Goal: Information Seeking & Learning: Learn about a topic

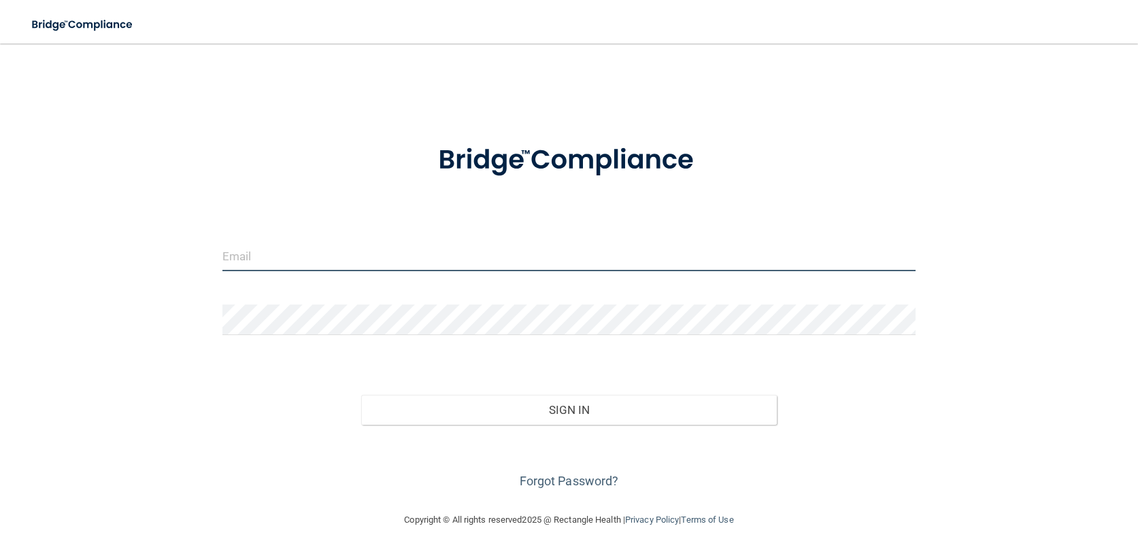
click at [294, 253] on input "email" at bounding box center [569, 256] width 694 height 31
type input "[EMAIL_ADDRESS][PERSON_NAME][DOMAIN_NAME]"
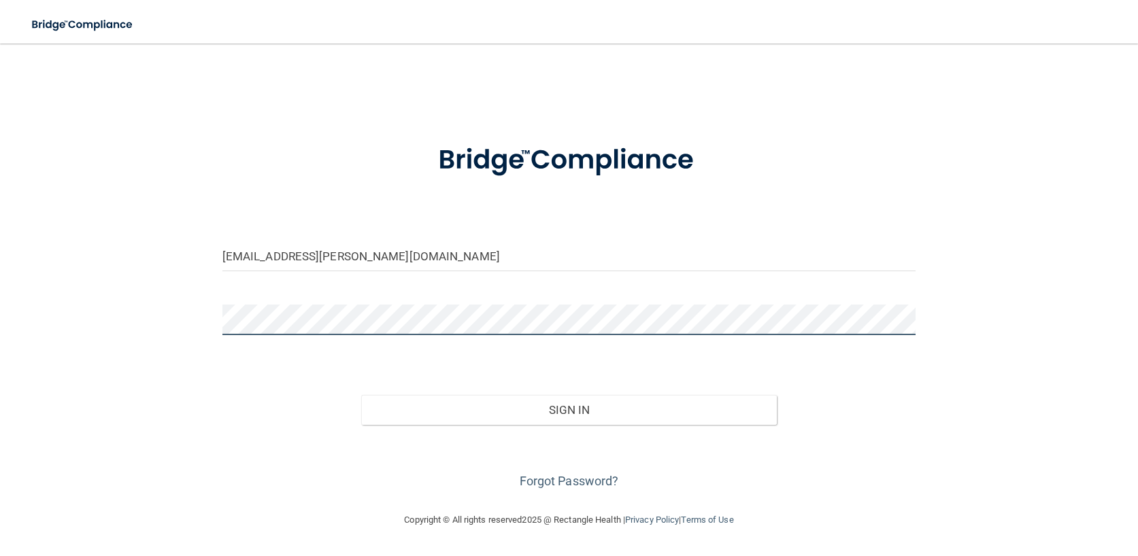
click at [361, 395] on button "Sign In" at bounding box center [569, 410] width 416 height 30
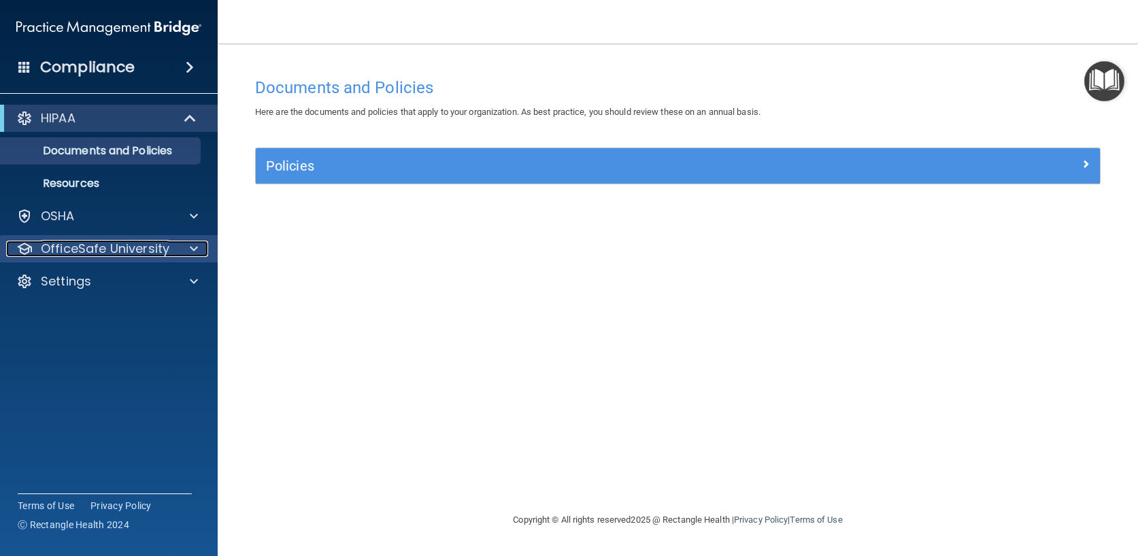
click at [196, 244] on span at bounding box center [194, 249] width 8 height 16
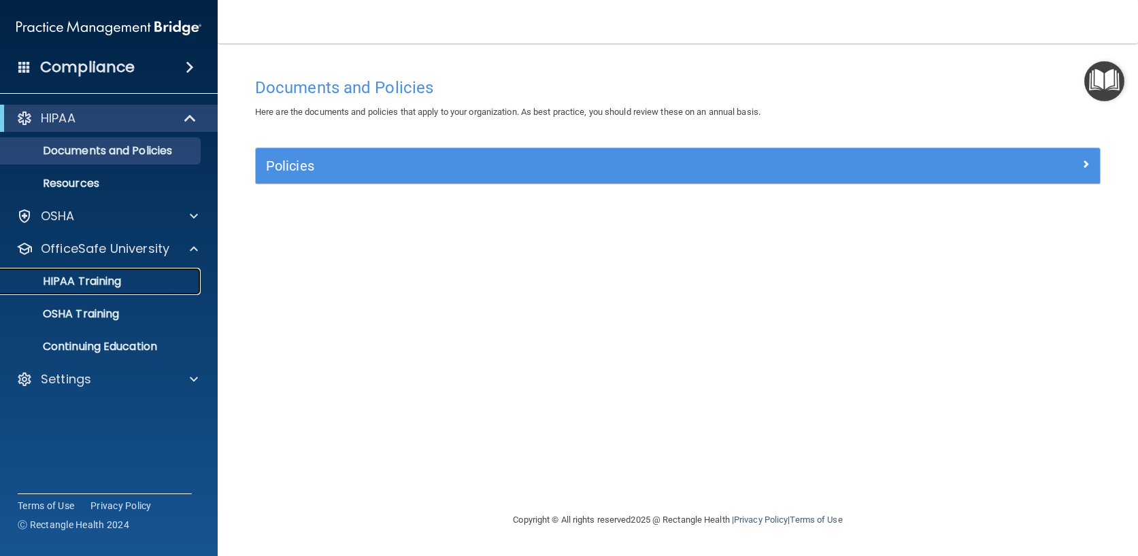
click at [113, 284] on p "HIPAA Training" at bounding box center [65, 282] width 112 height 14
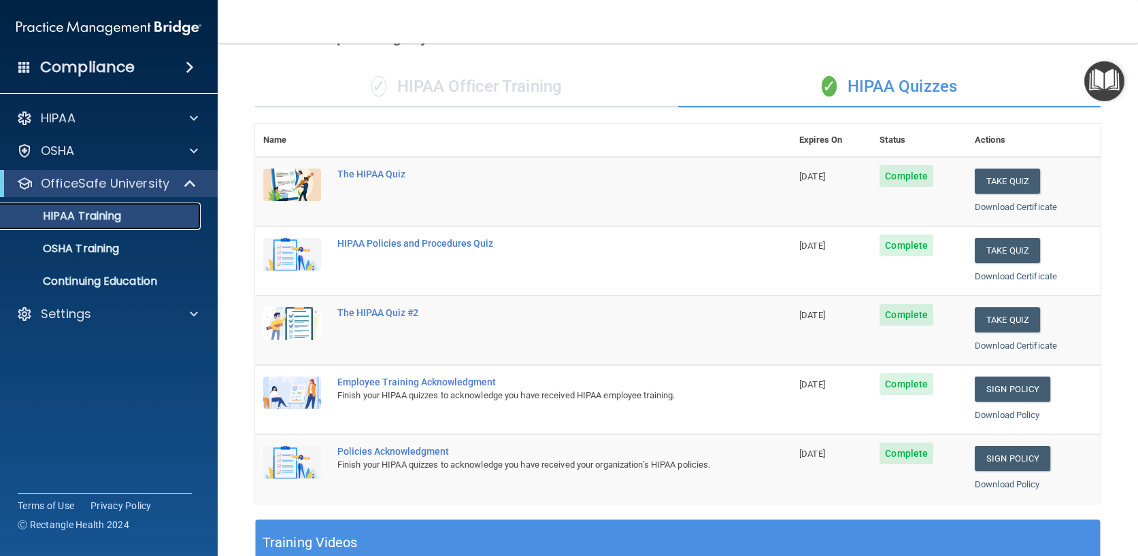
scroll to position [68, 0]
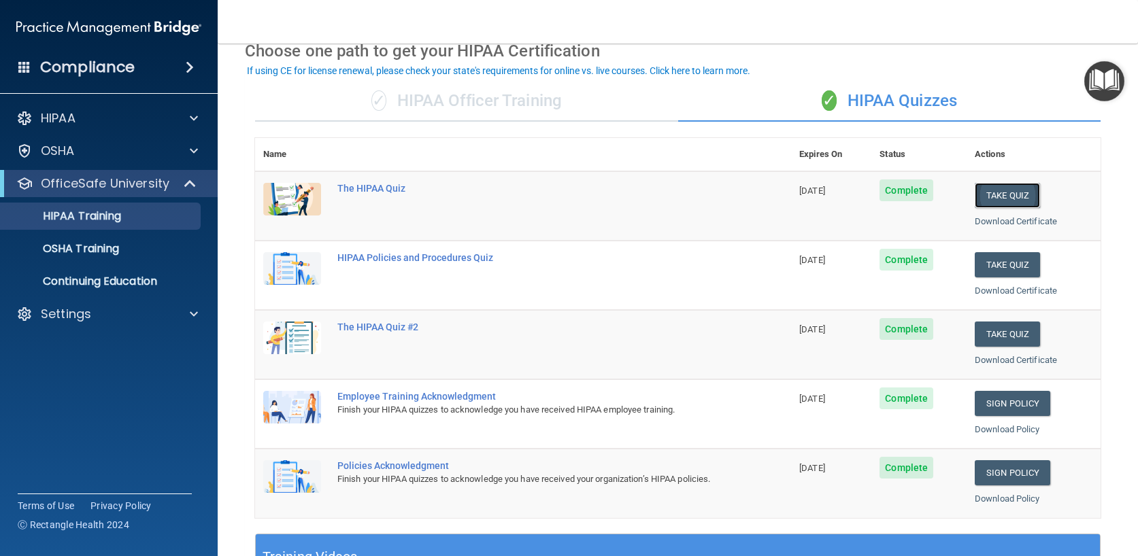
click at [1004, 191] on button "Take Quiz" at bounding box center [1006, 195] width 65 height 25
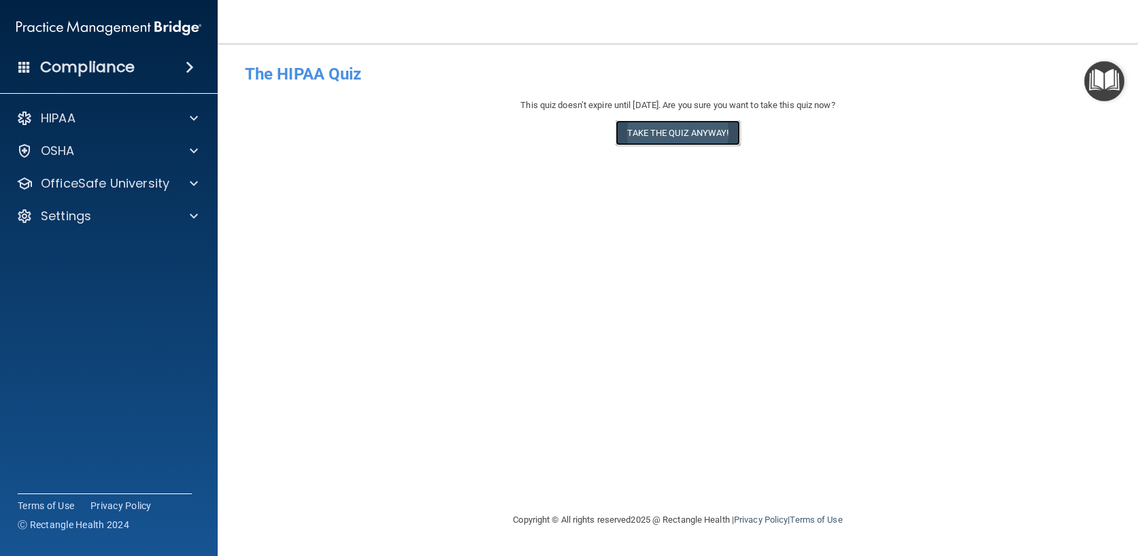
click at [696, 129] on button "Take the quiz anyway!" at bounding box center [677, 132] width 124 height 25
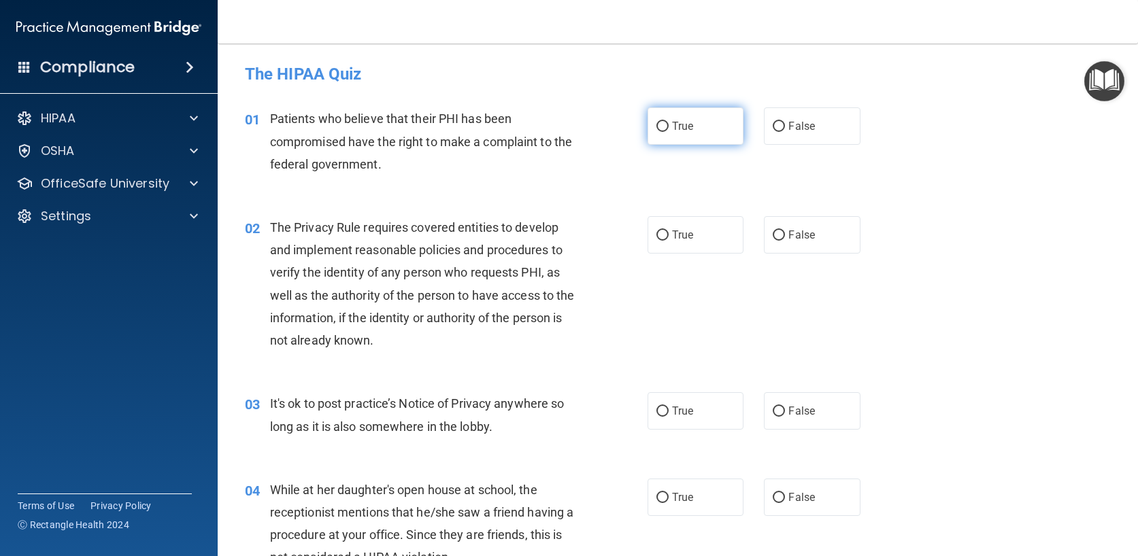
click at [687, 122] on span "True" at bounding box center [682, 126] width 21 height 13
click at [668, 122] on input "True" at bounding box center [662, 127] width 12 height 10
radio input "true"
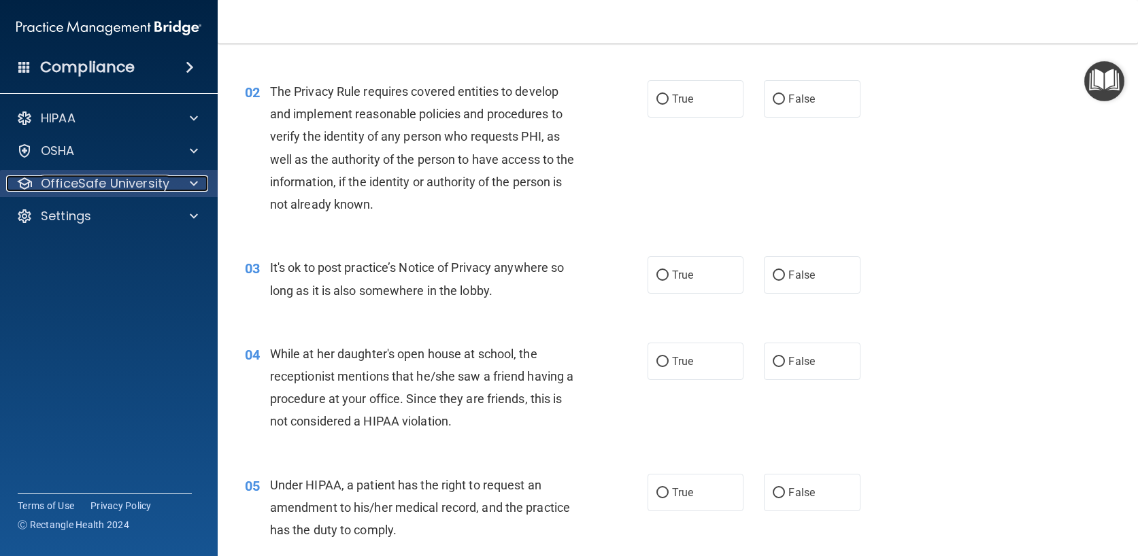
click at [101, 184] on p "OfficeSafe University" at bounding box center [105, 183] width 129 height 16
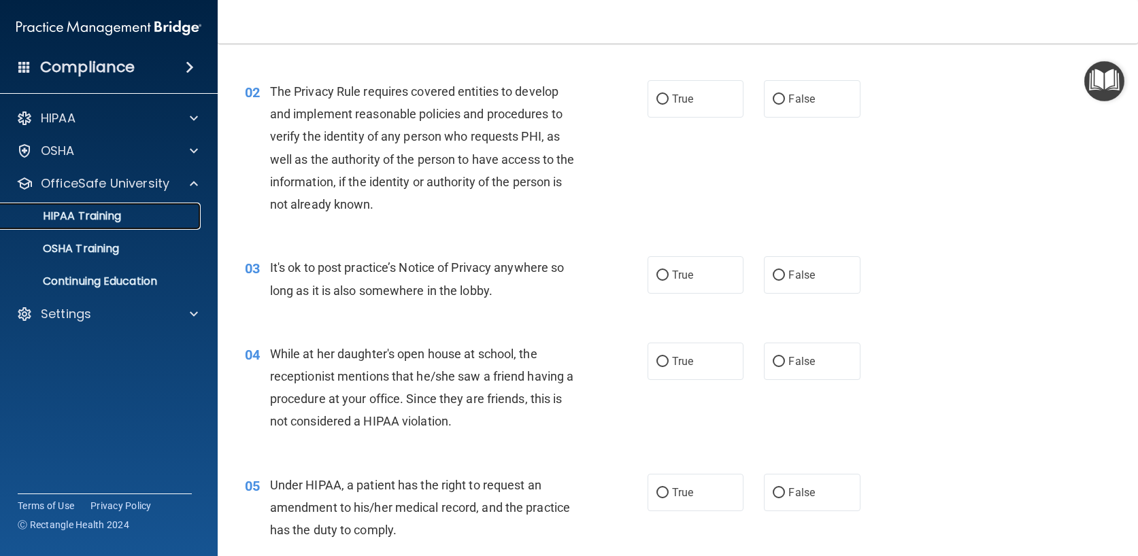
click at [90, 213] on p "HIPAA Training" at bounding box center [65, 216] width 112 height 14
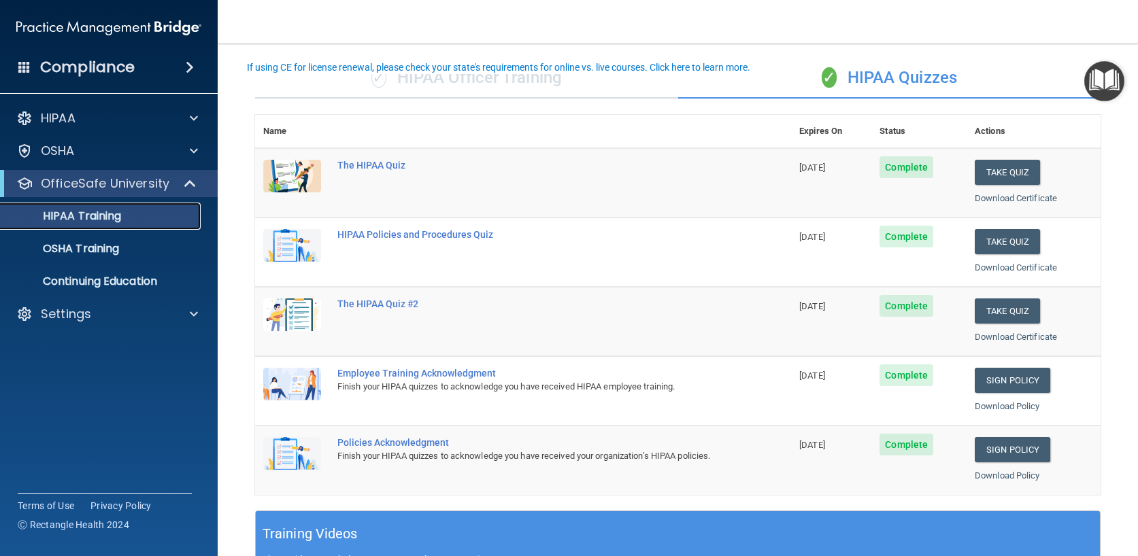
scroll to position [68, 0]
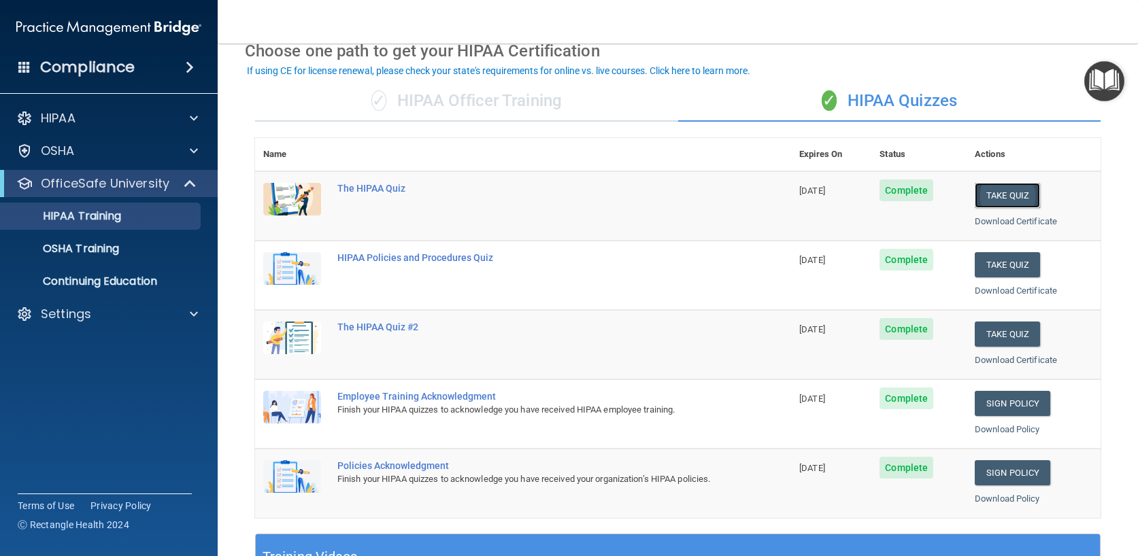
click at [994, 199] on button "Take Quiz" at bounding box center [1006, 195] width 65 height 25
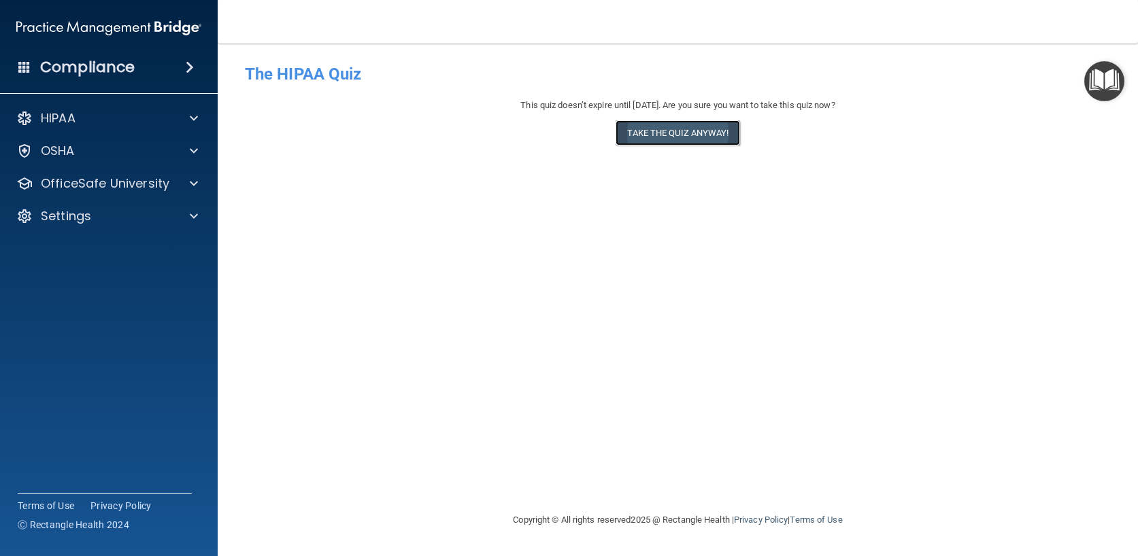
click at [668, 130] on button "Take the quiz anyway!" at bounding box center [677, 132] width 124 height 25
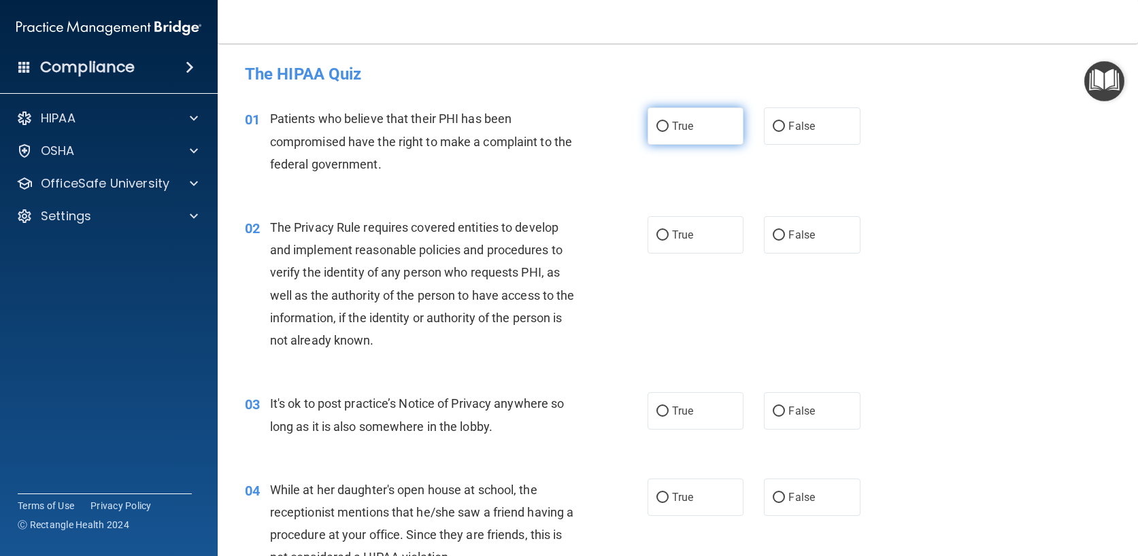
click at [672, 120] on span "True" at bounding box center [682, 126] width 21 height 13
click at [668, 122] on input "True" at bounding box center [662, 127] width 12 height 10
radio input "true"
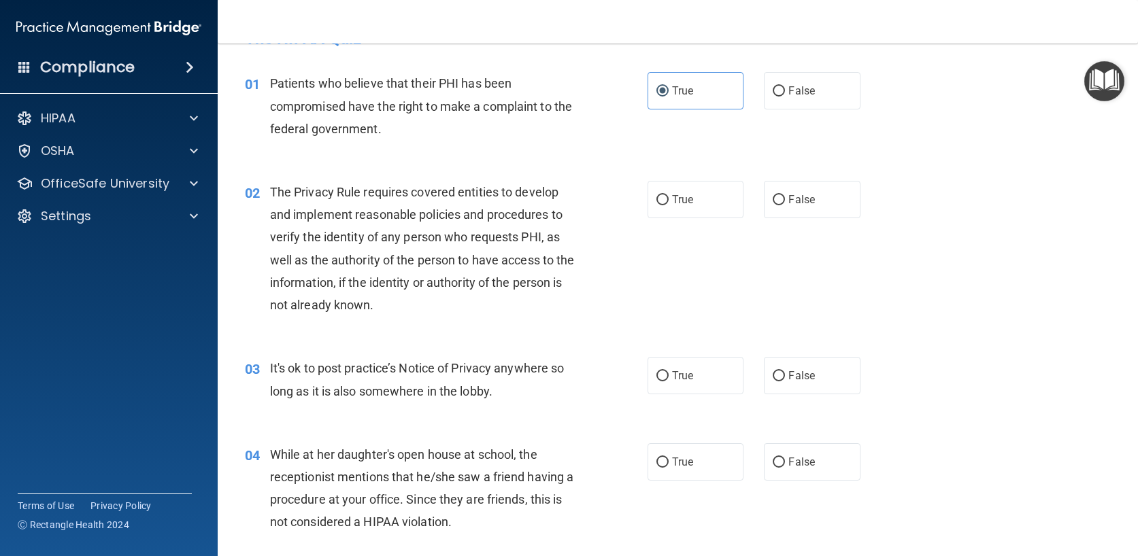
scroll to position [68, 0]
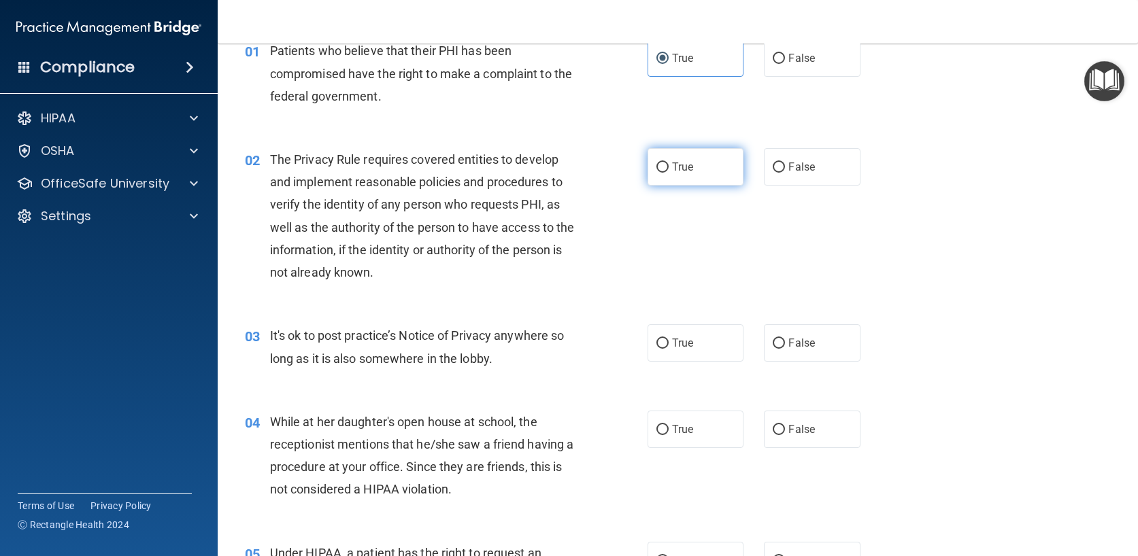
click at [723, 160] on label "True" at bounding box center [695, 166] width 97 height 37
click at [668, 163] on input "True" at bounding box center [662, 168] width 12 height 10
radio input "true"
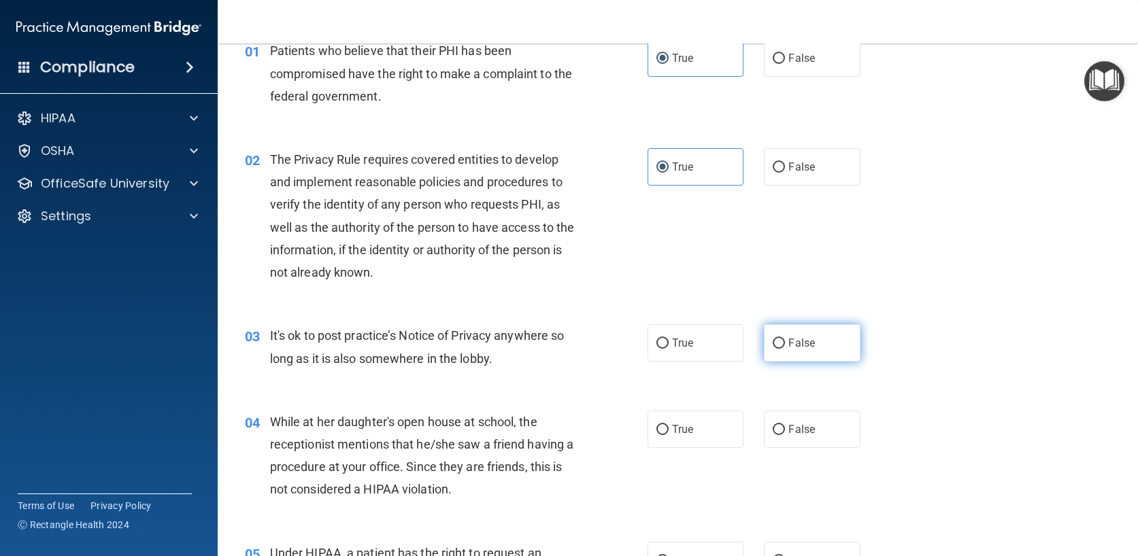
click at [792, 348] on span "False" at bounding box center [801, 343] width 27 height 13
click at [785, 348] on input "False" at bounding box center [778, 344] width 12 height 10
radio input "true"
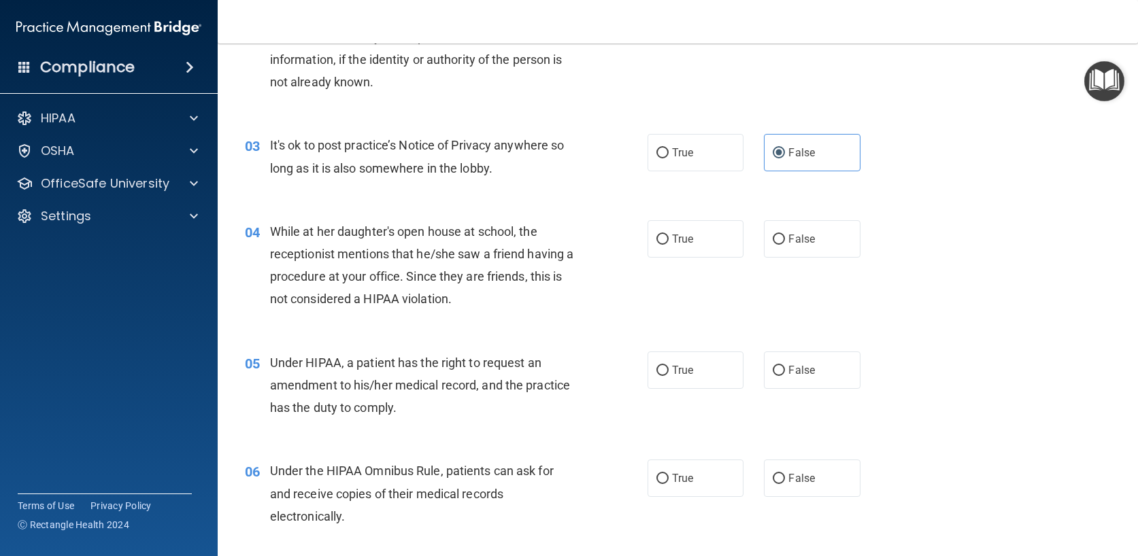
scroll to position [272, 0]
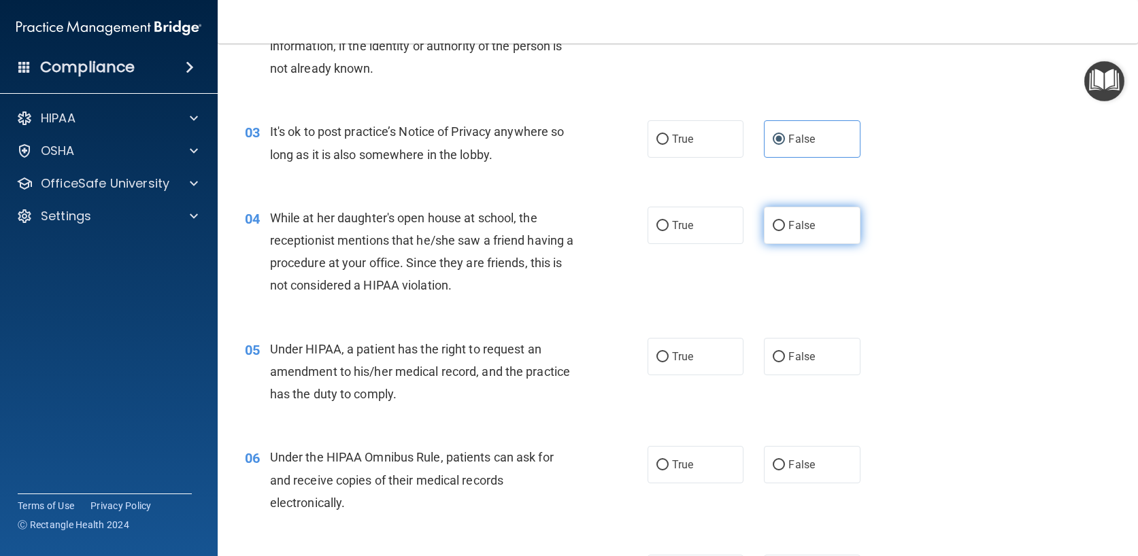
click at [788, 224] on span "False" at bounding box center [801, 225] width 27 height 13
click at [784, 224] on input "False" at bounding box center [778, 226] width 12 height 10
radio input "true"
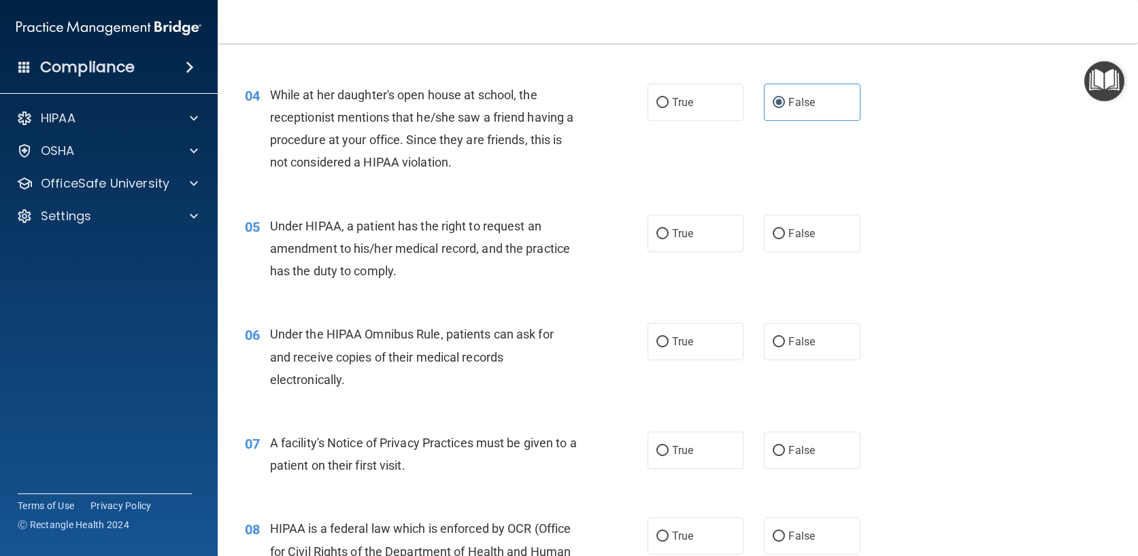
scroll to position [408, 0]
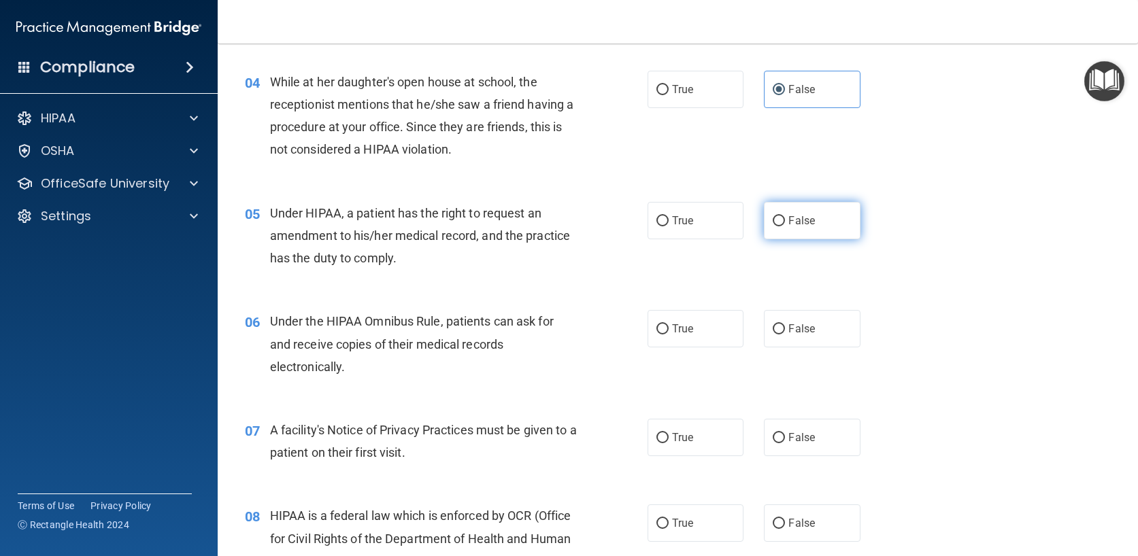
click at [808, 228] on label "False" at bounding box center [812, 220] width 97 height 37
click at [785, 226] on input "False" at bounding box center [778, 221] width 12 height 10
radio input "true"
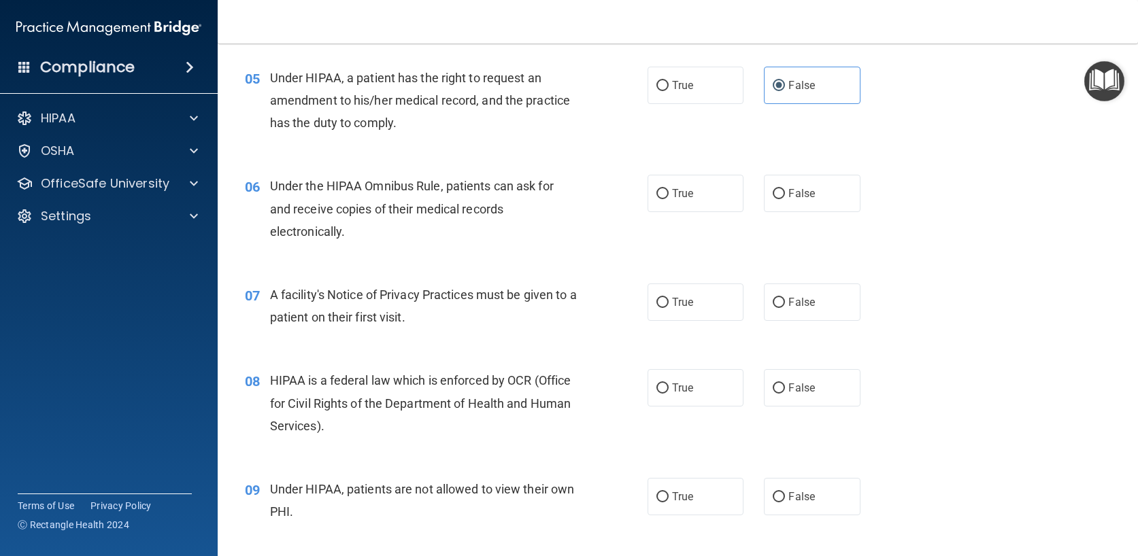
scroll to position [544, 0]
click at [672, 193] on span "True" at bounding box center [682, 192] width 21 height 13
click at [668, 193] on input "True" at bounding box center [662, 193] width 12 height 10
radio input "true"
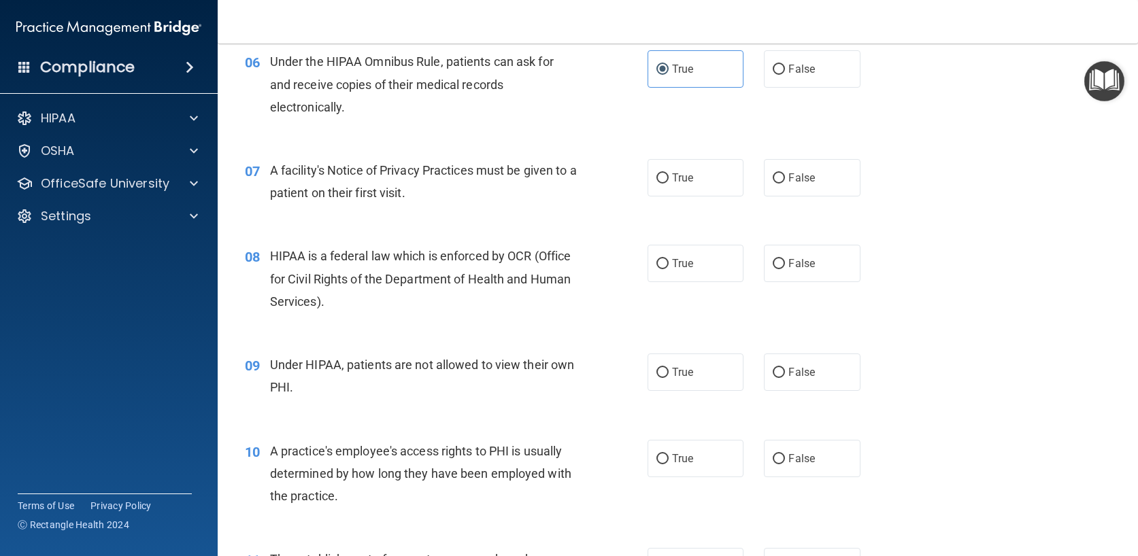
scroll to position [680, 0]
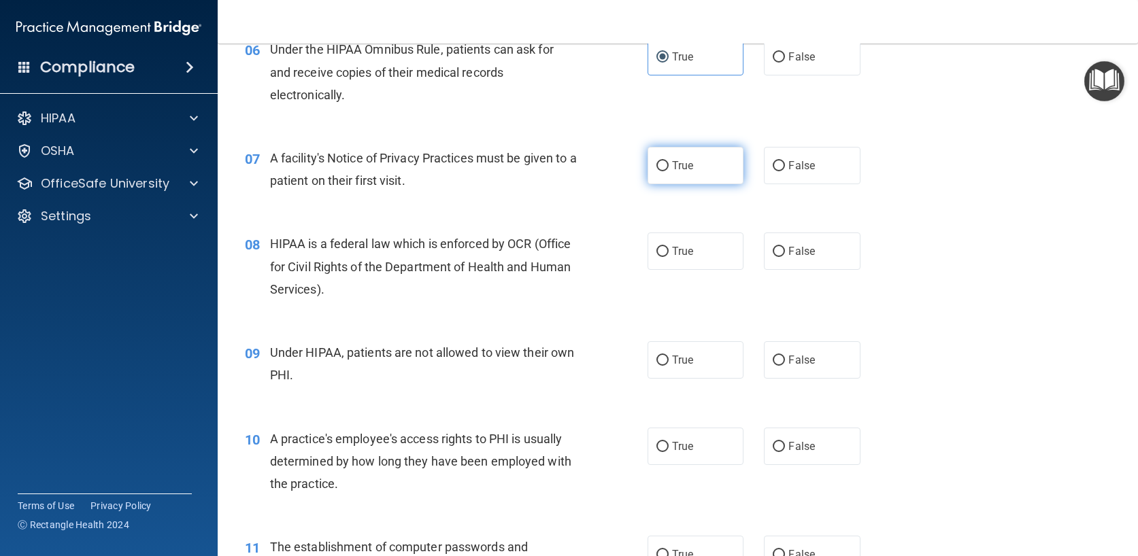
click at [720, 152] on label "True" at bounding box center [695, 165] width 97 height 37
click at [668, 161] on input "True" at bounding box center [662, 166] width 12 height 10
radio input "true"
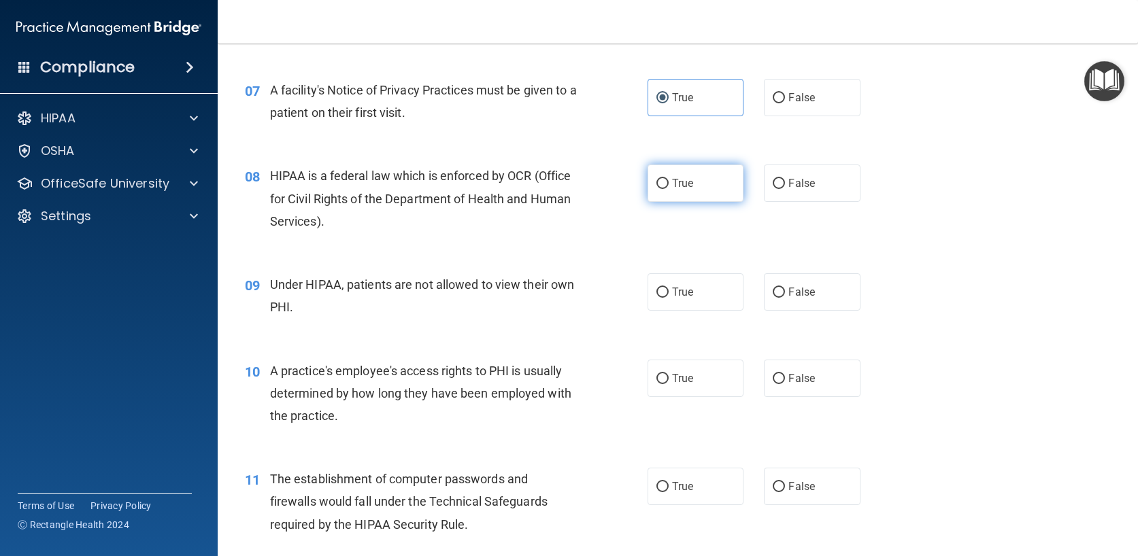
click at [672, 190] on label "True" at bounding box center [695, 183] width 97 height 37
click at [668, 189] on input "True" at bounding box center [662, 184] width 12 height 10
radio input "true"
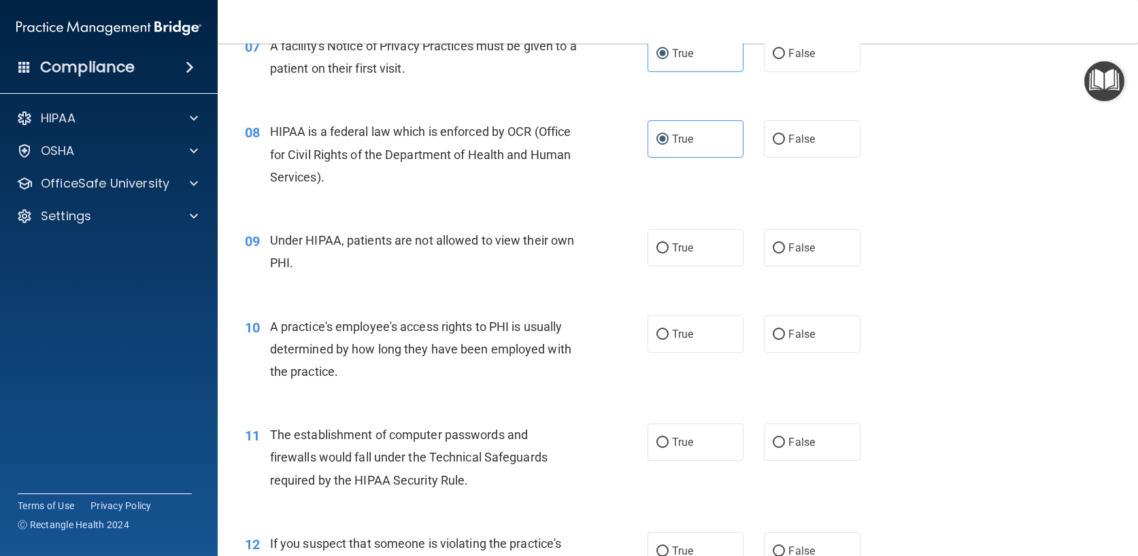
scroll to position [816, 0]
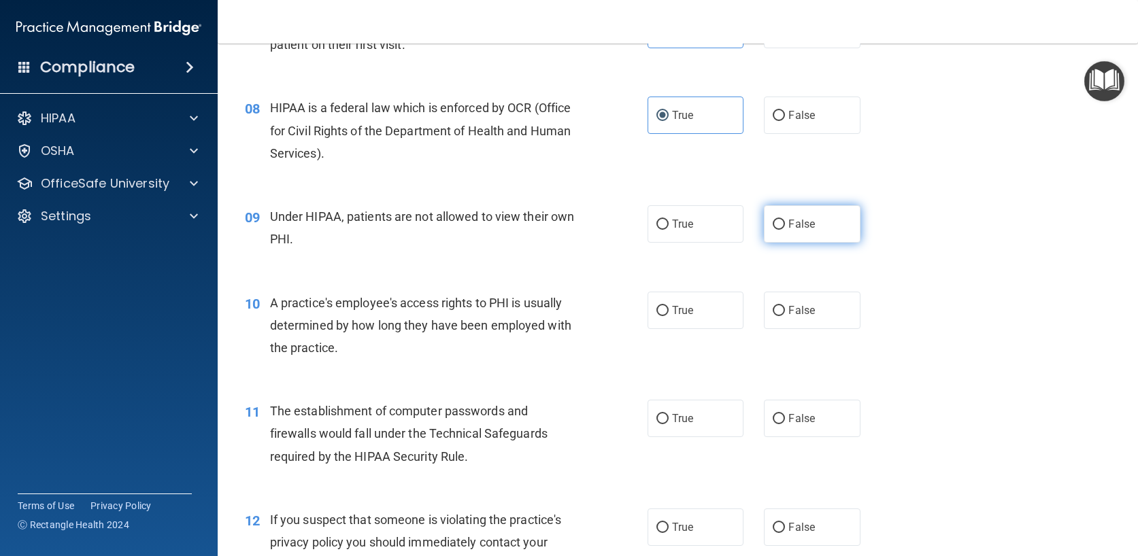
click at [788, 229] on span "False" at bounding box center [801, 224] width 27 height 13
click at [785, 229] on input "False" at bounding box center [778, 225] width 12 height 10
radio input "true"
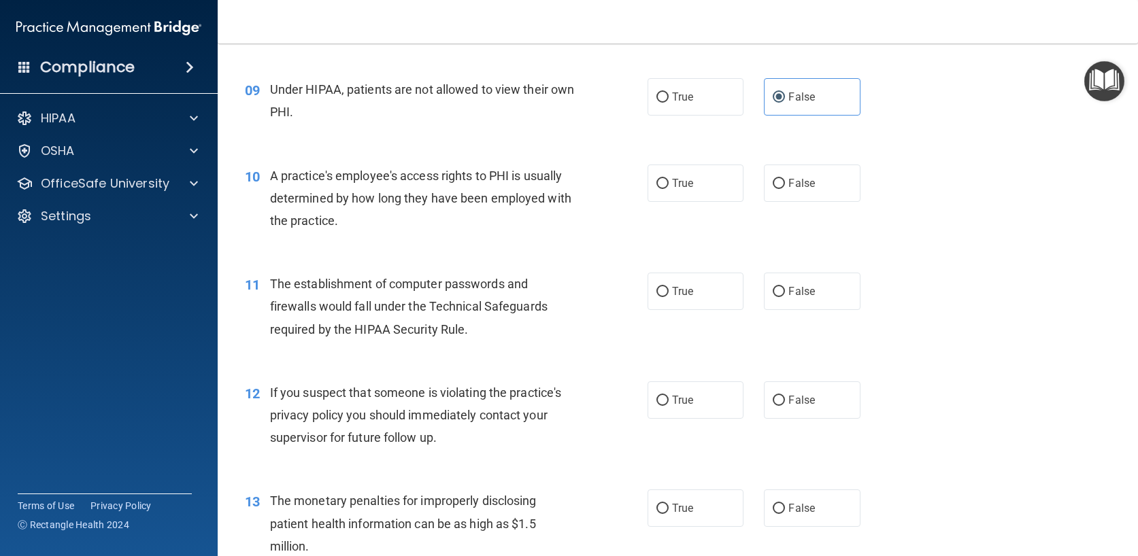
scroll to position [952, 0]
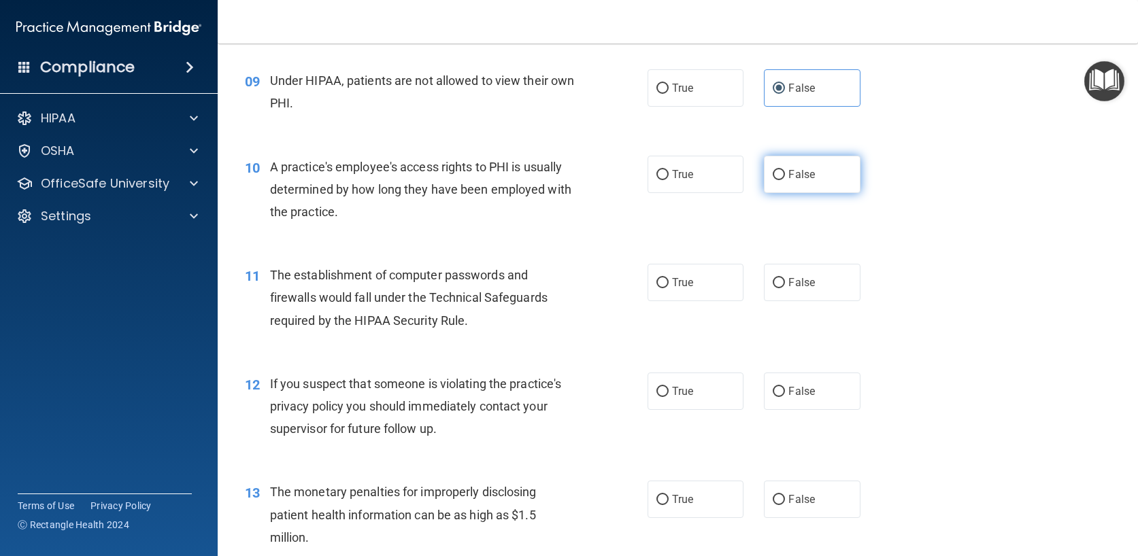
click at [788, 180] on span "False" at bounding box center [801, 174] width 27 height 13
click at [783, 180] on input "False" at bounding box center [778, 175] width 12 height 10
radio input "true"
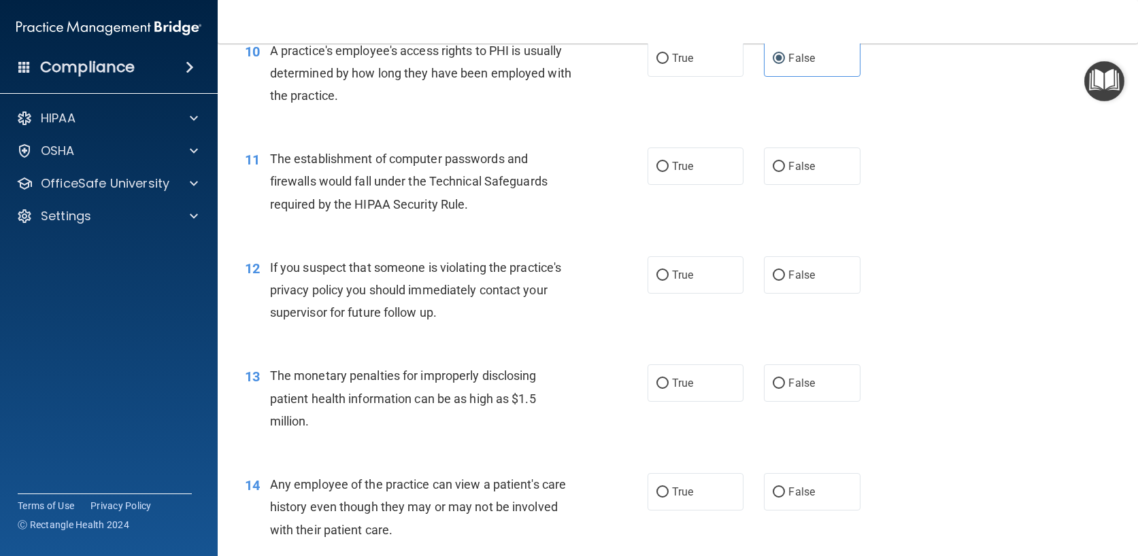
scroll to position [1088, 0]
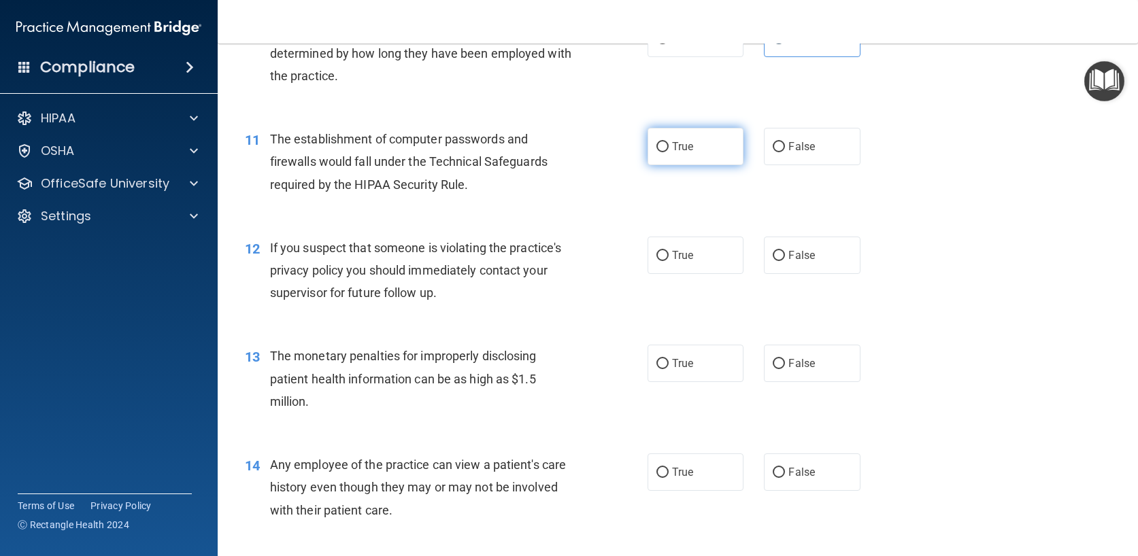
click at [650, 143] on label "True" at bounding box center [695, 146] width 97 height 37
click at [656, 143] on input "True" at bounding box center [662, 147] width 12 height 10
radio input "true"
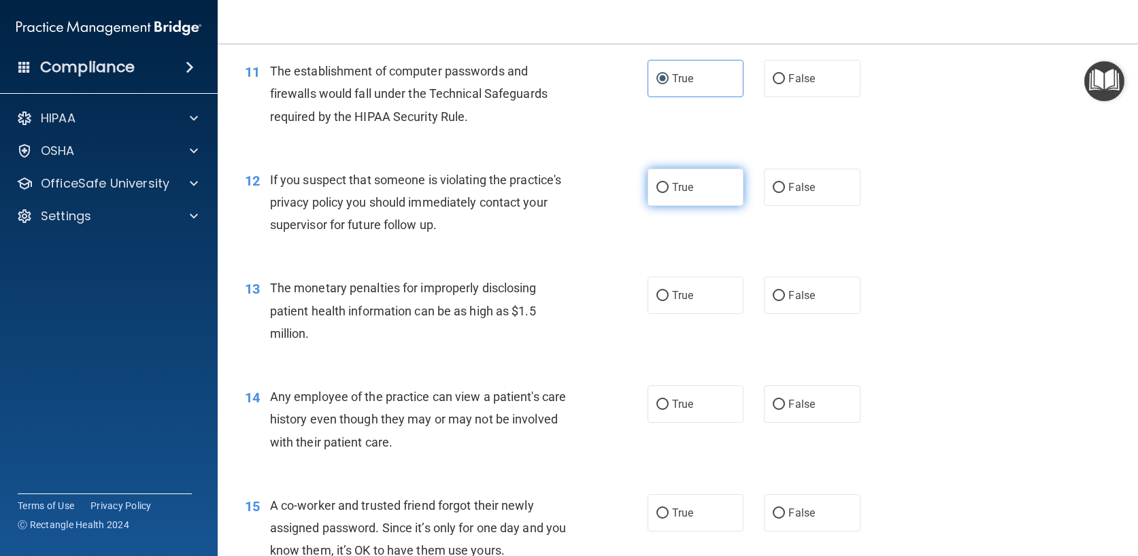
click at [691, 193] on label "True" at bounding box center [695, 187] width 97 height 37
click at [668, 193] on input "True" at bounding box center [662, 188] width 12 height 10
radio input "true"
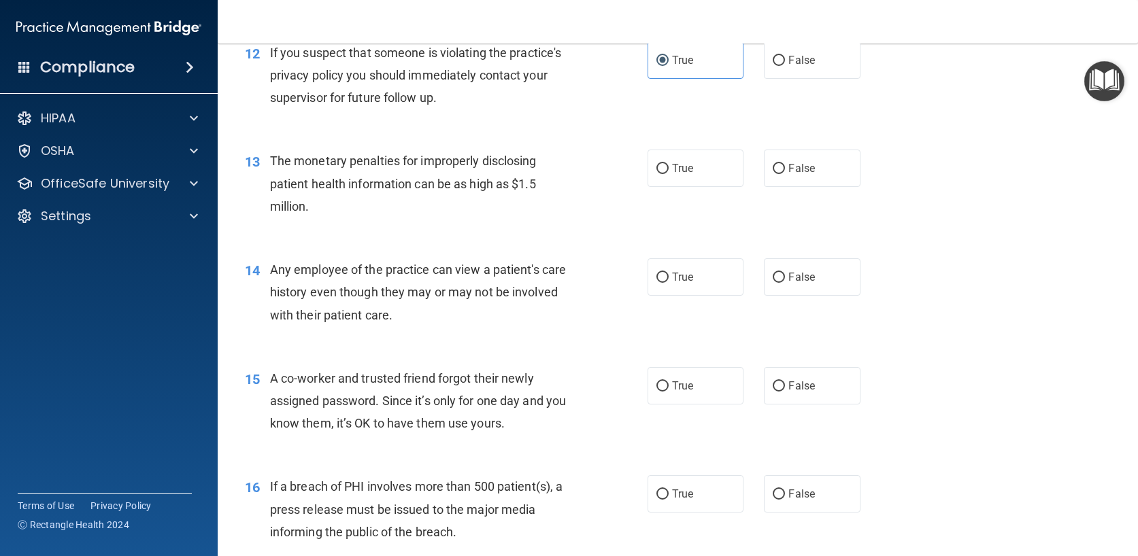
scroll to position [1292, 0]
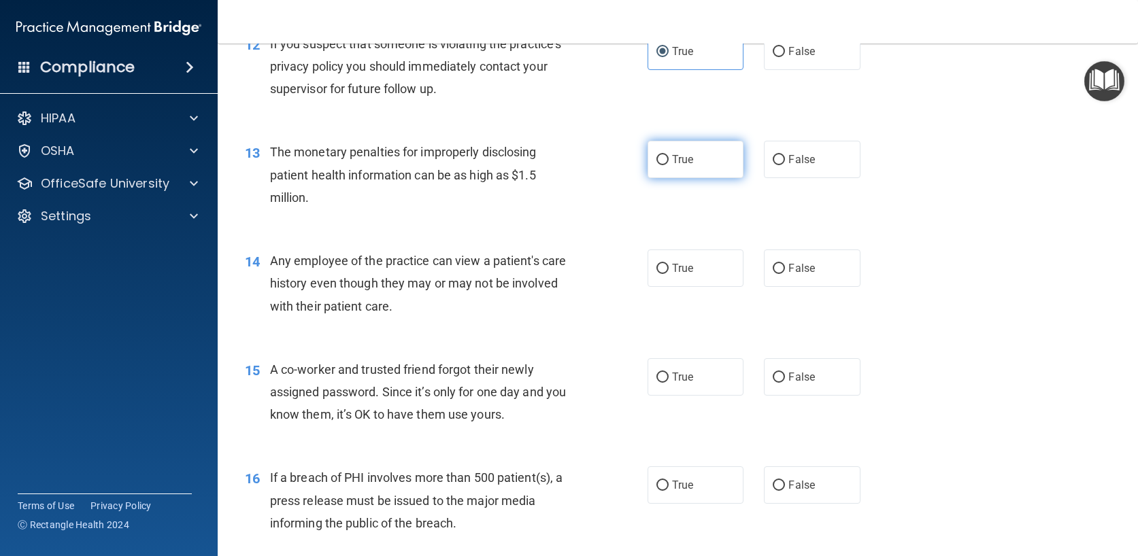
click at [696, 168] on label "True" at bounding box center [695, 159] width 97 height 37
click at [668, 165] on input "True" at bounding box center [662, 160] width 12 height 10
radio input "true"
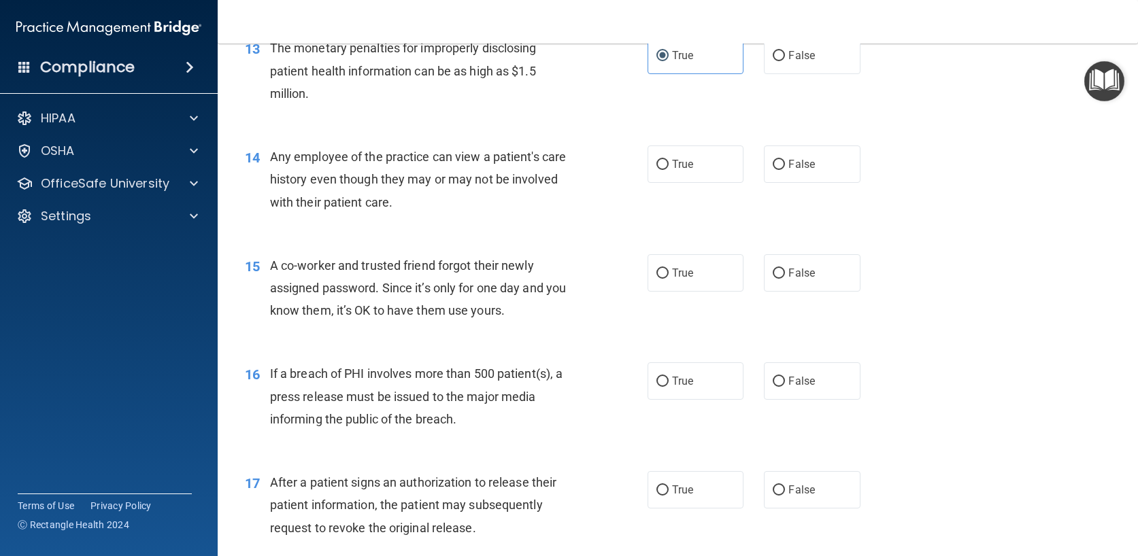
scroll to position [1428, 0]
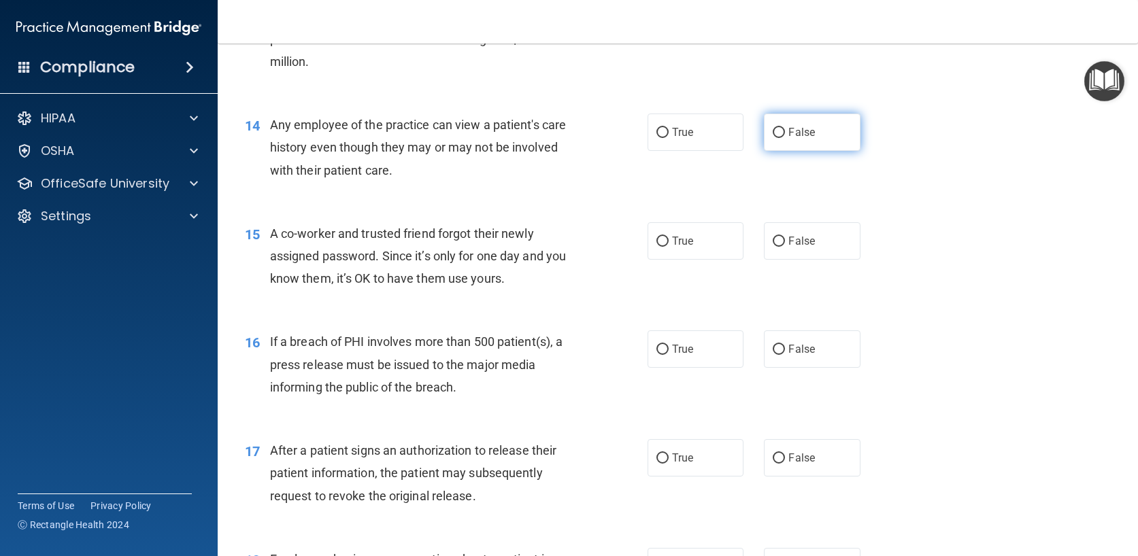
click at [822, 135] on label "False" at bounding box center [812, 132] width 97 height 37
click at [785, 135] on input "False" at bounding box center [778, 133] width 12 height 10
radio input "true"
click at [791, 244] on span "False" at bounding box center [801, 241] width 27 height 13
click at [785, 244] on input "False" at bounding box center [778, 242] width 12 height 10
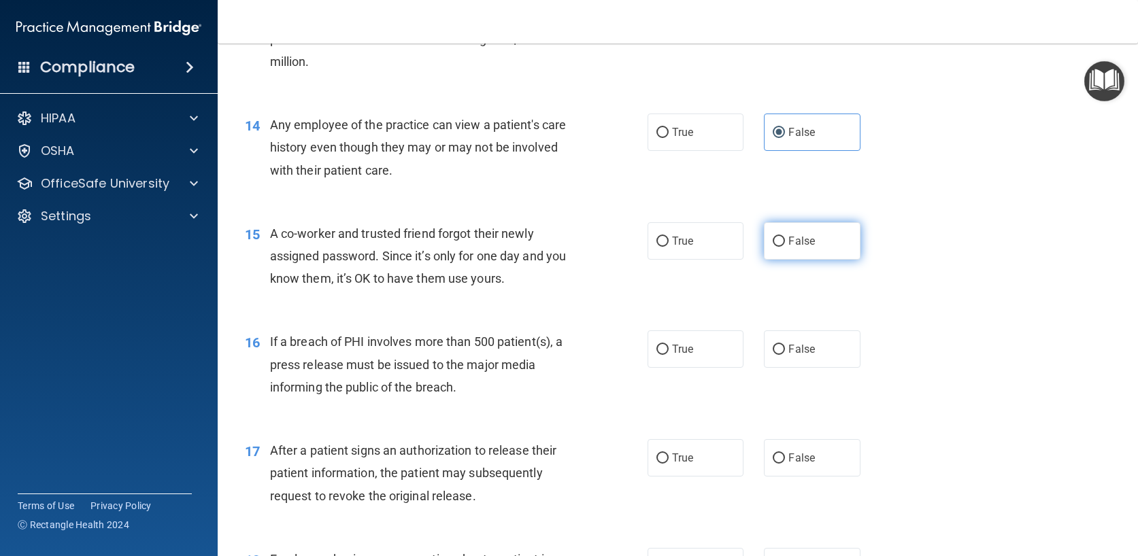
radio input "true"
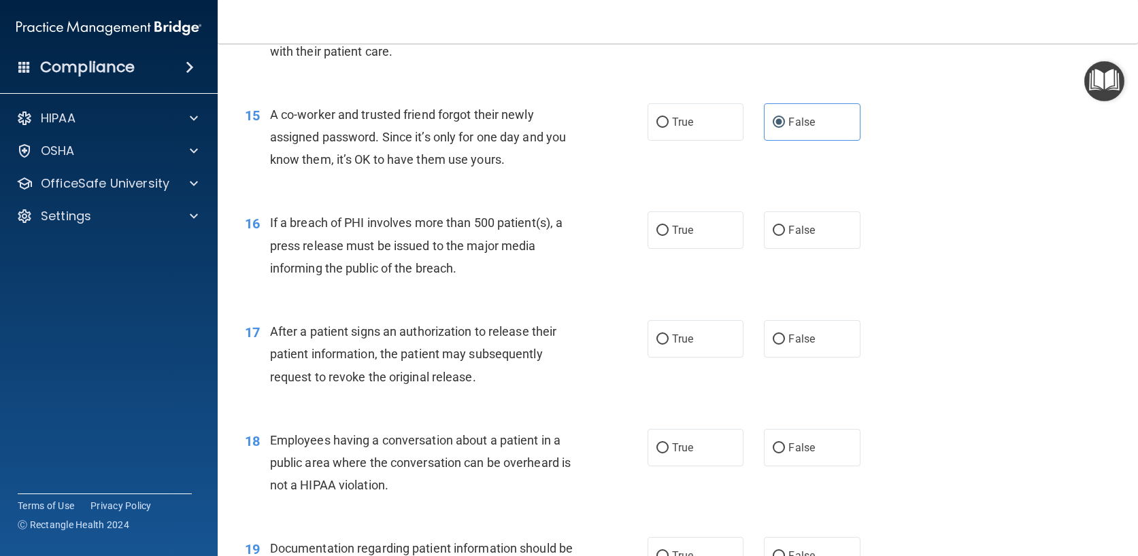
scroll to position [1564, 0]
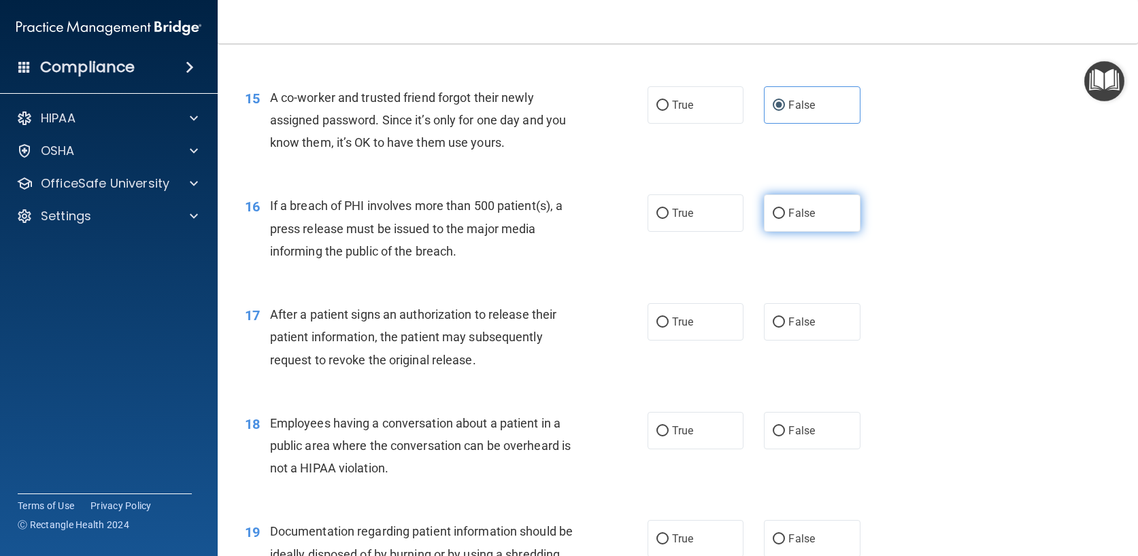
click at [796, 214] on span "False" at bounding box center [801, 213] width 27 height 13
click at [785, 214] on input "False" at bounding box center [778, 214] width 12 height 10
radio input "true"
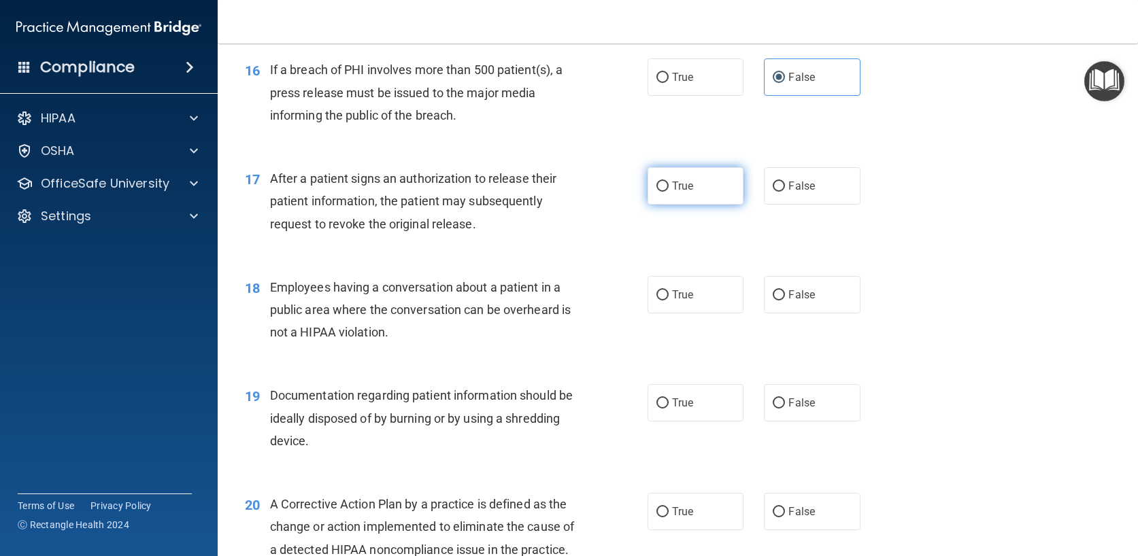
click at [687, 189] on span "True" at bounding box center [682, 186] width 21 height 13
click at [668, 189] on input "True" at bounding box center [662, 187] width 12 height 10
radio input "true"
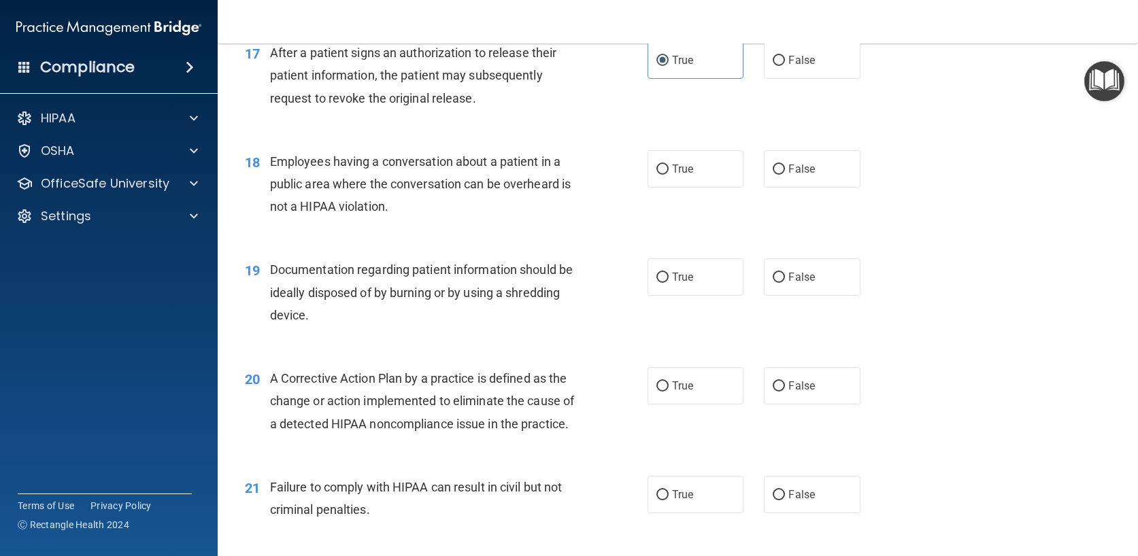
scroll to position [1836, 0]
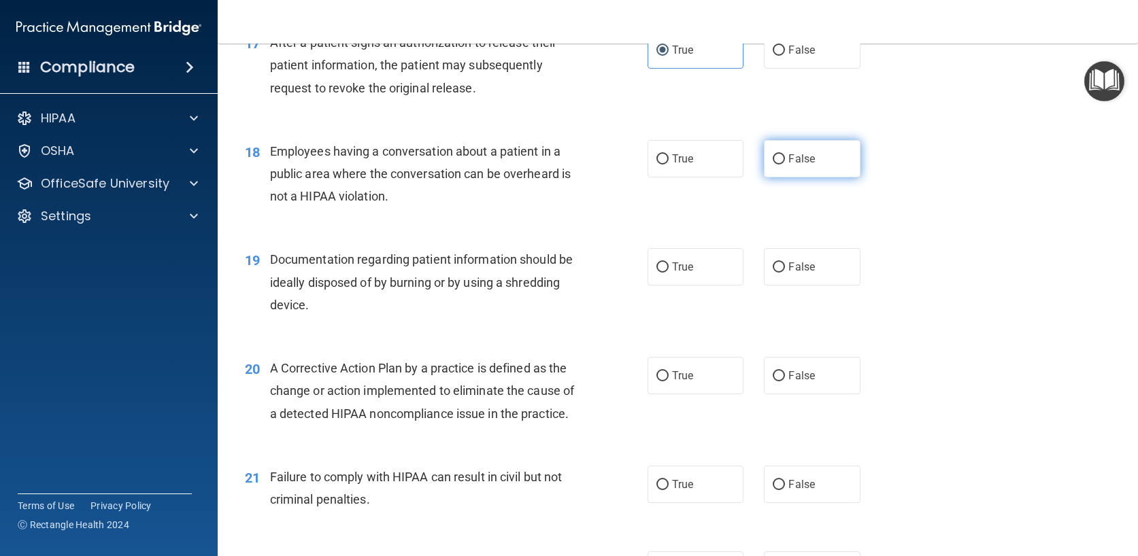
click at [776, 163] on input "False" at bounding box center [778, 159] width 12 height 10
radio input "true"
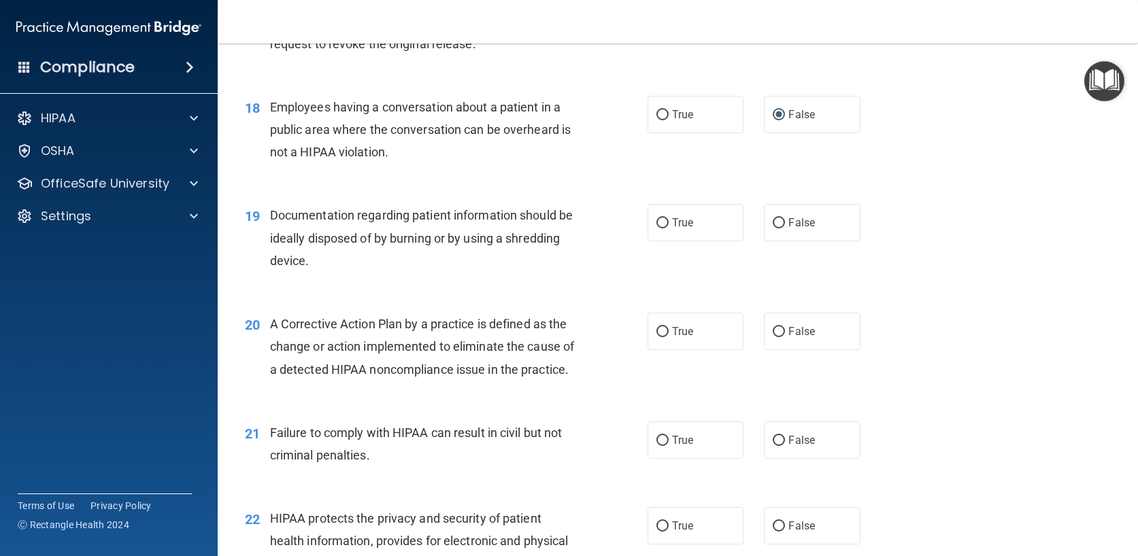
scroll to position [1904, 0]
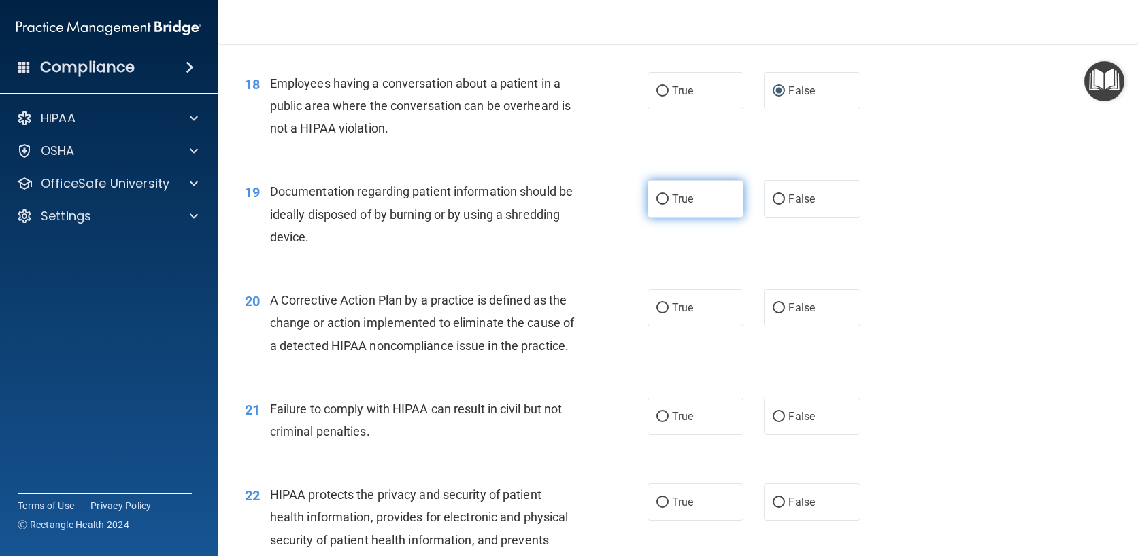
click at [672, 198] on span "True" at bounding box center [682, 198] width 21 height 13
click at [668, 198] on input "True" at bounding box center [662, 199] width 12 height 10
radio input "true"
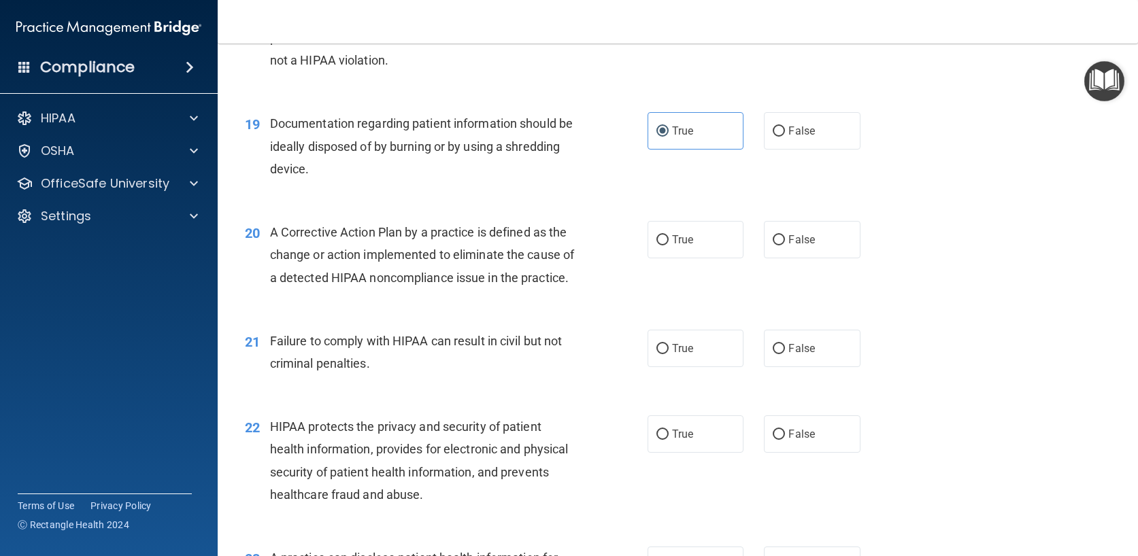
scroll to position [2040, 0]
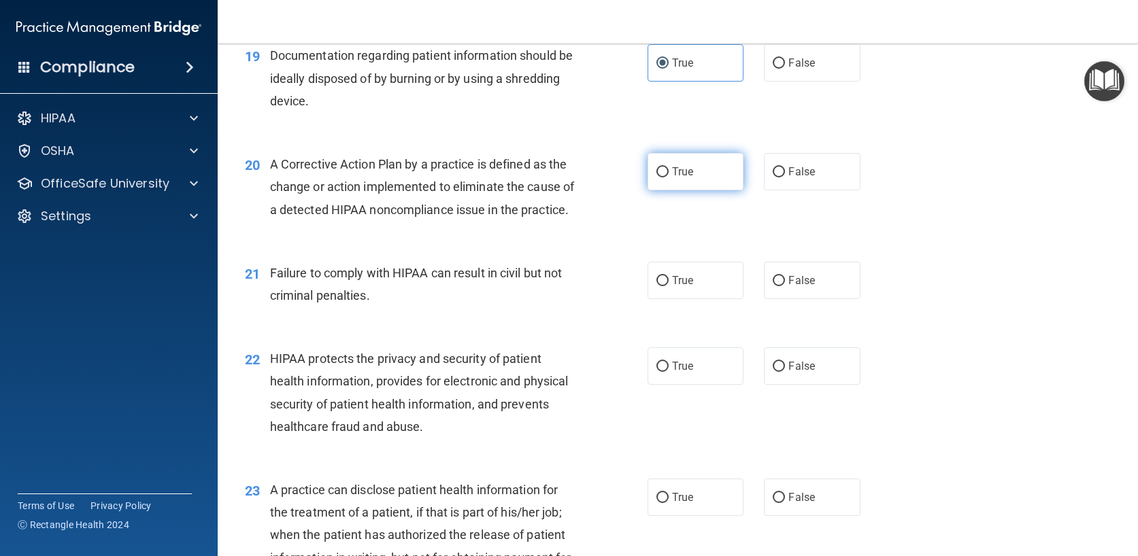
click at [675, 170] on span "True" at bounding box center [682, 171] width 21 height 13
click at [668, 170] on input "True" at bounding box center [662, 172] width 12 height 10
radio input "true"
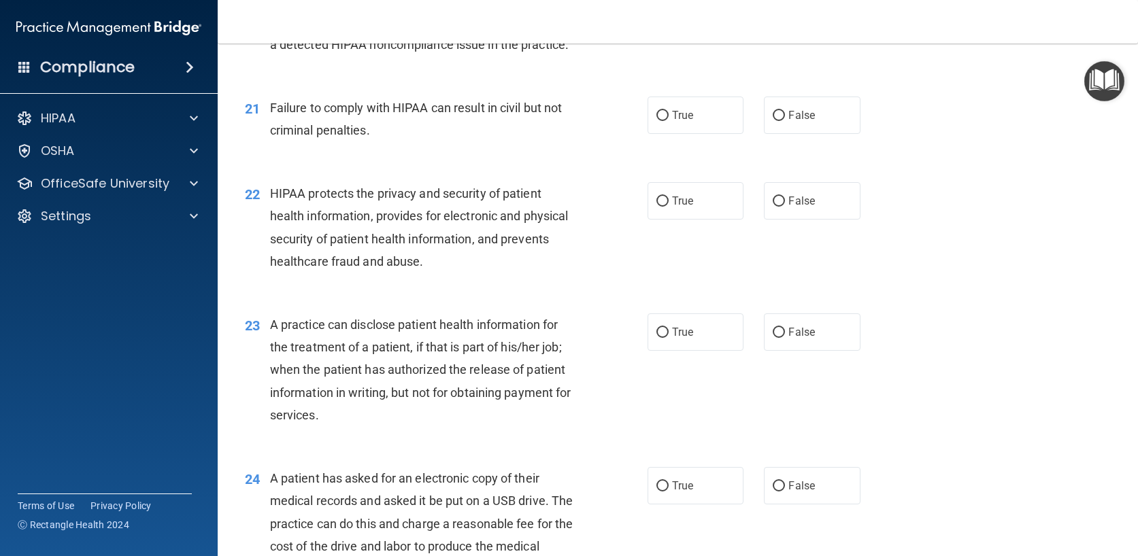
scroll to position [2244, 0]
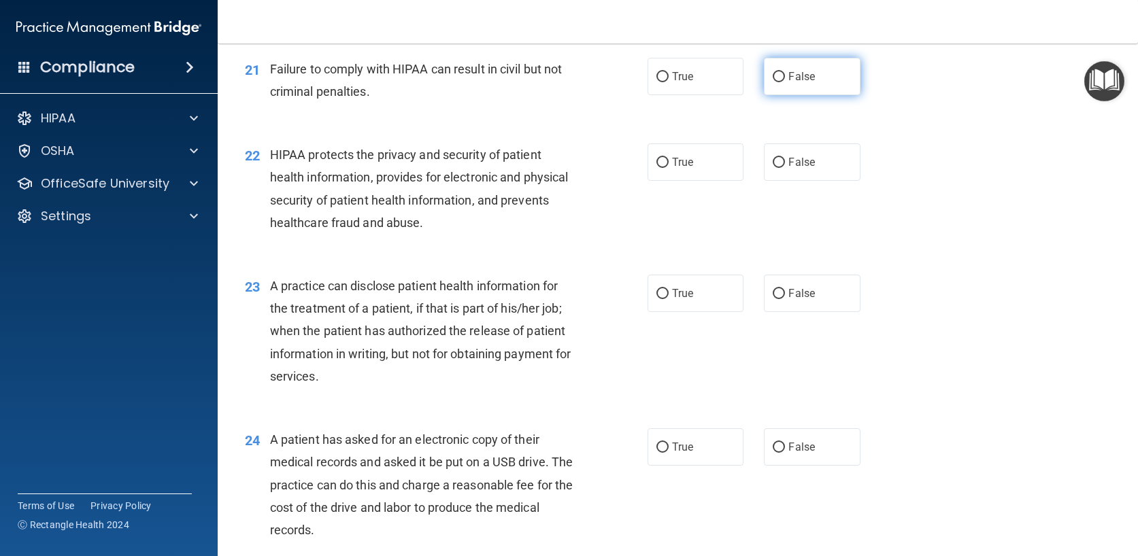
click at [789, 83] on span "False" at bounding box center [801, 76] width 27 height 13
click at [785, 82] on input "False" at bounding box center [778, 77] width 12 height 10
radio input "true"
click at [675, 169] on span "True" at bounding box center [682, 162] width 21 height 13
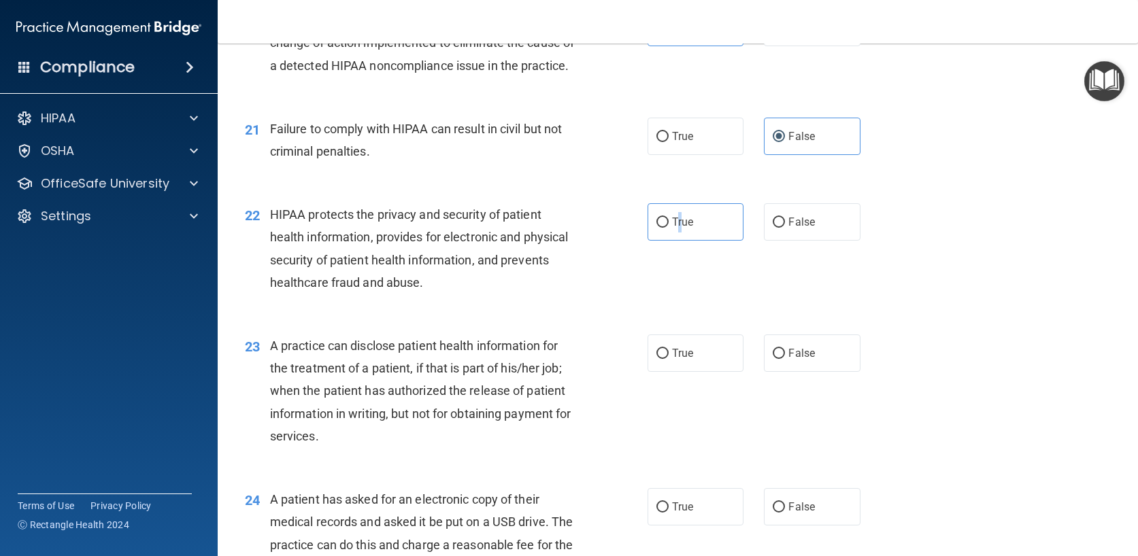
scroll to position [2176, 0]
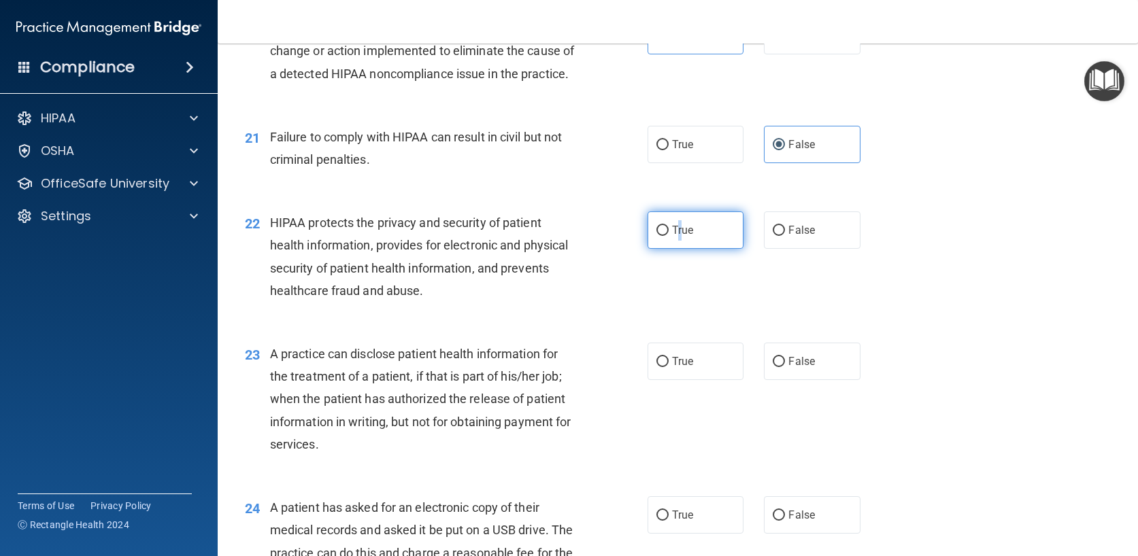
click at [662, 236] on input "True" at bounding box center [662, 231] width 12 height 10
radio input "true"
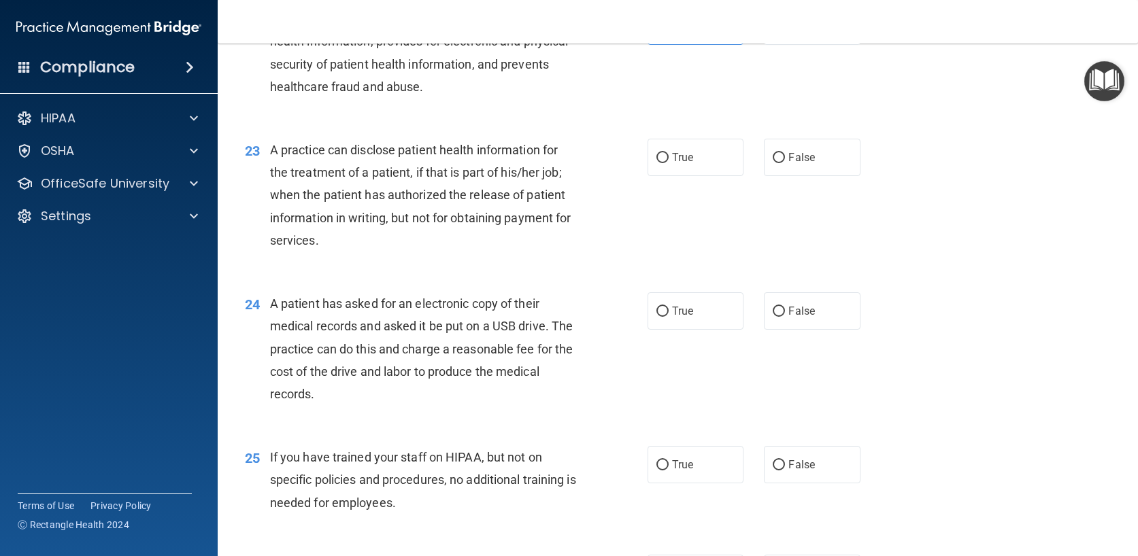
scroll to position [2448, 0]
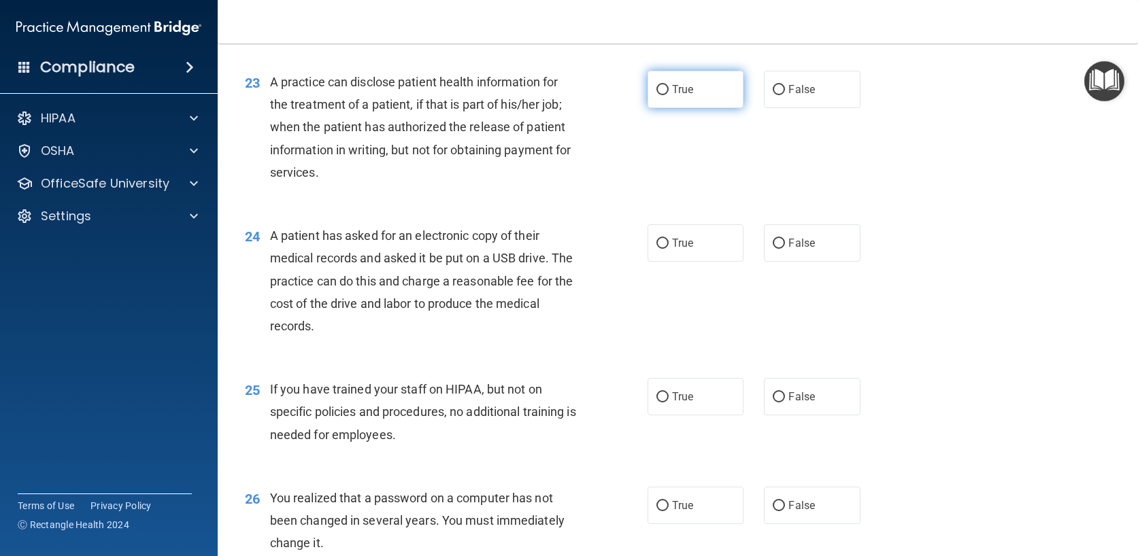
click at [661, 95] on input "True" at bounding box center [662, 90] width 12 height 10
radio input "true"
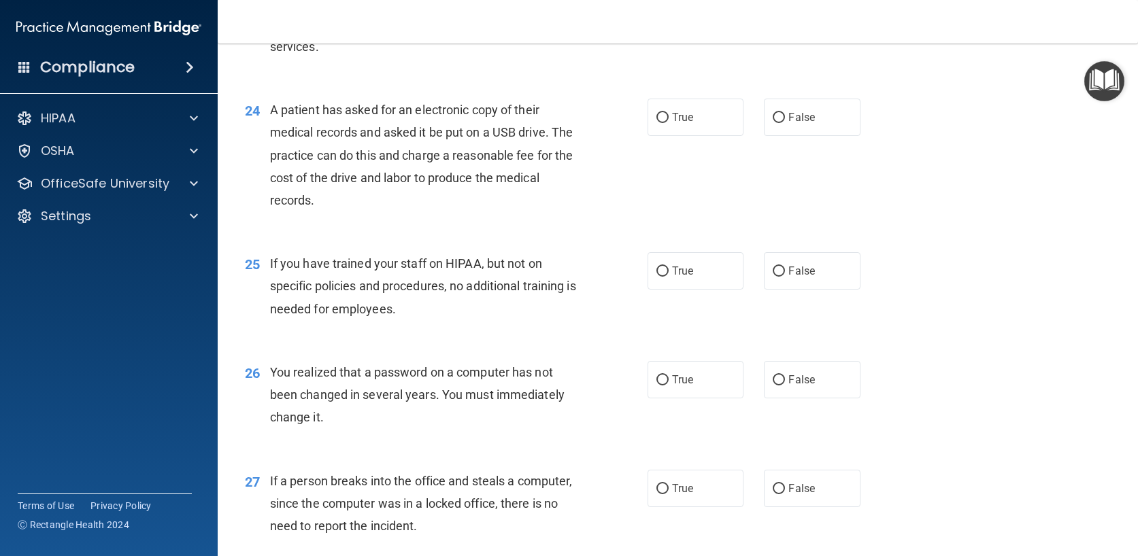
scroll to position [2584, 0]
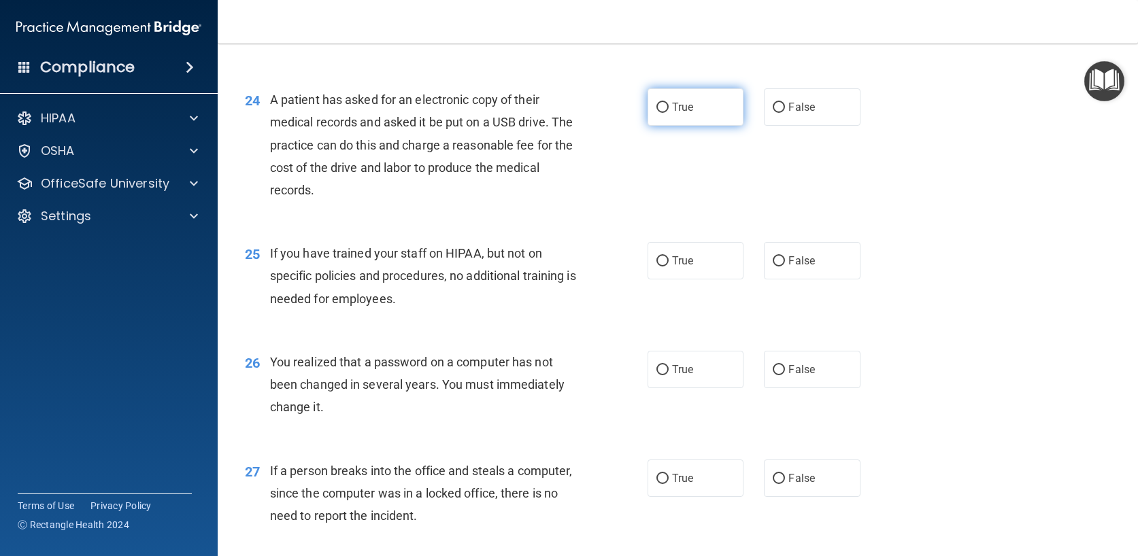
click at [656, 113] on input "True" at bounding box center [662, 108] width 12 height 10
radio input "true"
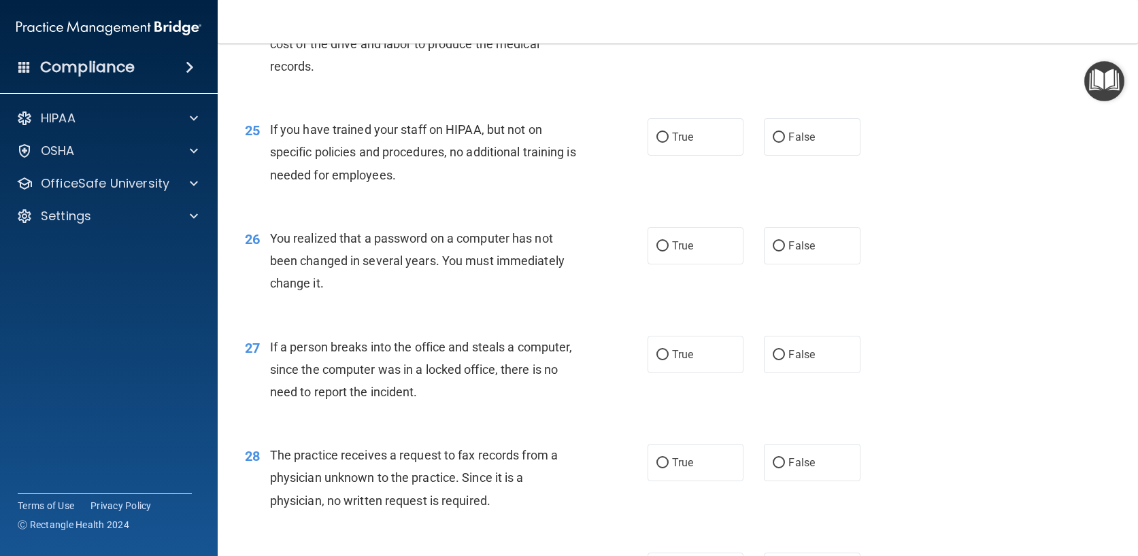
scroll to position [2720, 0]
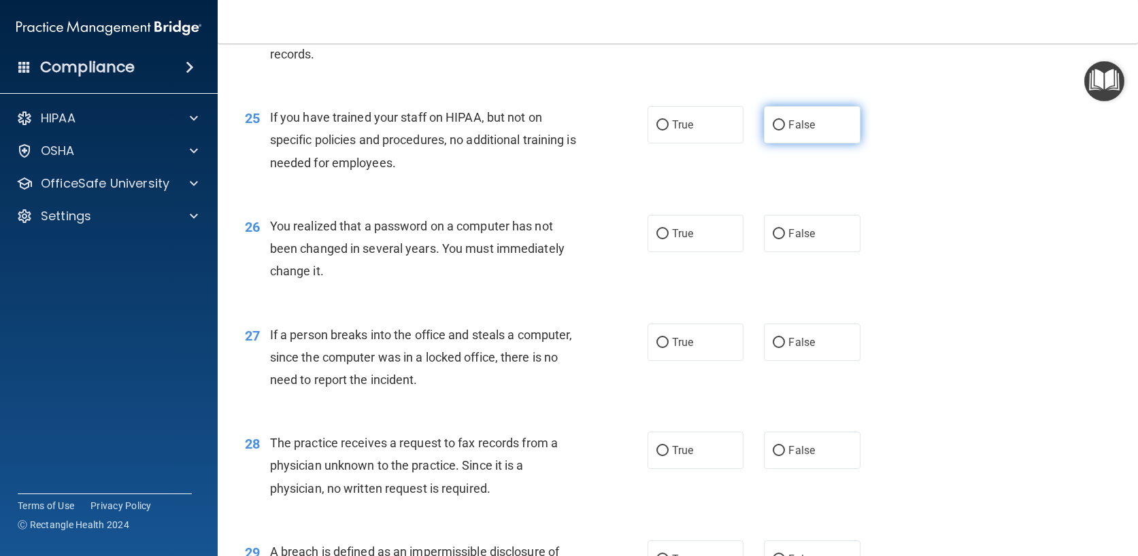
click at [776, 131] on input "False" at bounding box center [778, 125] width 12 height 10
radio input "true"
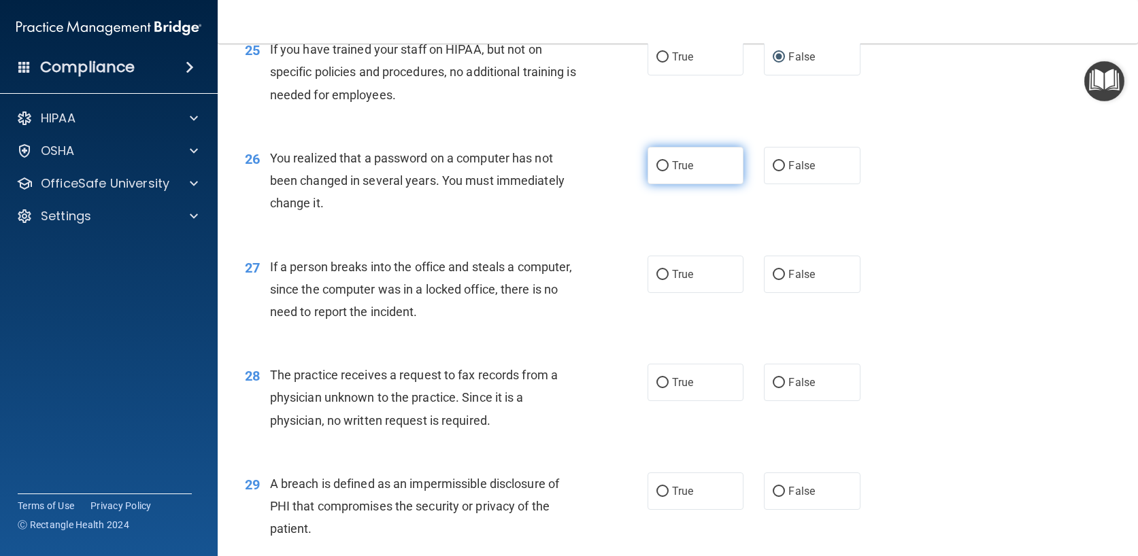
click at [683, 172] on span "True" at bounding box center [682, 165] width 21 height 13
click at [668, 171] on input "True" at bounding box center [662, 166] width 12 height 10
radio input "true"
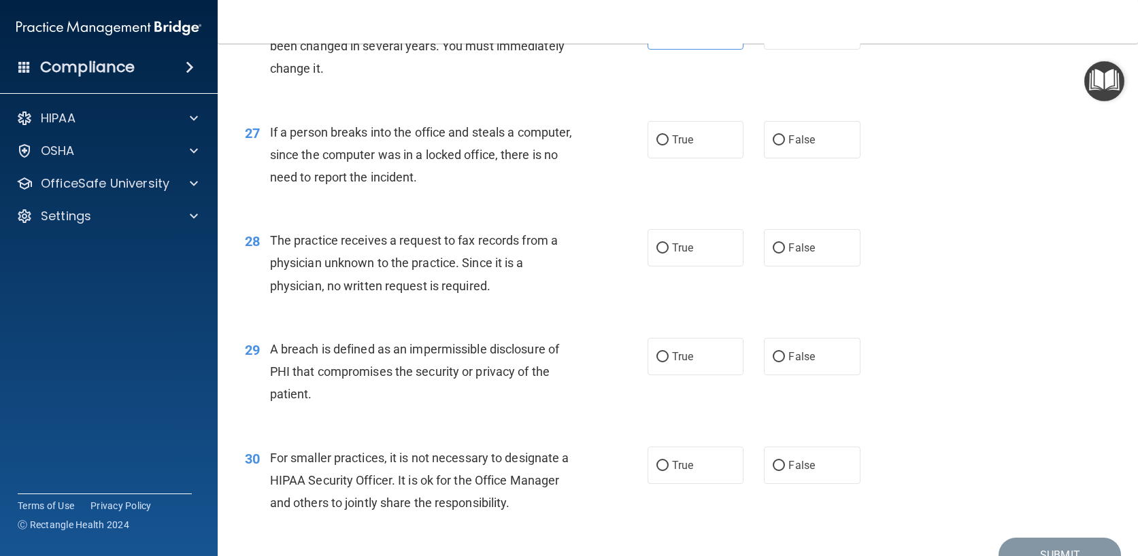
scroll to position [2924, 0]
click at [798, 157] on label "False" at bounding box center [812, 138] width 97 height 37
click at [785, 144] on input "False" at bounding box center [778, 139] width 12 height 10
radio input "true"
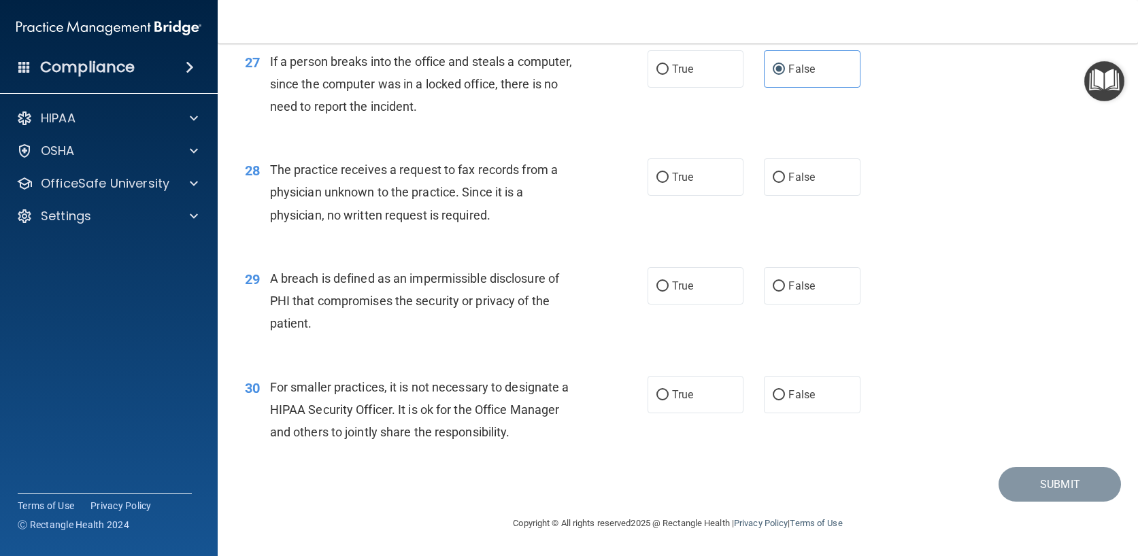
scroll to position [3016, 0]
click at [772, 178] on input "False" at bounding box center [778, 178] width 12 height 10
radio input "true"
click at [657, 282] on input "True" at bounding box center [662, 287] width 12 height 10
radio input "true"
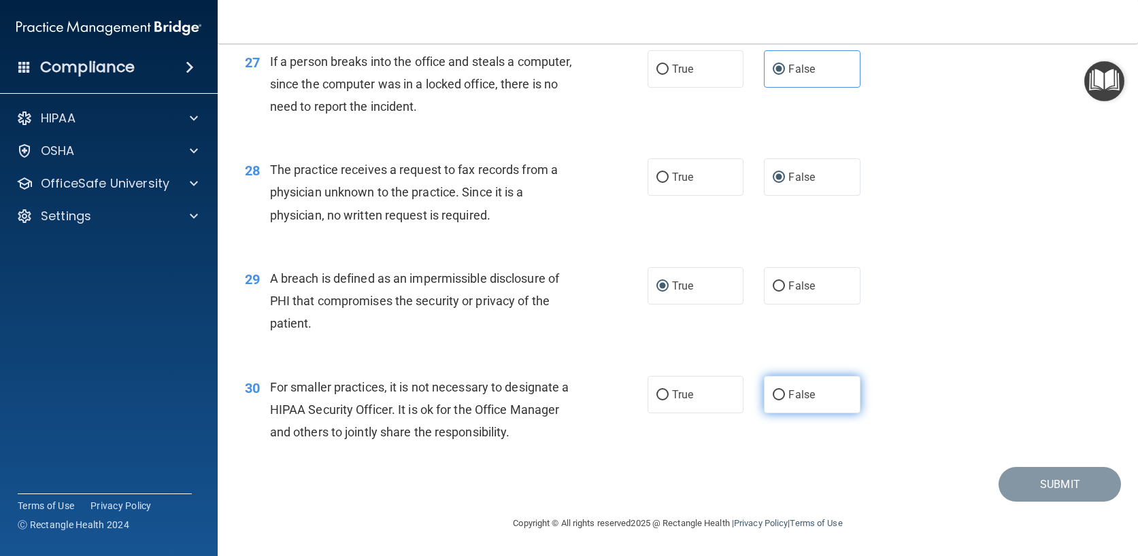
click at [806, 396] on span "False" at bounding box center [801, 394] width 27 height 13
click at [785, 396] on input "False" at bounding box center [778, 395] width 12 height 10
radio input "true"
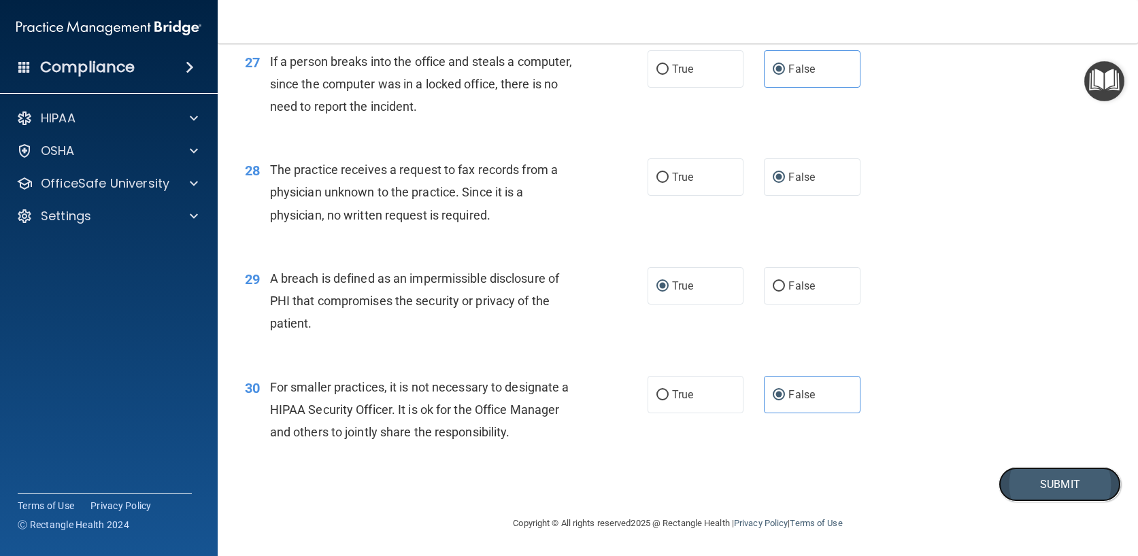
click at [1028, 479] on button "Submit" at bounding box center [1059, 484] width 122 height 35
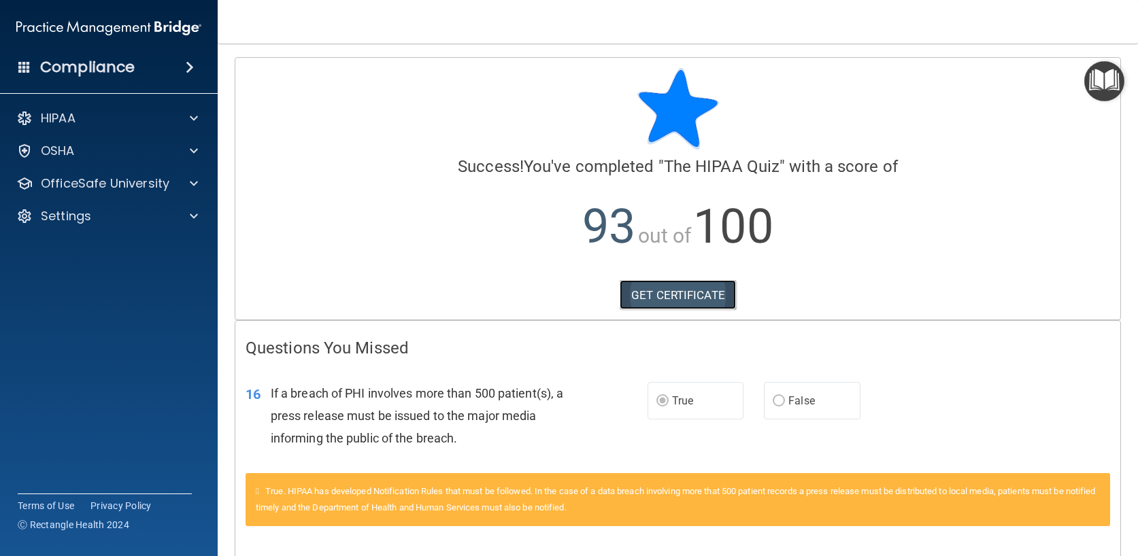
click at [644, 292] on link "GET CERTIFICATE" at bounding box center [677, 295] width 116 height 30
click at [113, 180] on p "OfficeSafe University" at bounding box center [105, 183] width 129 height 16
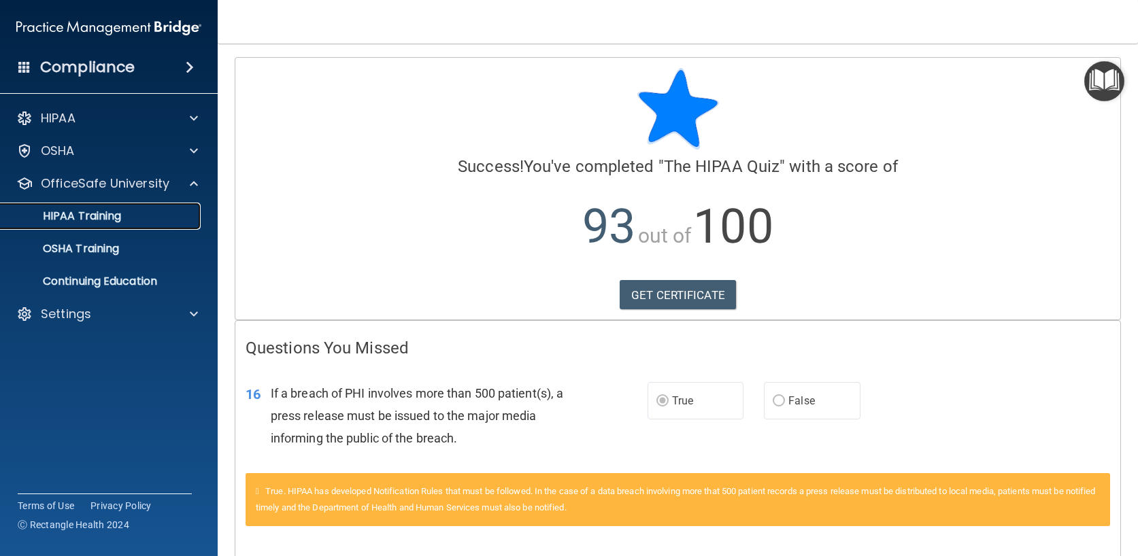
click at [121, 216] on p "HIPAA Training" at bounding box center [65, 216] width 112 height 14
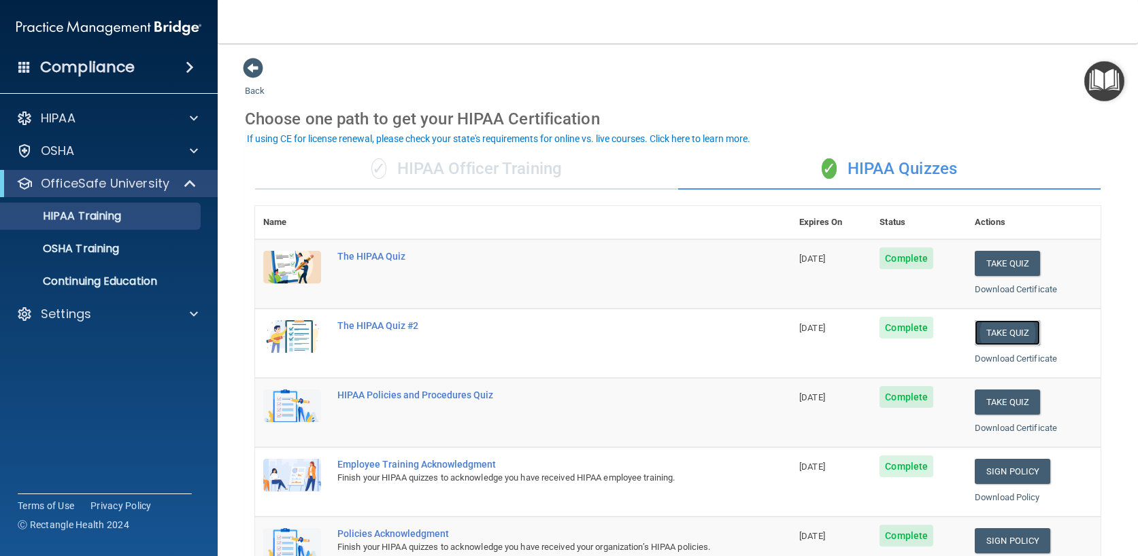
click at [1006, 330] on button "Take Quiz" at bounding box center [1006, 332] width 65 height 25
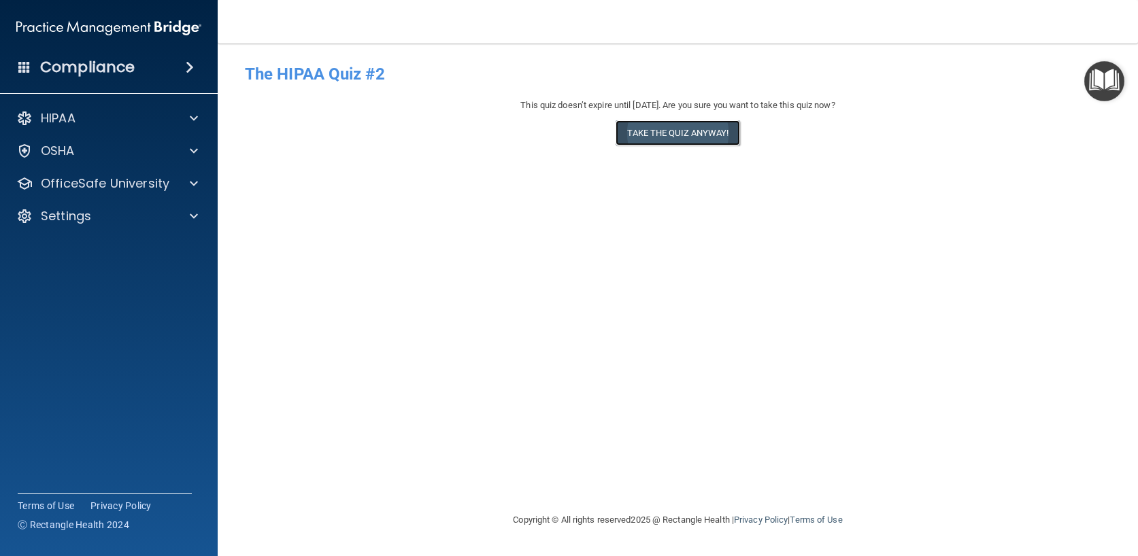
click at [701, 134] on button "Take the quiz anyway!" at bounding box center [677, 132] width 124 height 25
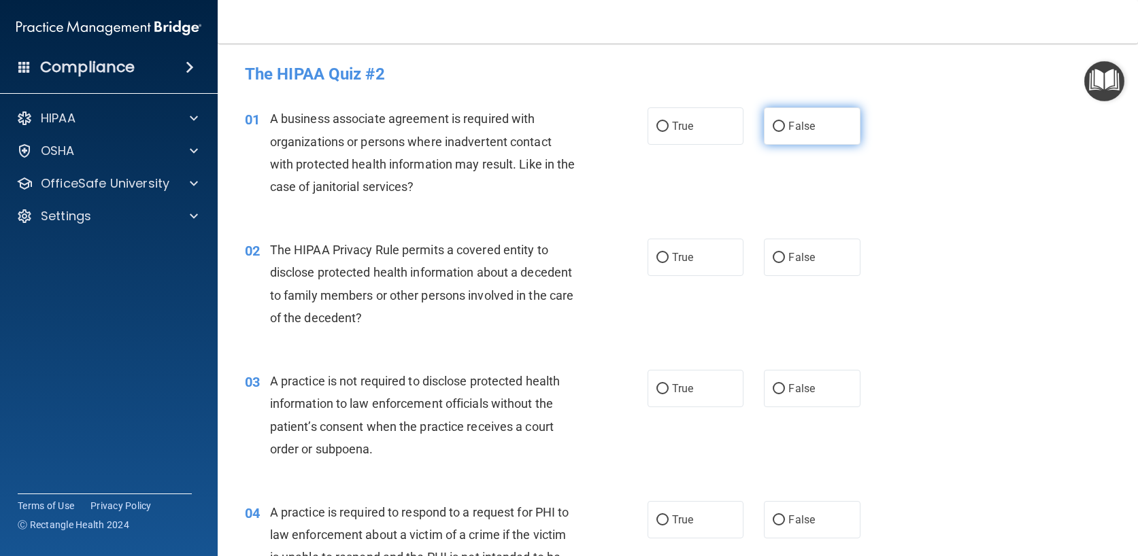
click at [822, 116] on label "False" at bounding box center [812, 125] width 97 height 37
click at [785, 122] on input "False" at bounding box center [778, 127] width 12 height 10
radio input "true"
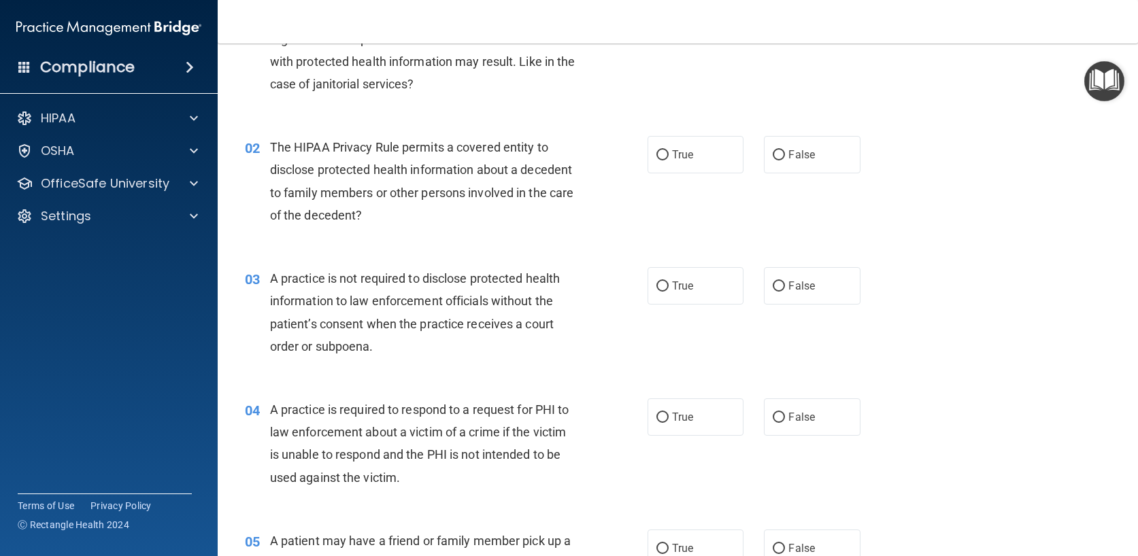
scroll to position [136, 0]
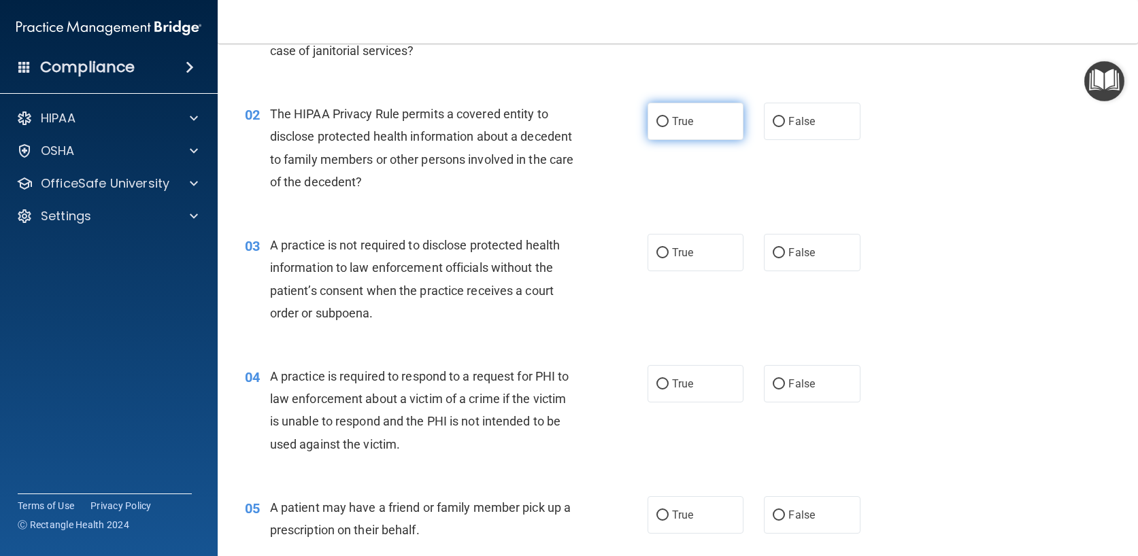
click at [672, 119] on span "True" at bounding box center [682, 121] width 21 height 13
click at [668, 119] on input "True" at bounding box center [662, 122] width 12 height 10
radio input "true"
click at [672, 247] on span "True" at bounding box center [682, 252] width 21 height 13
click at [668, 248] on input "True" at bounding box center [662, 253] width 12 height 10
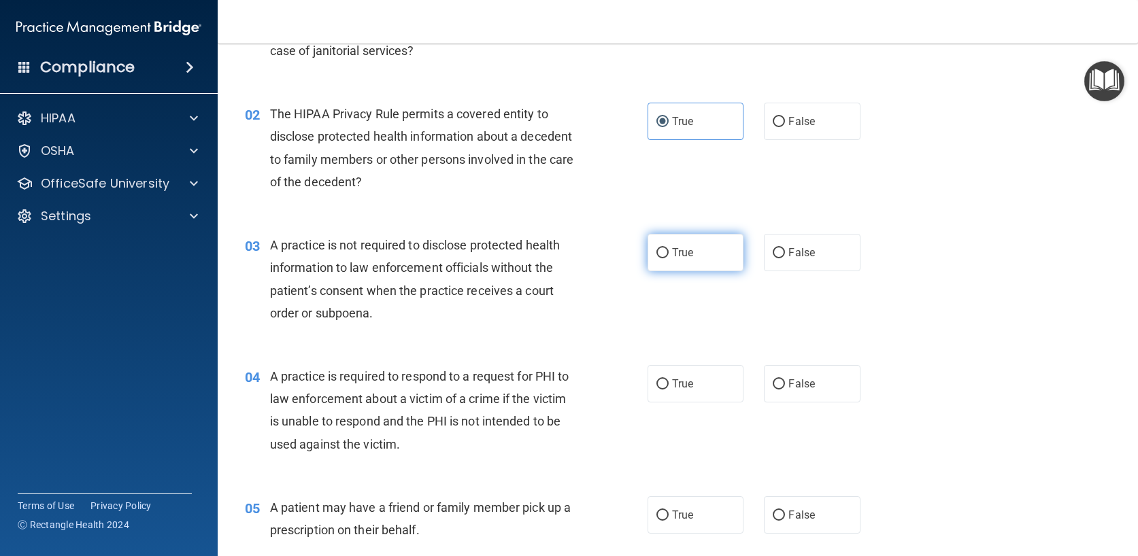
radio input "true"
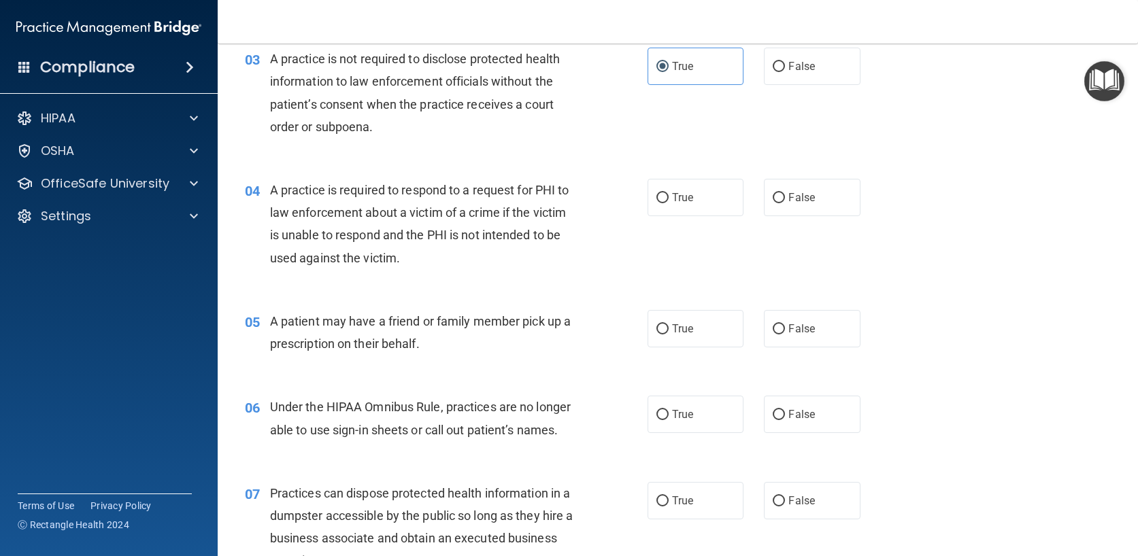
scroll to position [340, 0]
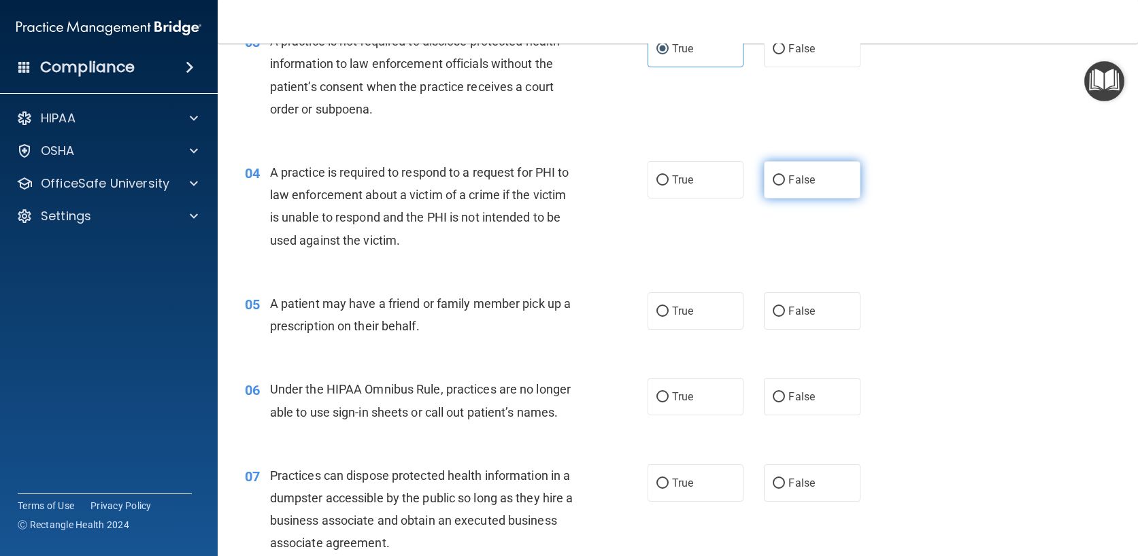
click at [823, 176] on label "False" at bounding box center [812, 179] width 97 height 37
click at [785, 176] on input "False" at bounding box center [778, 180] width 12 height 10
radio input "true"
click at [791, 307] on span "False" at bounding box center [801, 311] width 27 height 13
click at [785, 307] on input "False" at bounding box center [778, 312] width 12 height 10
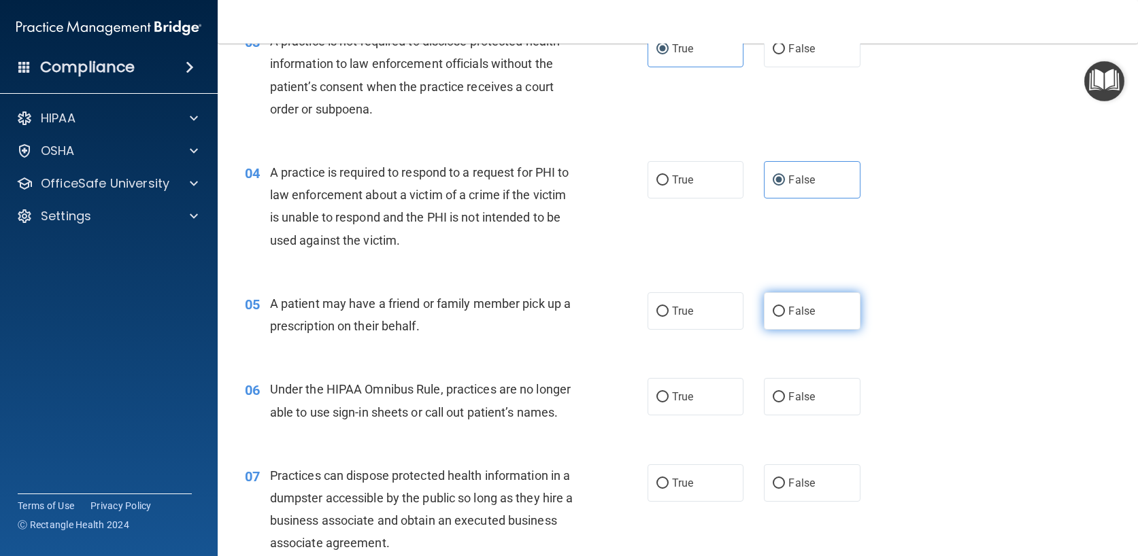
radio input "true"
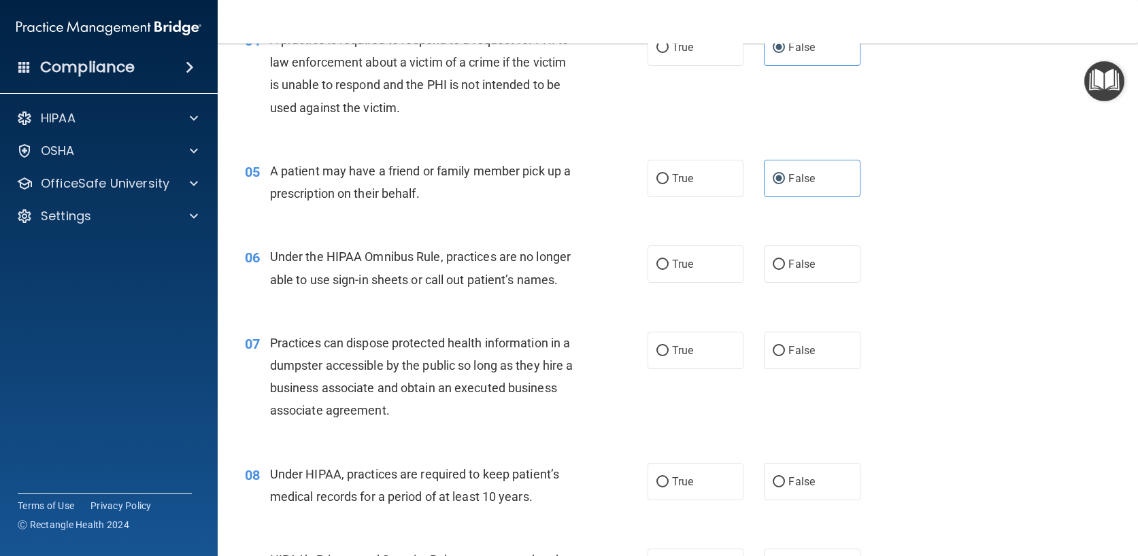
scroll to position [476, 0]
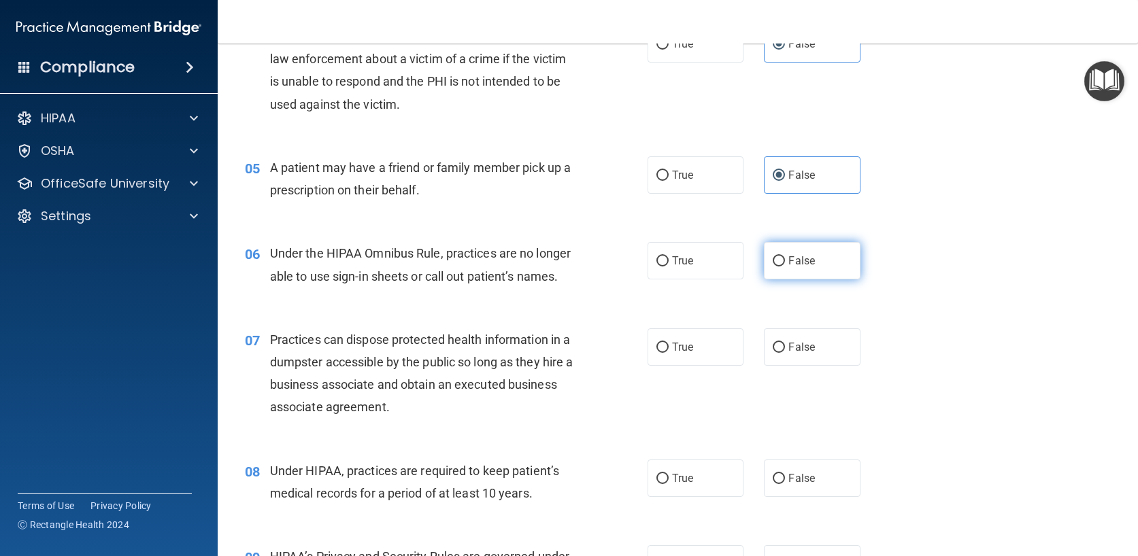
click at [824, 260] on label "False" at bounding box center [812, 260] width 97 height 37
click at [785, 260] on input "False" at bounding box center [778, 261] width 12 height 10
radio input "true"
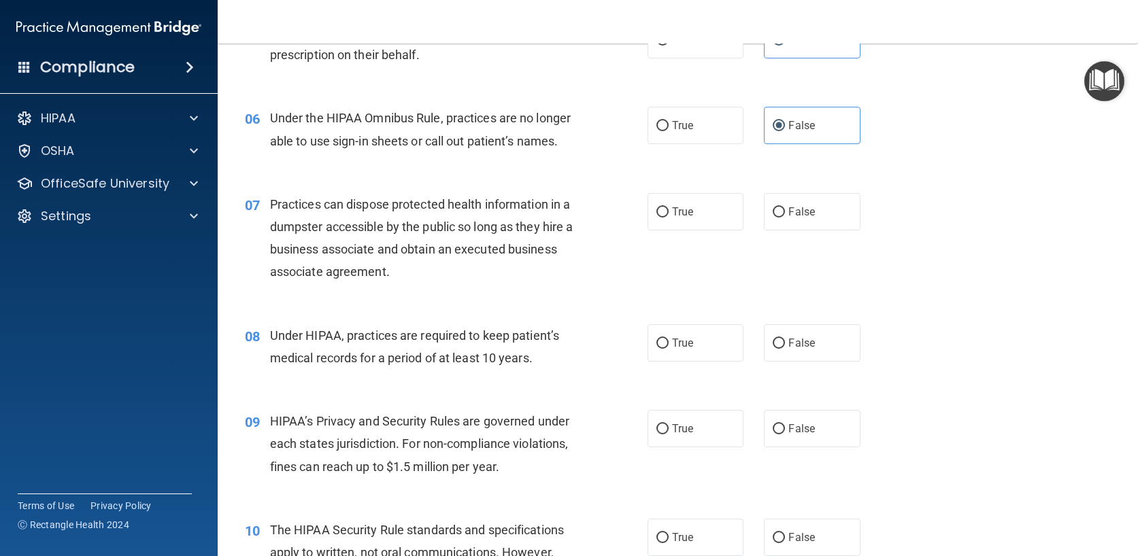
scroll to position [612, 0]
click at [800, 208] on span "False" at bounding box center [801, 211] width 27 height 13
click at [785, 208] on input "False" at bounding box center [778, 212] width 12 height 10
radio input "true"
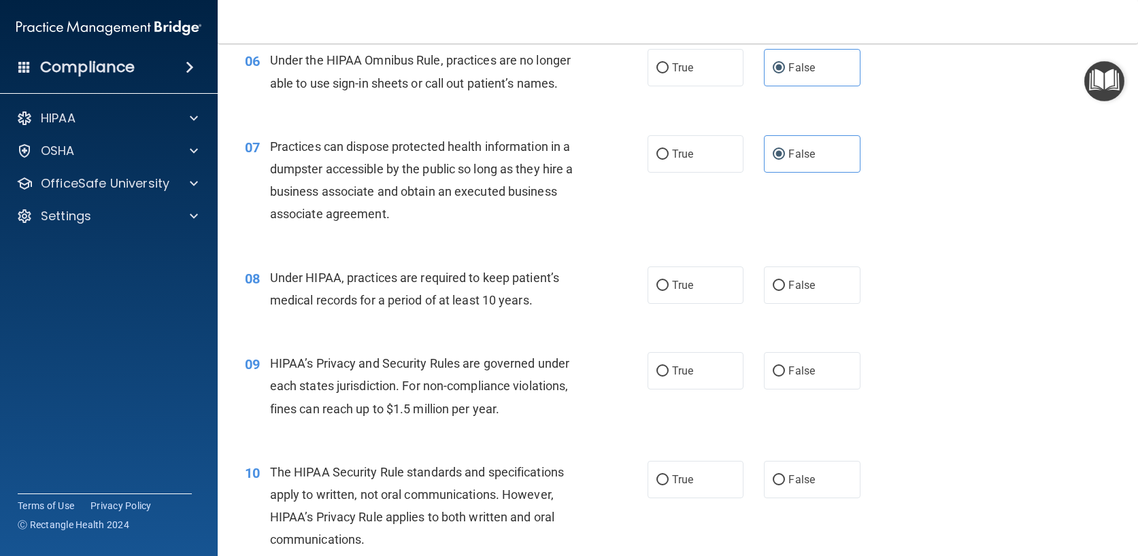
scroll to position [748, 0]
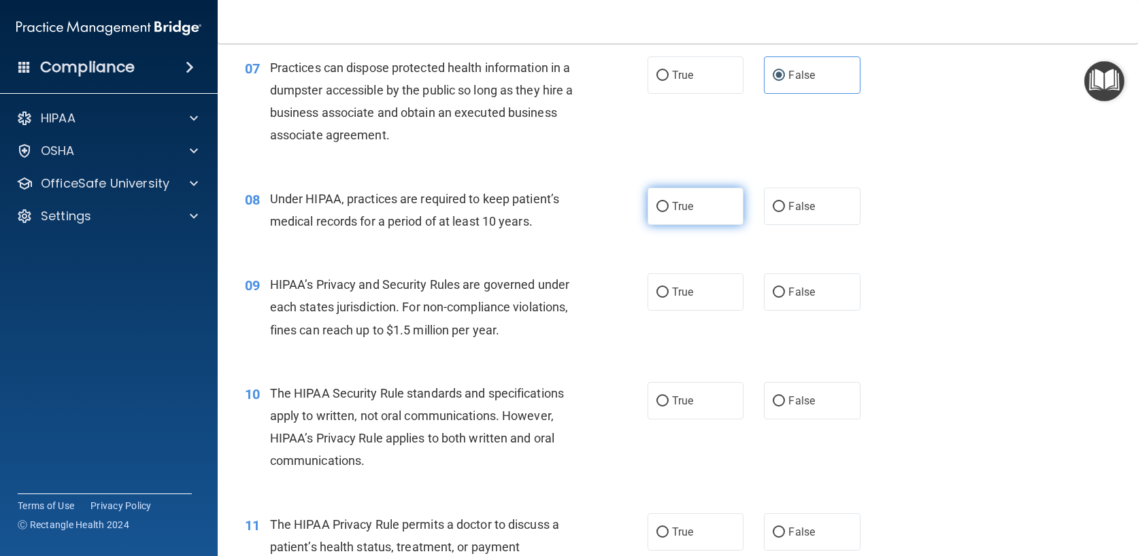
click at [679, 210] on span "True" at bounding box center [682, 206] width 21 height 13
click at [668, 210] on input "True" at bounding box center [662, 207] width 12 height 10
radio input "true"
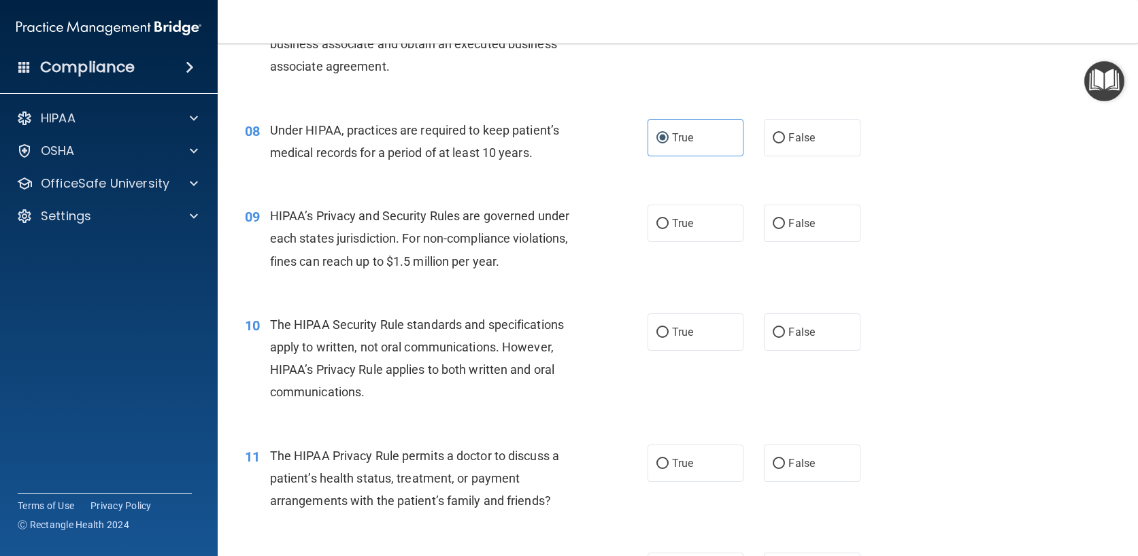
scroll to position [884, 0]
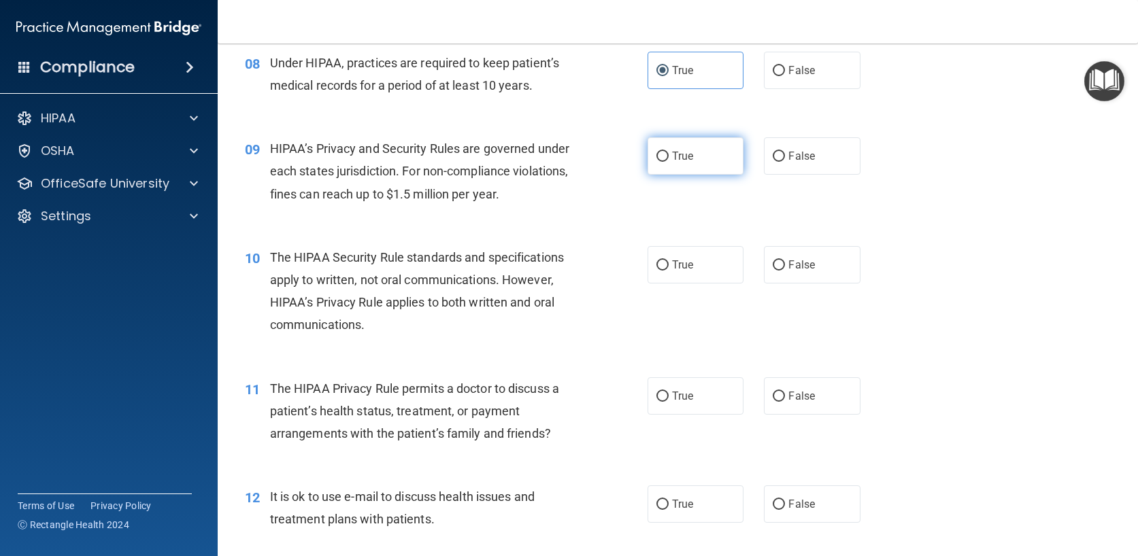
click at [696, 170] on label "True" at bounding box center [695, 155] width 97 height 37
click at [668, 162] on input "True" at bounding box center [662, 157] width 12 height 10
radio input "true"
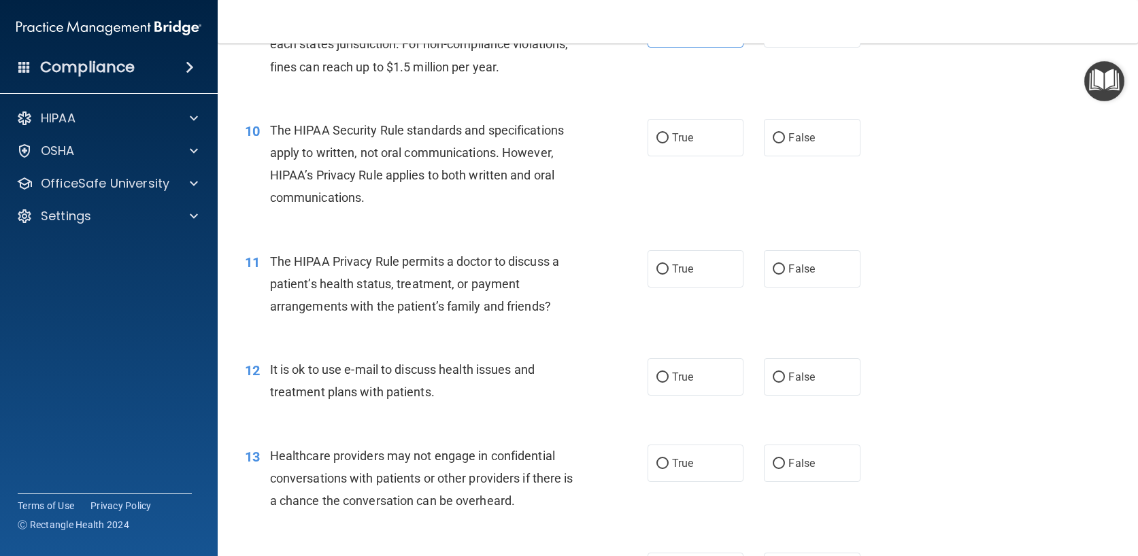
scroll to position [1020, 0]
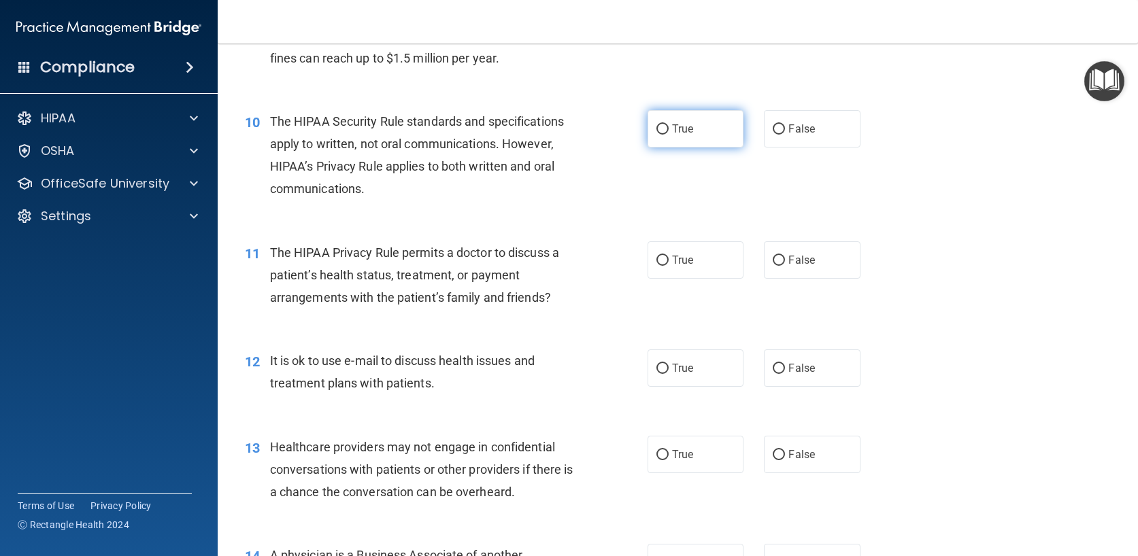
click at [672, 130] on span "True" at bounding box center [682, 128] width 21 height 13
click at [668, 130] on input "True" at bounding box center [662, 129] width 12 height 10
radio input "true"
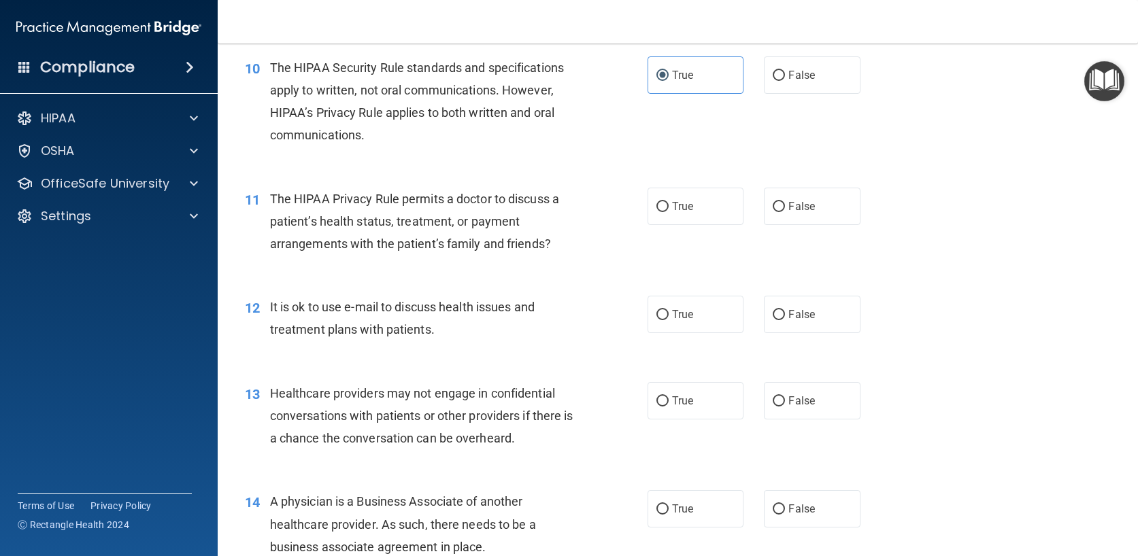
scroll to position [1156, 0]
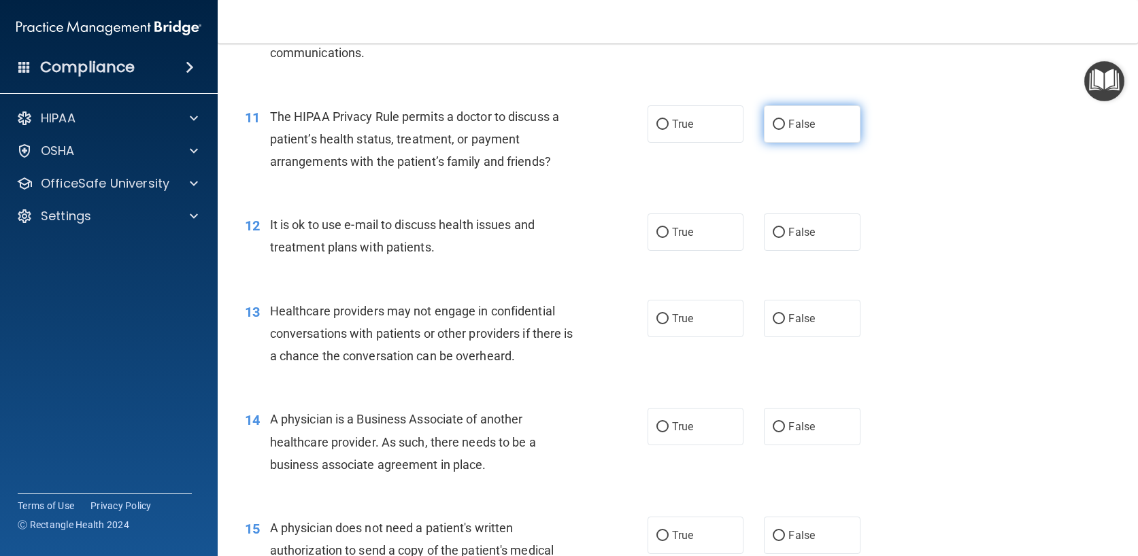
click at [812, 124] on label "False" at bounding box center [812, 123] width 97 height 37
click at [785, 124] on input "False" at bounding box center [778, 125] width 12 height 10
radio input "true"
click at [776, 228] on input "False" at bounding box center [778, 233] width 12 height 10
radio input "true"
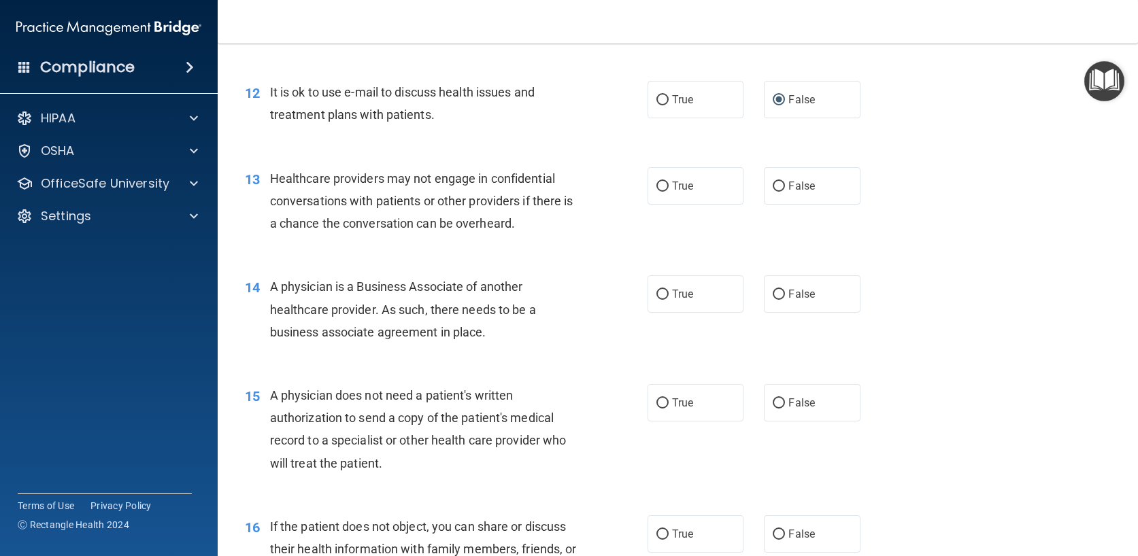
scroll to position [1292, 0]
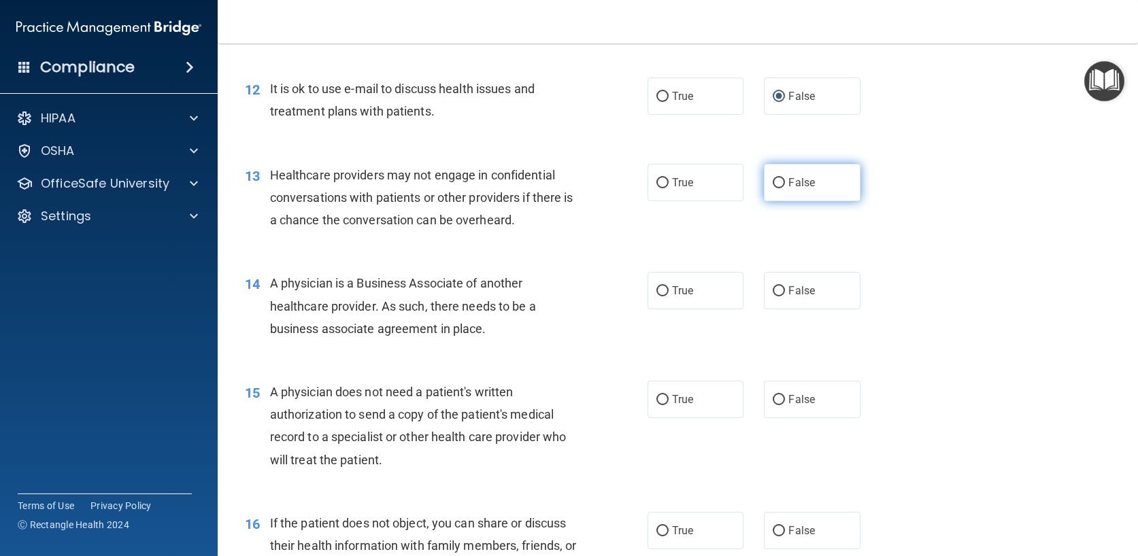
click at [800, 186] on span "False" at bounding box center [801, 182] width 27 height 13
click at [785, 186] on input "False" at bounding box center [778, 183] width 12 height 10
radio input "true"
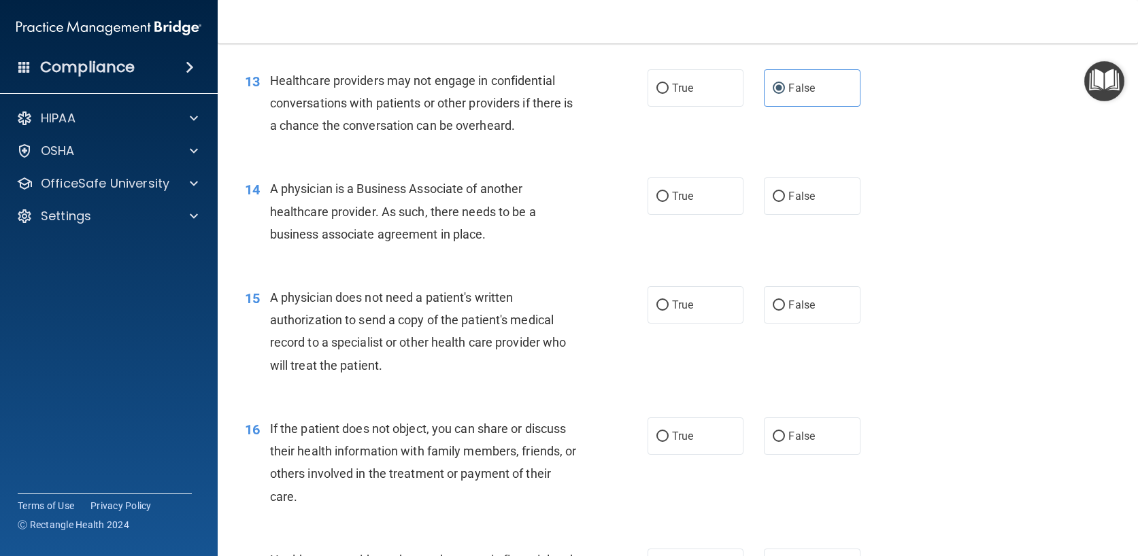
scroll to position [1428, 0]
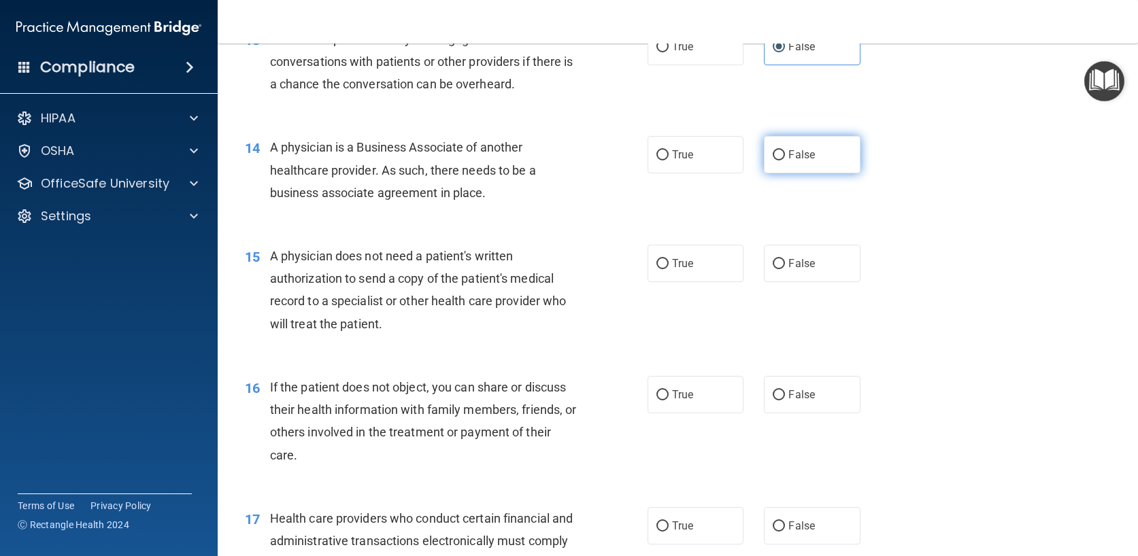
click at [772, 158] on input "False" at bounding box center [778, 155] width 12 height 10
radio input "true"
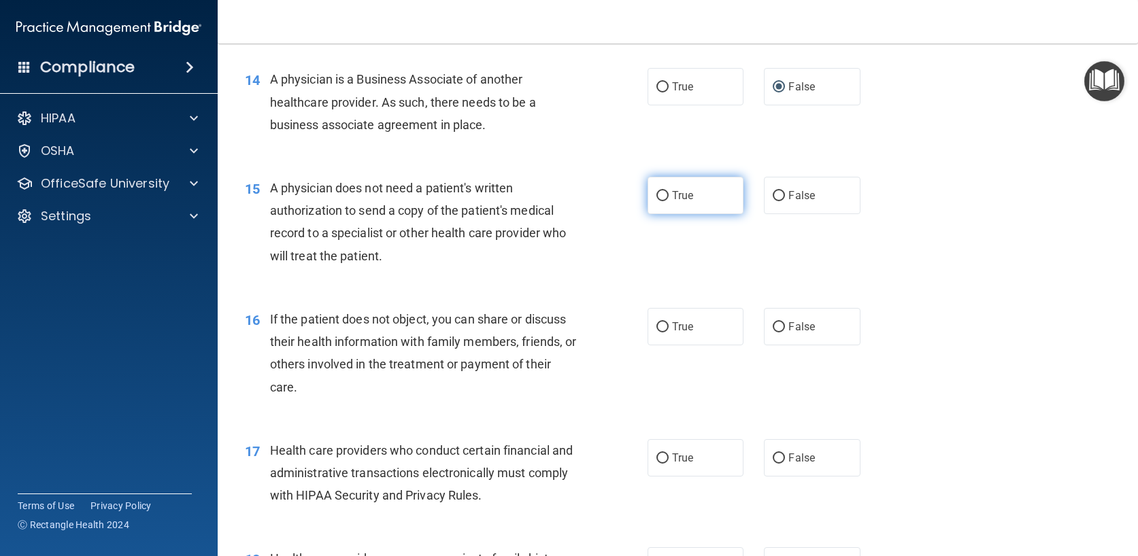
click at [677, 199] on span "True" at bounding box center [682, 195] width 21 height 13
click at [668, 199] on input "True" at bounding box center [662, 196] width 12 height 10
radio input "true"
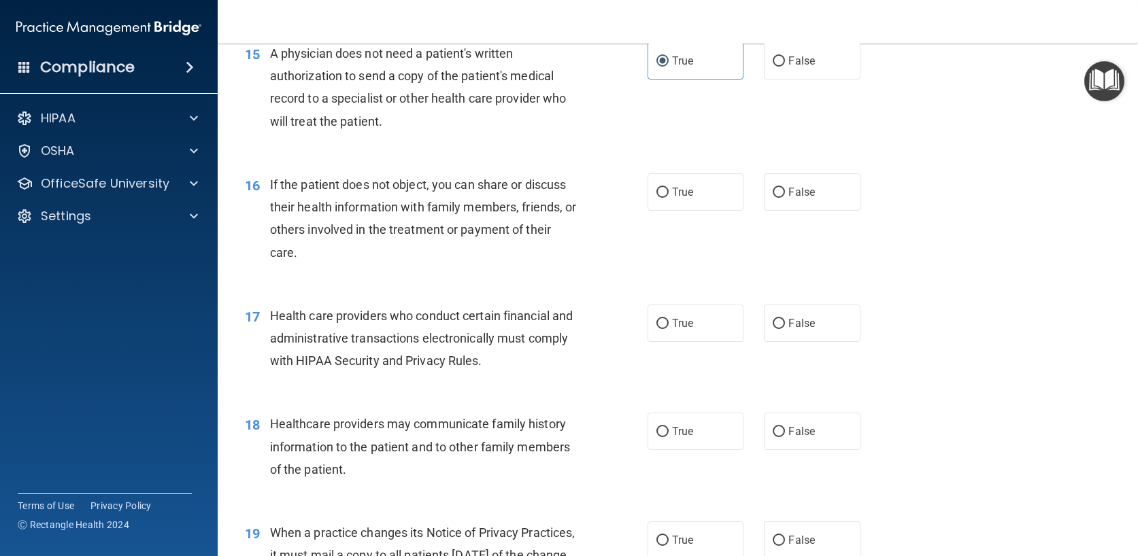
scroll to position [1632, 0]
click at [706, 201] on label "True" at bounding box center [695, 190] width 97 height 37
click at [668, 197] on input "True" at bounding box center [662, 191] width 12 height 10
radio input "true"
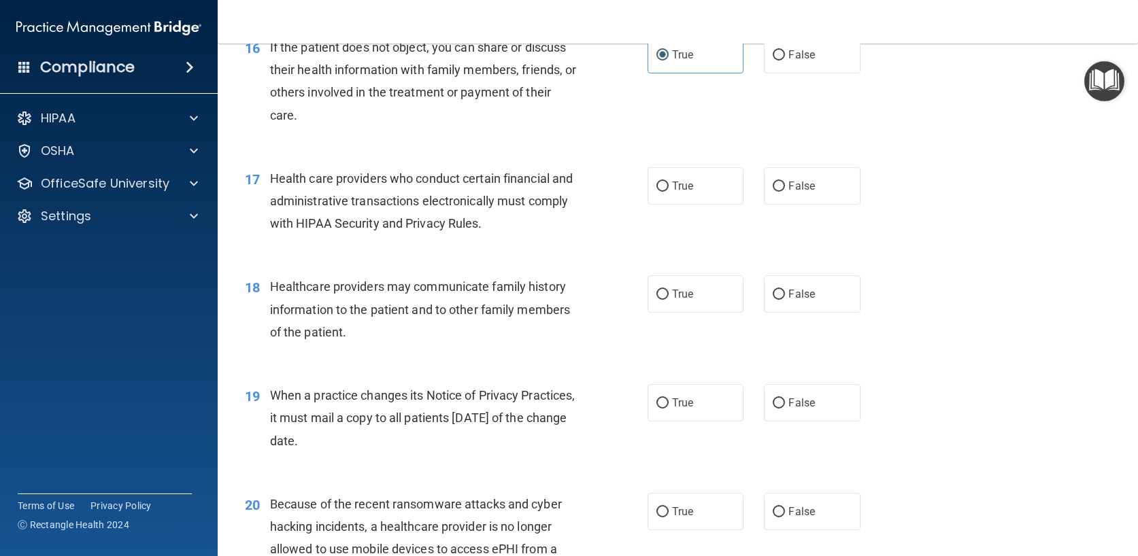
scroll to position [1700, 0]
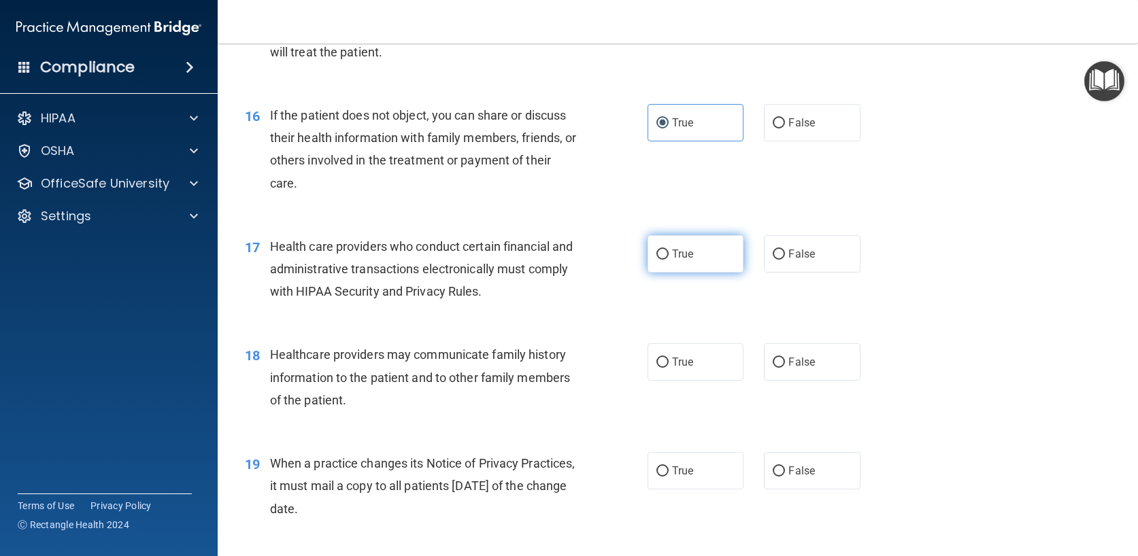
click at [677, 258] on span "True" at bounding box center [682, 254] width 21 height 13
click at [668, 258] on input "True" at bounding box center [662, 255] width 12 height 10
radio input "true"
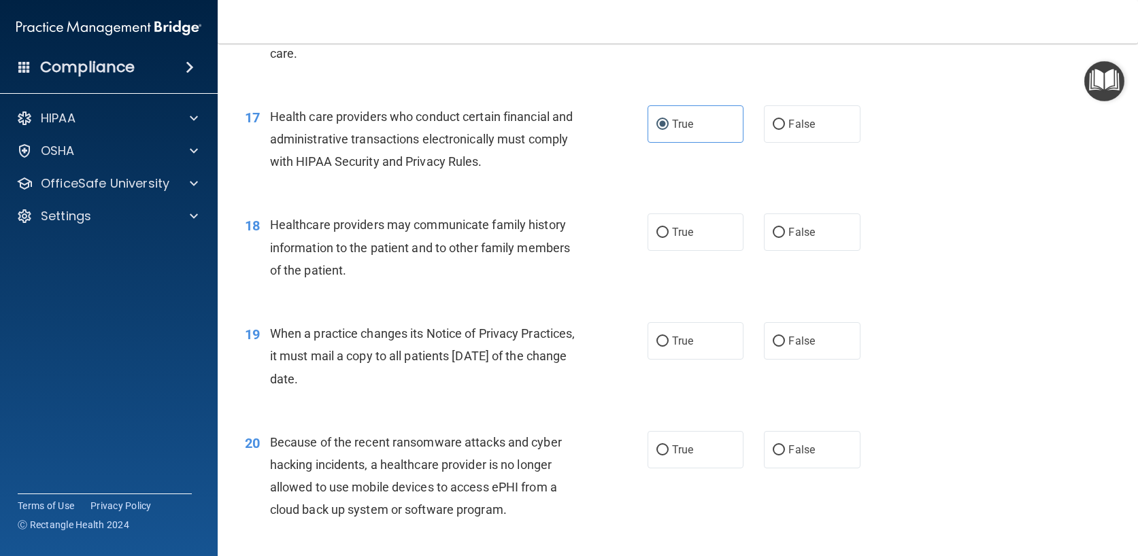
scroll to position [1836, 0]
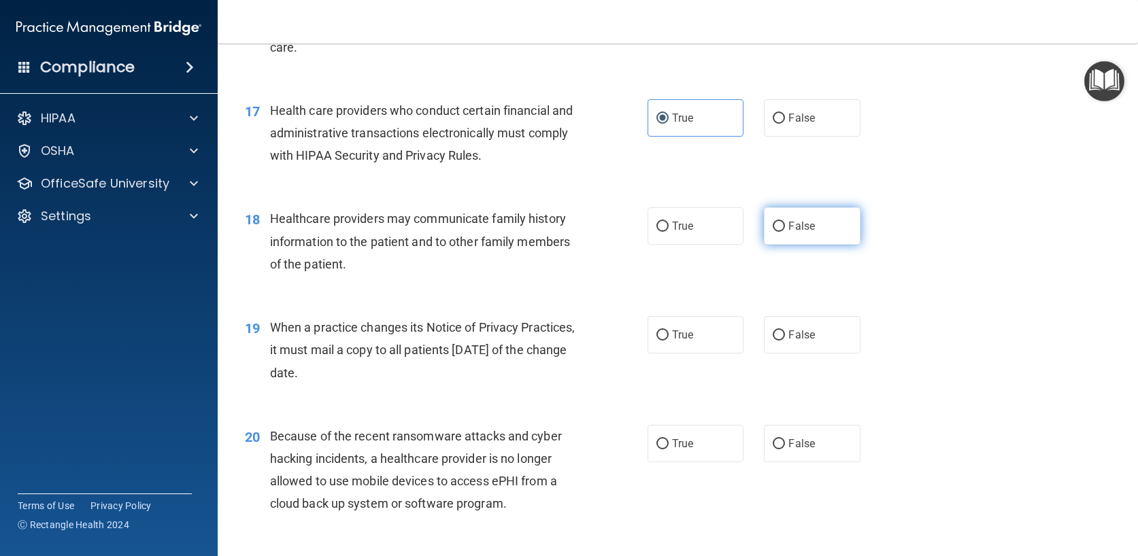
click at [778, 226] on input "False" at bounding box center [778, 227] width 12 height 10
radio input "true"
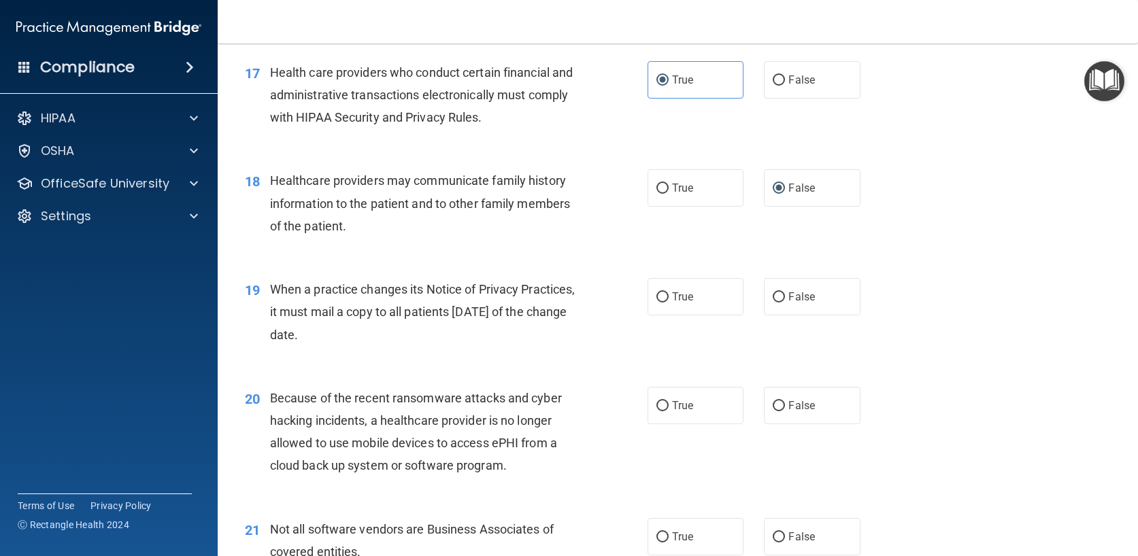
scroll to position [1904, 0]
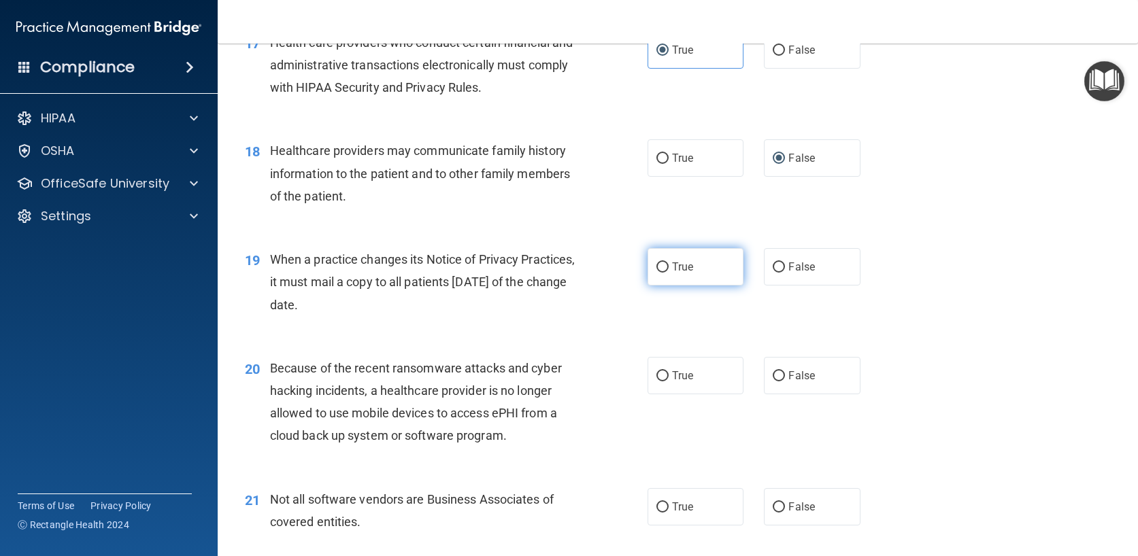
click at [696, 271] on label "True" at bounding box center [695, 266] width 97 height 37
click at [668, 271] on input "True" at bounding box center [662, 267] width 12 height 10
radio input "true"
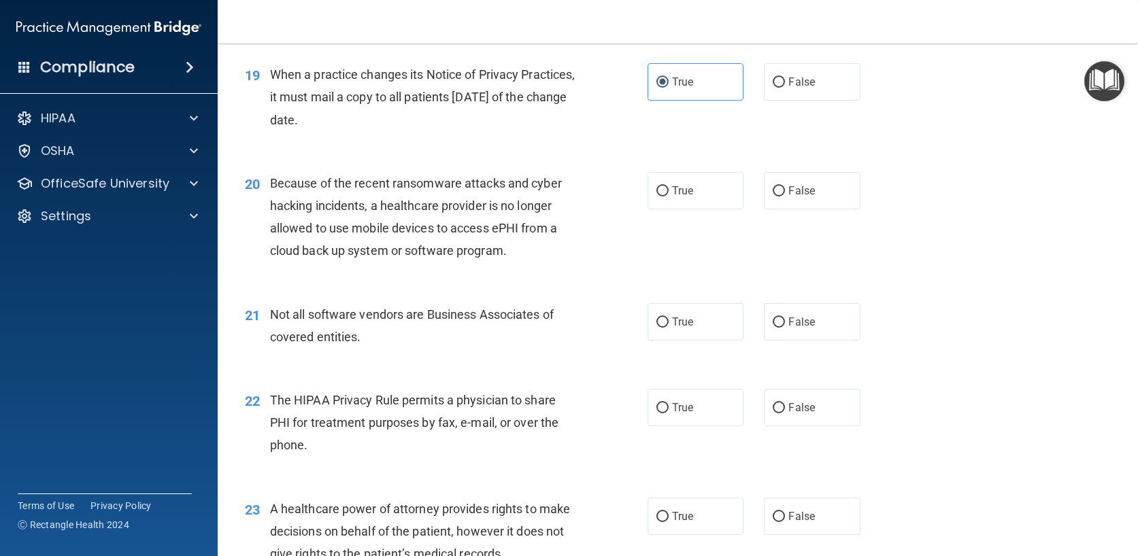
scroll to position [2108, 0]
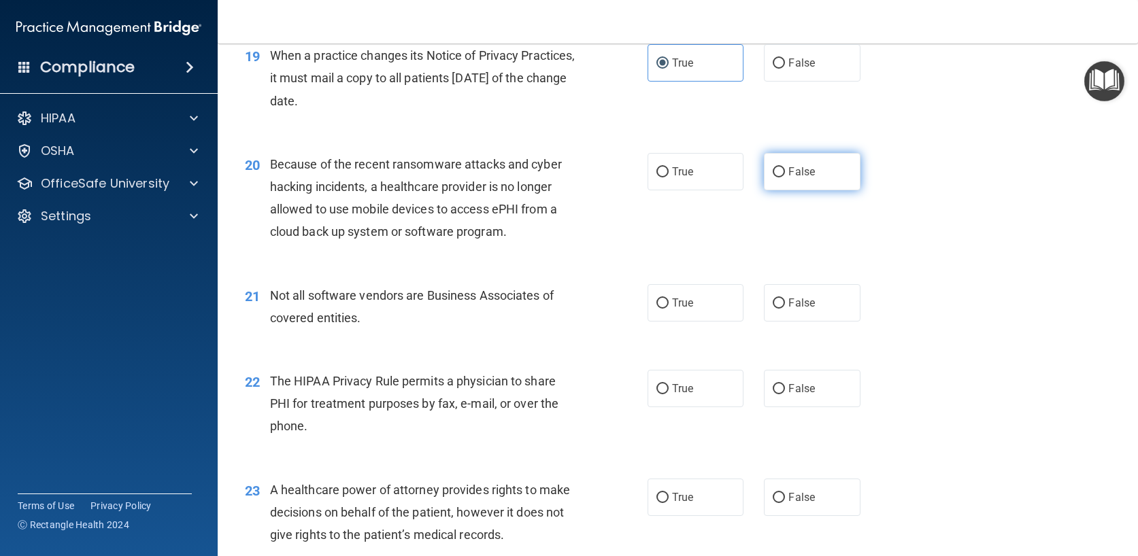
click at [794, 165] on span "False" at bounding box center [801, 171] width 27 height 13
click at [785, 167] on input "False" at bounding box center [778, 172] width 12 height 10
radio input "true"
click at [695, 309] on label "True" at bounding box center [695, 302] width 97 height 37
click at [668, 309] on input "True" at bounding box center [662, 304] width 12 height 10
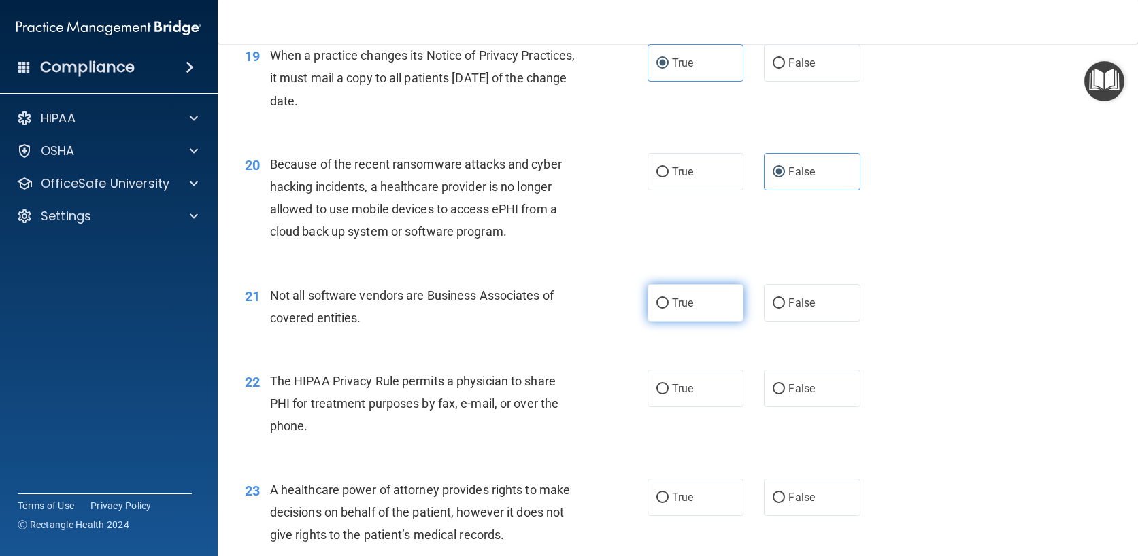
radio input "true"
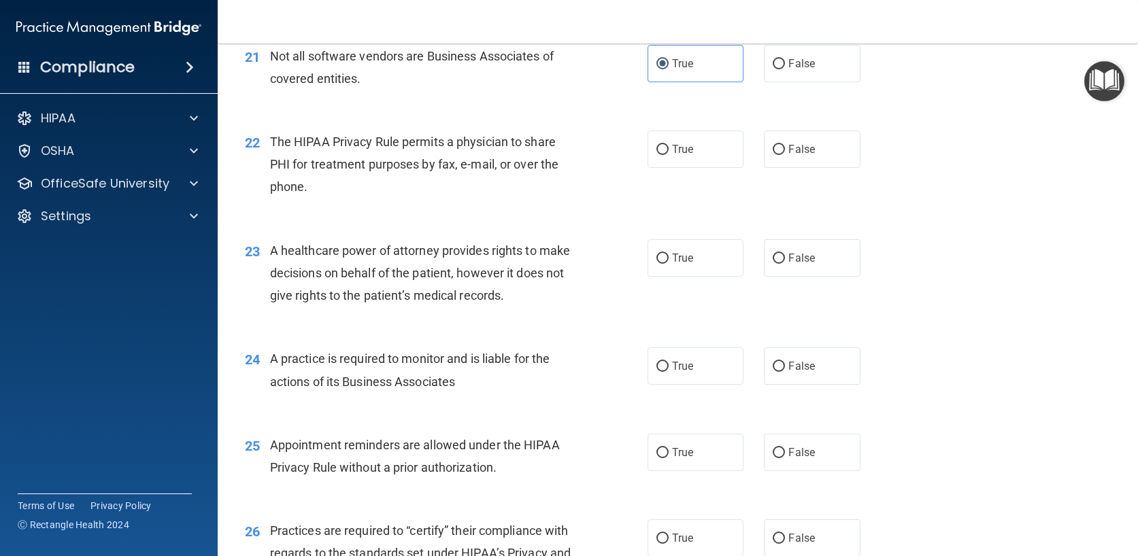
scroll to position [2380, 0]
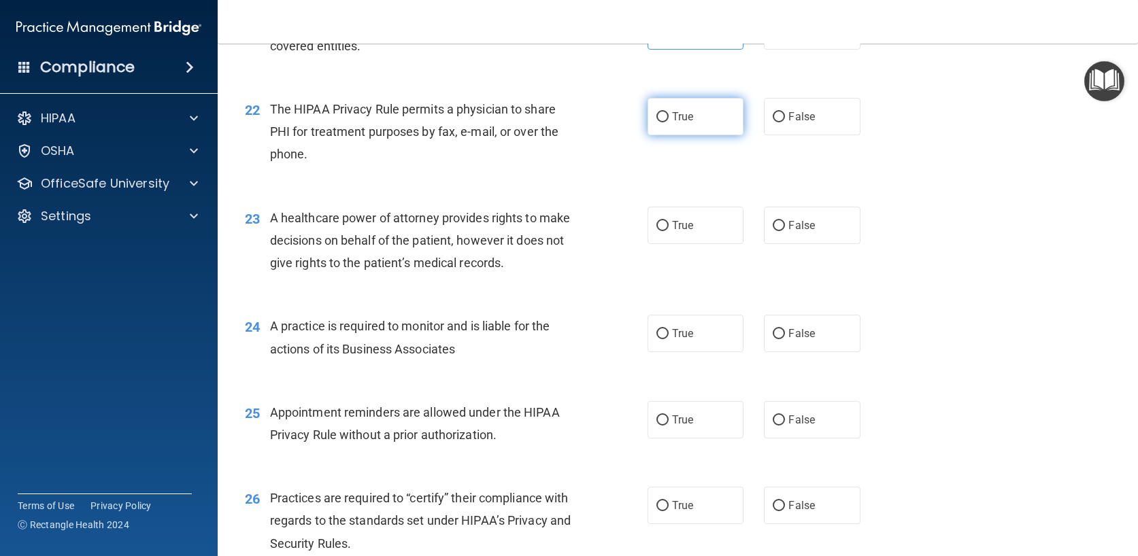
click at [662, 102] on label "True" at bounding box center [695, 116] width 97 height 37
click at [662, 112] on input "True" at bounding box center [662, 117] width 12 height 10
radio input "true"
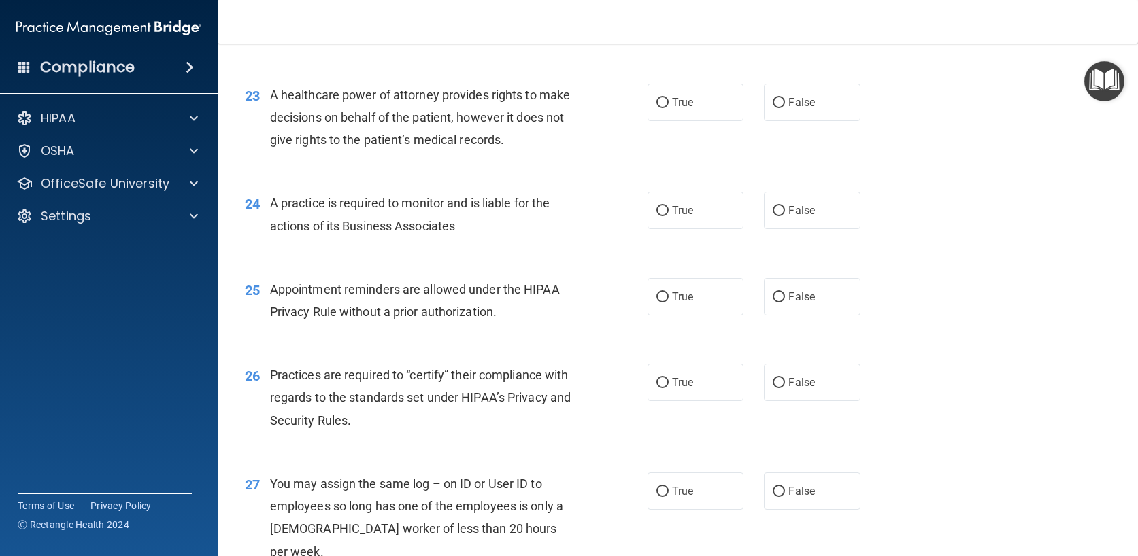
scroll to position [2516, 0]
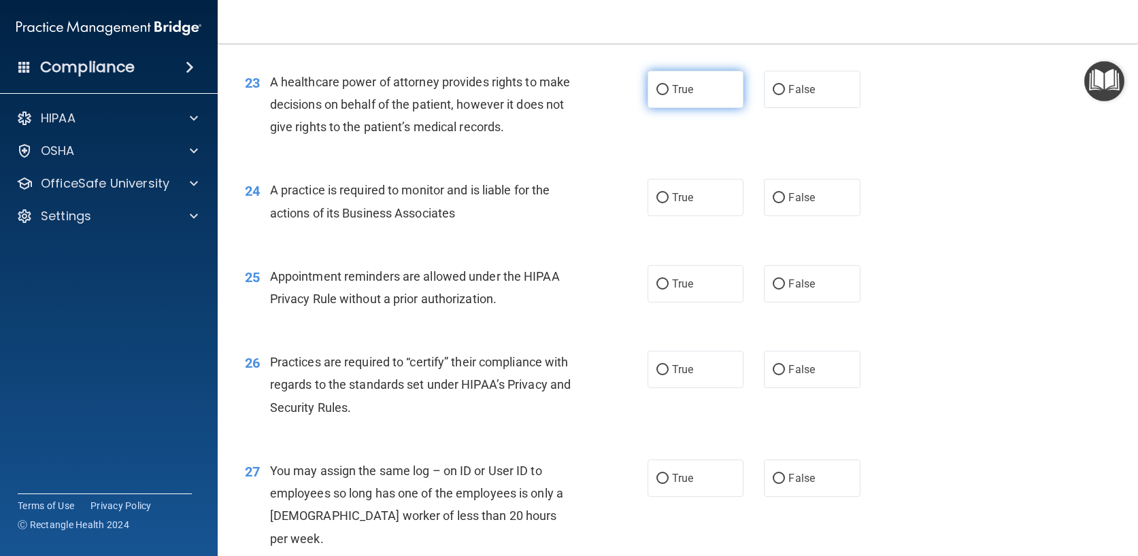
click at [706, 92] on label "True" at bounding box center [695, 89] width 97 height 37
click at [668, 92] on input "True" at bounding box center [662, 90] width 12 height 10
radio input "true"
click at [695, 200] on label "True" at bounding box center [695, 197] width 97 height 37
click at [668, 200] on input "True" at bounding box center [662, 198] width 12 height 10
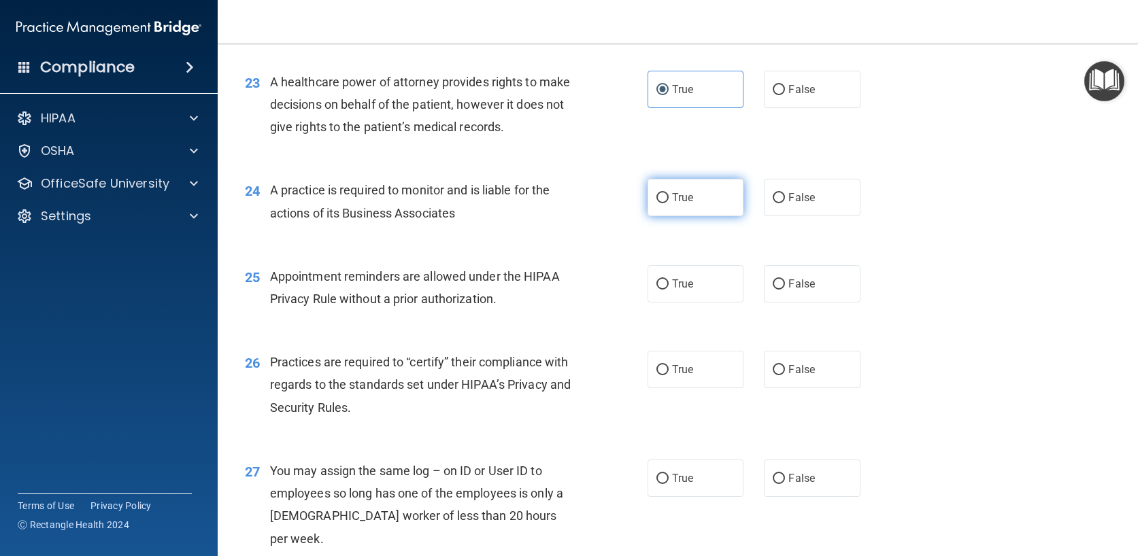
radio input "true"
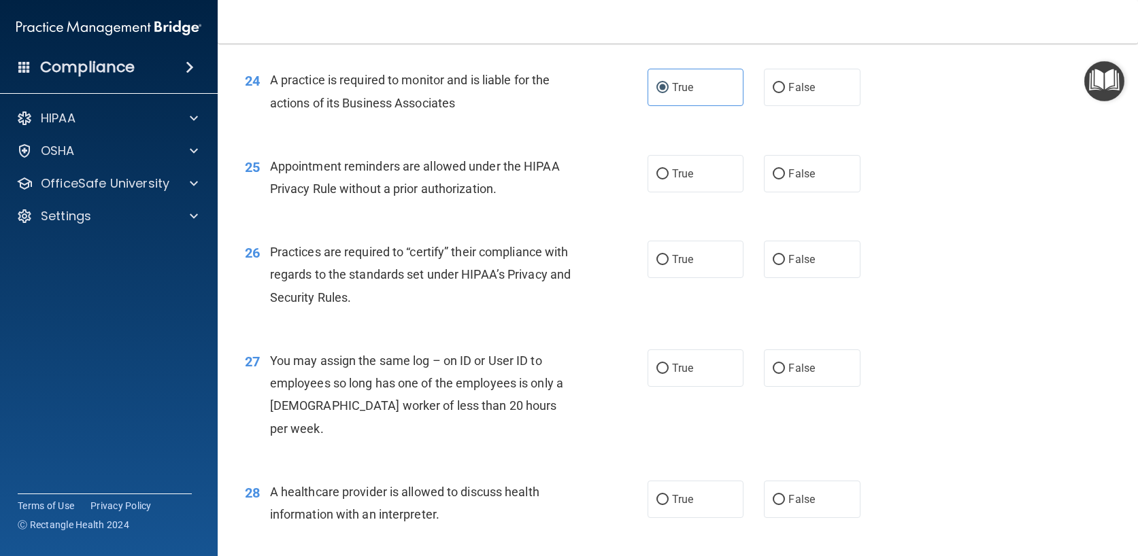
scroll to position [2652, 0]
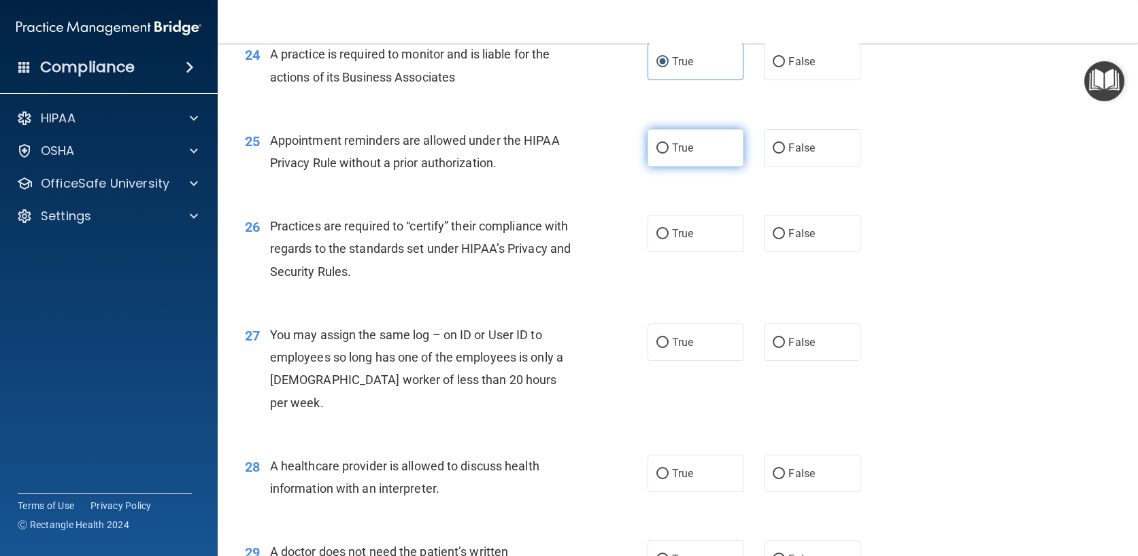
click at [664, 148] on label "True" at bounding box center [695, 147] width 97 height 37
click at [664, 148] on input "True" at bounding box center [662, 148] width 12 height 10
radio input "true"
click at [665, 227] on label "True" at bounding box center [695, 233] width 97 height 37
click at [665, 229] on input "True" at bounding box center [662, 234] width 12 height 10
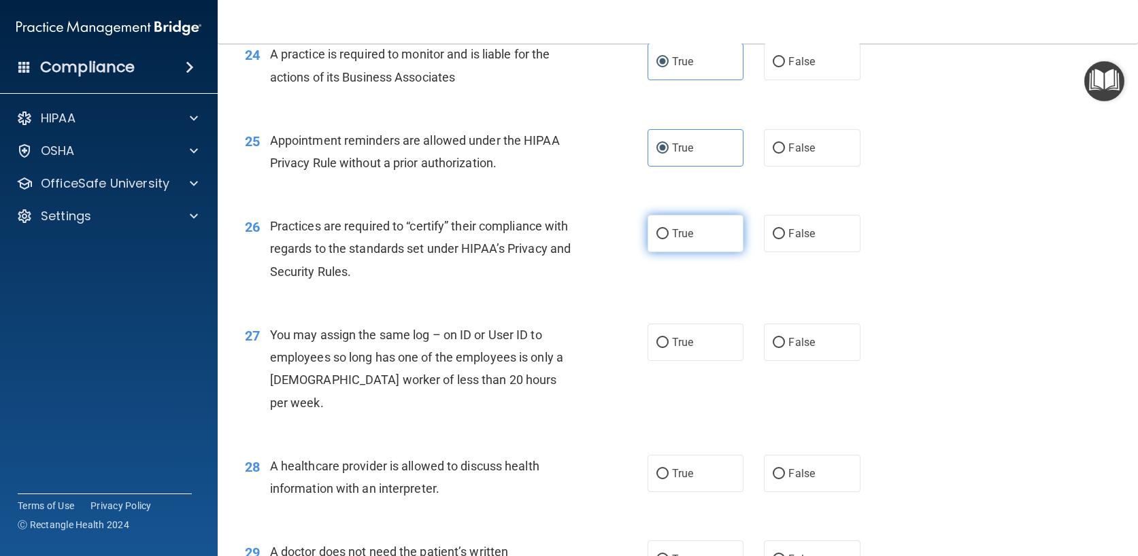
radio input "true"
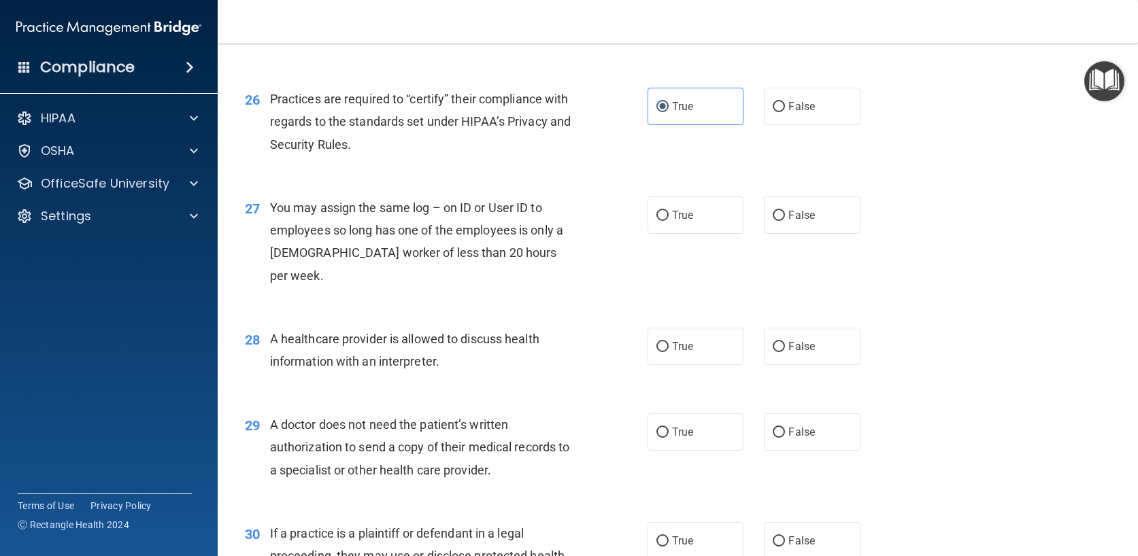
scroll to position [2788, 0]
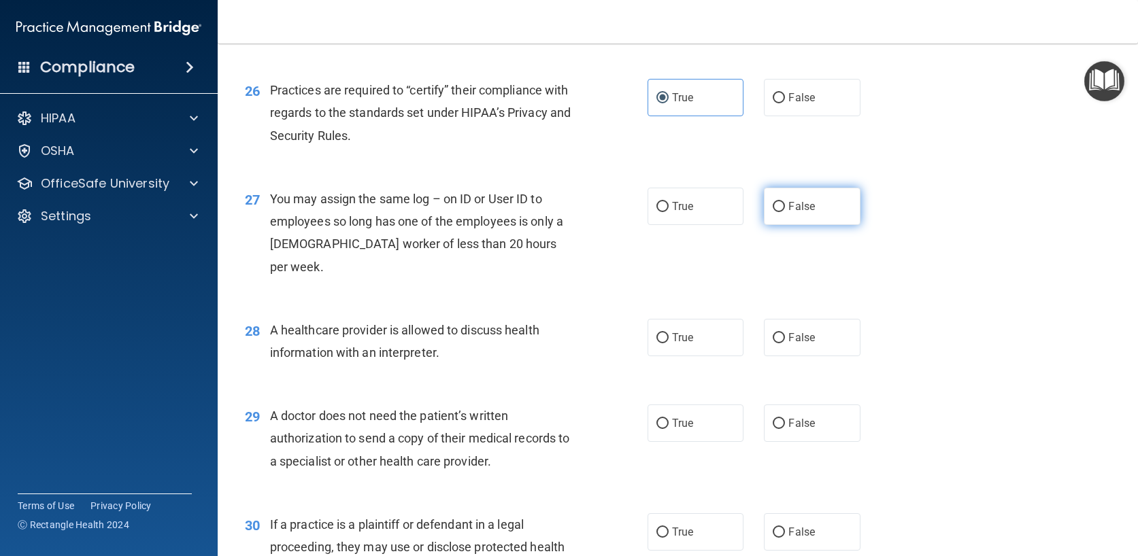
click at [785, 214] on label "False" at bounding box center [812, 206] width 97 height 37
click at [785, 212] on input "False" at bounding box center [778, 207] width 12 height 10
radio input "true"
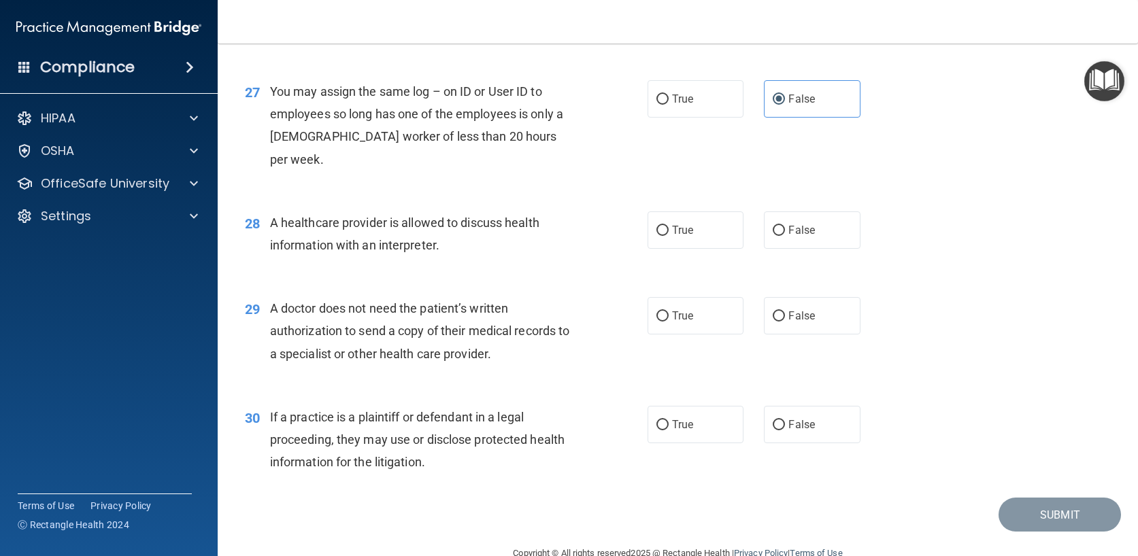
scroll to position [2903, 0]
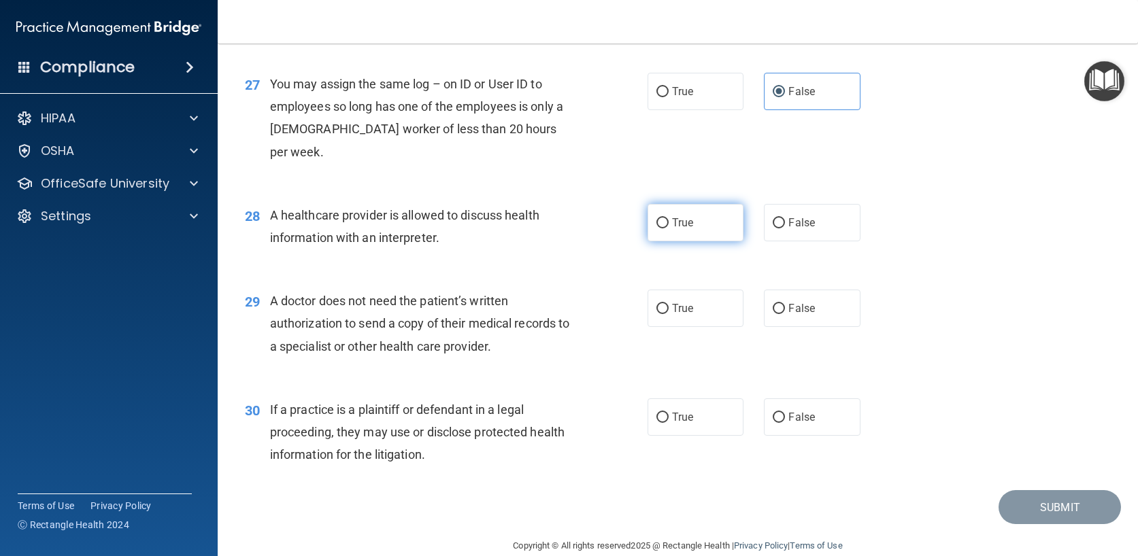
click at [659, 218] on input "True" at bounding box center [662, 223] width 12 height 10
radio input "true"
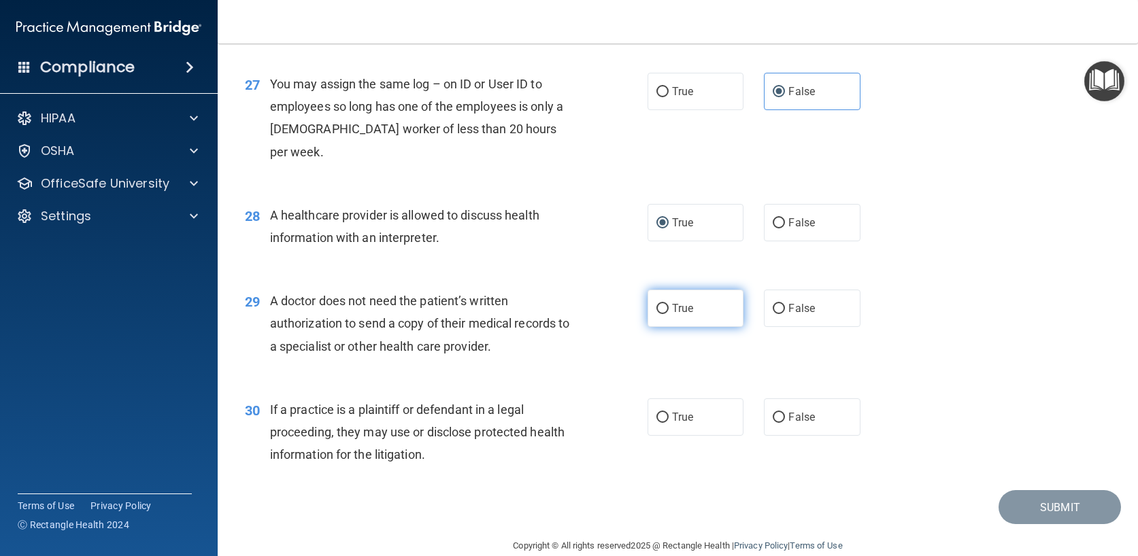
click at [708, 294] on label "True" at bounding box center [695, 308] width 97 height 37
click at [668, 304] on input "True" at bounding box center [662, 309] width 12 height 10
radio input "true"
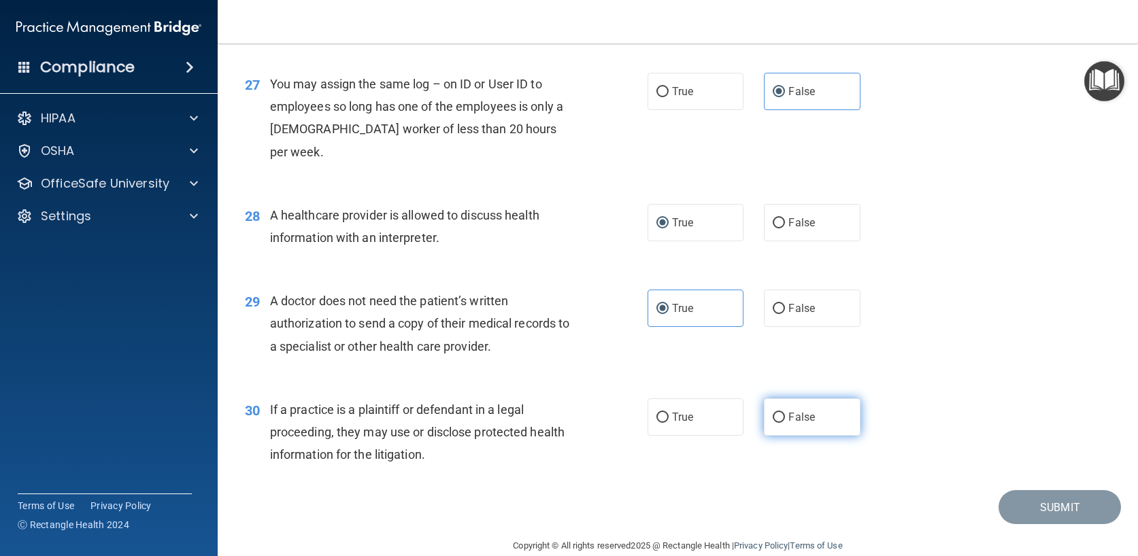
click at [802, 411] on span "False" at bounding box center [801, 417] width 27 height 13
click at [785, 413] on input "False" at bounding box center [778, 418] width 12 height 10
radio input "true"
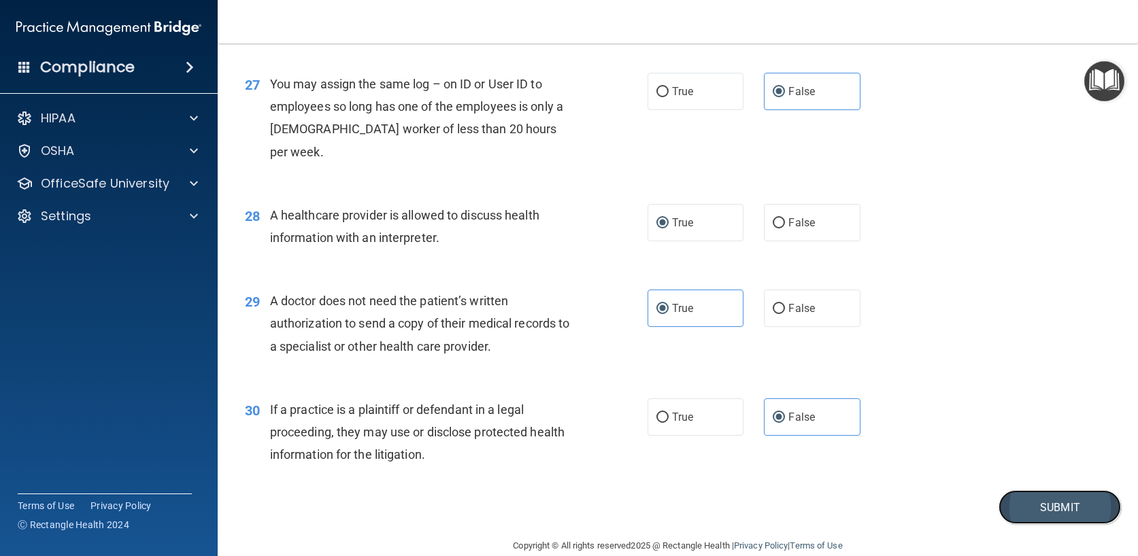
click at [1000, 490] on button "Submit" at bounding box center [1059, 507] width 122 height 35
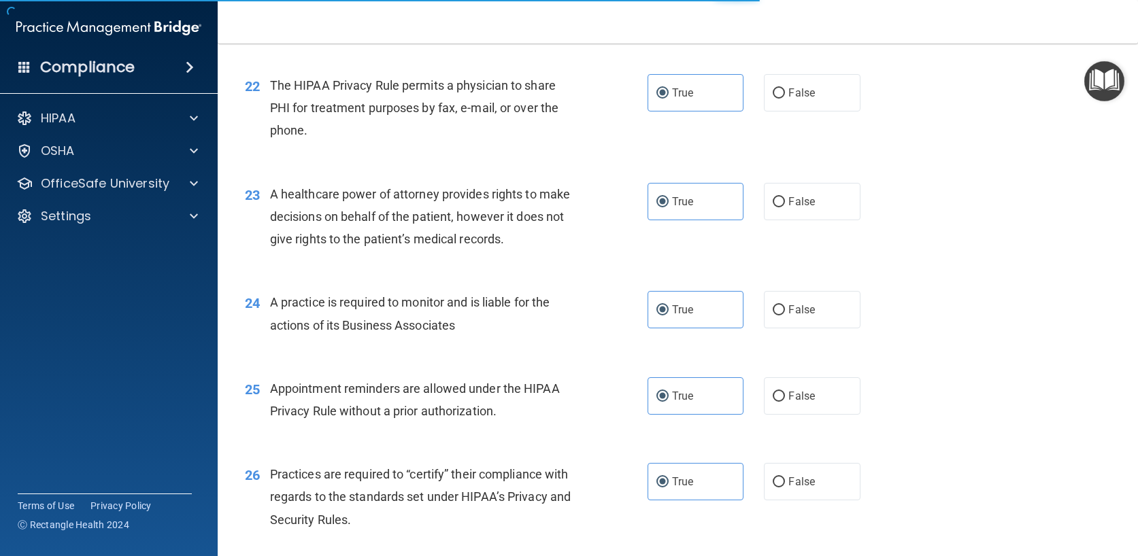
scroll to position [2427, 0]
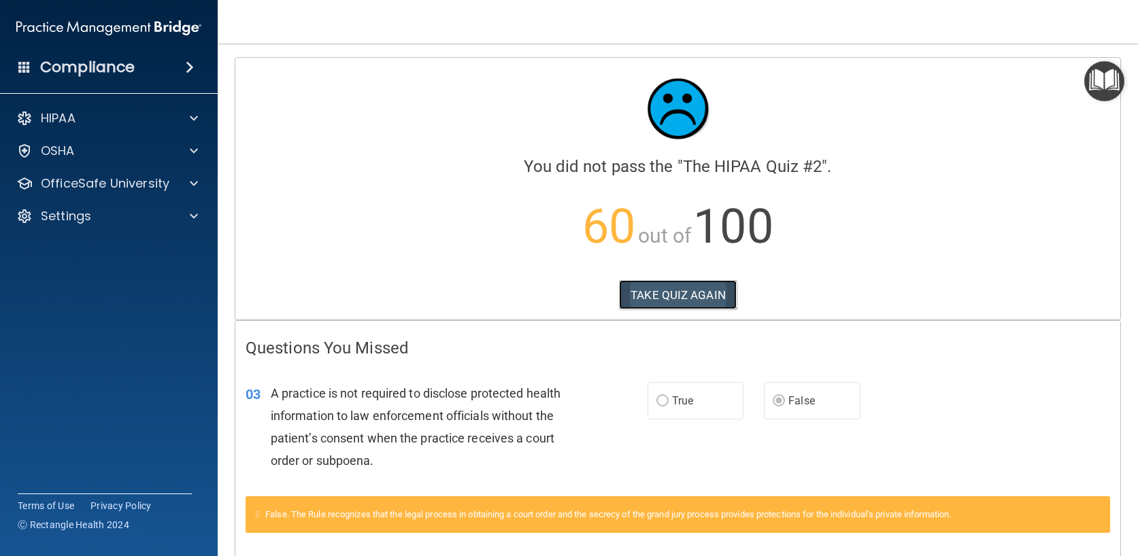
click at [703, 298] on button "TAKE QUIZ AGAIN" at bounding box center [678, 295] width 118 height 30
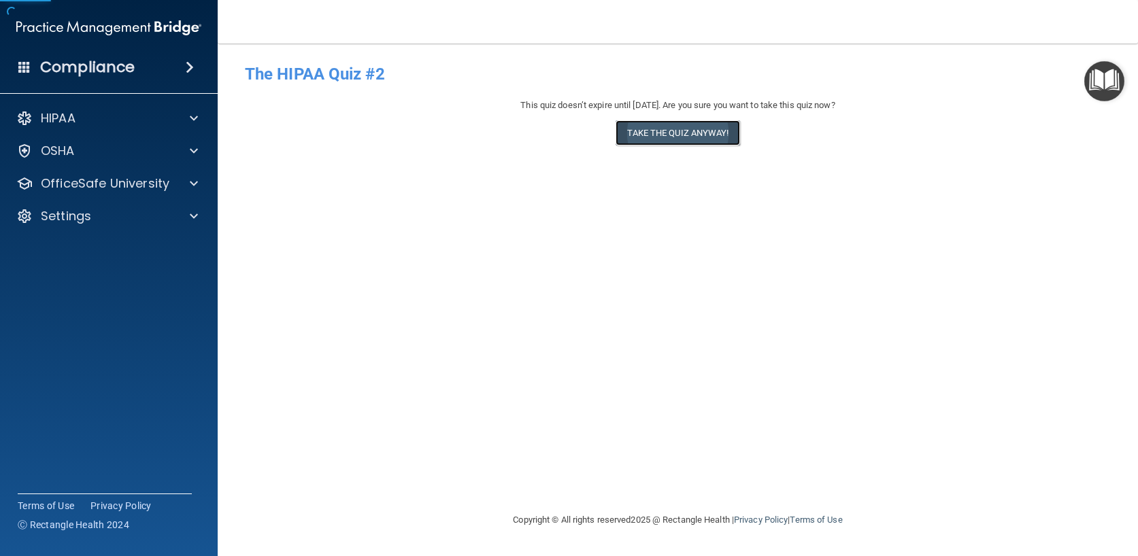
click at [660, 135] on button "Take the quiz anyway!" at bounding box center [677, 132] width 124 height 25
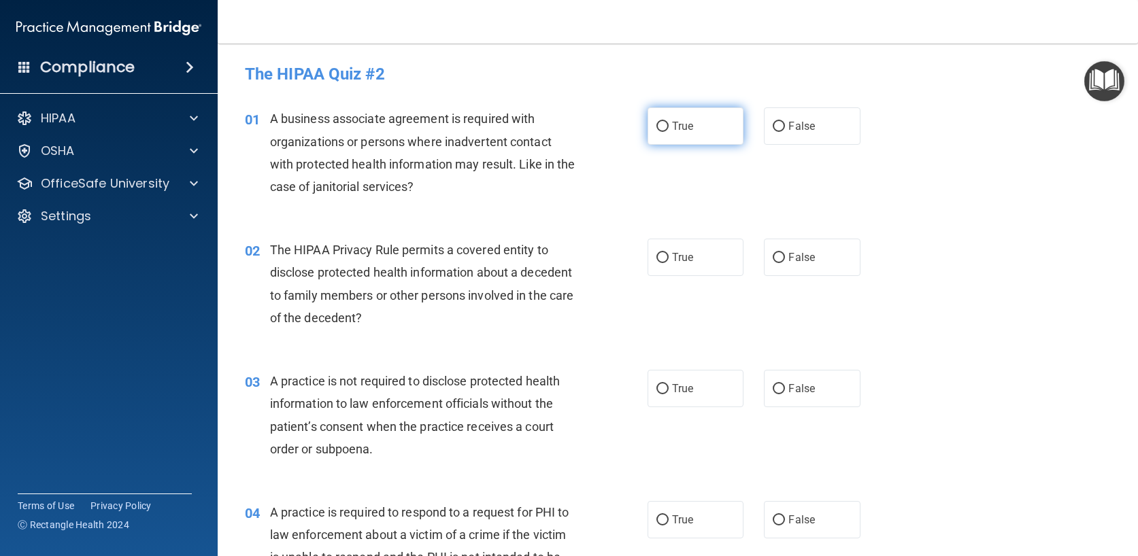
click at [672, 123] on span "True" at bounding box center [682, 126] width 21 height 13
click at [668, 123] on input "True" at bounding box center [662, 127] width 12 height 10
radio input "true"
click at [698, 265] on label "True" at bounding box center [695, 257] width 97 height 37
click at [668, 263] on input "True" at bounding box center [662, 258] width 12 height 10
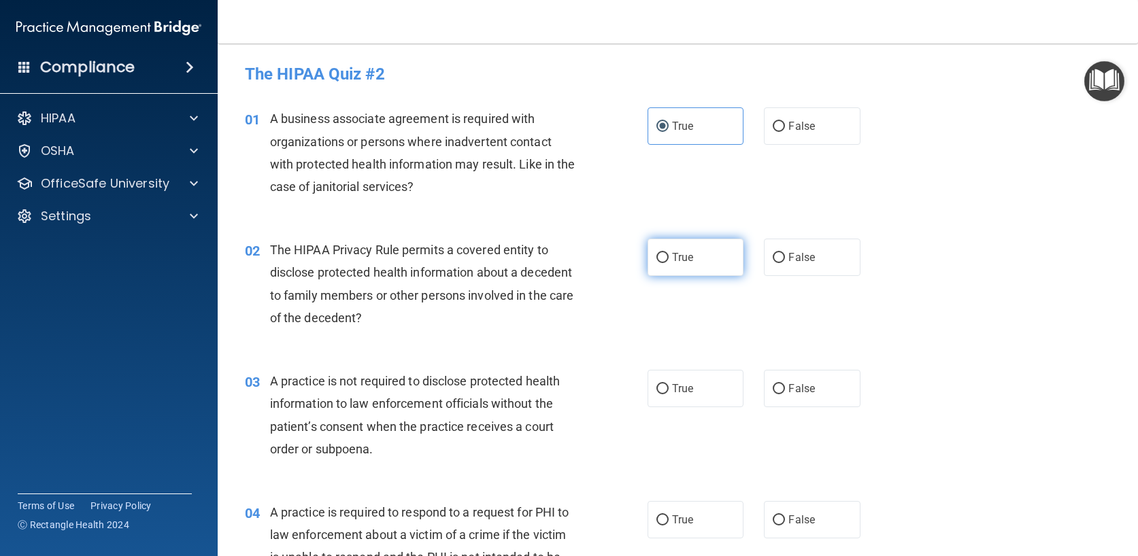
radio input "true"
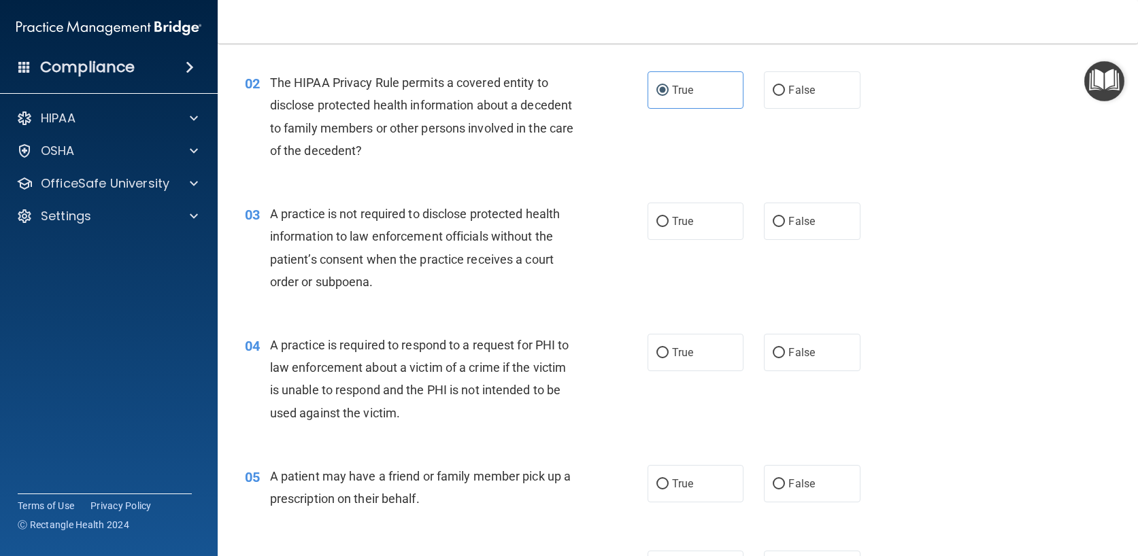
scroll to position [136, 0]
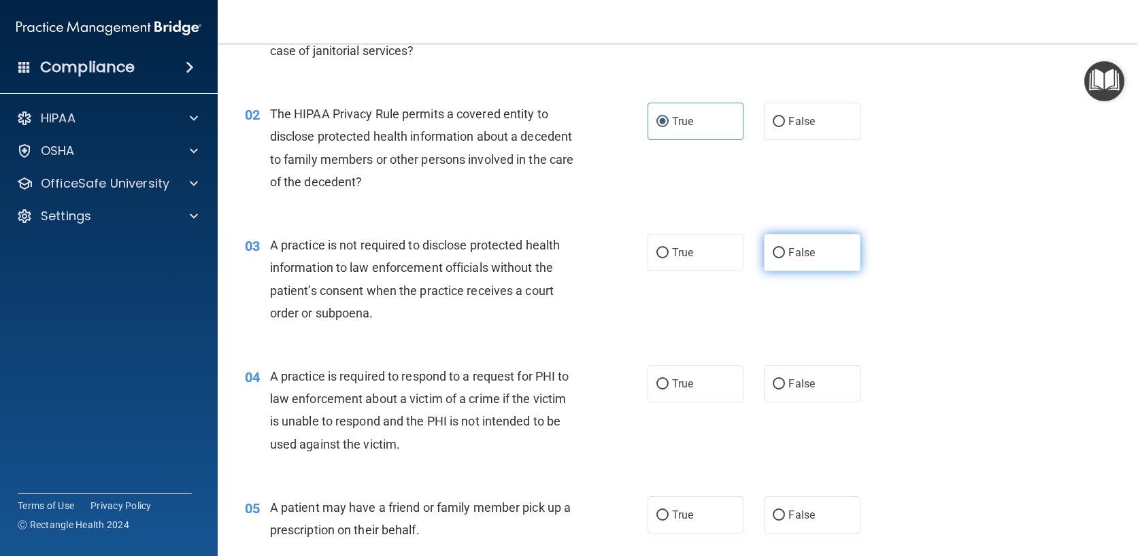
click at [790, 244] on label "False" at bounding box center [812, 252] width 97 height 37
click at [785, 248] on input "False" at bounding box center [778, 253] width 12 height 10
radio input "true"
click at [656, 386] on input "True" at bounding box center [662, 384] width 12 height 10
radio input "true"
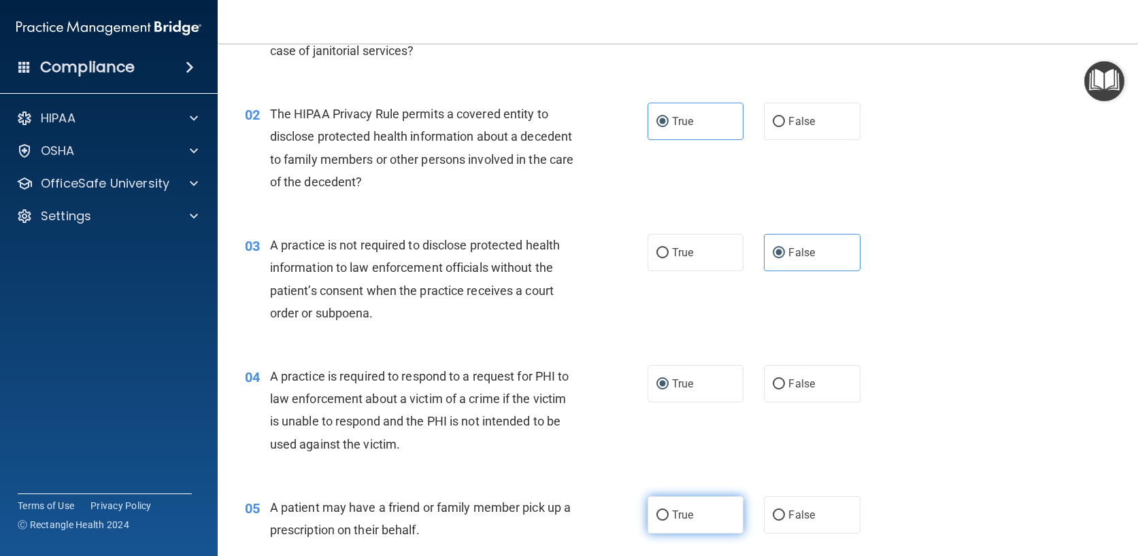
click at [665, 532] on label "True" at bounding box center [695, 514] width 97 height 37
click at [665, 521] on input "True" at bounding box center [662, 516] width 12 height 10
radio input "true"
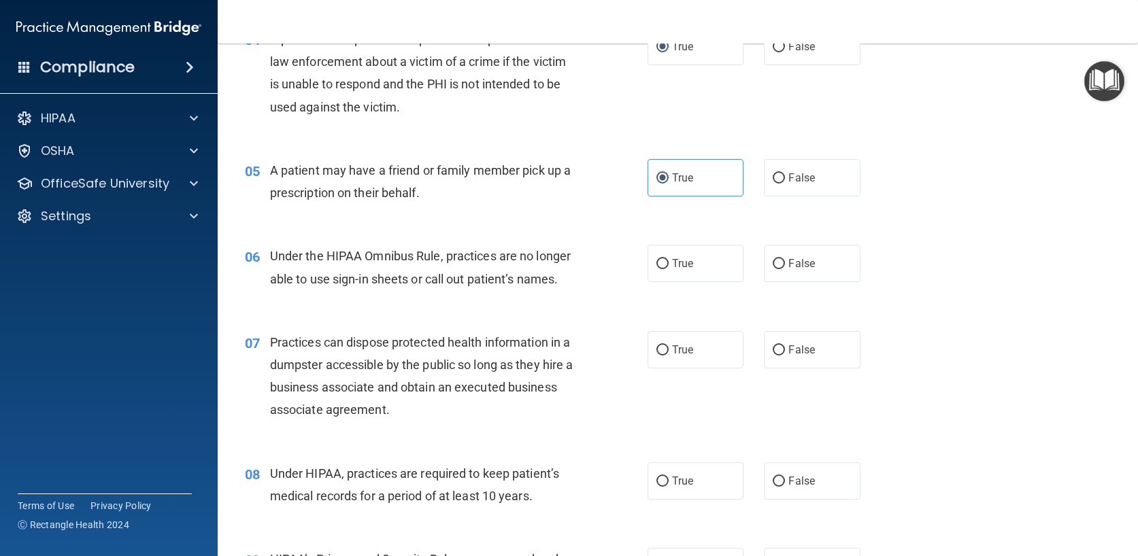
scroll to position [476, 0]
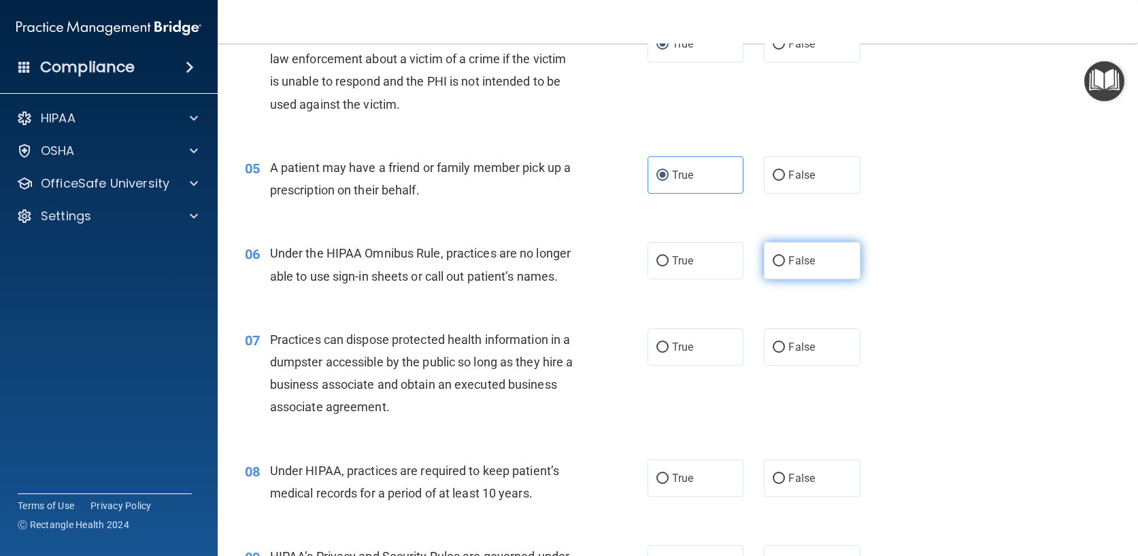
click at [805, 262] on span "False" at bounding box center [801, 260] width 27 height 13
click at [785, 262] on input "False" at bounding box center [778, 261] width 12 height 10
radio input "true"
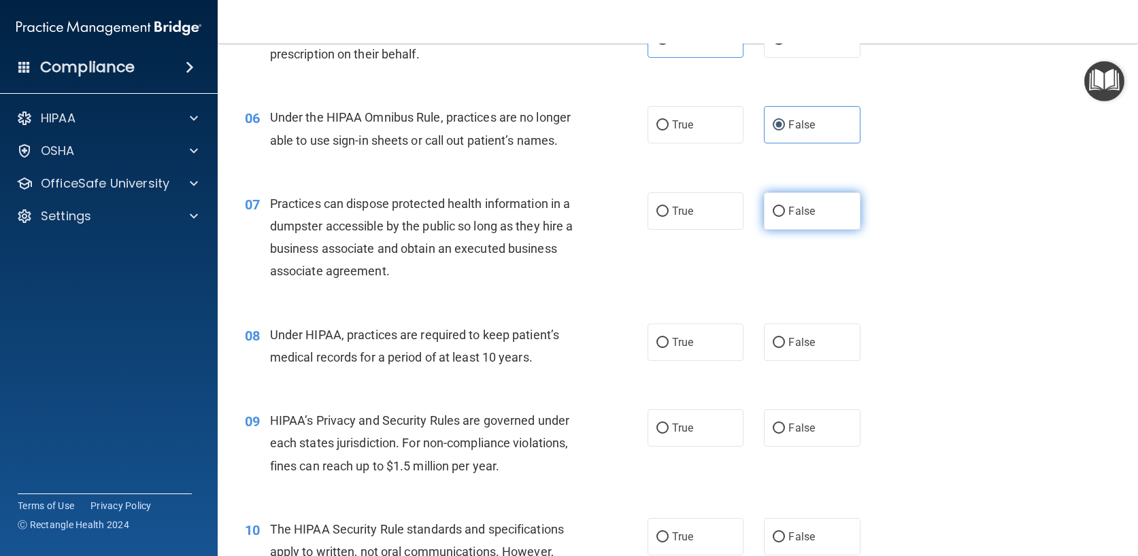
drag, startPoint x: 808, startPoint y: 211, endPoint x: 787, endPoint y: 222, distance: 23.7
click at [808, 211] on span "False" at bounding box center [801, 211] width 27 height 13
click at [785, 211] on input "False" at bounding box center [778, 212] width 12 height 10
radio input "true"
click at [777, 347] on input "False" at bounding box center [778, 343] width 12 height 10
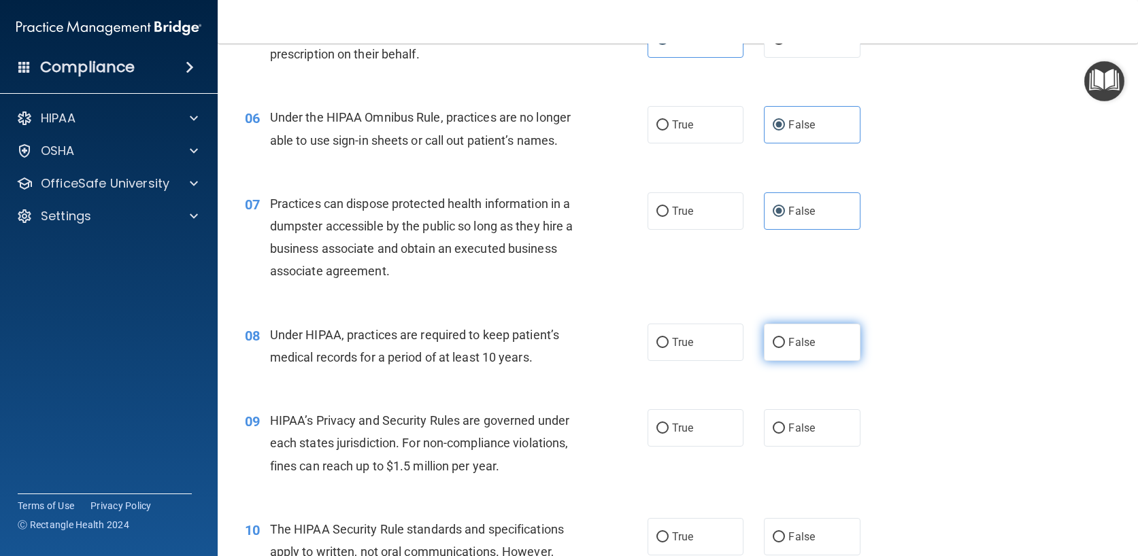
radio input "true"
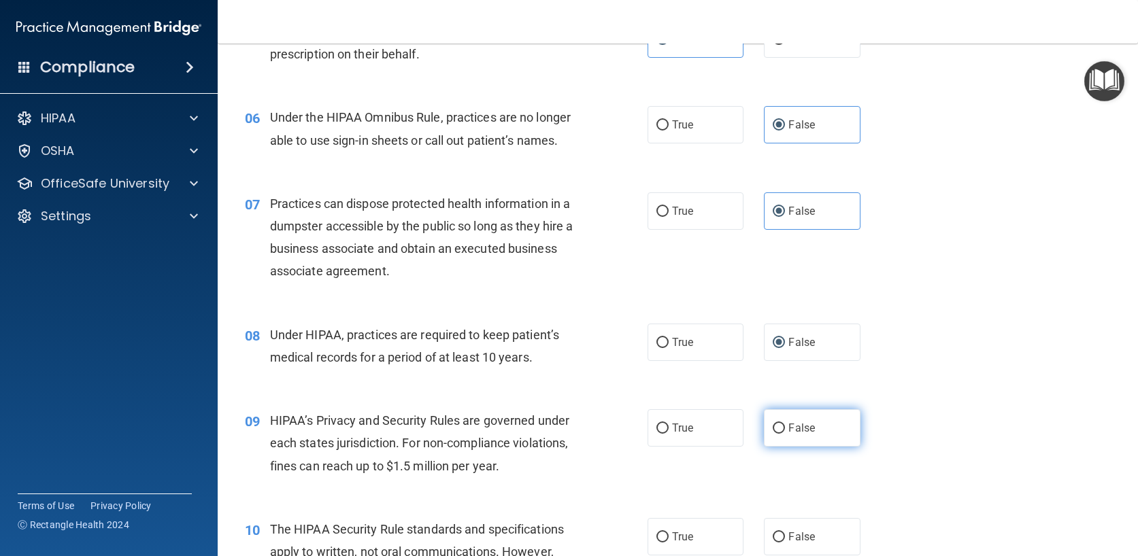
click at [796, 420] on label "False" at bounding box center [812, 427] width 97 height 37
click at [785, 424] on input "False" at bounding box center [778, 429] width 12 height 10
radio input "true"
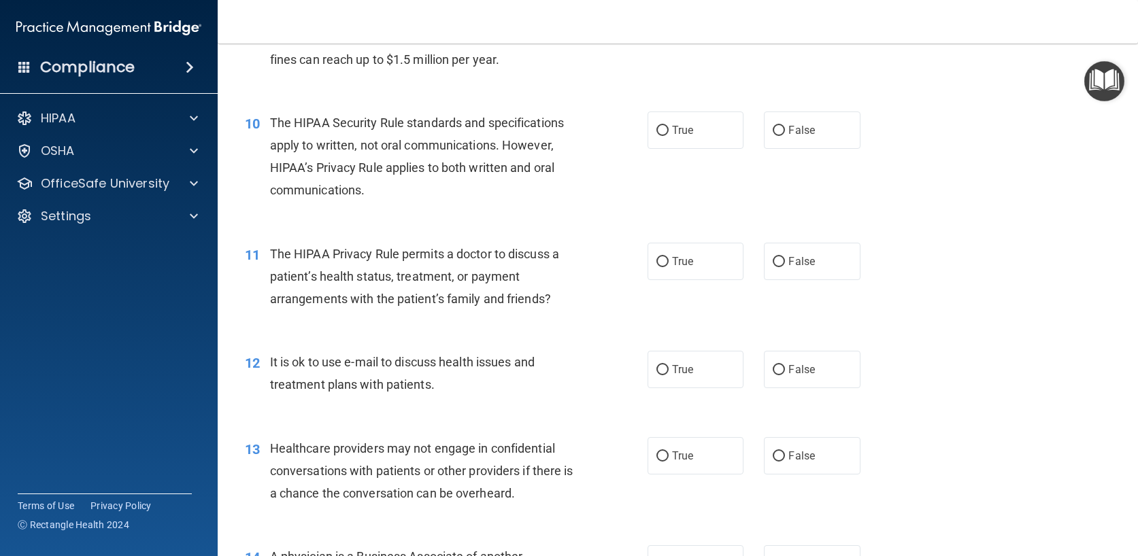
scroll to position [1020, 0]
click at [672, 129] on span "True" at bounding box center [682, 128] width 21 height 13
click at [668, 129] on input "True" at bounding box center [662, 129] width 12 height 10
radio input "true"
click at [660, 256] on input "True" at bounding box center [662, 261] width 12 height 10
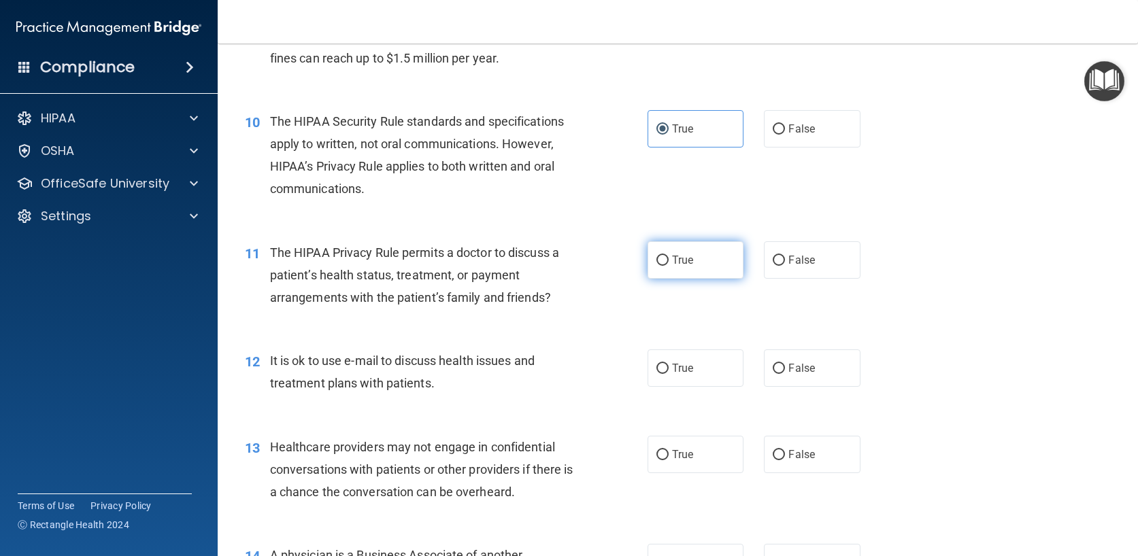
radio input "true"
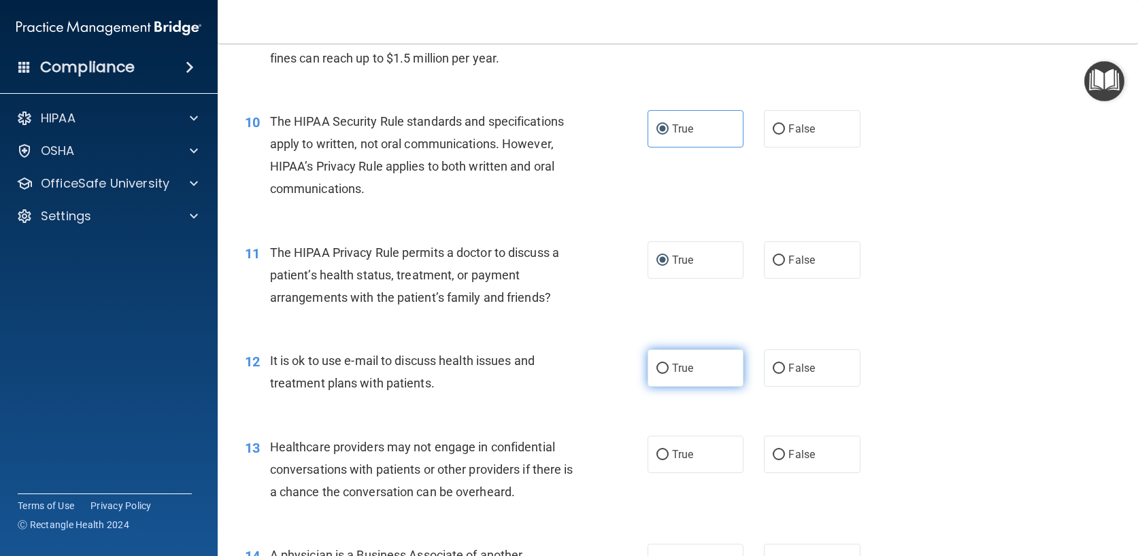
click at [687, 375] on label "True" at bounding box center [695, 368] width 97 height 37
click at [668, 374] on input "True" at bounding box center [662, 369] width 12 height 10
radio input "true"
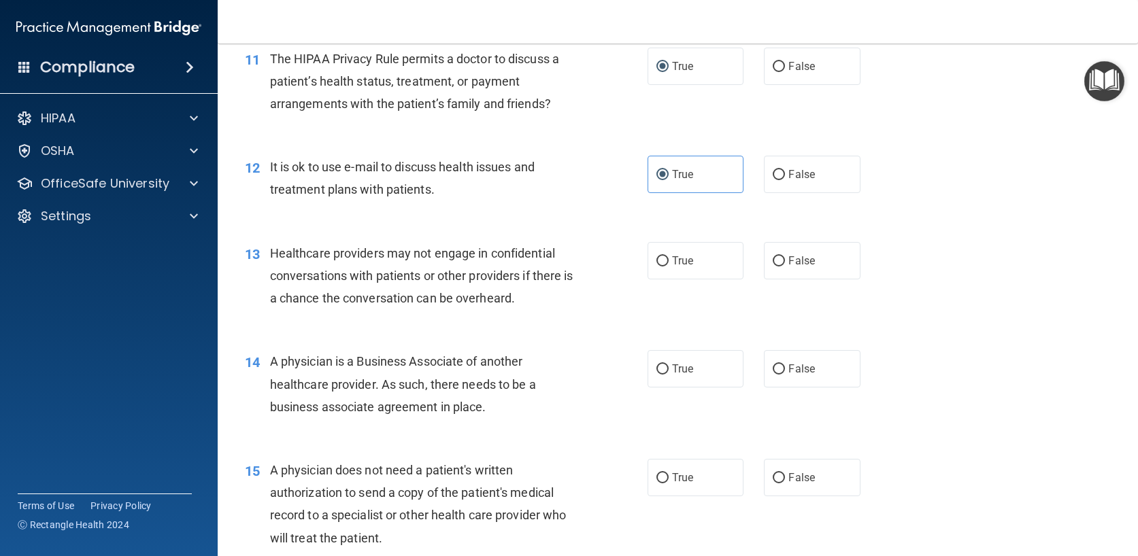
scroll to position [1224, 0]
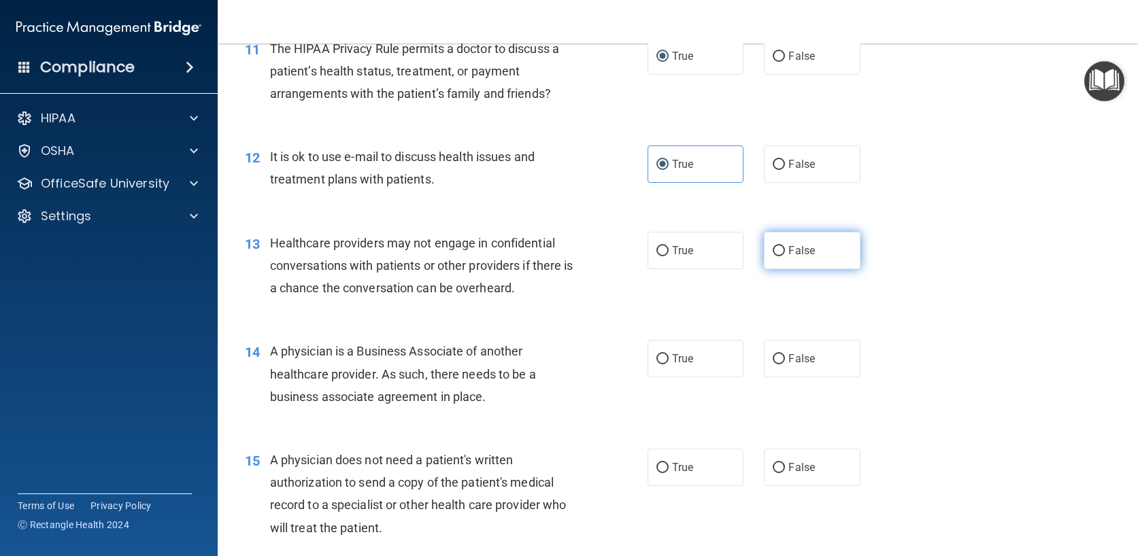
click at [788, 245] on span "False" at bounding box center [801, 250] width 27 height 13
click at [783, 246] on input "False" at bounding box center [778, 251] width 12 height 10
radio input "true"
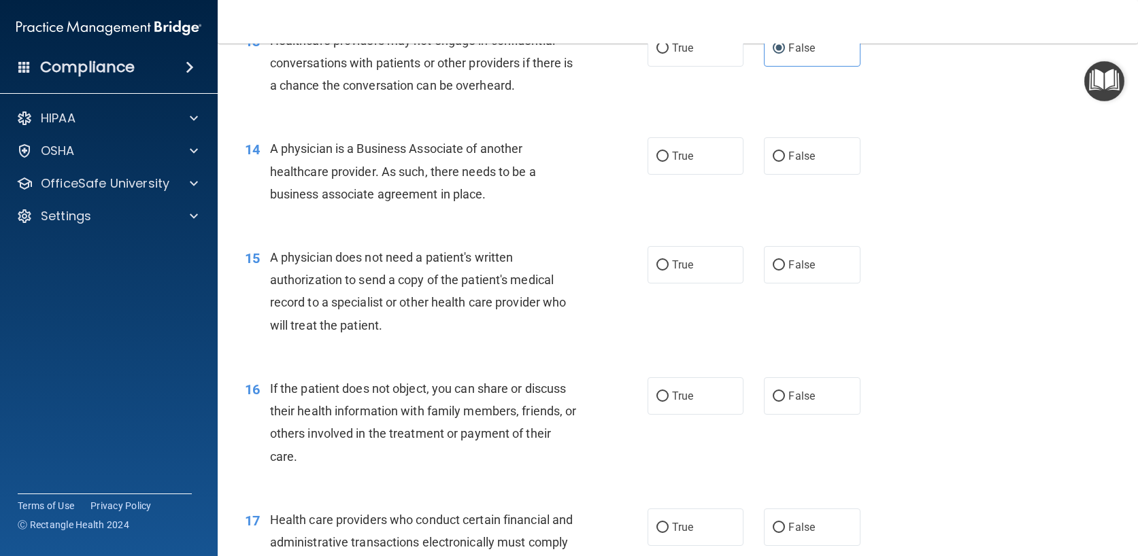
scroll to position [1428, 0]
click at [817, 150] on label "False" at bounding box center [812, 154] width 97 height 37
click at [785, 150] on input "False" at bounding box center [778, 155] width 12 height 10
radio input "true"
click at [677, 259] on span "True" at bounding box center [682, 263] width 21 height 13
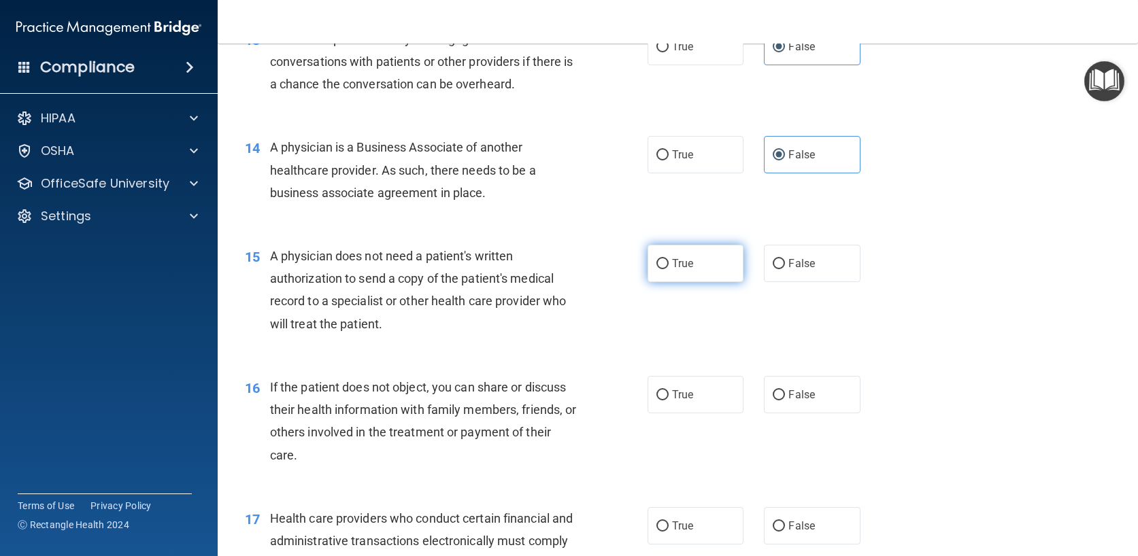
click at [668, 259] on input "True" at bounding box center [662, 264] width 12 height 10
radio input "true"
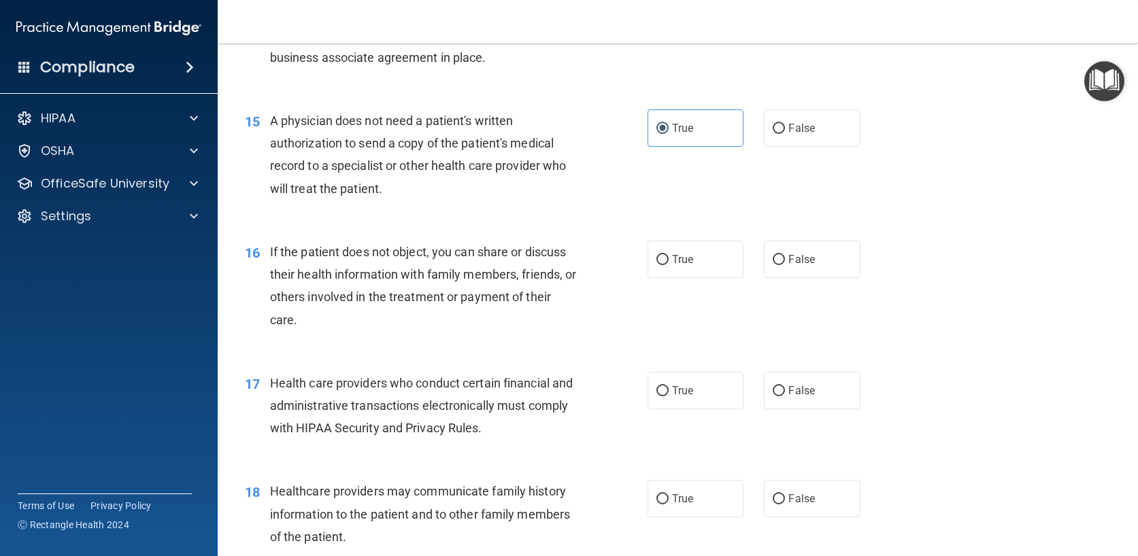
scroll to position [1564, 0]
click at [672, 264] on span "True" at bounding box center [682, 258] width 21 height 13
click at [667, 264] on input "True" at bounding box center [662, 259] width 12 height 10
radio input "true"
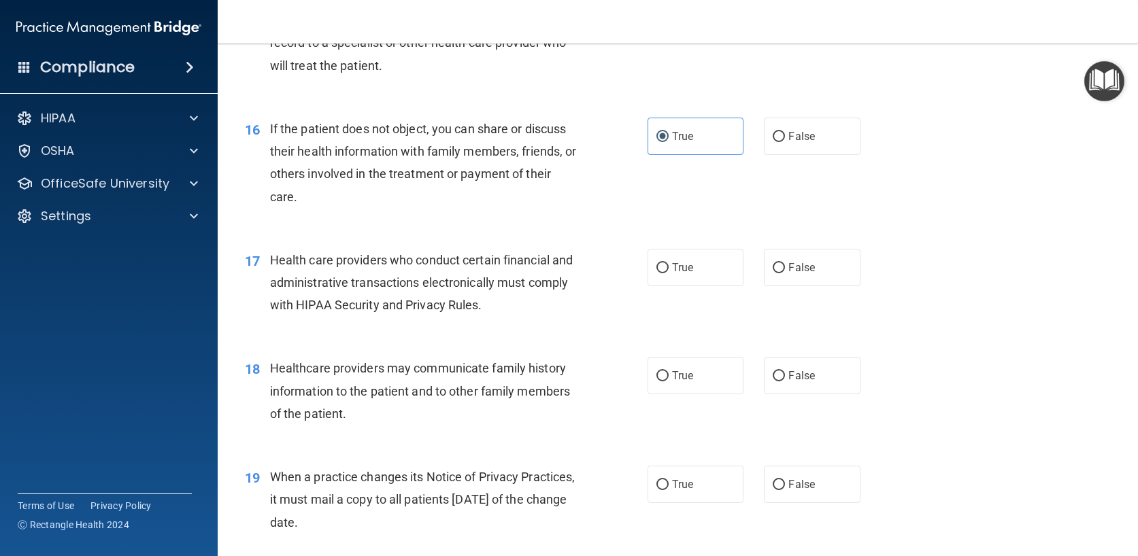
scroll to position [1700, 0]
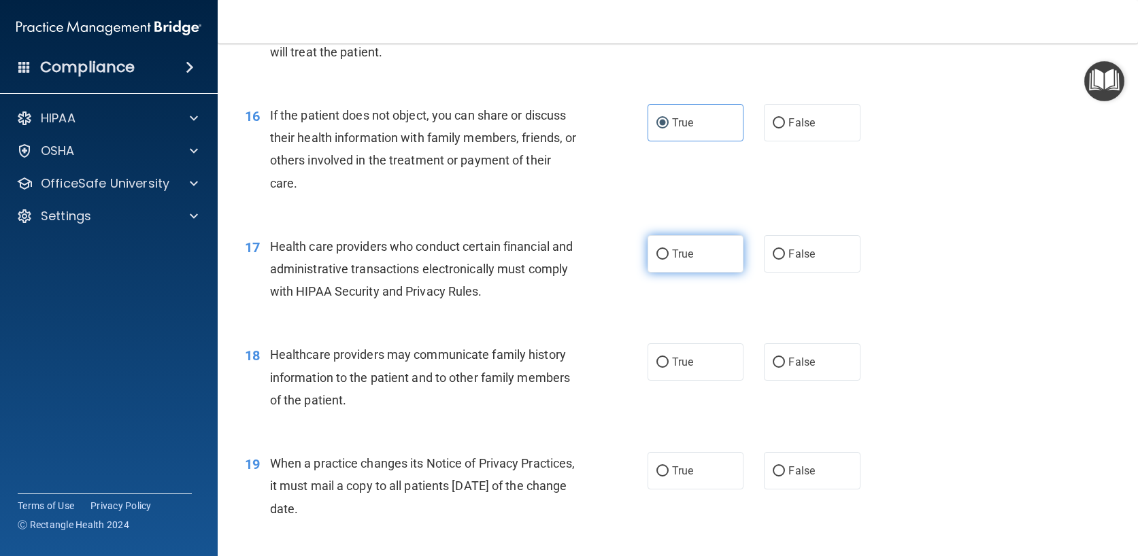
click at [664, 249] on label "True" at bounding box center [695, 253] width 97 height 37
click at [664, 250] on input "True" at bounding box center [662, 255] width 12 height 10
radio input "true"
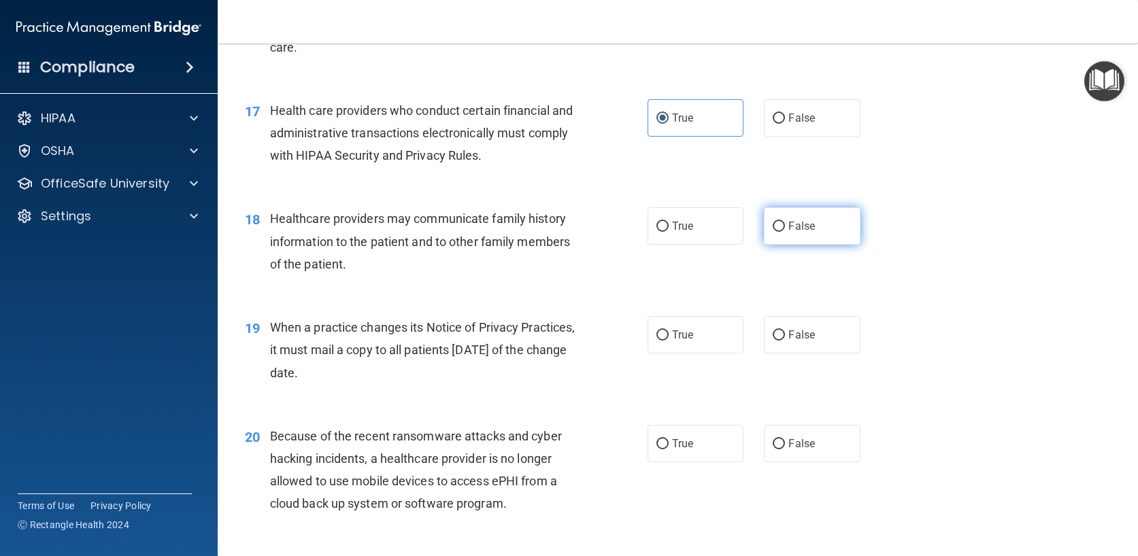
click at [799, 225] on span "False" at bounding box center [801, 226] width 27 height 13
click at [785, 225] on input "False" at bounding box center [778, 227] width 12 height 10
radio input "true"
click at [791, 335] on span "False" at bounding box center [801, 334] width 27 height 13
click at [785, 335] on input "False" at bounding box center [778, 335] width 12 height 10
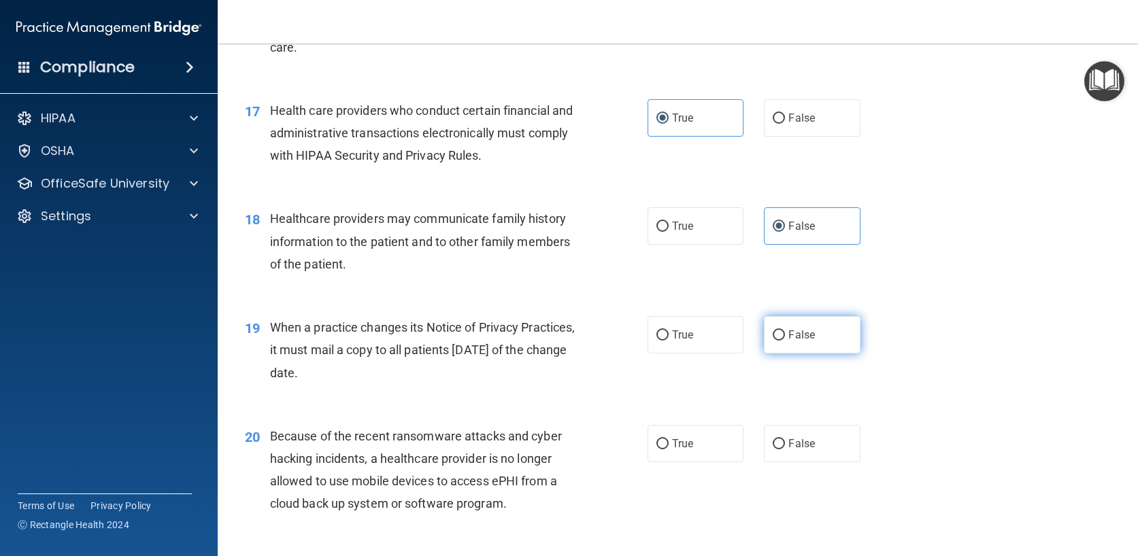
radio input "true"
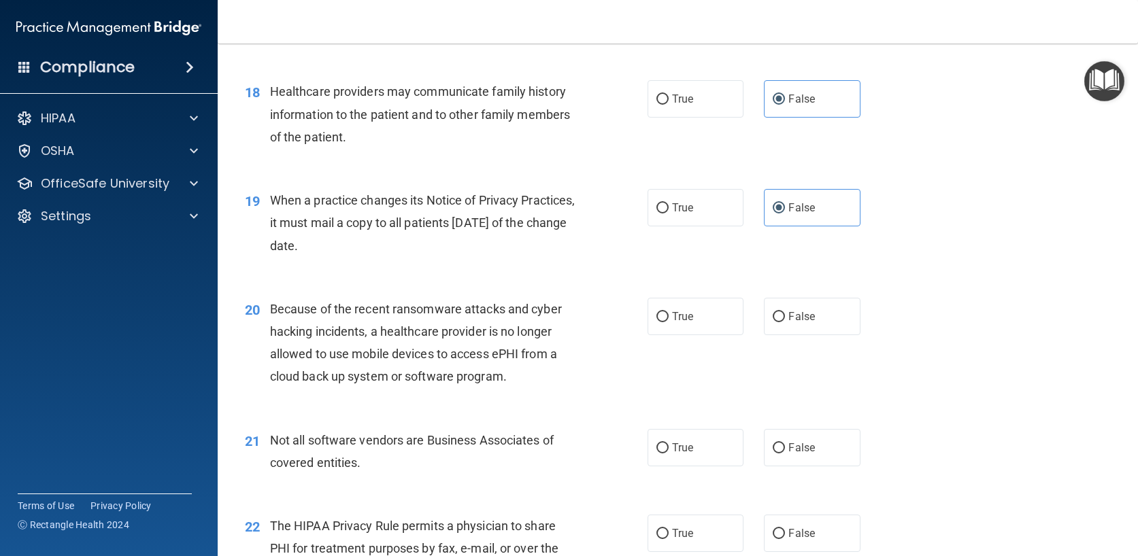
scroll to position [1972, 0]
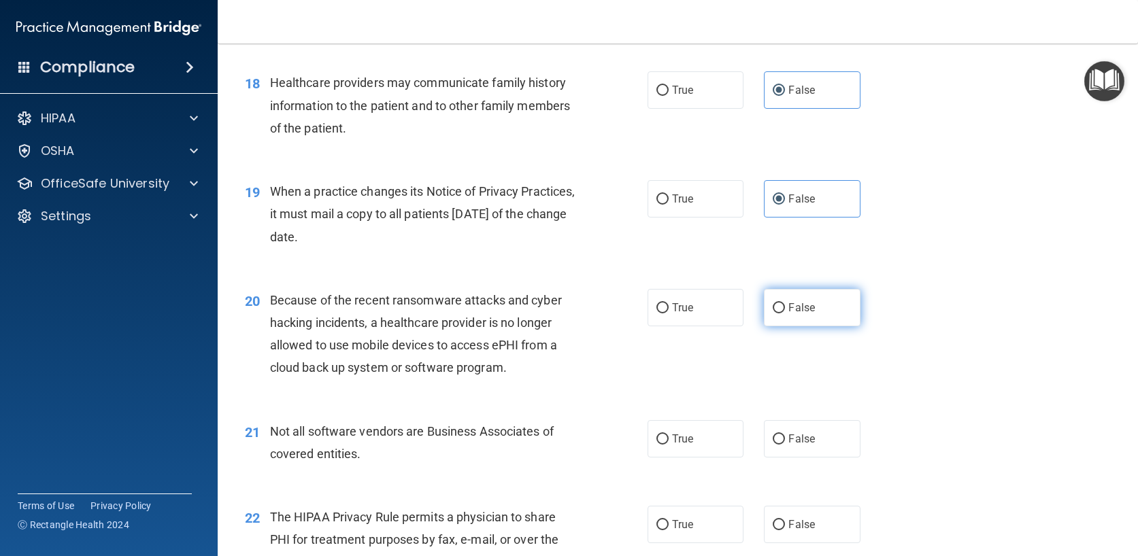
click at [794, 316] on label "False" at bounding box center [812, 307] width 97 height 37
click at [785, 313] on input "False" at bounding box center [778, 308] width 12 height 10
radio input "true"
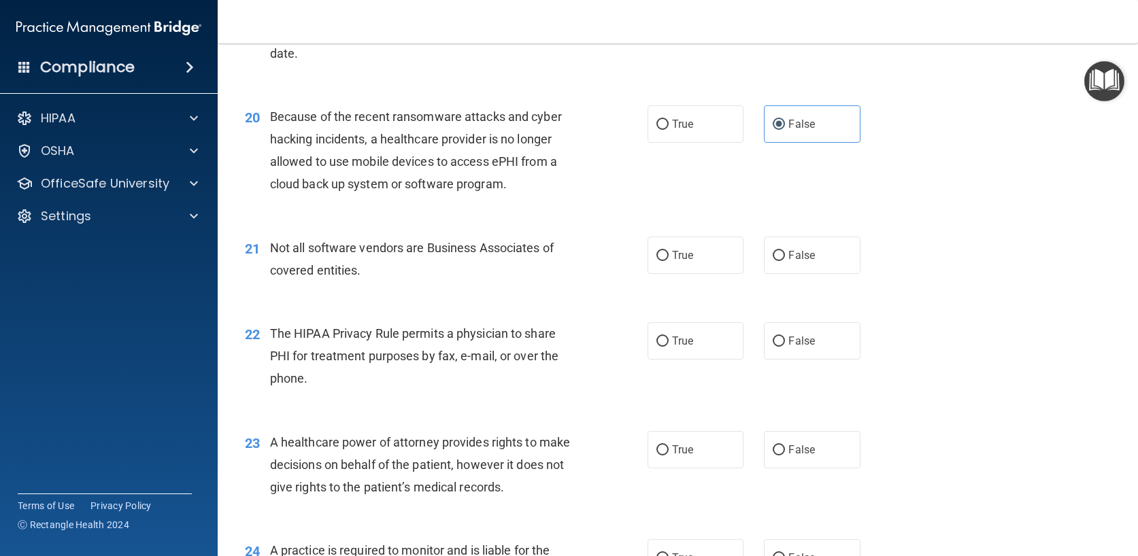
scroll to position [2176, 0]
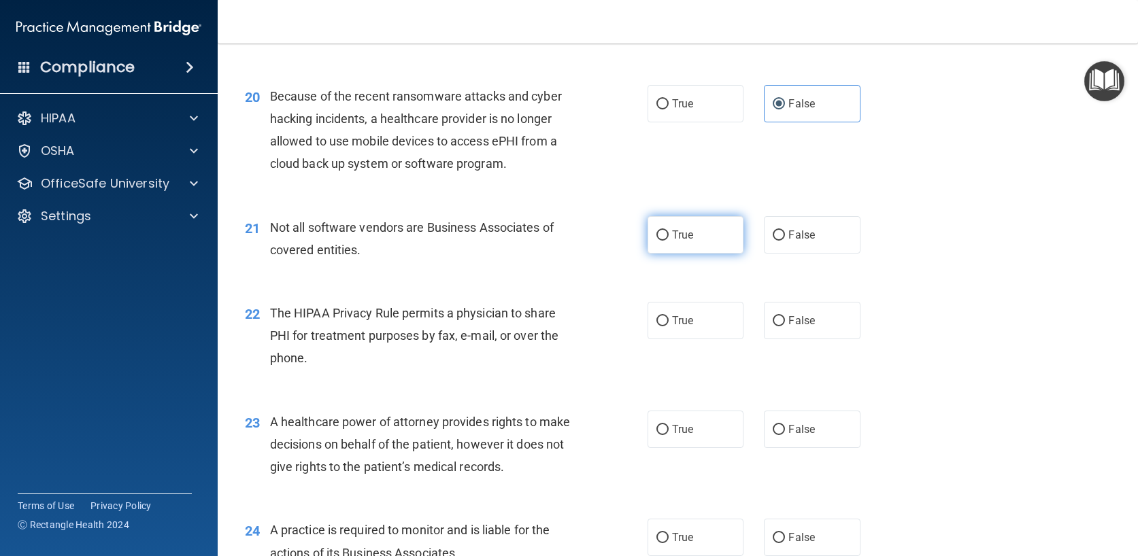
click at [706, 248] on label "True" at bounding box center [695, 234] width 97 height 37
click at [668, 241] on input "True" at bounding box center [662, 236] width 12 height 10
radio input "true"
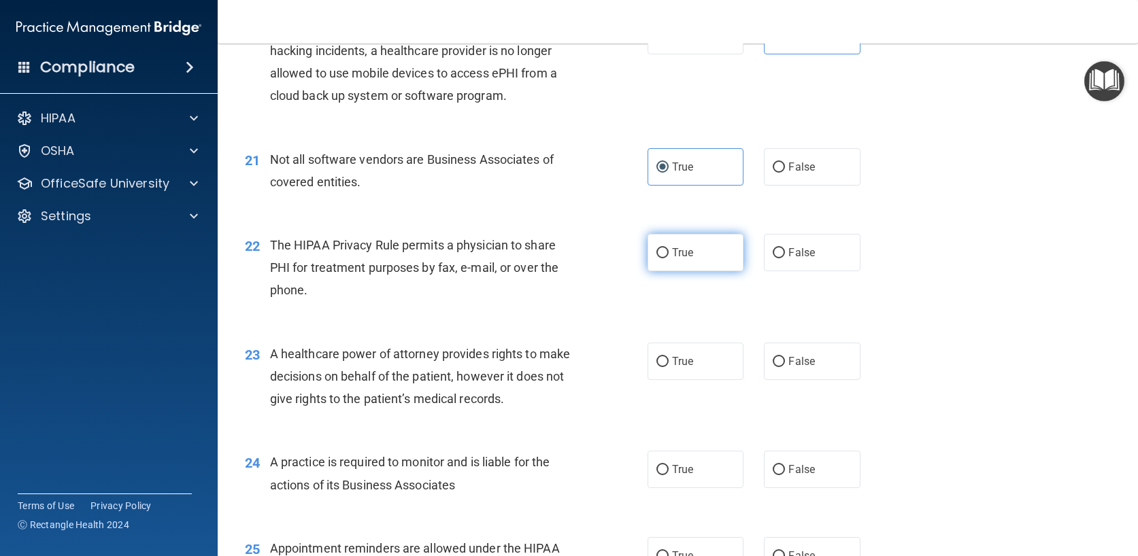
click at [706, 261] on label "True" at bounding box center [695, 252] width 97 height 37
click at [668, 258] on input "True" at bounding box center [662, 253] width 12 height 10
radio input "true"
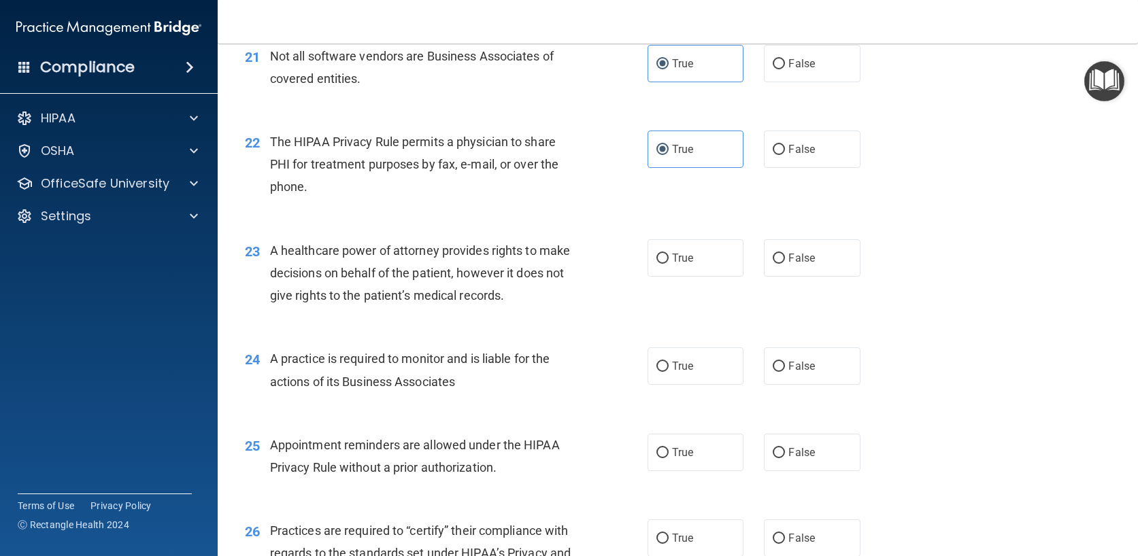
scroll to position [2380, 0]
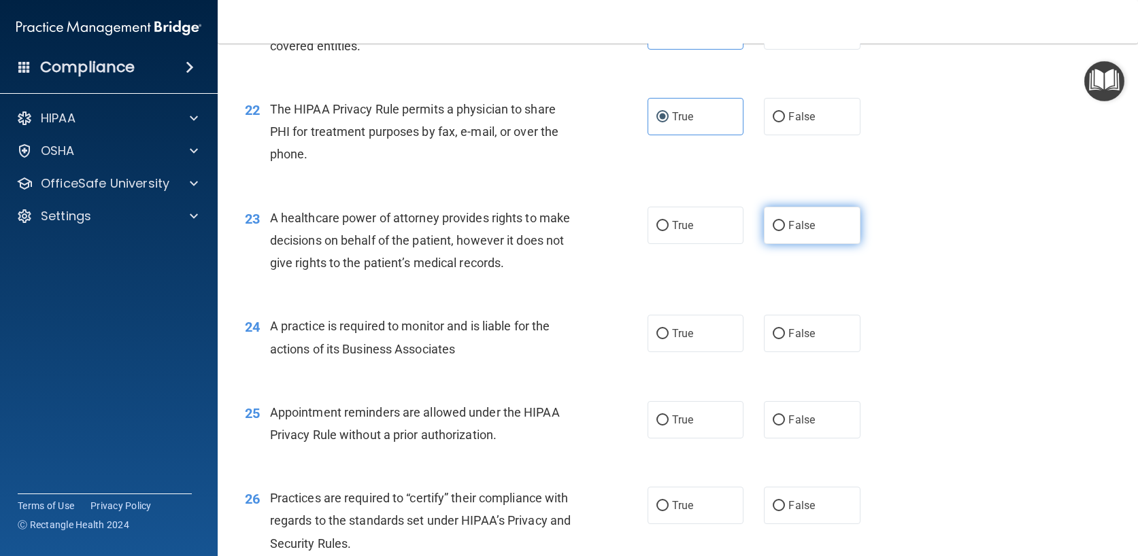
click at [789, 228] on span "False" at bounding box center [801, 225] width 27 height 13
click at [785, 228] on input "False" at bounding box center [778, 226] width 12 height 10
radio input "true"
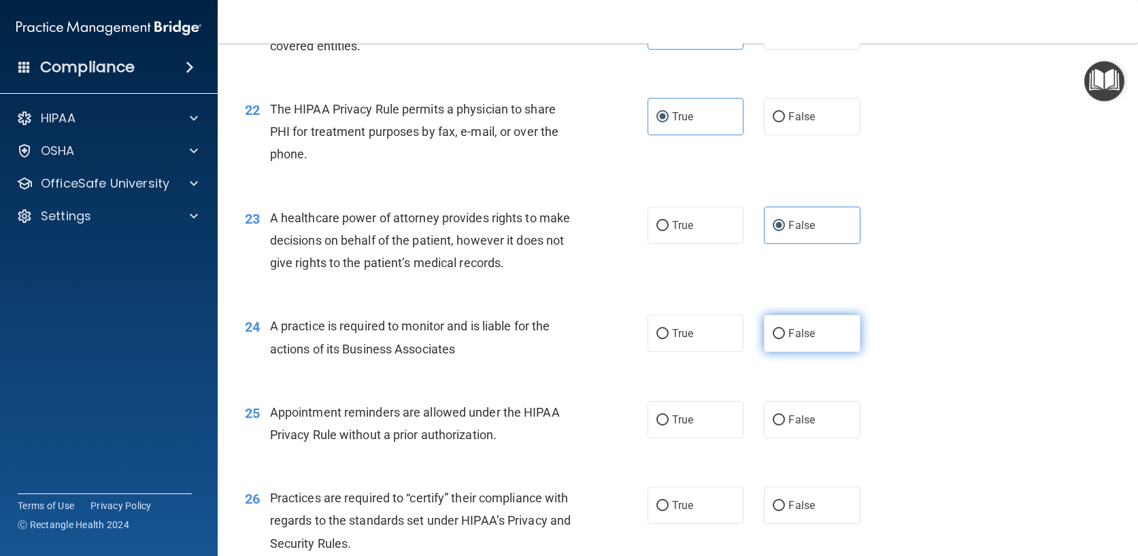
click at [788, 338] on span "False" at bounding box center [801, 333] width 27 height 13
click at [785, 338] on input "False" at bounding box center [778, 334] width 12 height 10
radio input "true"
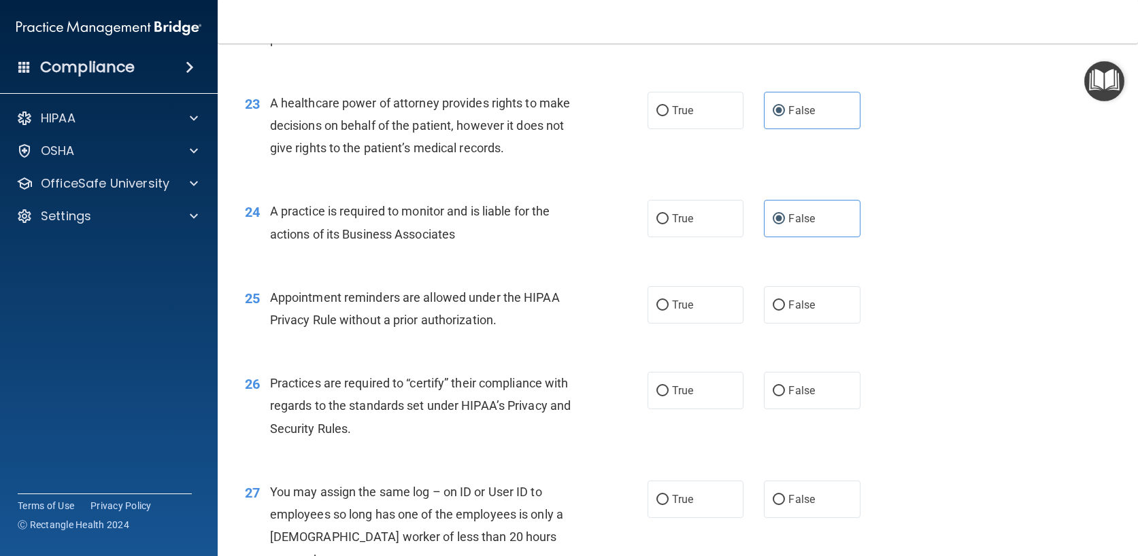
scroll to position [2516, 0]
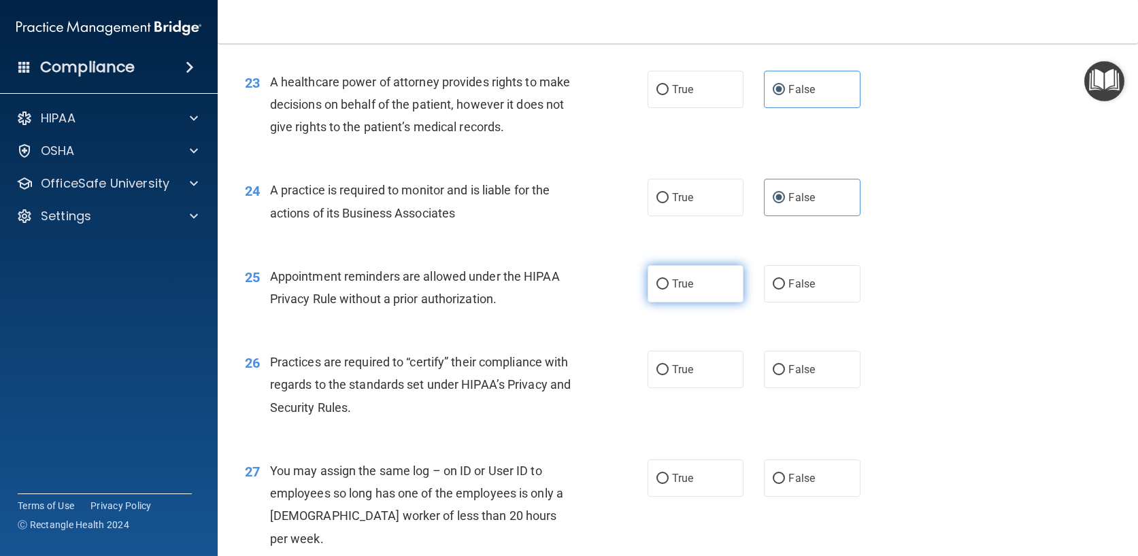
click at [680, 292] on label "True" at bounding box center [695, 283] width 97 height 37
click at [668, 290] on input "True" at bounding box center [662, 284] width 12 height 10
radio input "true"
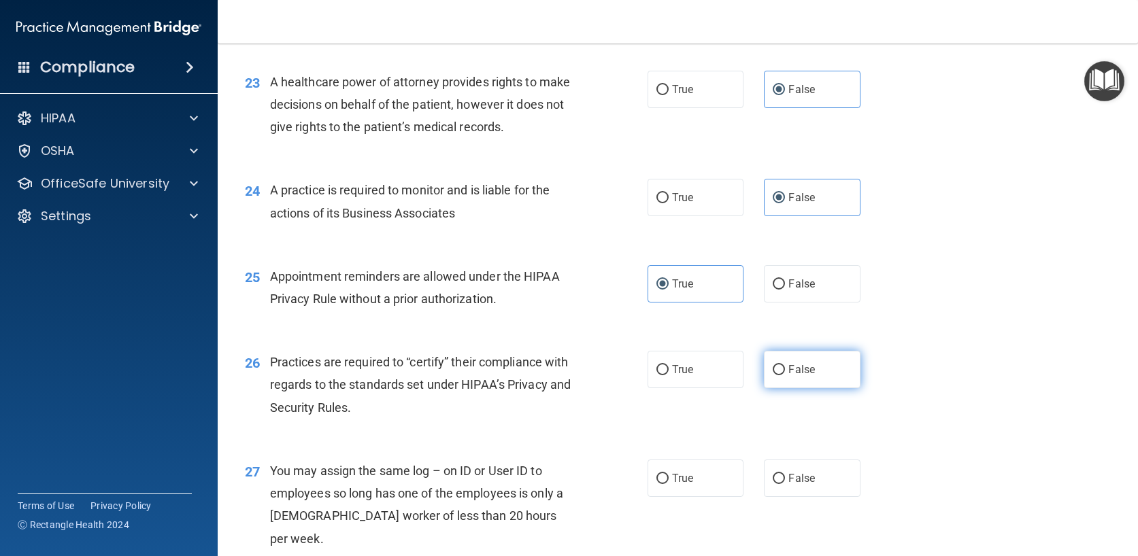
click at [796, 367] on span "False" at bounding box center [801, 369] width 27 height 13
click at [785, 367] on input "False" at bounding box center [778, 370] width 12 height 10
radio input "true"
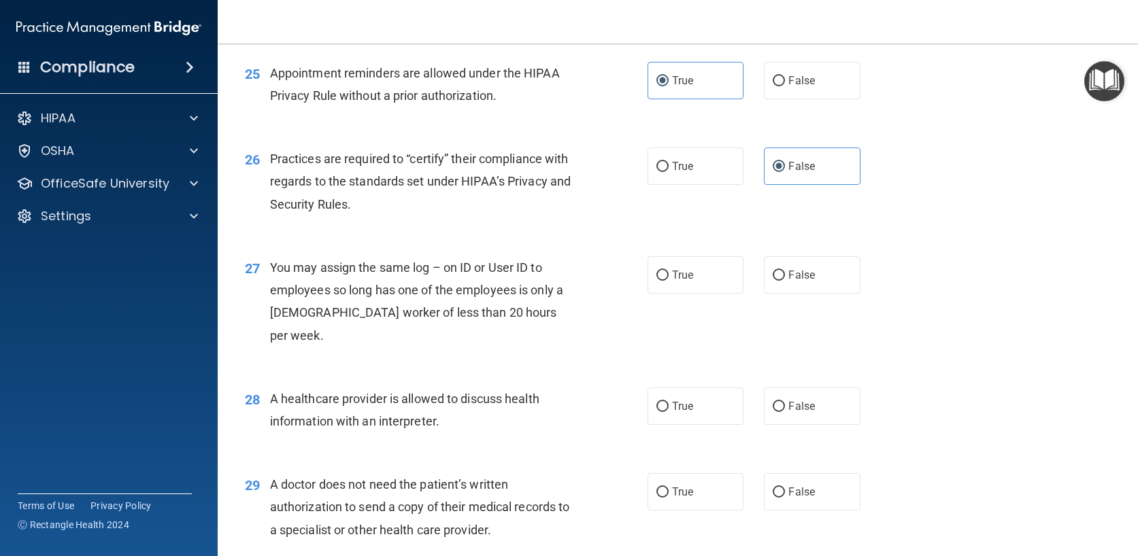
scroll to position [2720, 0]
click at [796, 280] on span "False" at bounding box center [801, 274] width 27 height 13
click at [785, 280] on input "False" at bounding box center [778, 275] width 12 height 10
radio input "true"
click at [675, 399] on span "True" at bounding box center [682, 405] width 21 height 13
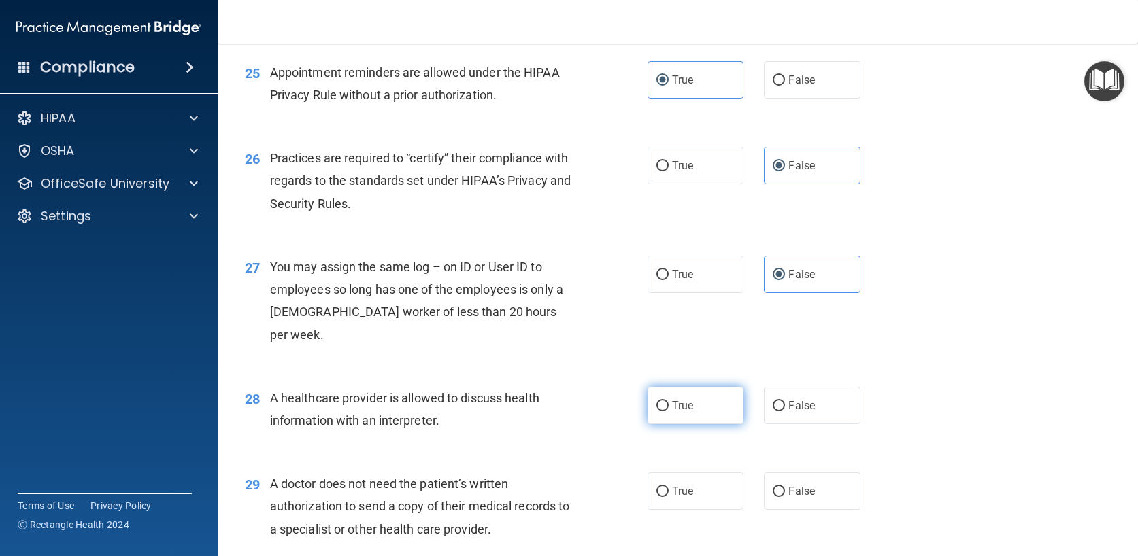
click at [668, 401] on input "True" at bounding box center [662, 406] width 12 height 10
radio input "true"
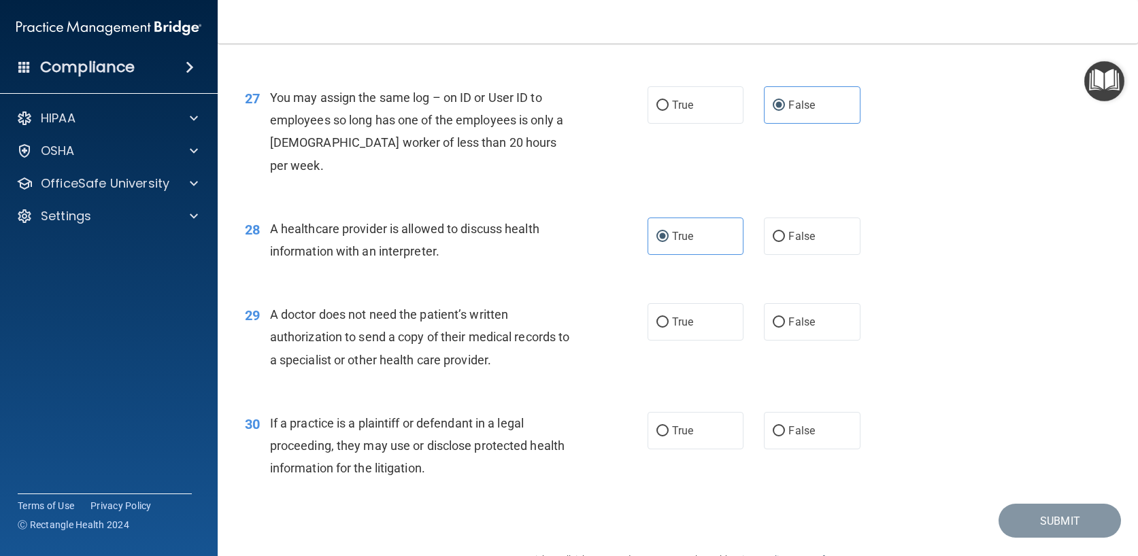
scroll to position [2903, 0]
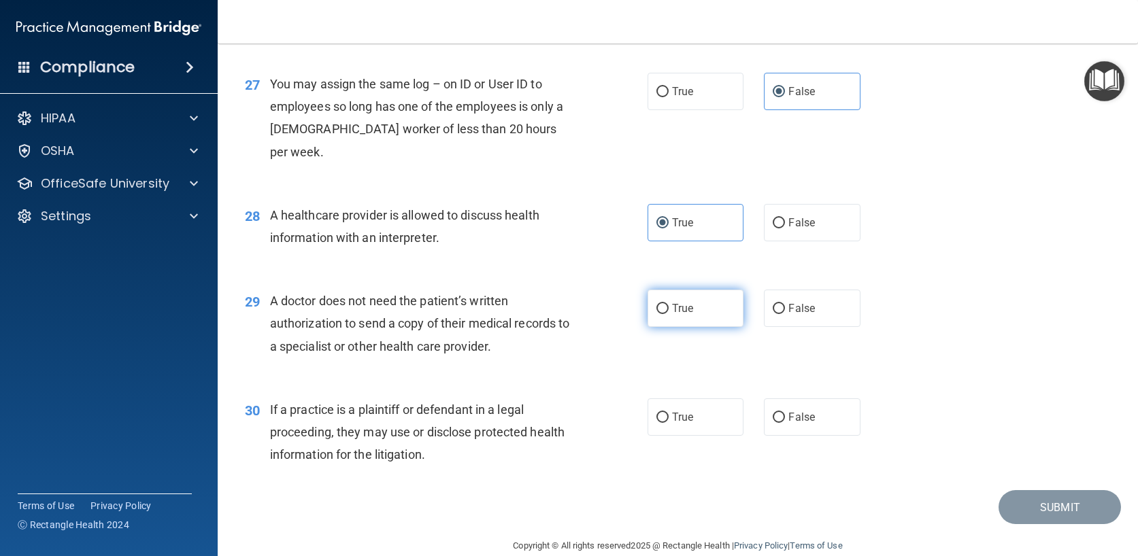
click at [672, 302] on span "True" at bounding box center [682, 308] width 21 height 13
click at [668, 304] on input "True" at bounding box center [662, 309] width 12 height 10
radio input "true"
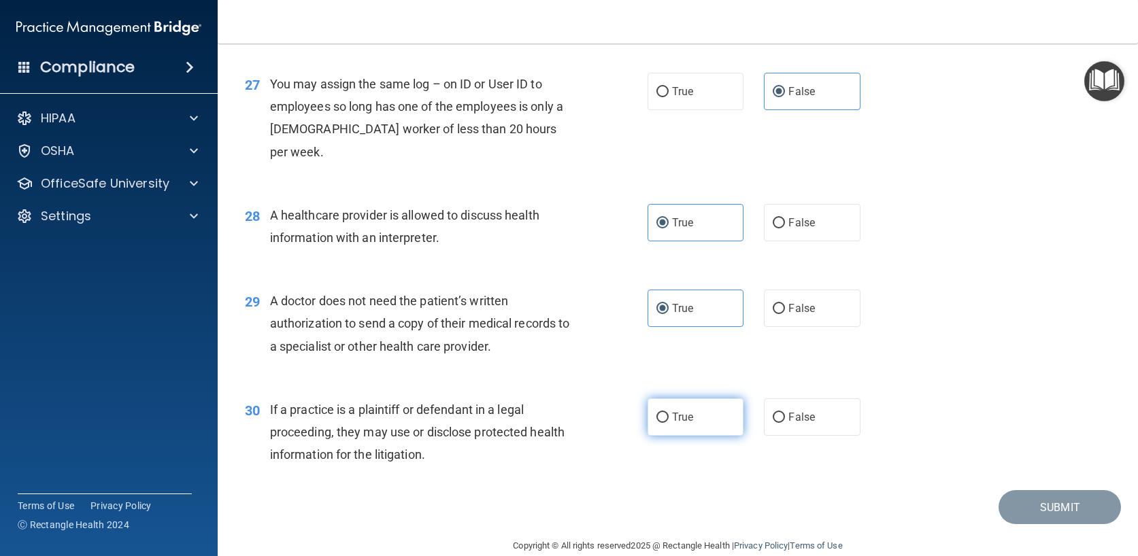
click at [727, 399] on label "True" at bounding box center [695, 416] width 97 height 37
click at [668, 413] on input "True" at bounding box center [662, 418] width 12 height 10
radio input "true"
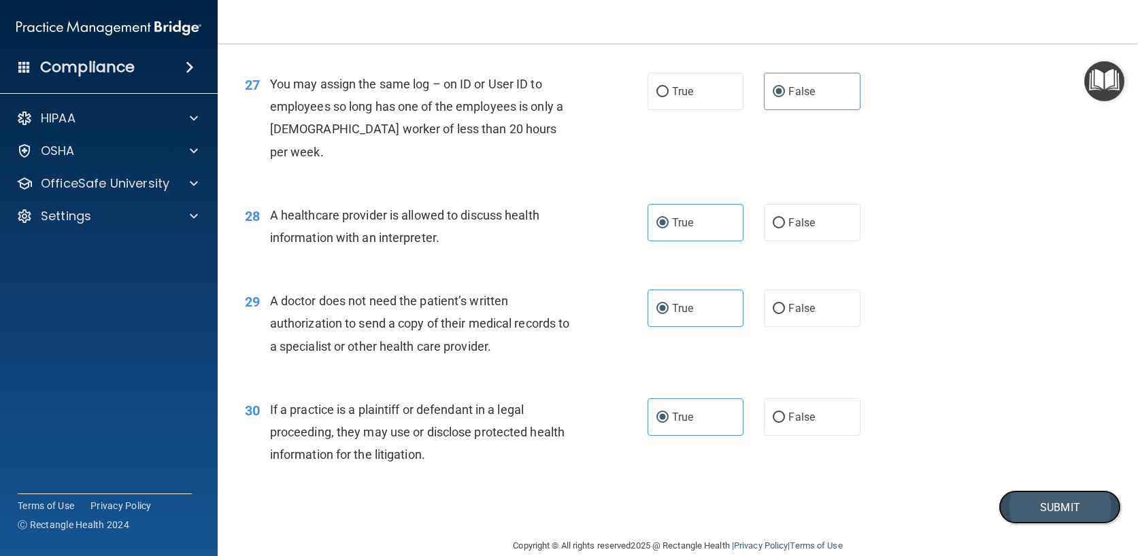
click at [1068, 492] on button "Submit" at bounding box center [1059, 507] width 122 height 35
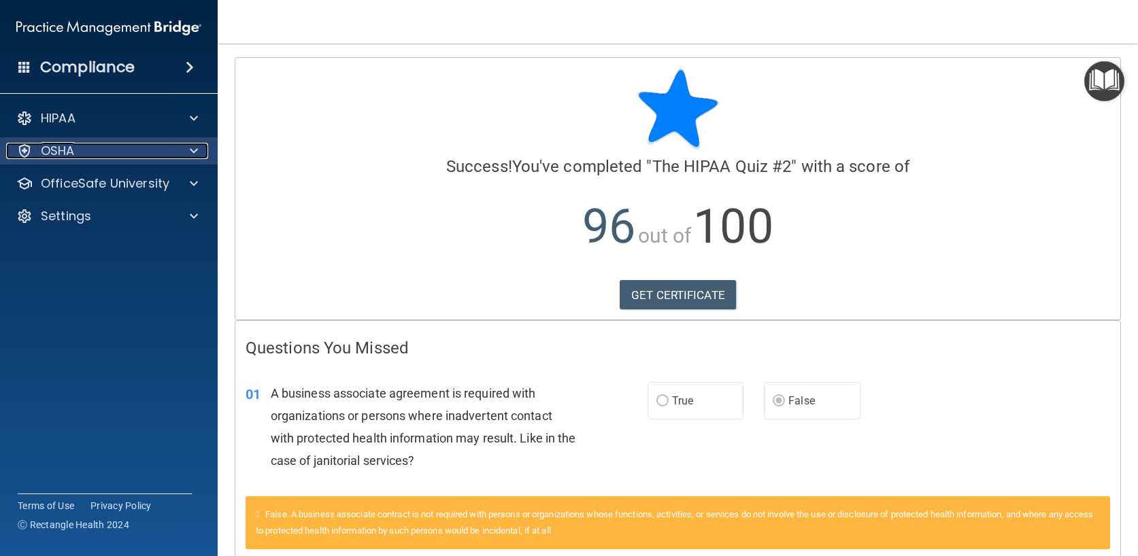
click at [104, 150] on div "OSHA" at bounding box center [90, 151] width 169 height 16
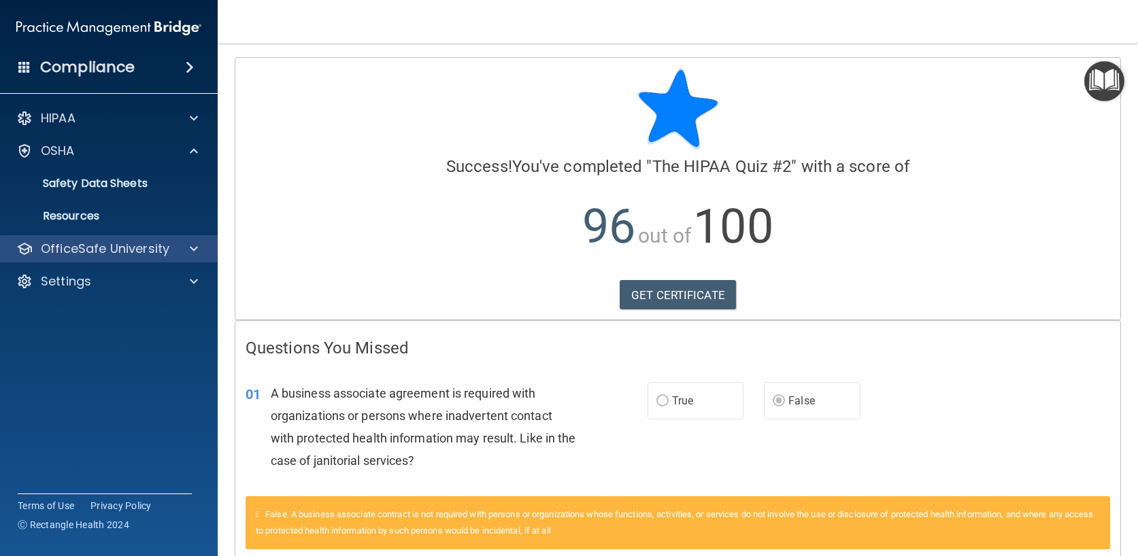
click at [126, 238] on div "OfficeSafe University" at bounding box center [109, 248] width 218 height 27
click at [187, 241] on div at bounding box center [192, 249] width 34 height 16
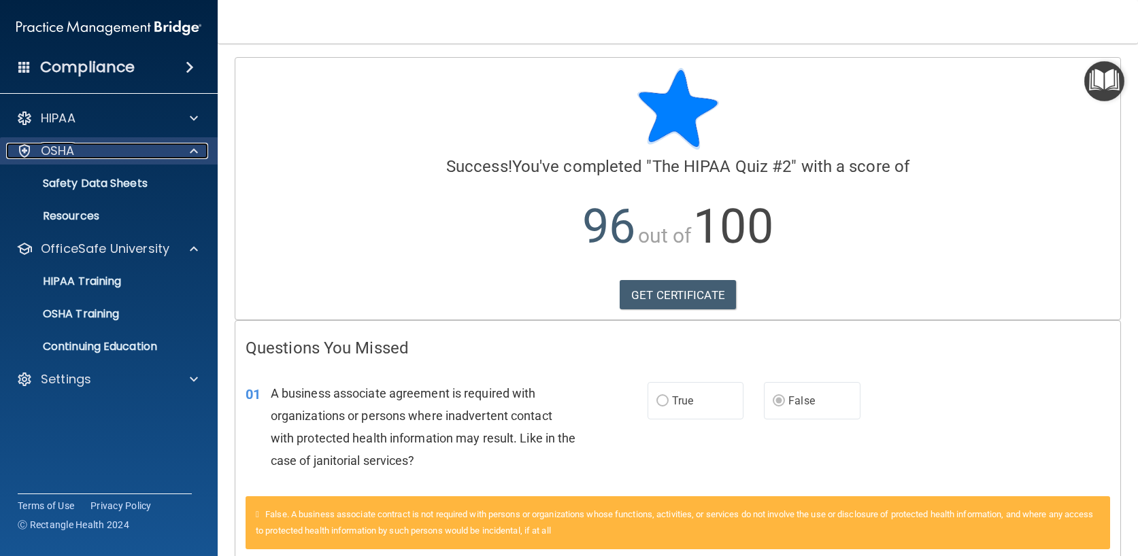
click at [191, 154] on span at bounding box center [194, 151] width 8 height 16
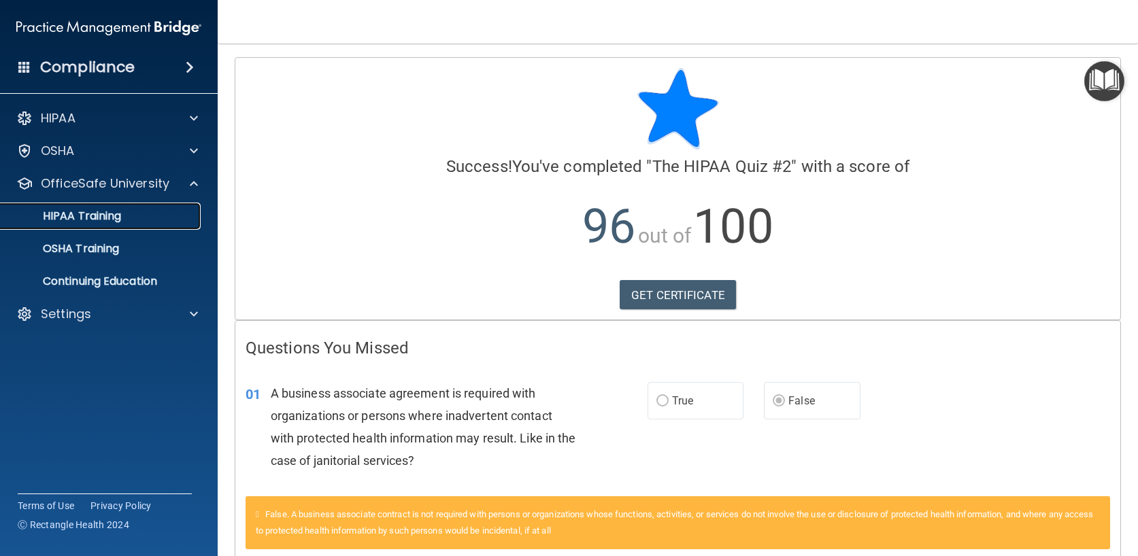
click at [127, 215] on div "HIPAA Training" at bounding box center [102, 216] width 186 height 14
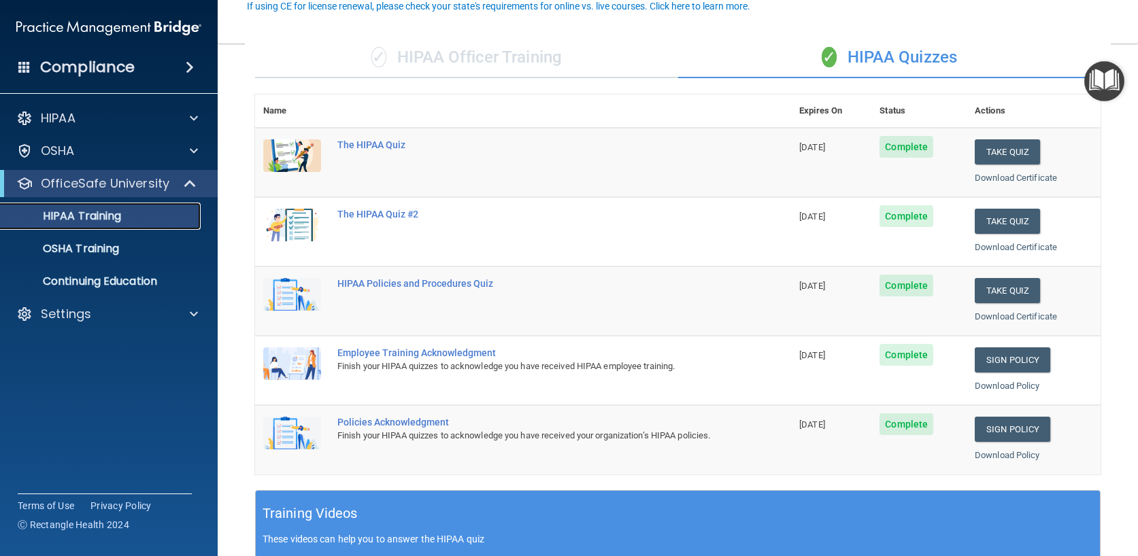
scroll to position [136, 0]
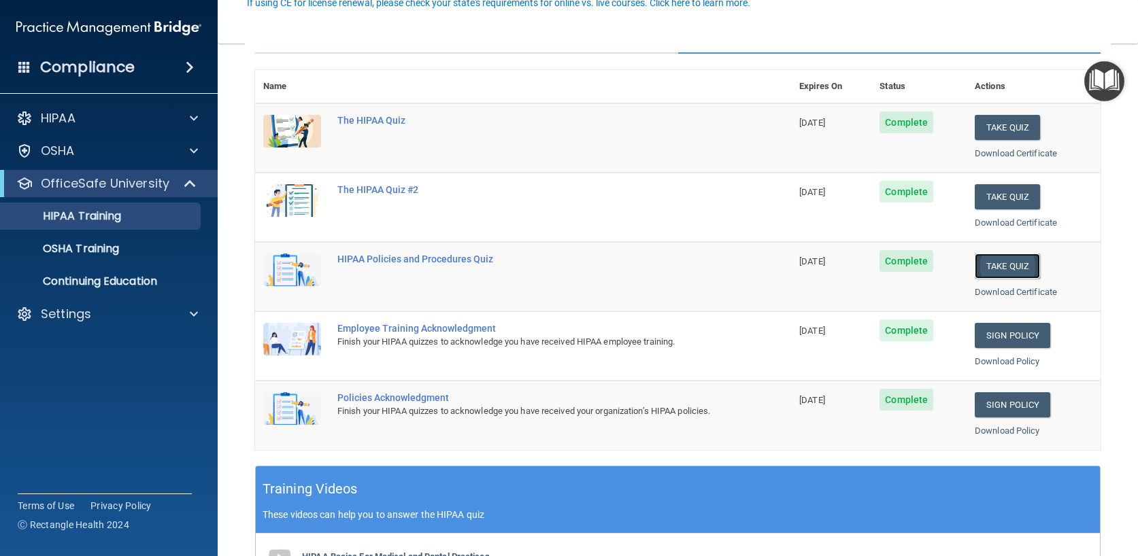
click at [985, 258] on button "Take Quiz" at bounding box center [1006, 266] width 65 height 25
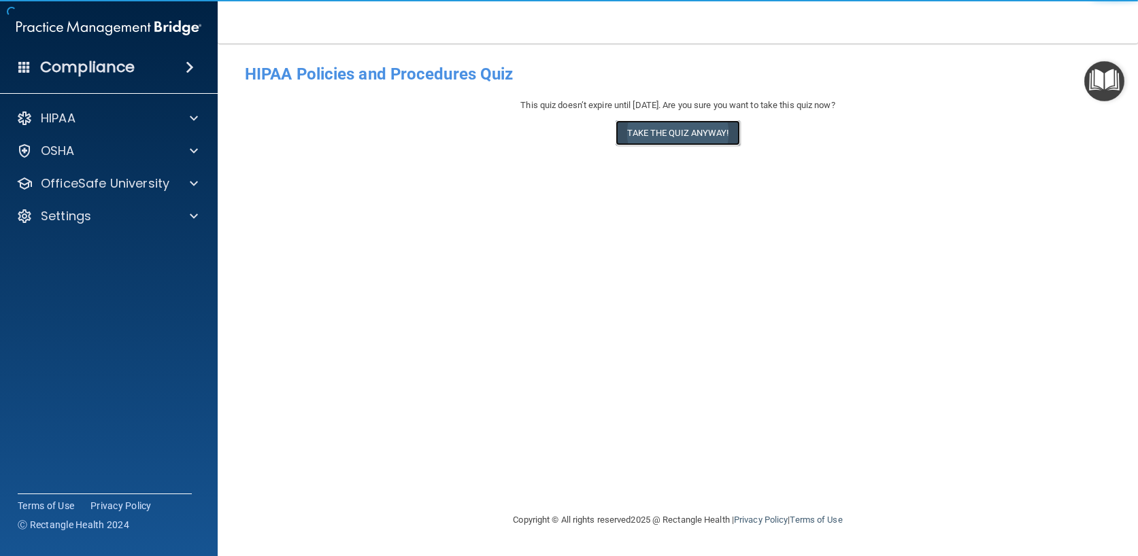
click at [666, 129] on button "Take the quiz anyway!" at bounding box center [677, 132] width 124 height 25
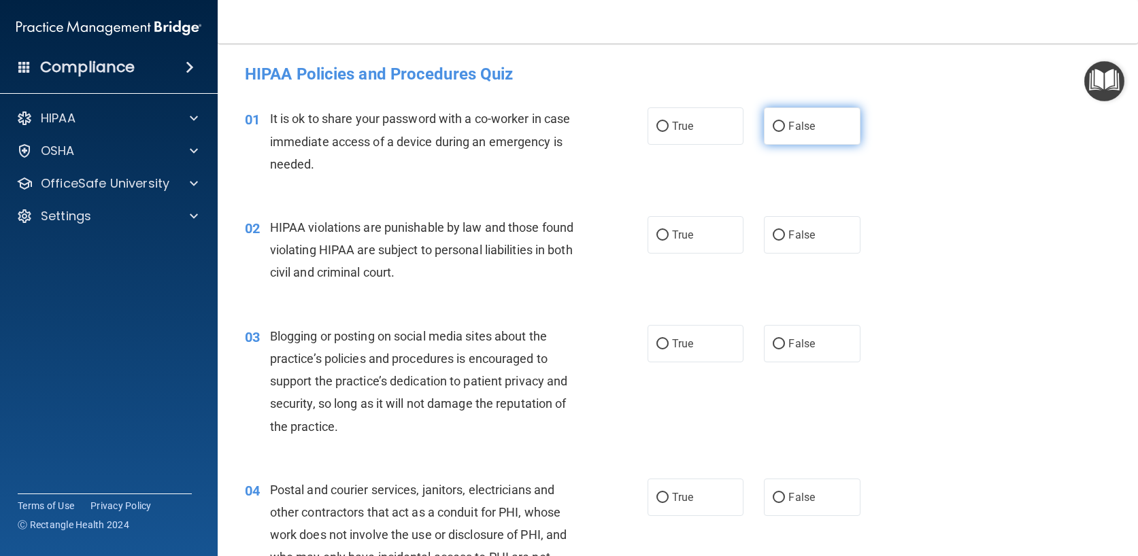
click at [820, 131] on label "False" at bounding box center [812, 125] width 97 height 37
click at [785, 131] on input "False" at bounding box center [778, 127] width 12 height 10
radio input "true"
click at [664, 244] on label "True" at bounding box center [695, 234] width 97 height 37
click at [664, 241] on input "True" at bounding box center [662, 236] width 12 height 10
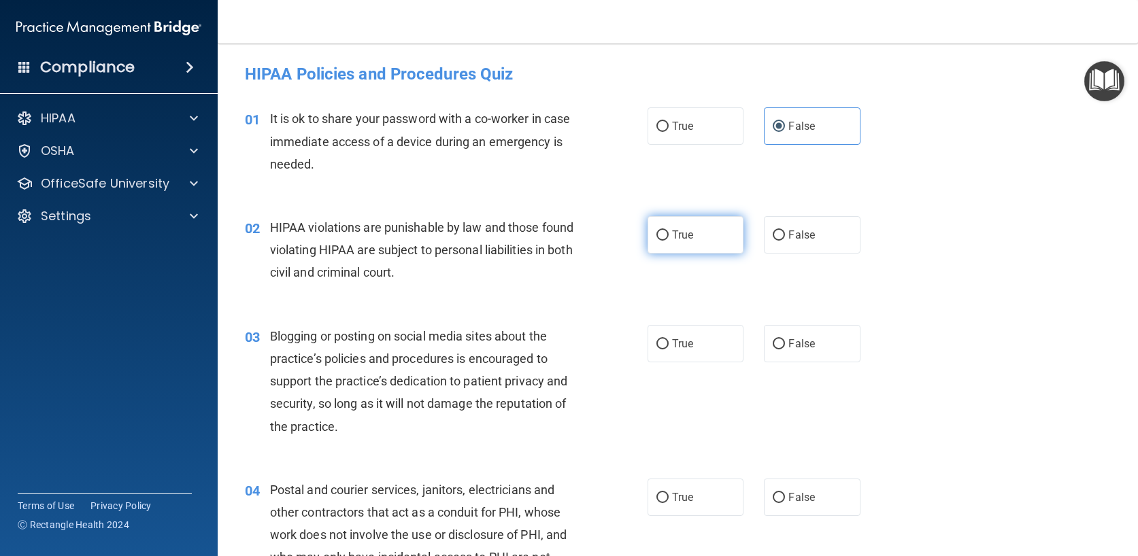
radio input "true"
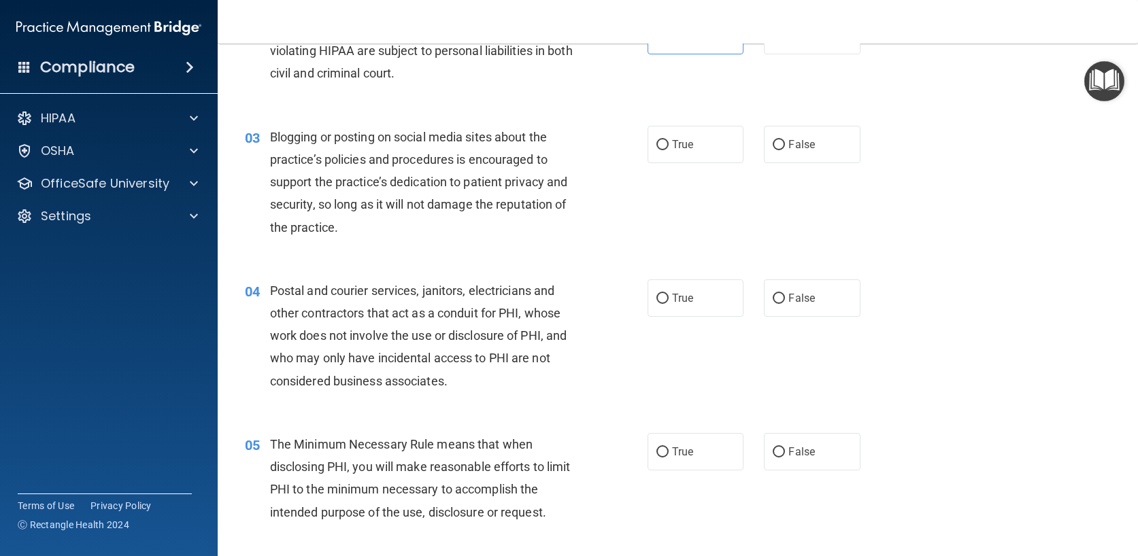
scroll to position [204, 0]
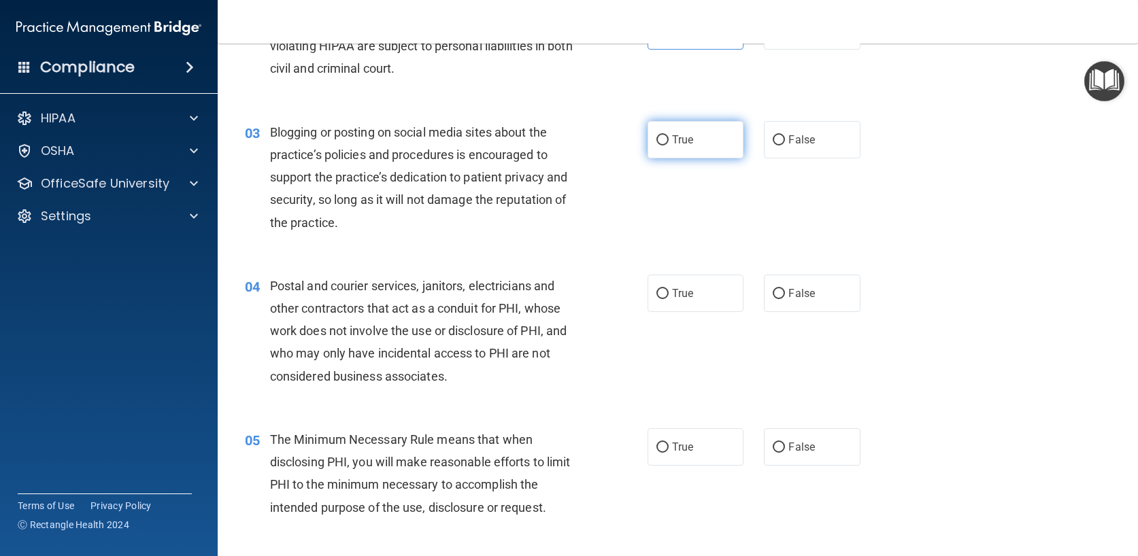
click at [670, 150] on label "True" at bounding box center [695, 139] width 97 height 37
click at [668, 146] on input "True" at bounding box center [662, 140] width 12 height 10
radio input "true"
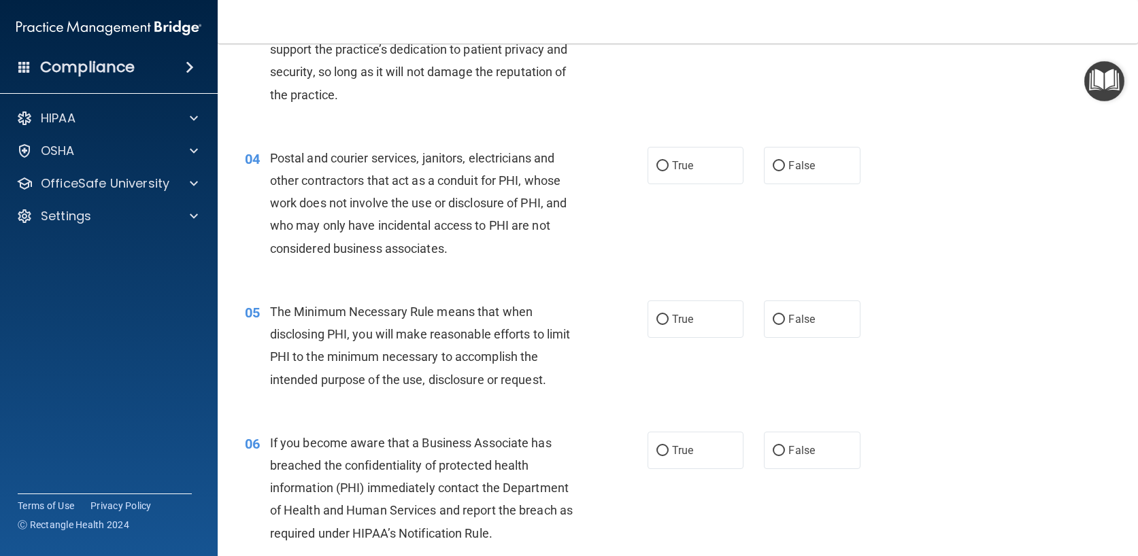
scroll to position [340, 0]
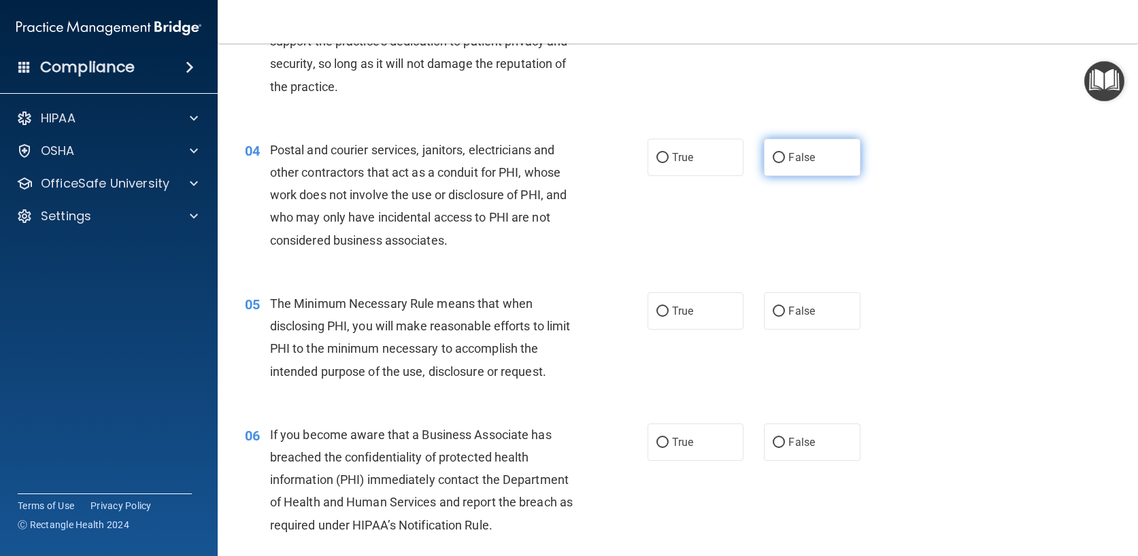
click at [809, 165] on label "False" at bounding box center [812, 157] width 97 height 37
click at [785, 163] on input "False" at bounding box center [778, 158] width 12 height 10
radio input "true"
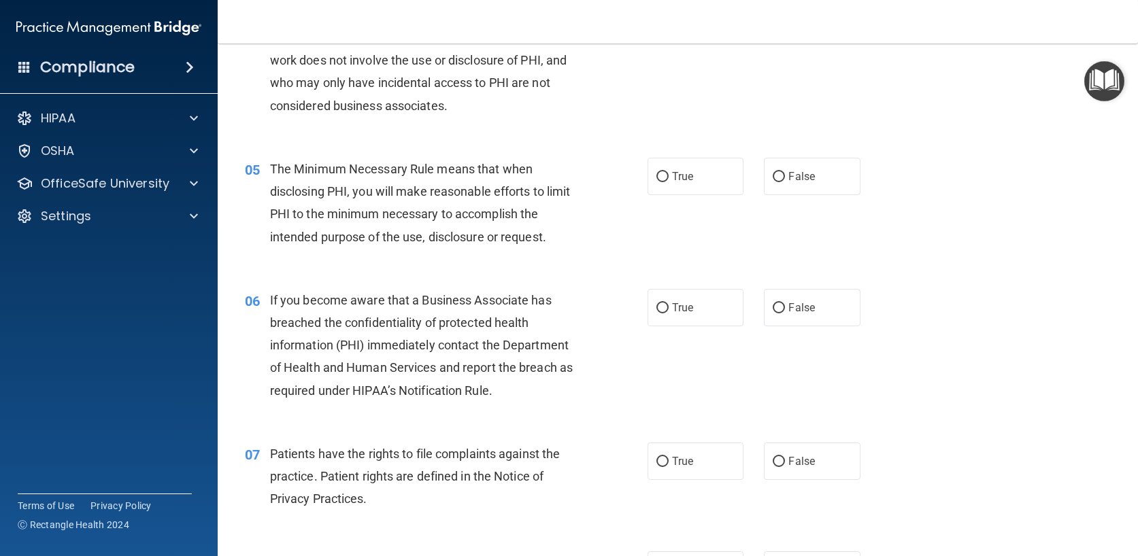
scroll to position [476, 0]
click at [663, 166] on label "True" at bounding box center [695, 174] width 97 height 37
click at [663, 171] on input "True" at bounding box center [662, 176] width 12 height 10
radio input "true"
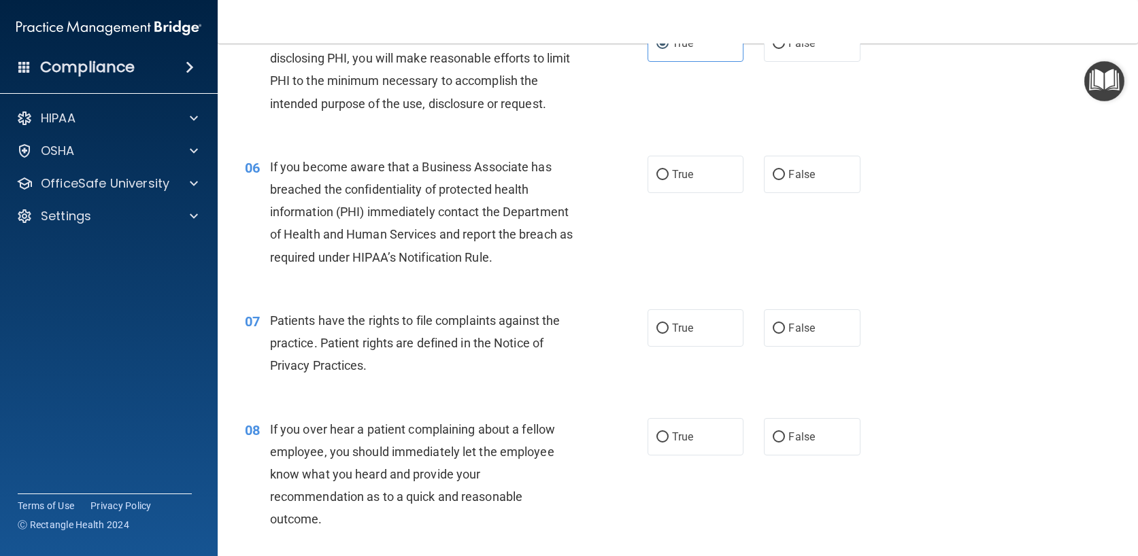
scroll to position [612, 0]
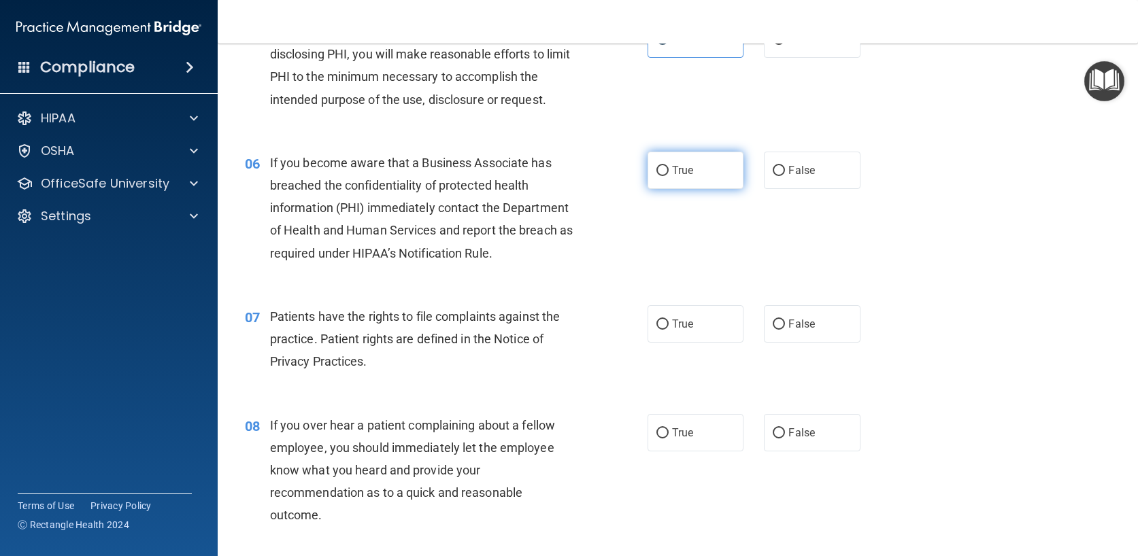
click at [675, 175] on span "True" at bounding box center [682, 170] width 21 height 13
click at [668, 175] on input "True" at bounding box center [662, 171] width 12 height 10
radio input "true"
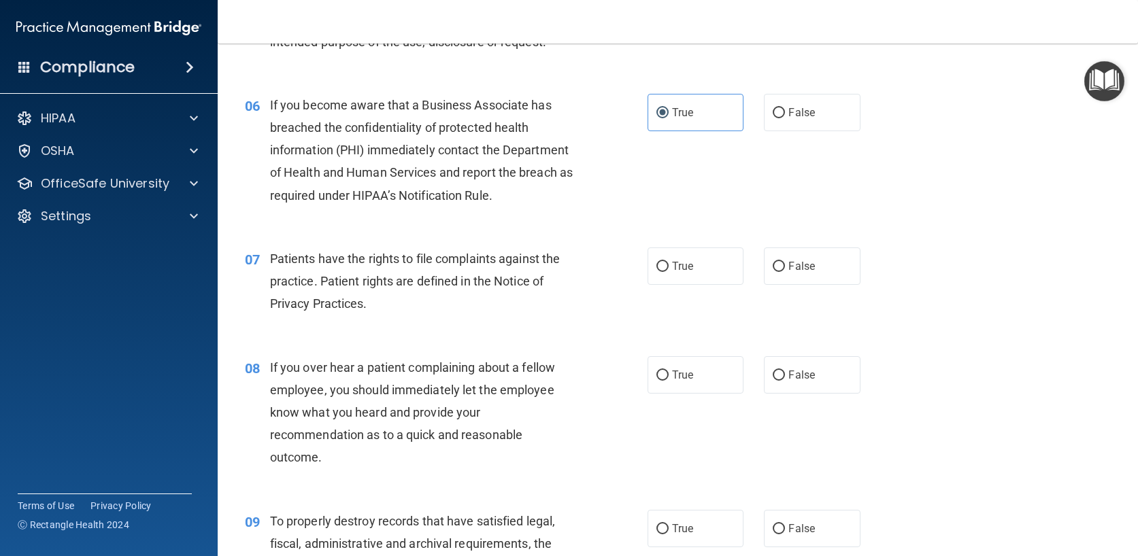
scroll to position [748, 0]
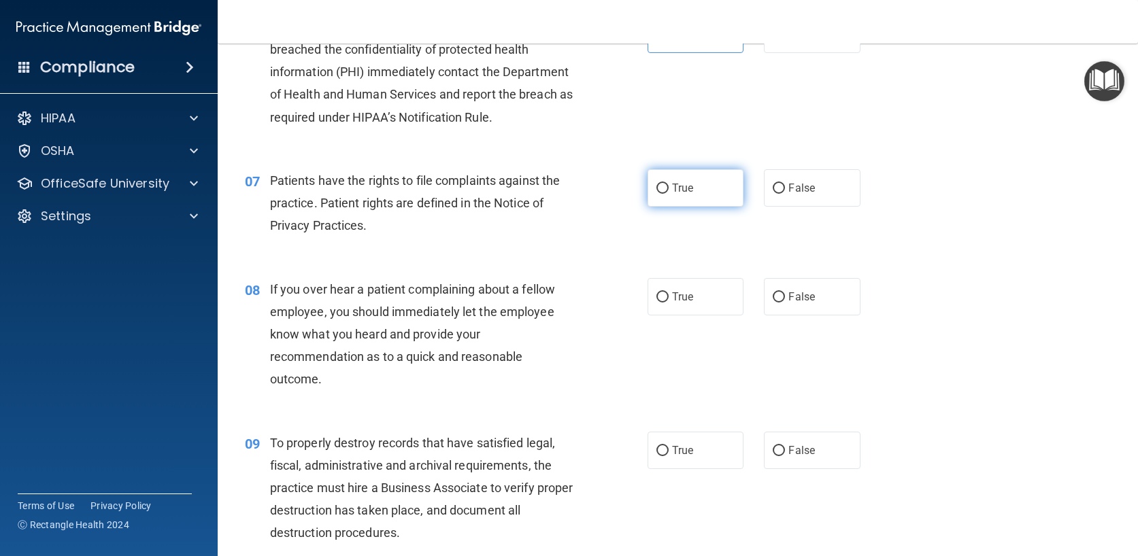
click at [688, 193] on label "True" at bounding box center [695, 187] width 97 height 37
click at [668, 193] on input "True" at bounding box center [662, 189] width 12 height 10
radio input "true"
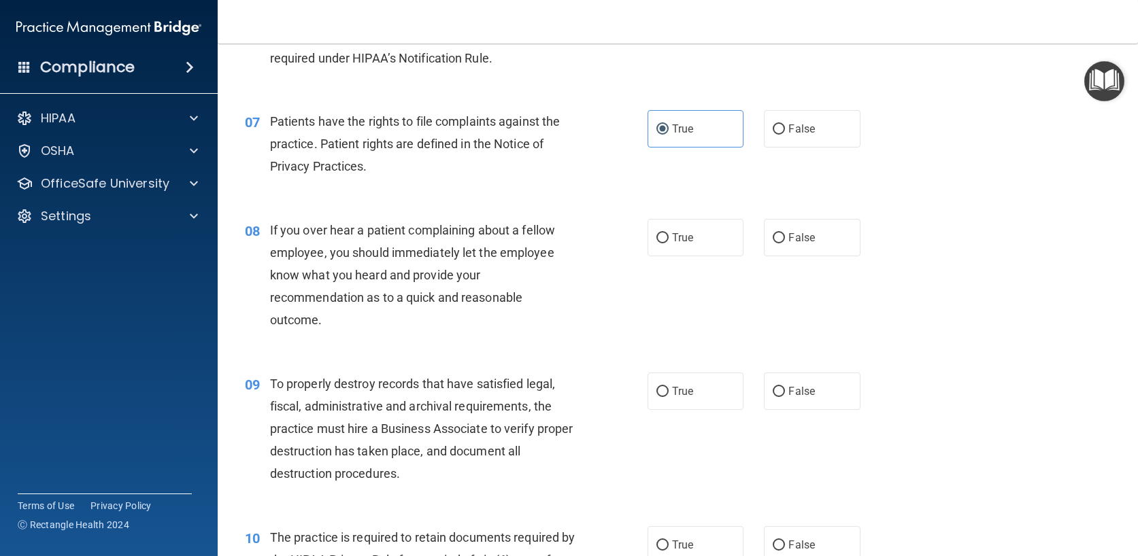
scroll to position [884, 0]
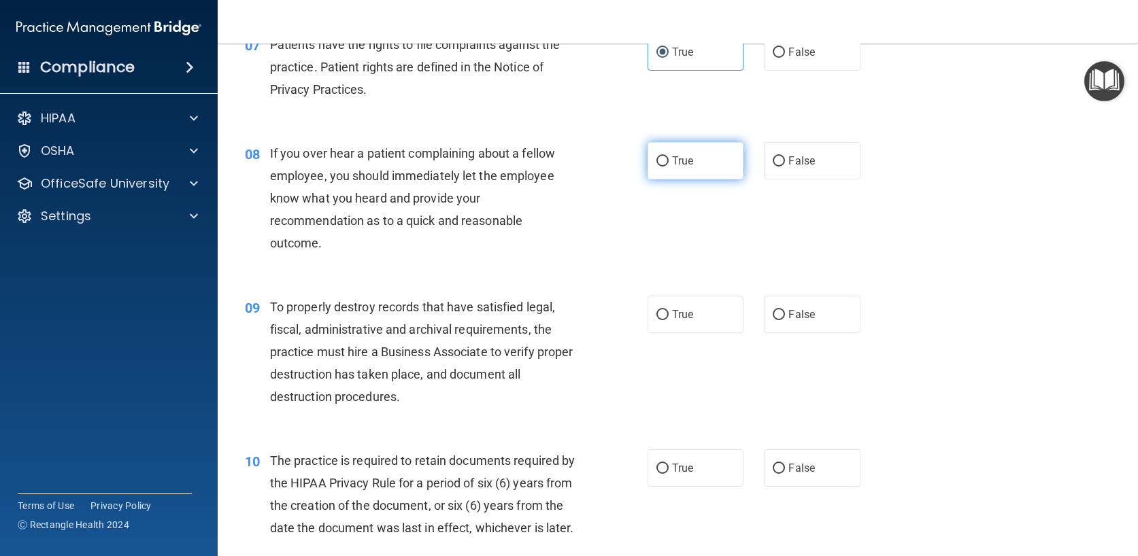
click at [681, 156] on span "True" at bounding box center [682, 160] width 21 height 13
click at [668, 156] on input "True" at bounding box center [662, 161] width 12 height 10
radio input "true"
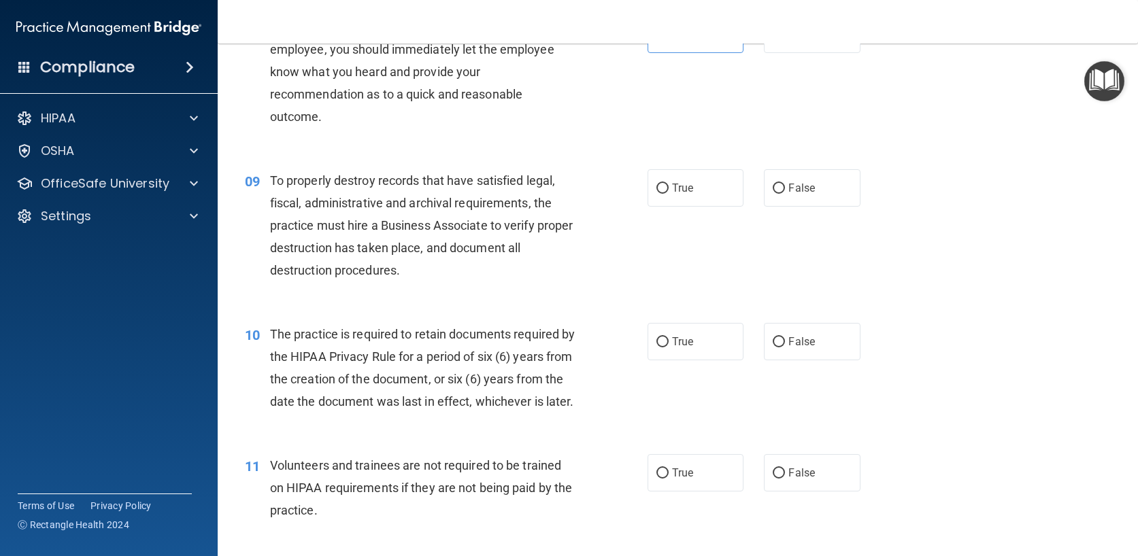
scroll to position [1020, 0]
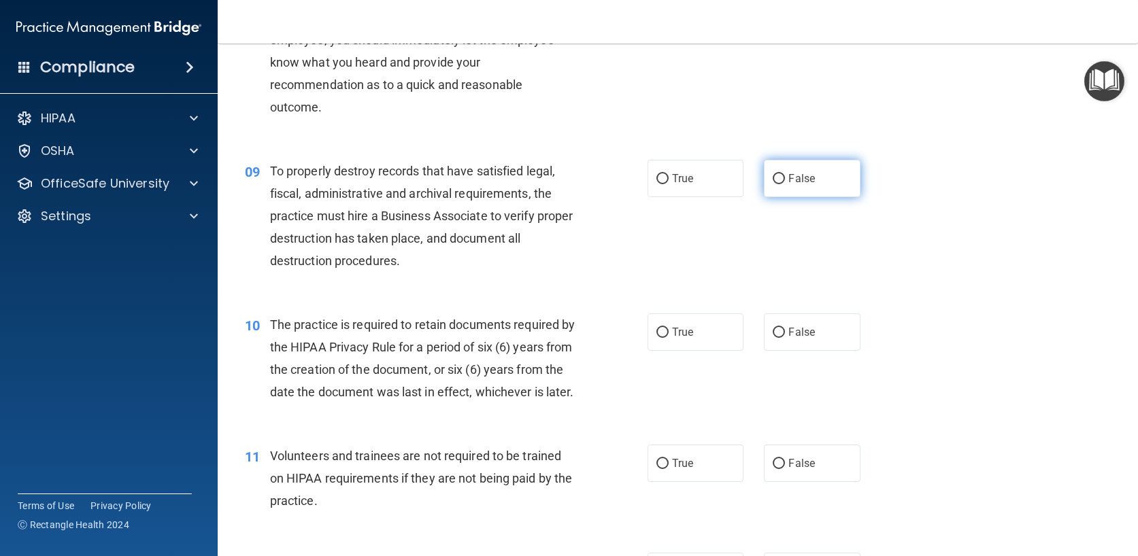
click at [779, 171] on label "False" at bounding box center [812, 178] width 97 height 37
click at [779, 174] on input "False" at bounding box center [778, 179] width 12 height 10
radio input "true"
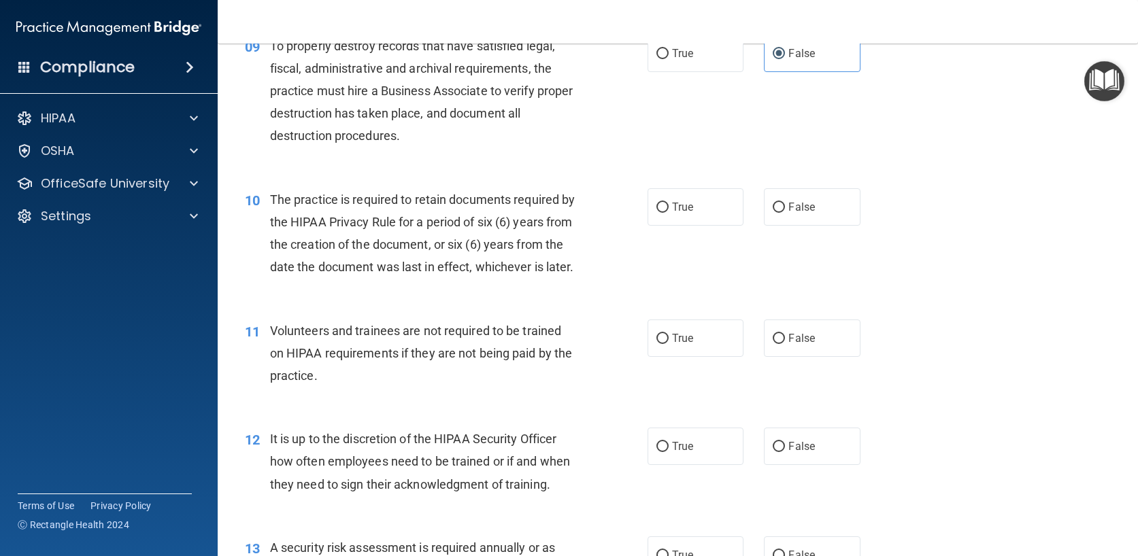
scroll to position [1156, 0]
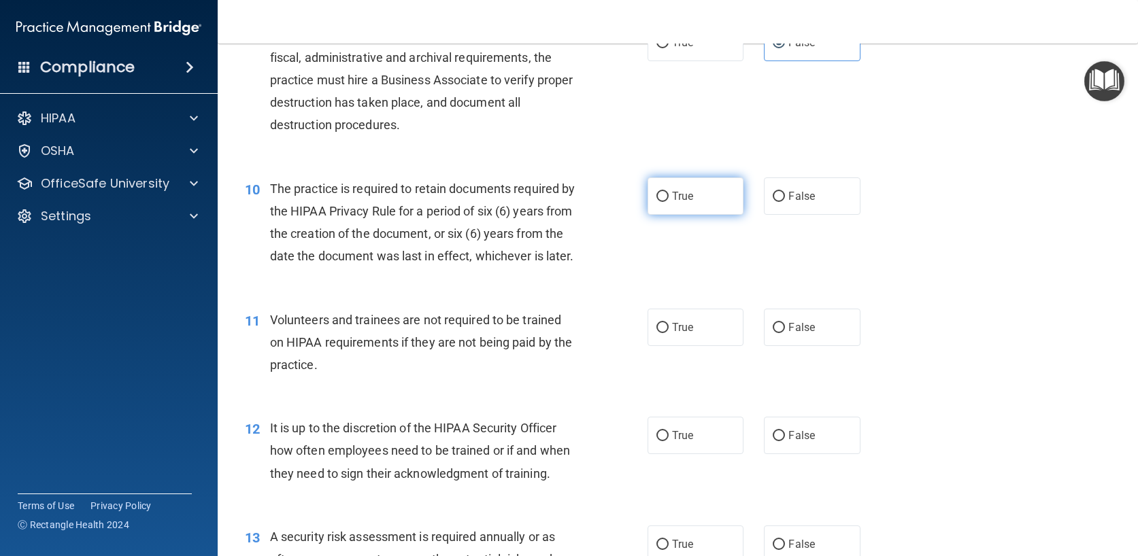
click at [687, 202] on span "True" at bounding box center [682, 196] width 21 height 13
click at [668, 202] on input "True" at bounding box center [662, 197] width 12 height 10
radio input "true"
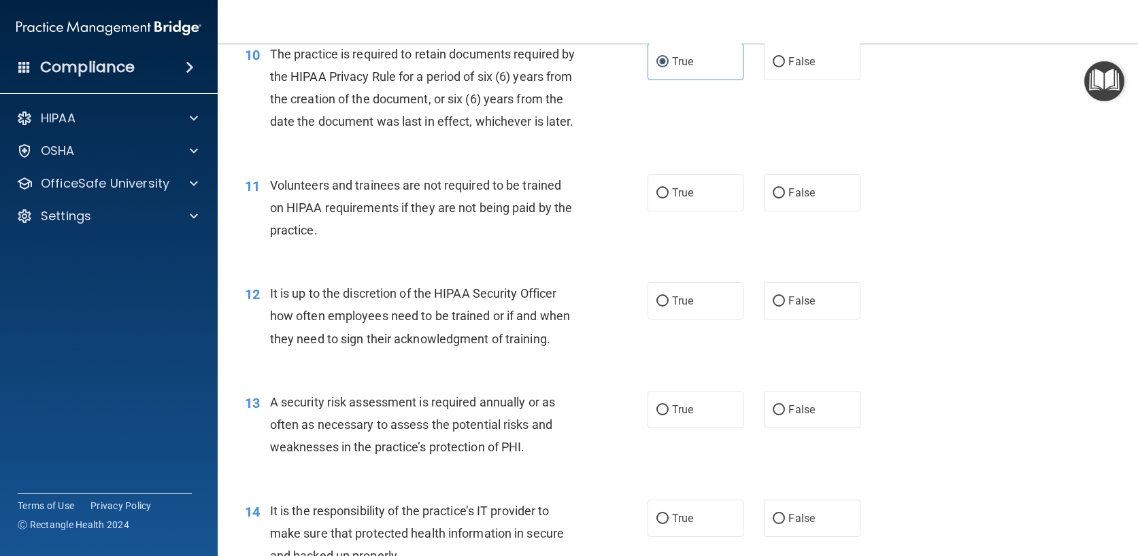
scroll to position [1292, 0]
click at [781, 209] on label "False" at bounding box center [812, 191] width 97 height 37
click at [781, 197] on input "False" at bounding box center [778, 192] width 12 height 10
radio input "true"
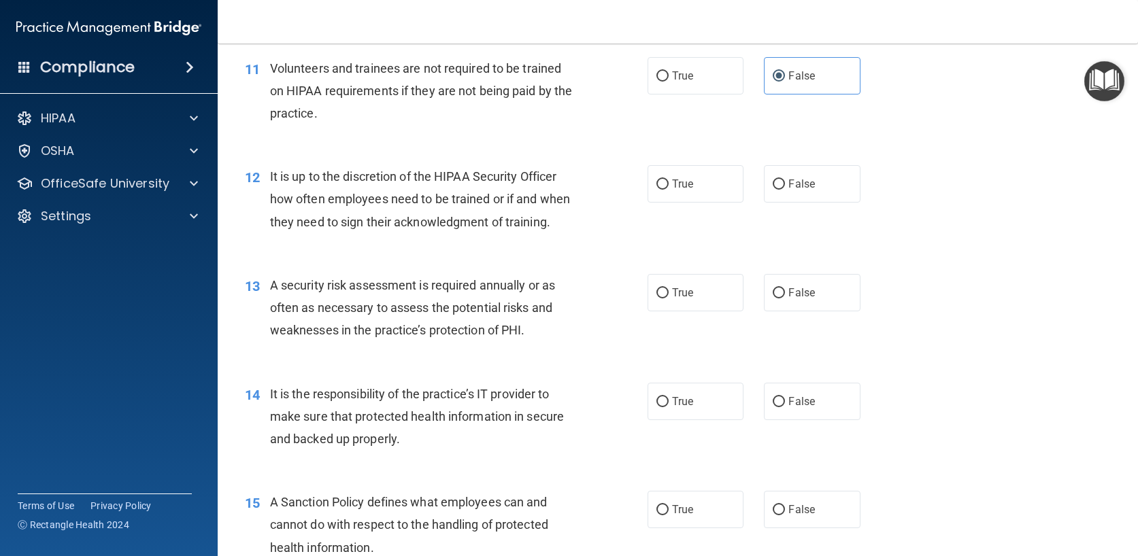
scroll to position [1428, 0]
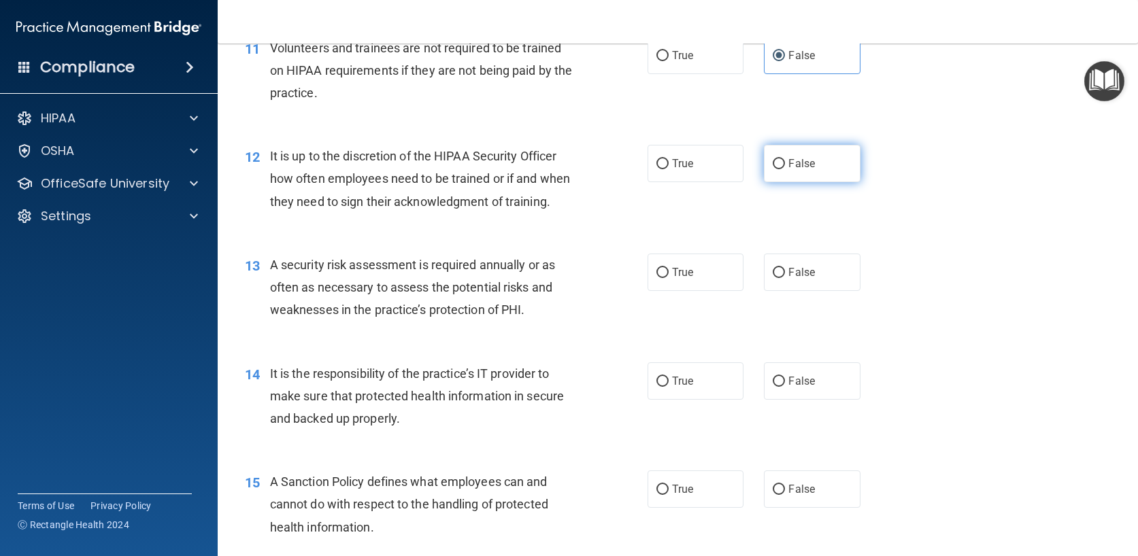
click at [778, 169] on input "False" at bounding box center [778, 164] width 12 height 10
radio input "true"
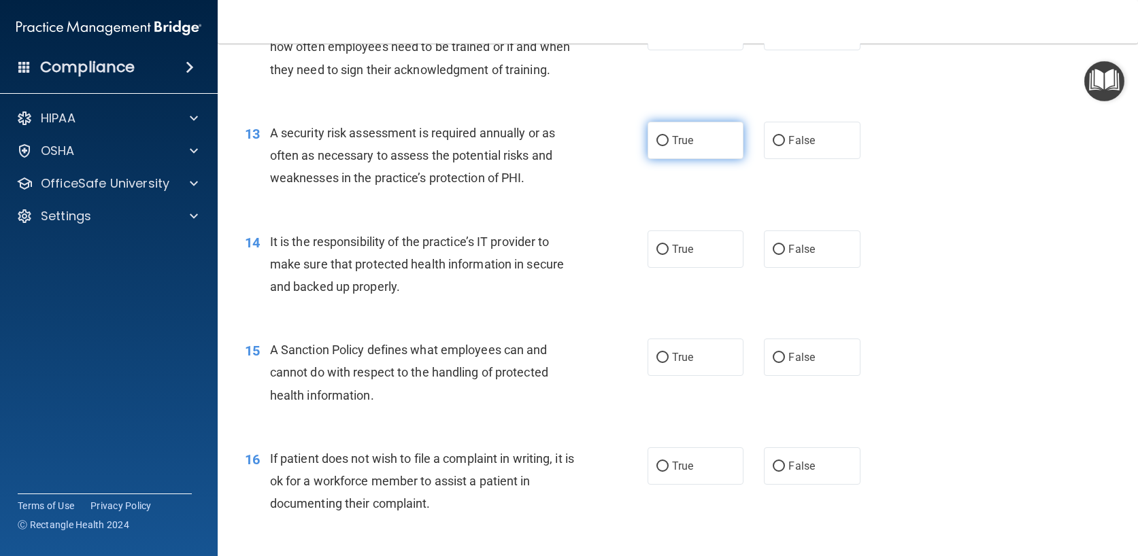
scroll to position [1564, 0]
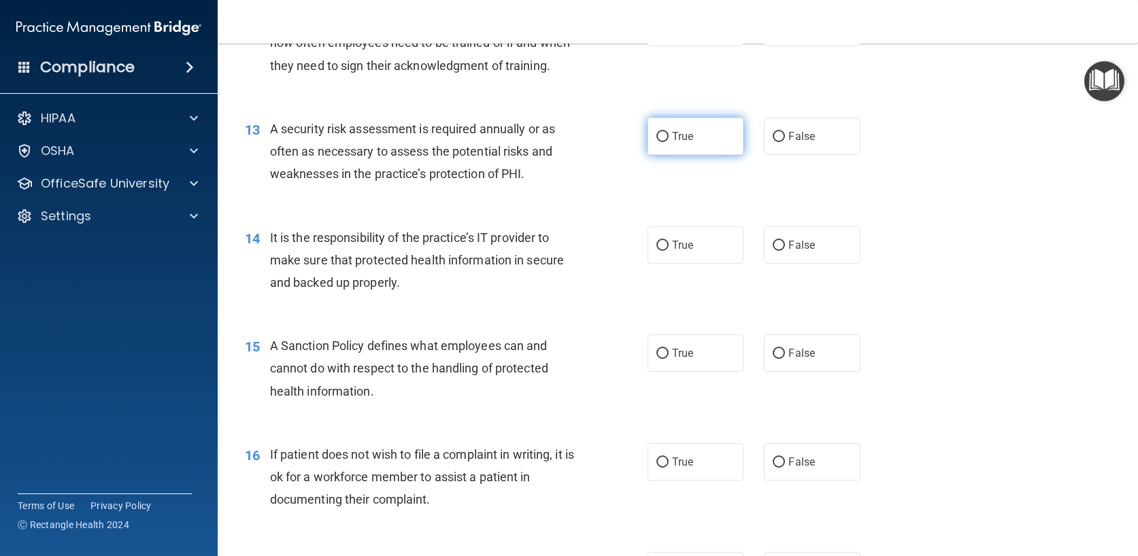
click at [688, 154] on label "True" at bounding box center [695, 136] width 97 height 37
click at [668, 142] on input "True" at bounding box center [662, 137] width 12 height 10
radio input "true"
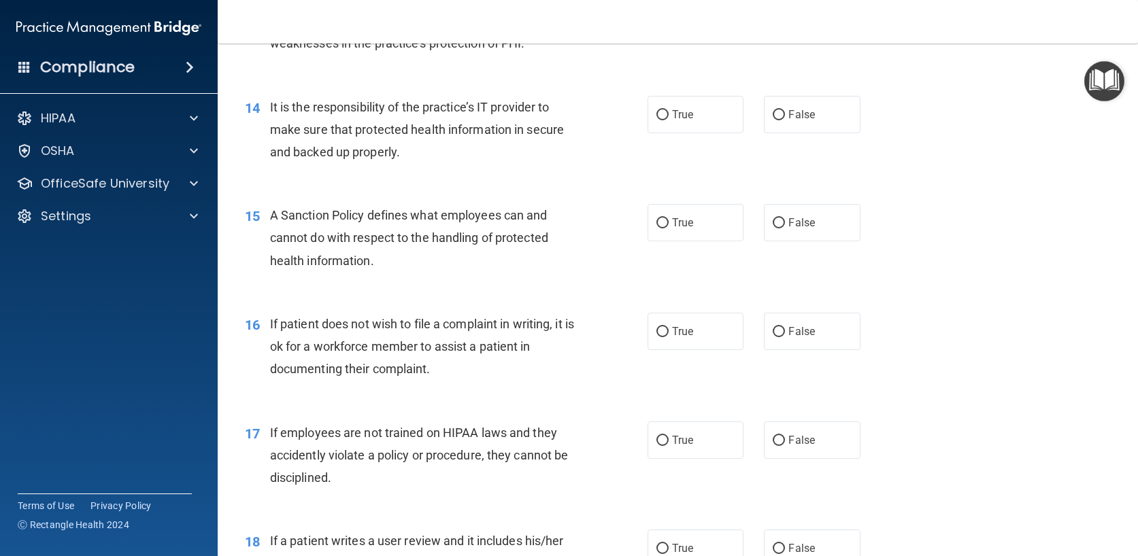
scroll to position [1700, 0]
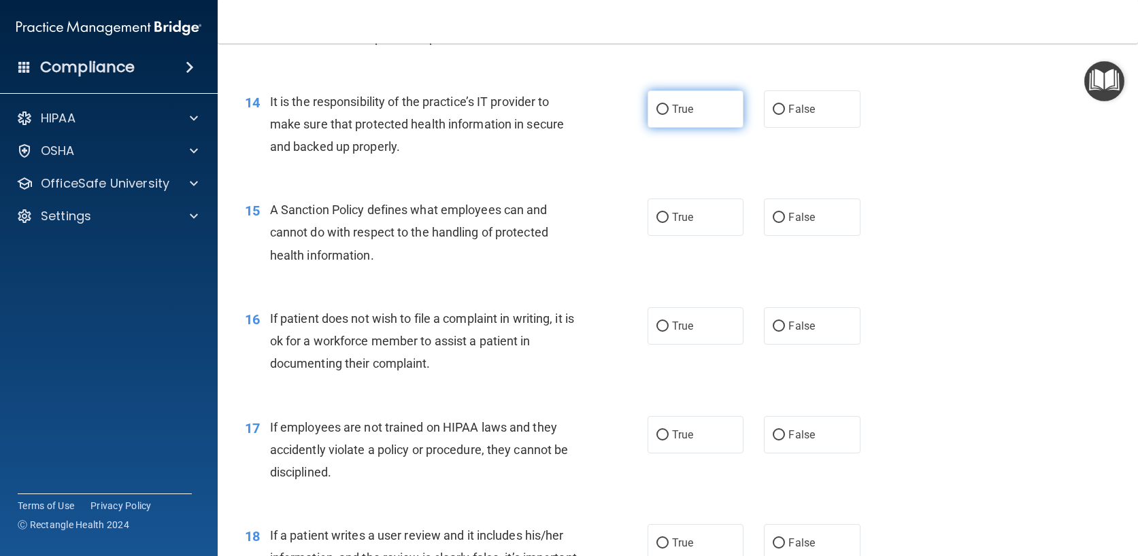
click at [651, 128] on label "True" at bounding box center [695, 108] width 97 height 37
click at [656, 115] on input "True" at bounding box center [662, 110] width 12 height 10
radio input "true"
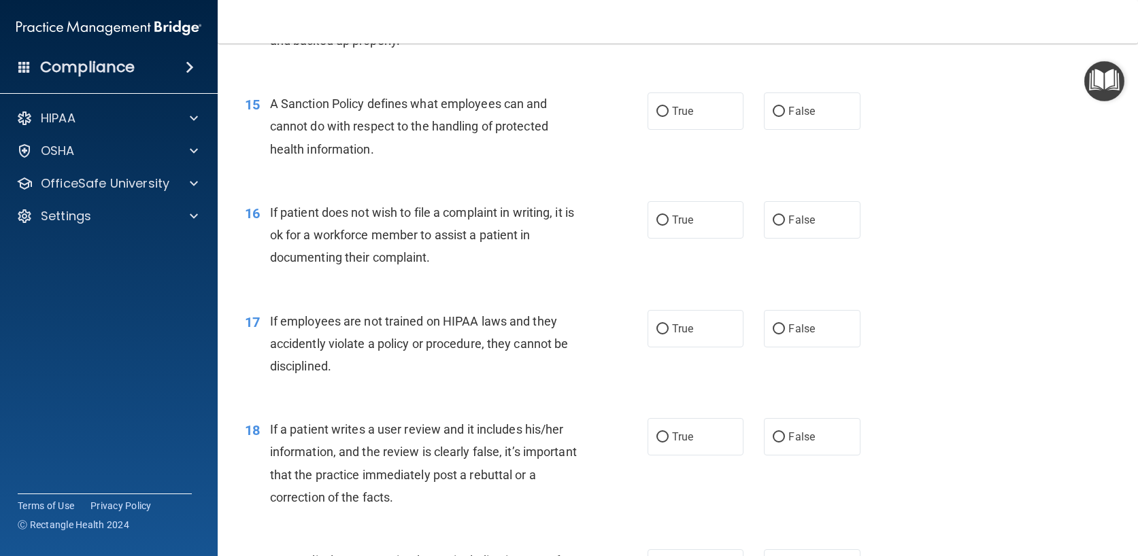
scroll to position [1836, 0]
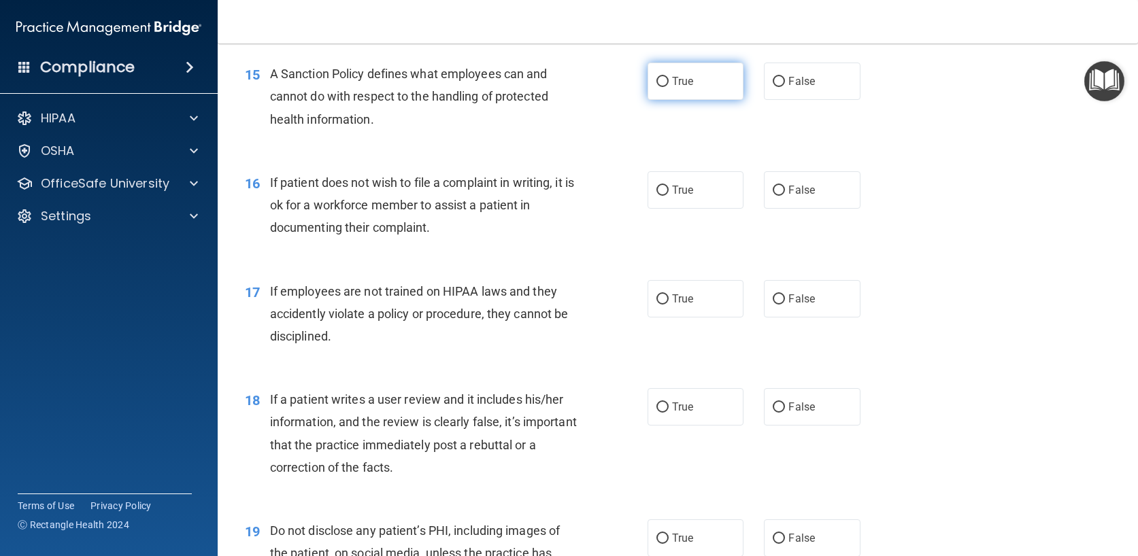
click at [656, 87] on input "True" at bounding box center [662, 82] width 12 height 10
radio input "true"
click at [668, 209] on label "True" at bounding box center [695, 189] width 97 height 37
click at [668, 196] on input "True" at bounding box center [662, 191] width 12 height 10
radio input "true"
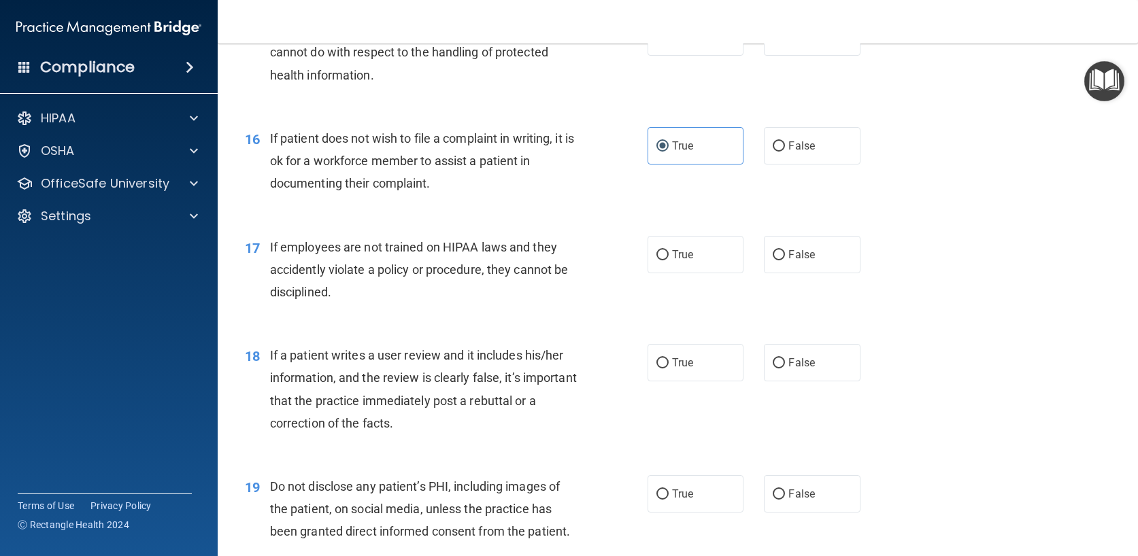
scroll to position [1904, 0]
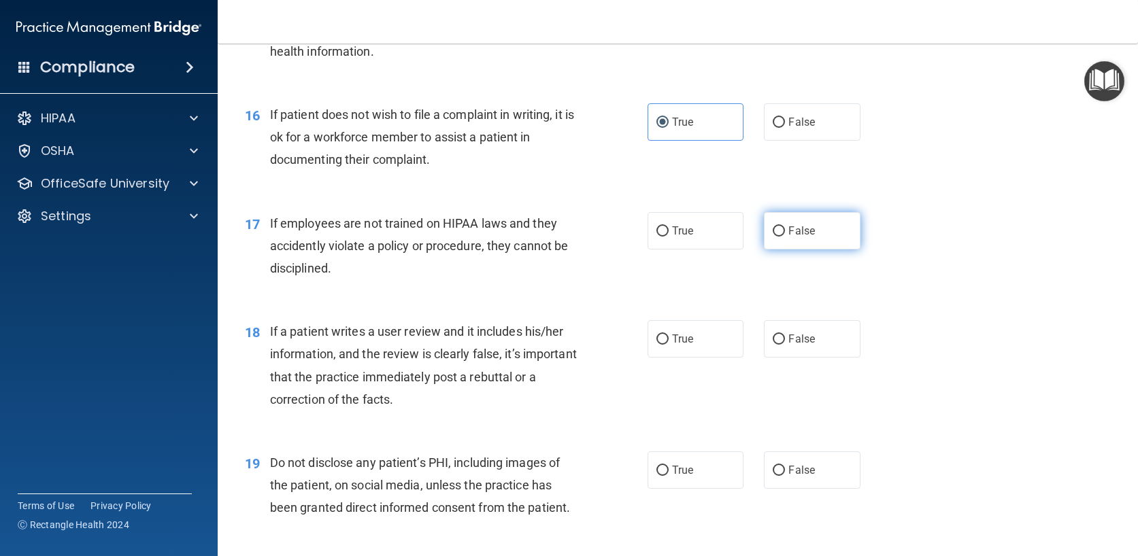
click at [764, 250] on label "False" at bounding box center [812, 230] width 97 height 37
click at [772, 237] on input "False" at bounding box center [778, 231] width 12 height 10
radio input "true"
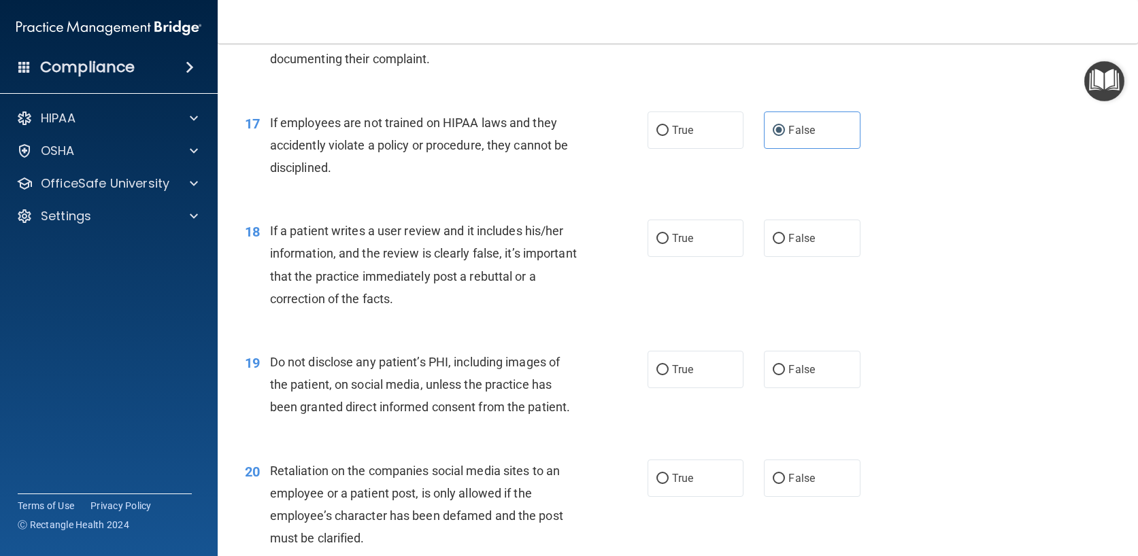
scroll to position [2040, 0]
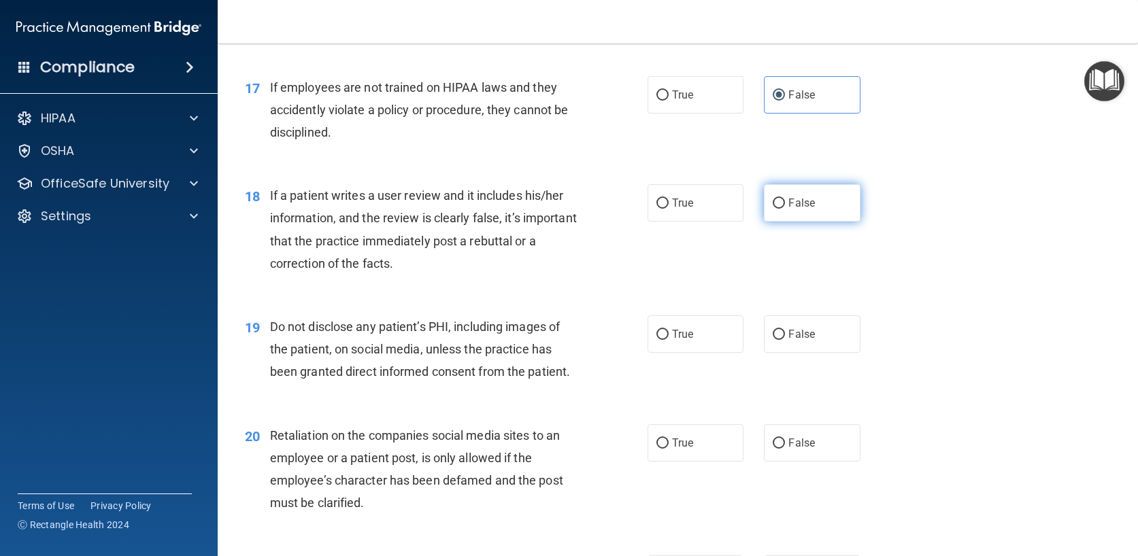
click at [794, 209] on span "False" at bounding box center [801, 203] width 27 height 13
click at [785, 209] on input "False" at bounding box center [778, 204] width 12 height 10
radio input "true"
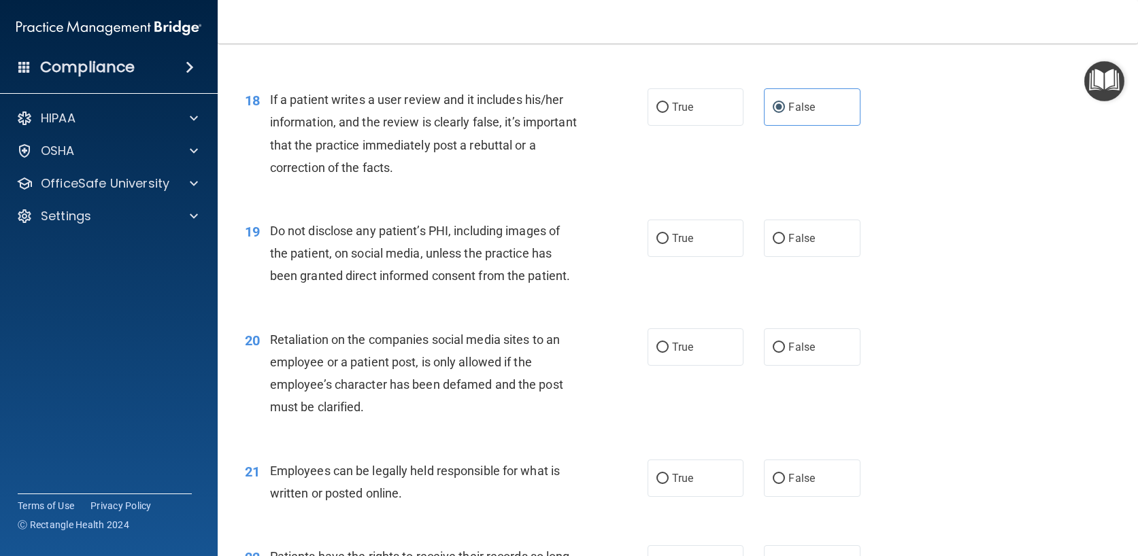
scroll to position [2176, 0]
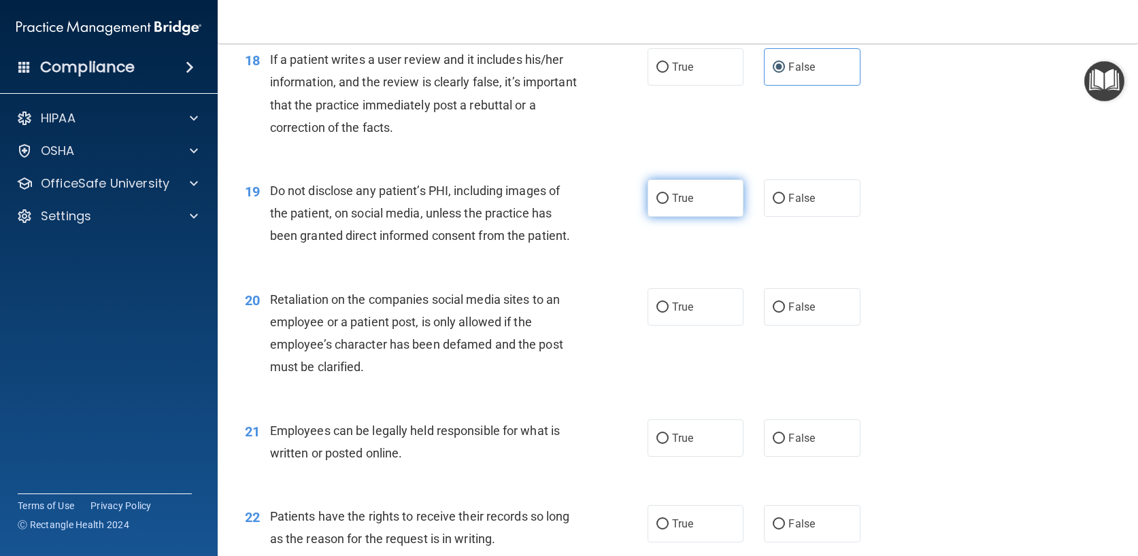
click at [661, 204] on input "True" at bounding box center [662, 199] width 12 height 10
radio input "true"
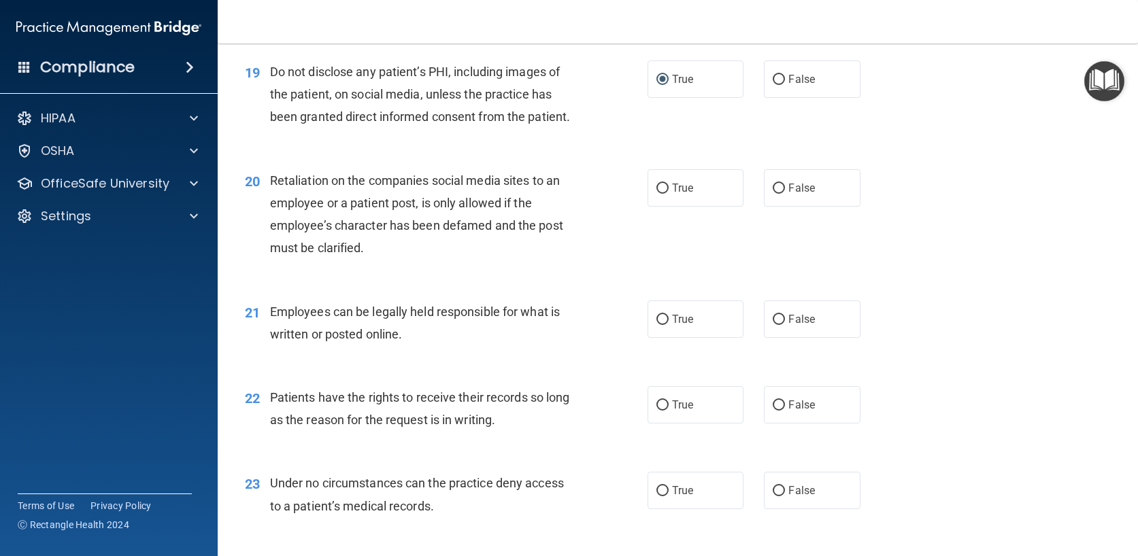
scroll to position [2312, 0]
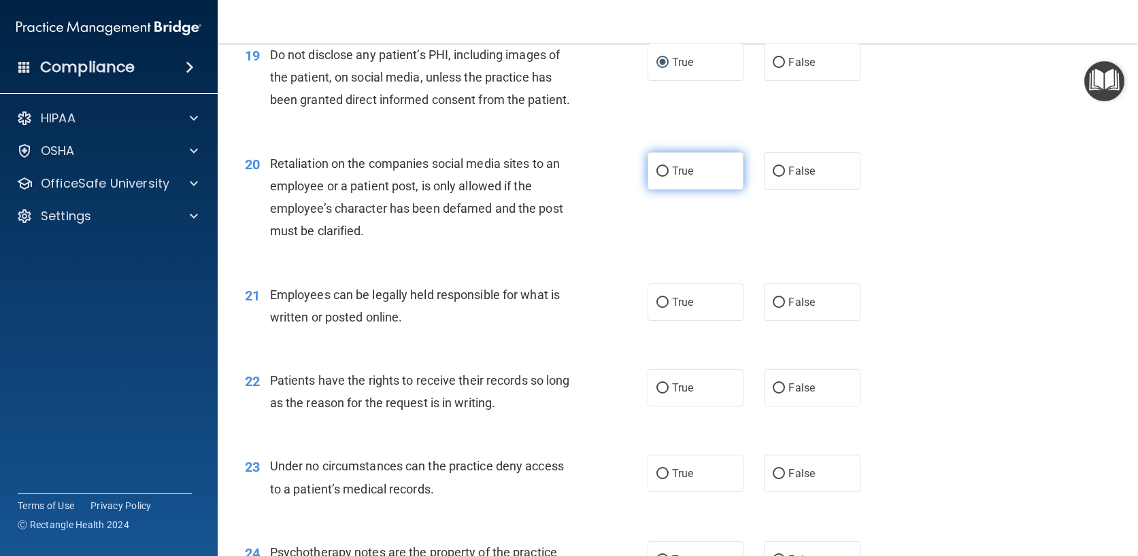
click at [683, 184] on label "True" at bounding box center [695, 170] width 97 height 37
click at [668, 177] on input "True" at bounding box center [662, 172] width 12 height 10
radio input "true"
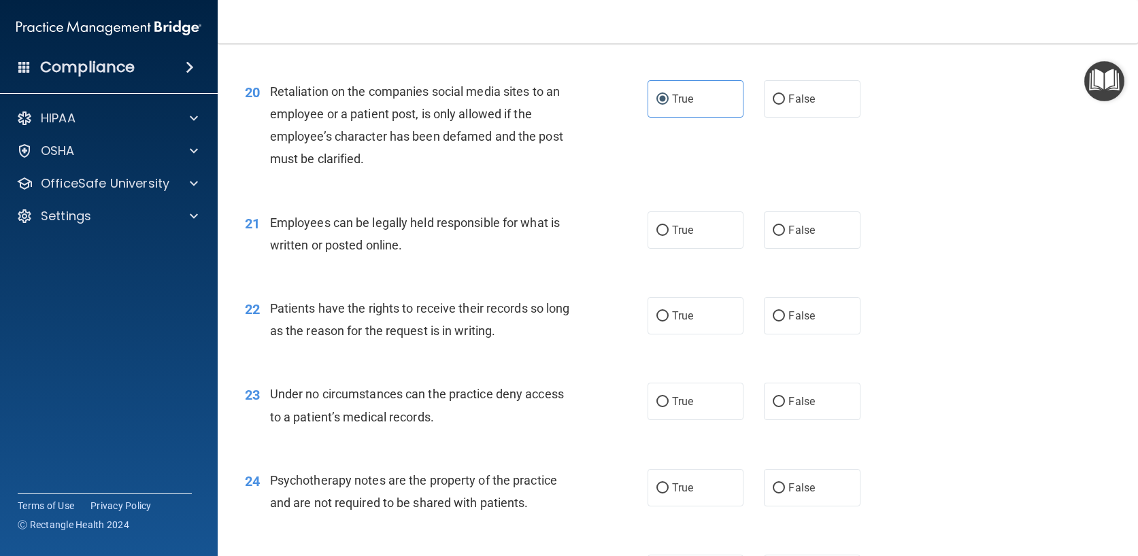
scroll to position [2448, 0]
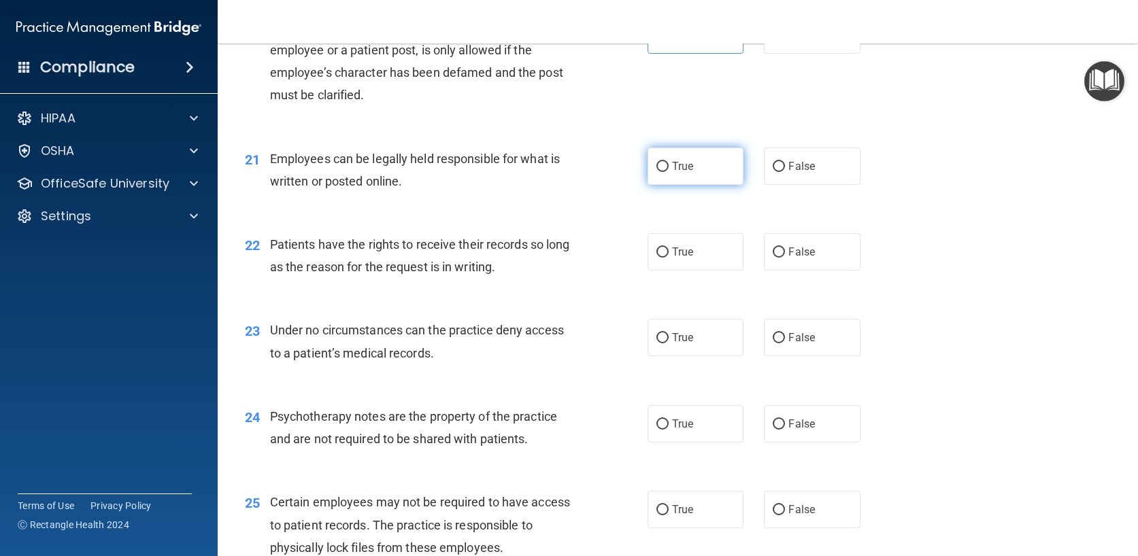
click at [668, 185] on label "True" at bounding box center [695, 166] width 97 height 37
click at [668, 172] on input "True" at bounding box center [662, 167] width 12 height 10
radio input "true"
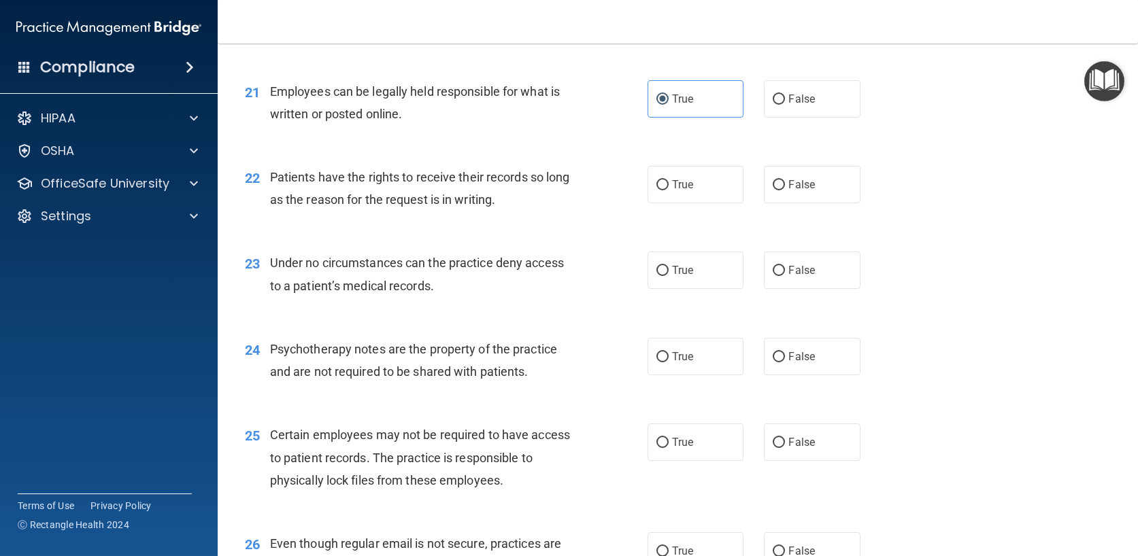
scroll to position [2516, 0]
click at [681, 190] on span "True" at bounding box center [682, 183] width 21 height 13
click at [668, 190] on input "True" at bounding box center [662, 185] width 12 height 10
radio input "true"
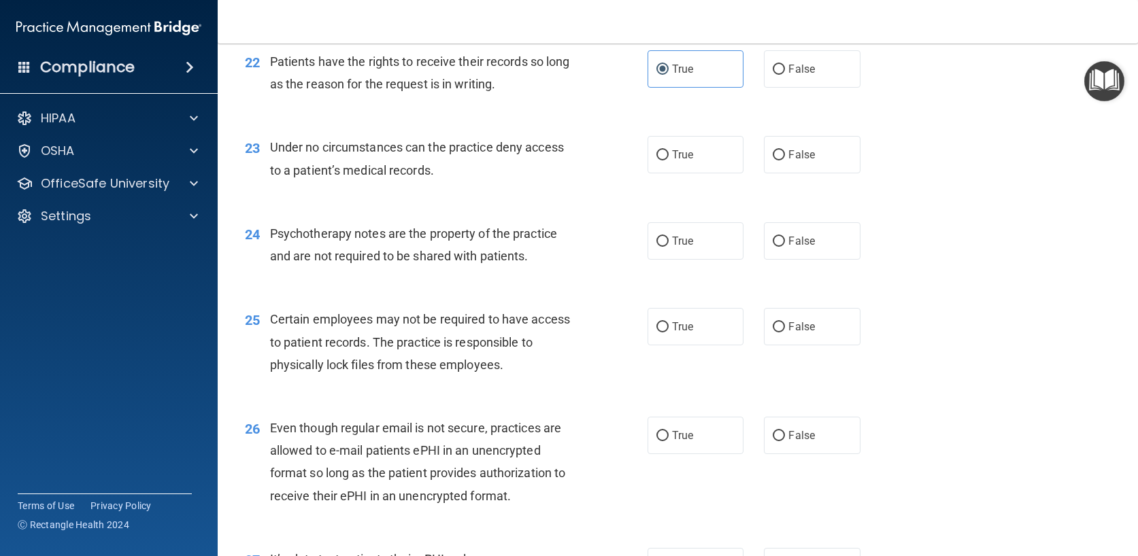
scroll to position [2652, 0]
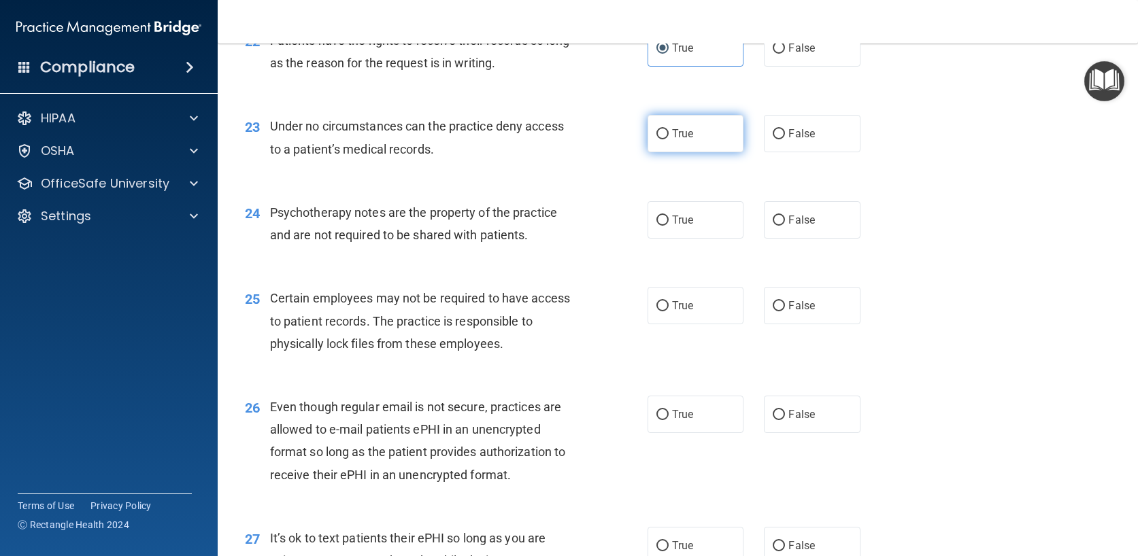
click at [680, 140] on span "True" at bounding box center [682, 133] width 21 height 13
click at [668, 139] on input "True" at bounding box center [662, 134] width 12 height 10
radio input "true"
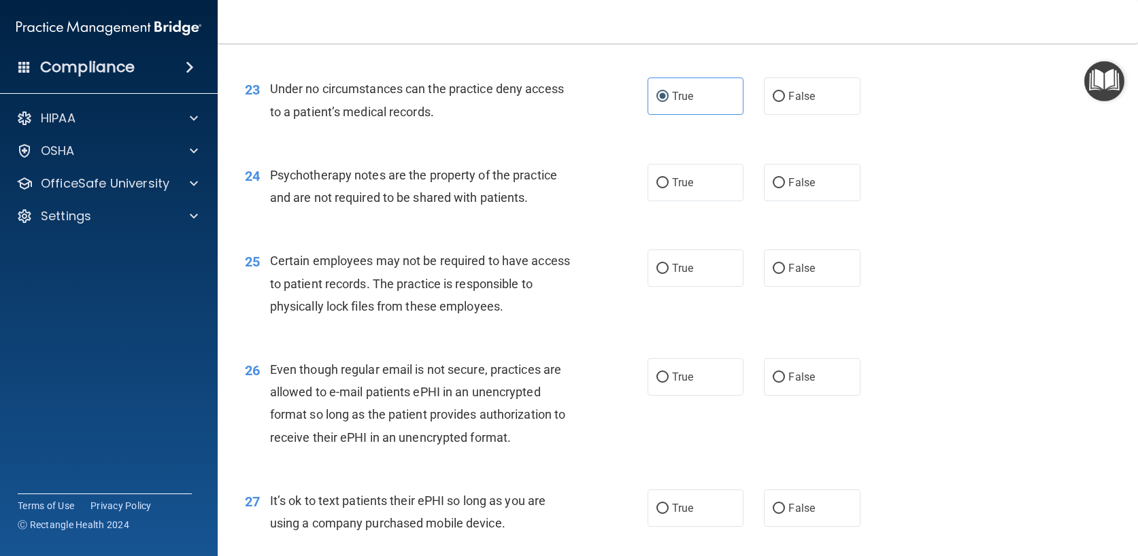
scroll to position [2720, 0]
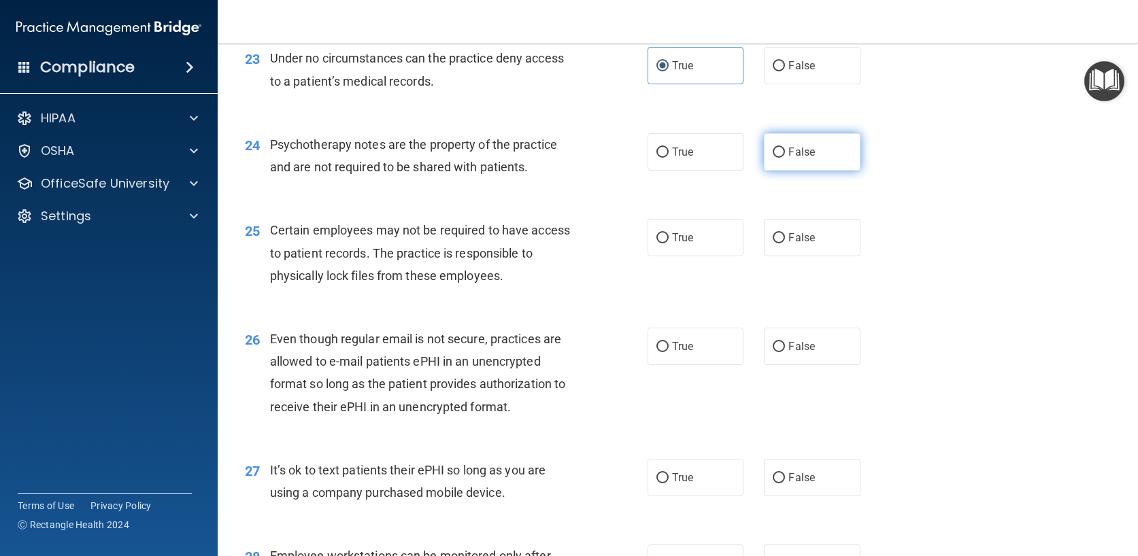
click at [799, 158] on span "False" at bounding box center [801, 152] width 27 height 13
click at [785, 158] on input "False" at bounding box center [778, 153] width 12 height 10
radio input "true"
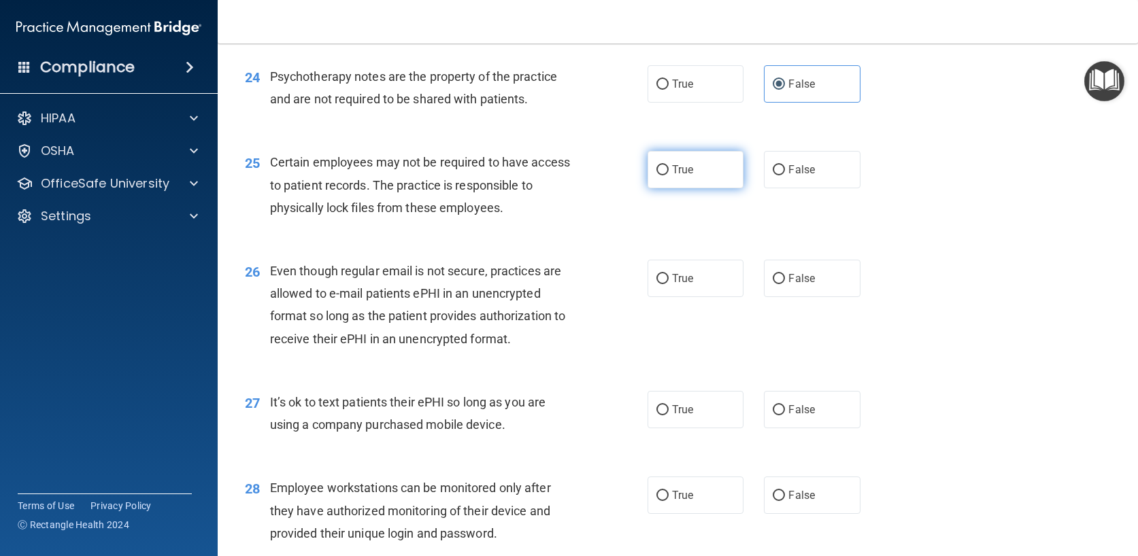
click at [703, 188] on label "True" at bounding box center [695, 169] width 97 height 37
click at [668, 175] on input "True" at bounding box center [662, 170] width 12 height 10
radio input "true"
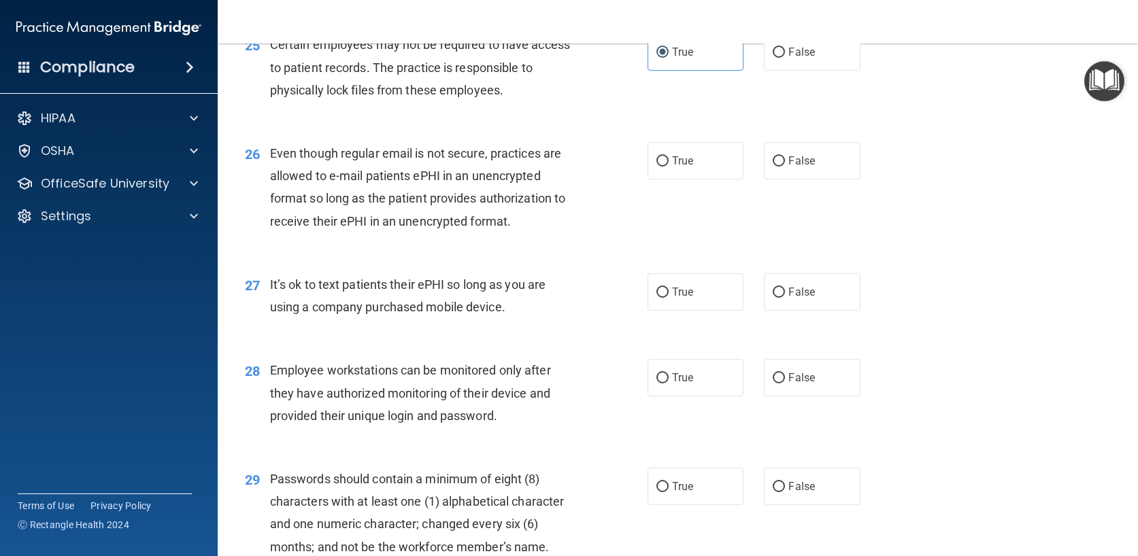
scroll to position [2924, 0]
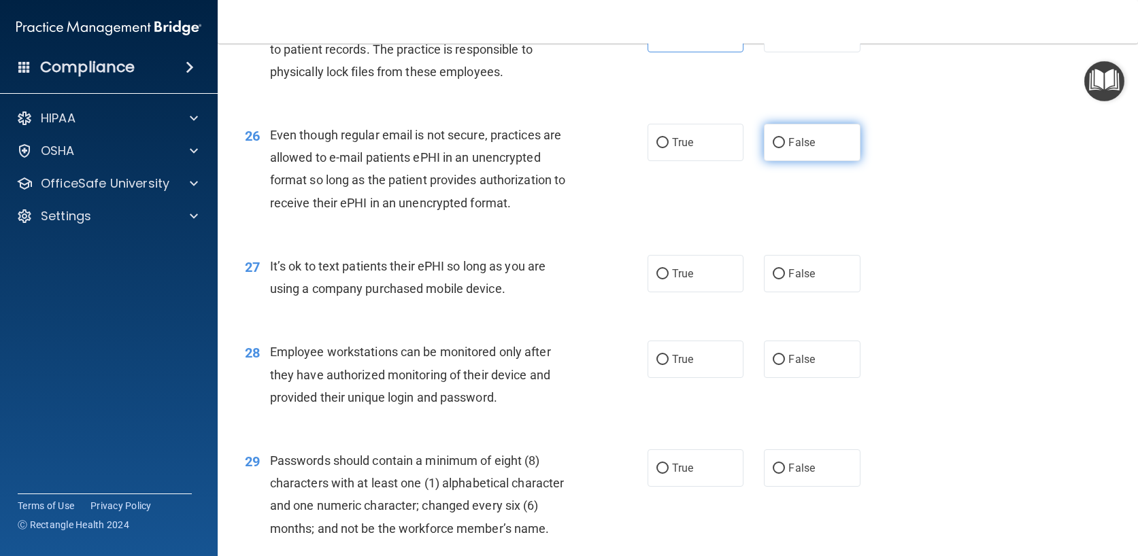
click at [816, 161] on label "False" at bounding box center [812, 142] width 97 height 37
click at [785, 148] on input "False" at bounding box center [778, 143] width 12 height 10
radio input "true"
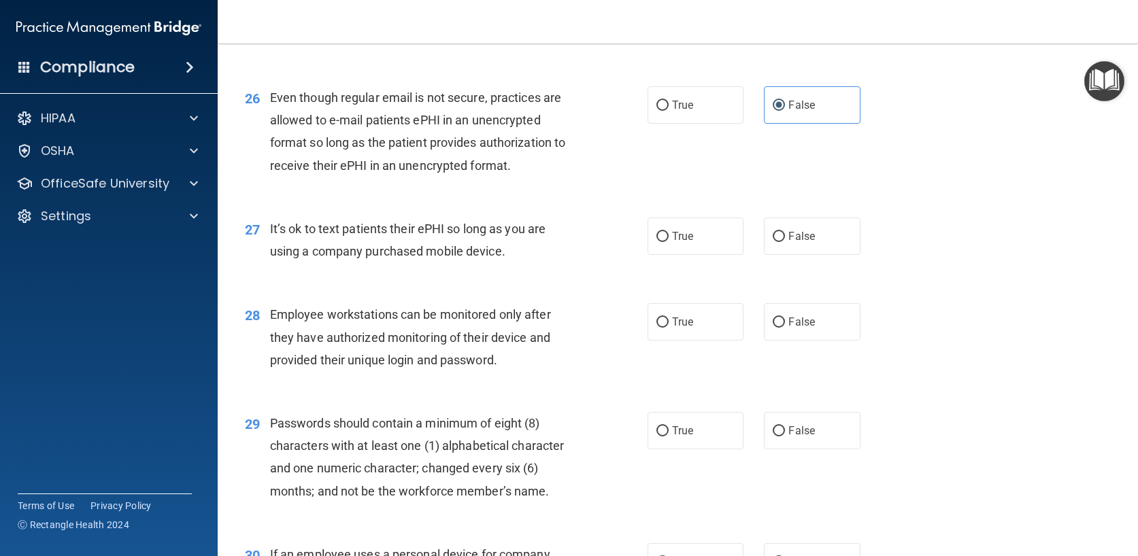
scroll to position [2992, 0]
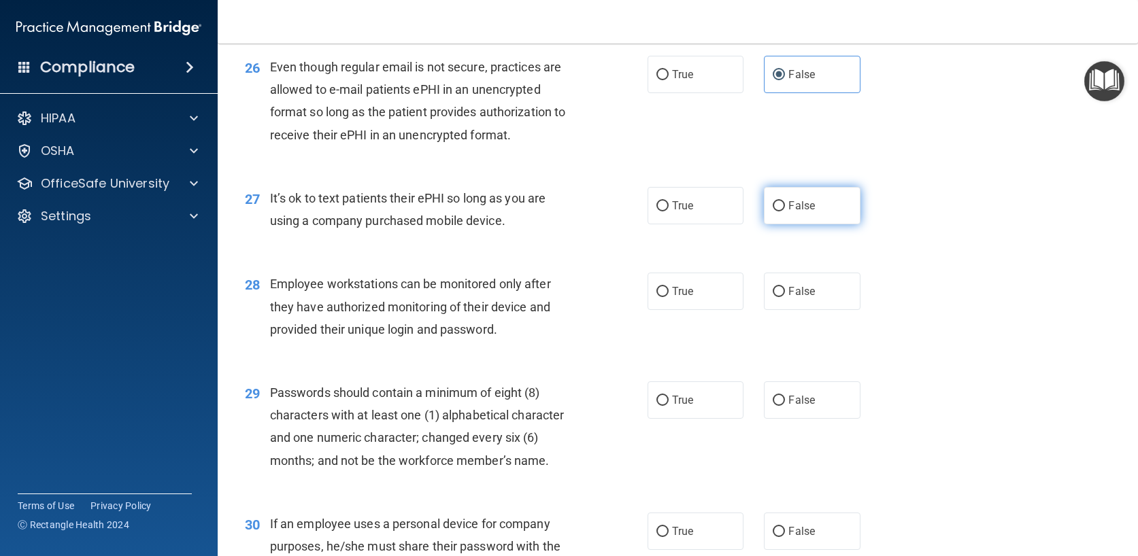
click at [800, 212] on span "False" at bounding box center [801, 205] width 27 height 13
click at [785, 211] on input "False" at bounding box center [778, 206] width 12 height 10
radio input "true"
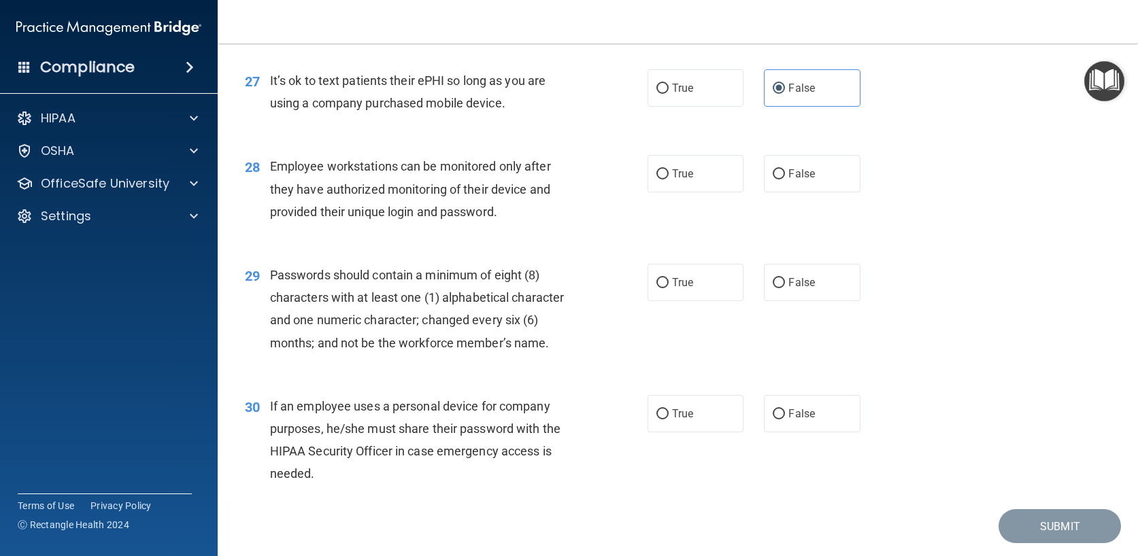
scroll to position [3128, 0]
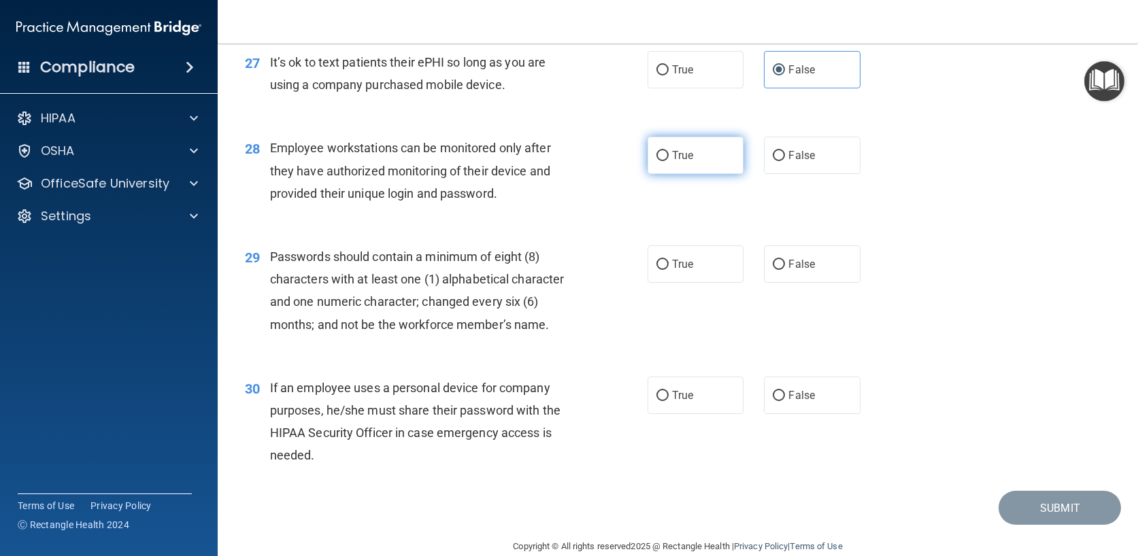
click at [672, 162] on span "True" at bounding box center [682, 155] width 21 height 13
click at [667, 161] on input "True" at bounding box center [662, 156] width 12 height 10
radio input "true"
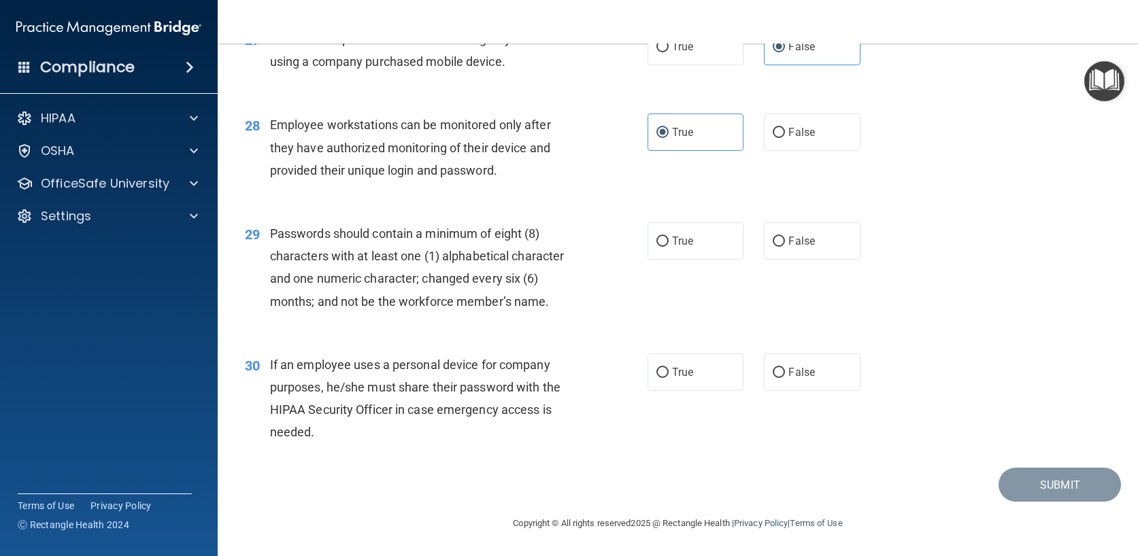
scroll to position [3173, 0]
click at [677, 245] on span "True" at bounding box center [682, 241] width 21 height 13
click at [668, 245] on input "True" at bounding box center [662, 242] width 12 height 10
radio input "true"
click at [664, 365] on label "True" at bounding box center [695, 372] width 97 height 37
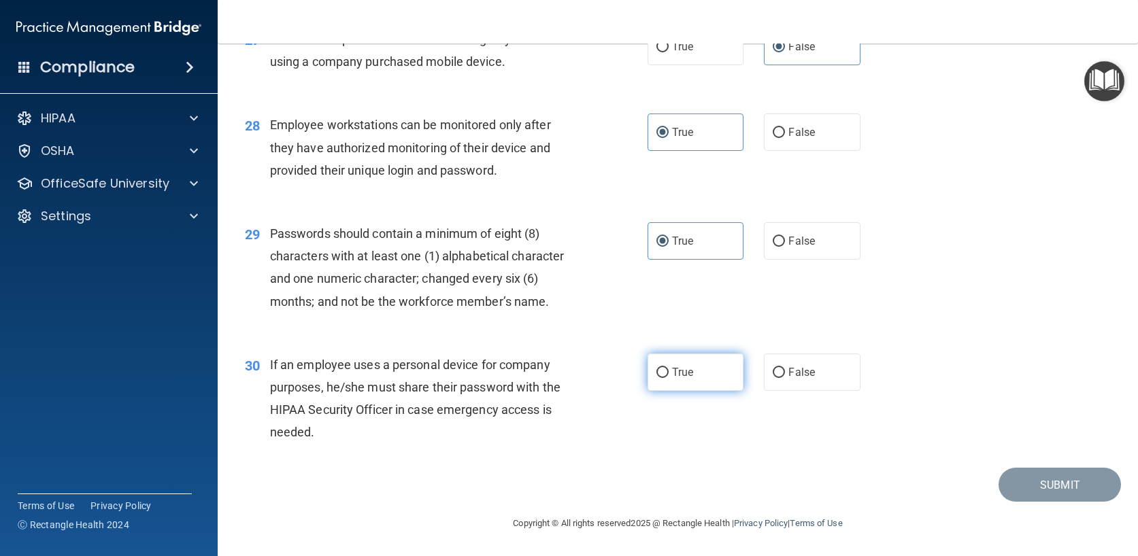
click at [664, 368] on input "True" at bounding box center [662, 373] width 12 height 10
radio input "true"
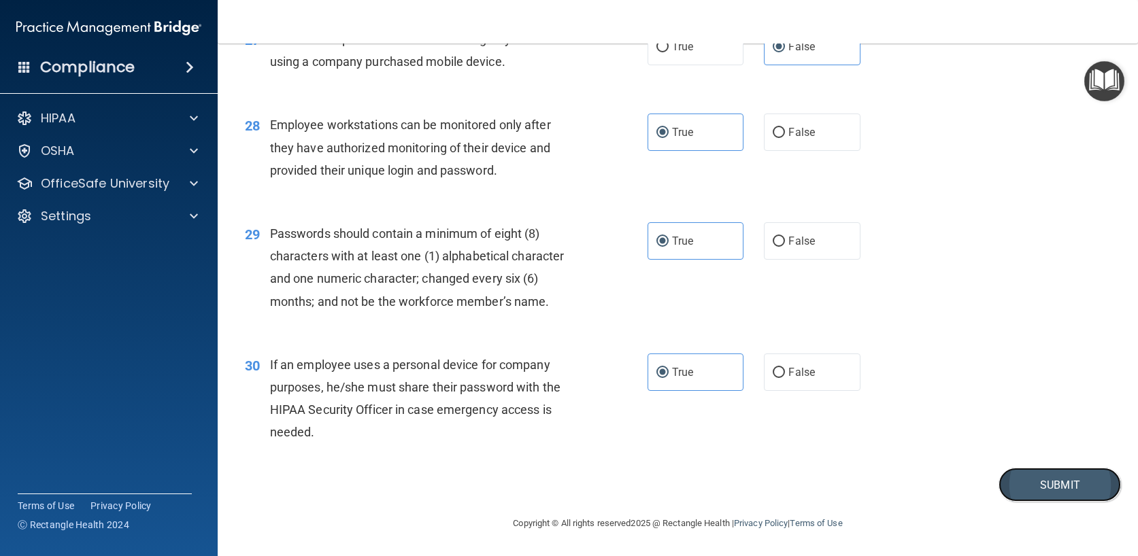
click at [1002, 486] on button "Submit" at bounding box center [1059, 485] width 122 height 35
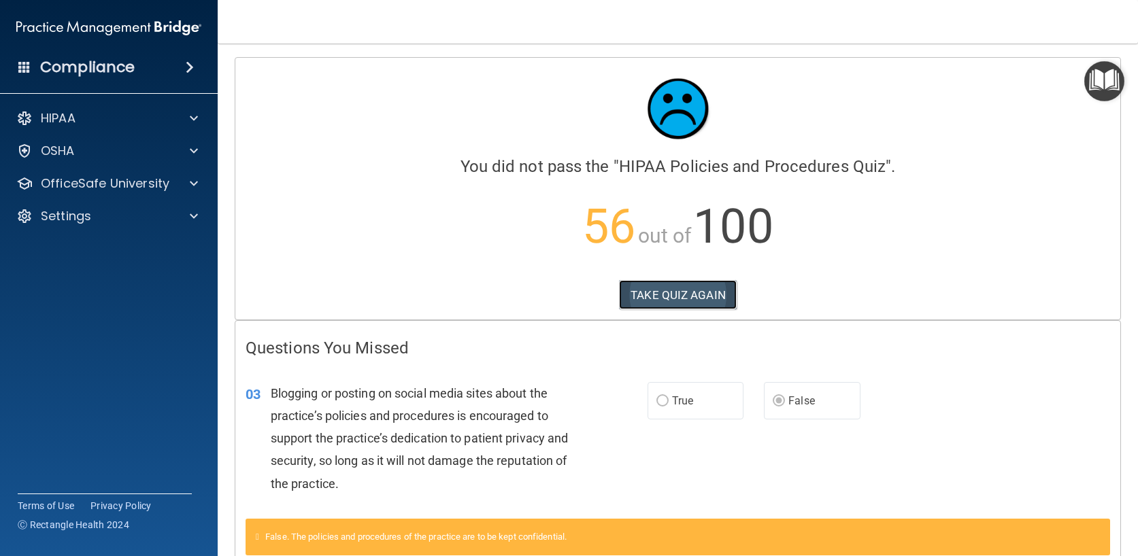
click at [663, 293] on button "TAKE QUIZ AGAIN" at bounding box center [678, 295] width 118 height 30
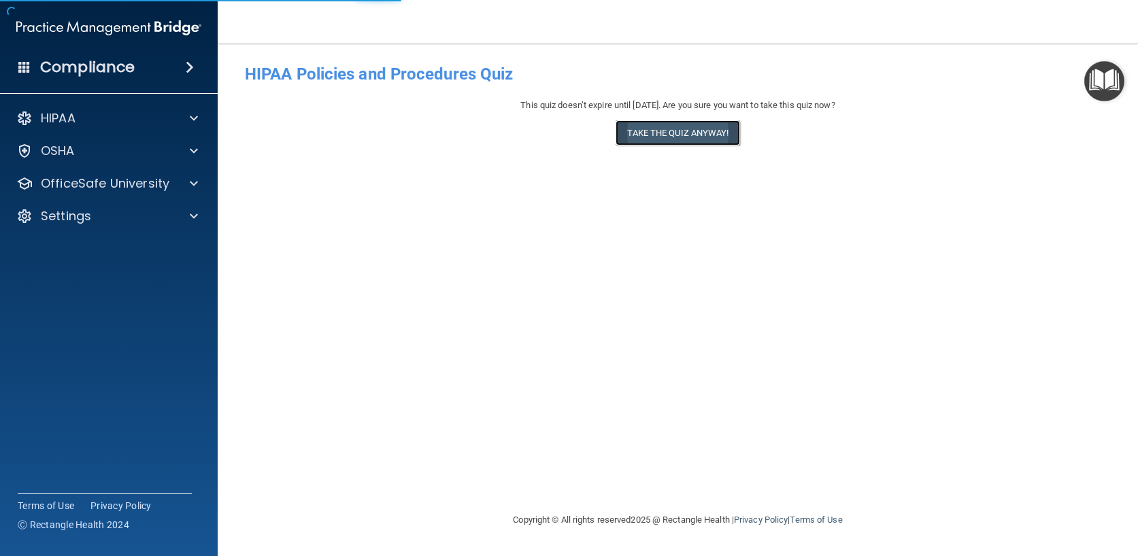
click at [711, 131] on button "Take the quiz anyway!" at bounding box center [677, 132] width 124 height 25
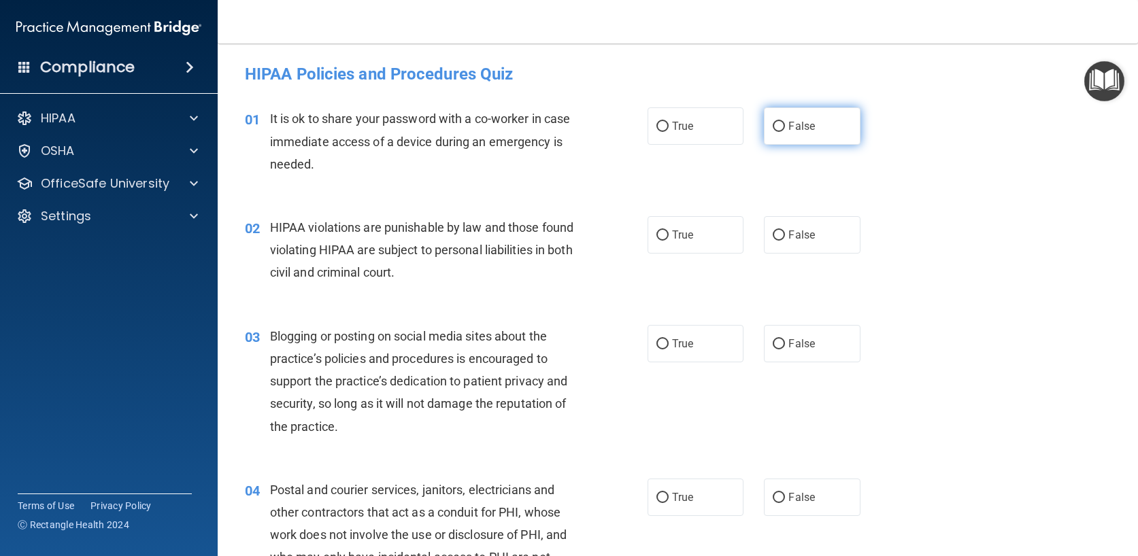
click at [804, 124] on span "False" at bounding box center [801, 126] width 27 height 13
click at [785, 124] on input "False" at bounding box center [778, 127] width 12 height 10
radio input "true"
click at [667, 254] on label "True" at bounding box center [695, 234] width 97 height 37
click at [667, 241] on input "True" at bounding box center [662, 236] width 12 height 10
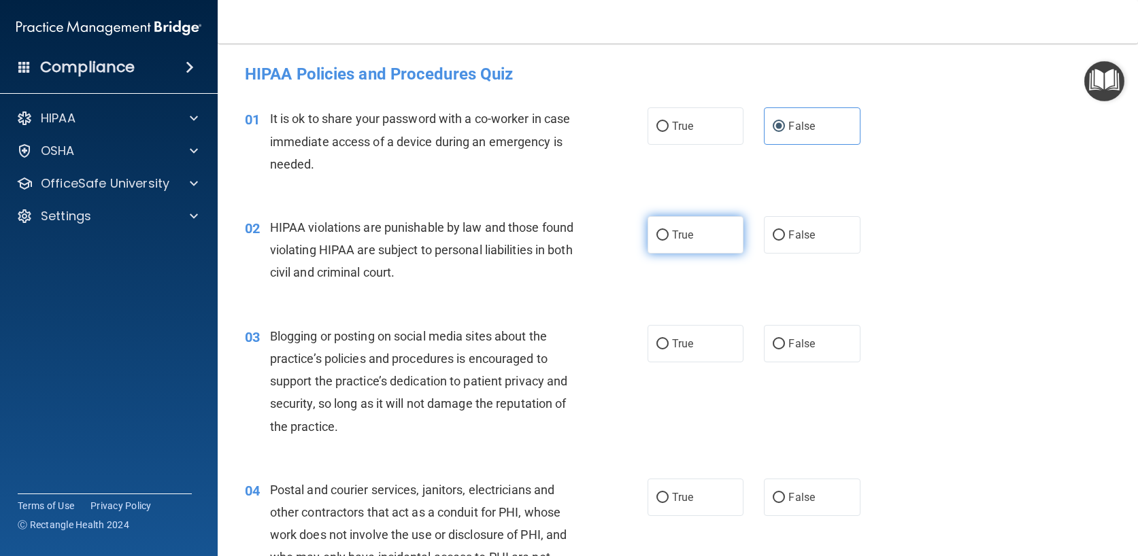
radio input "true"
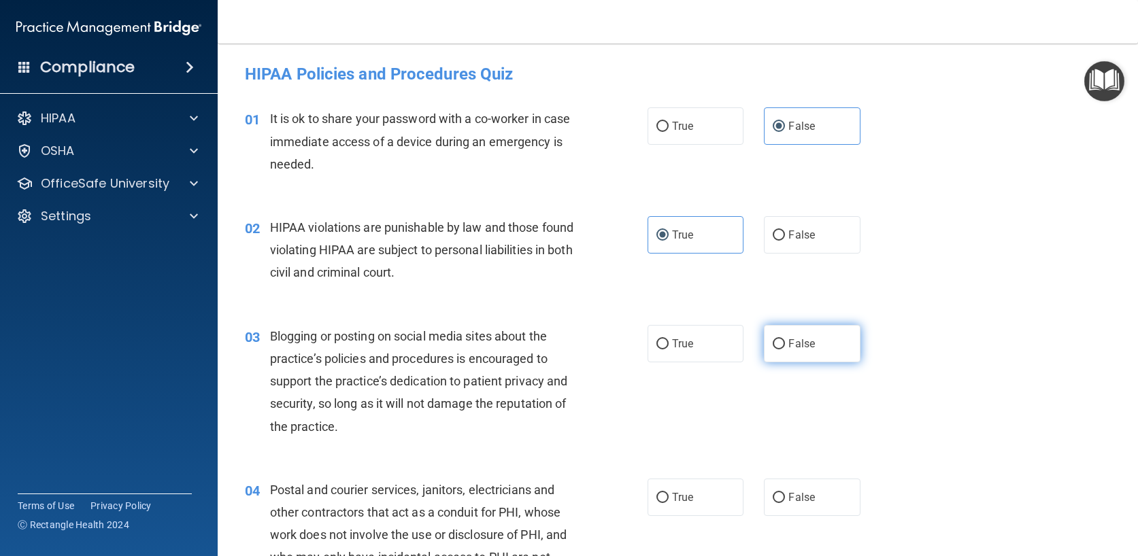
click at [785, 356] on label "False" at bounding box center [812, 343] width 97 height 37
click at [785, 350] on input "False" at bounding box center [778, 344] width 12 height 10
radio input "true"
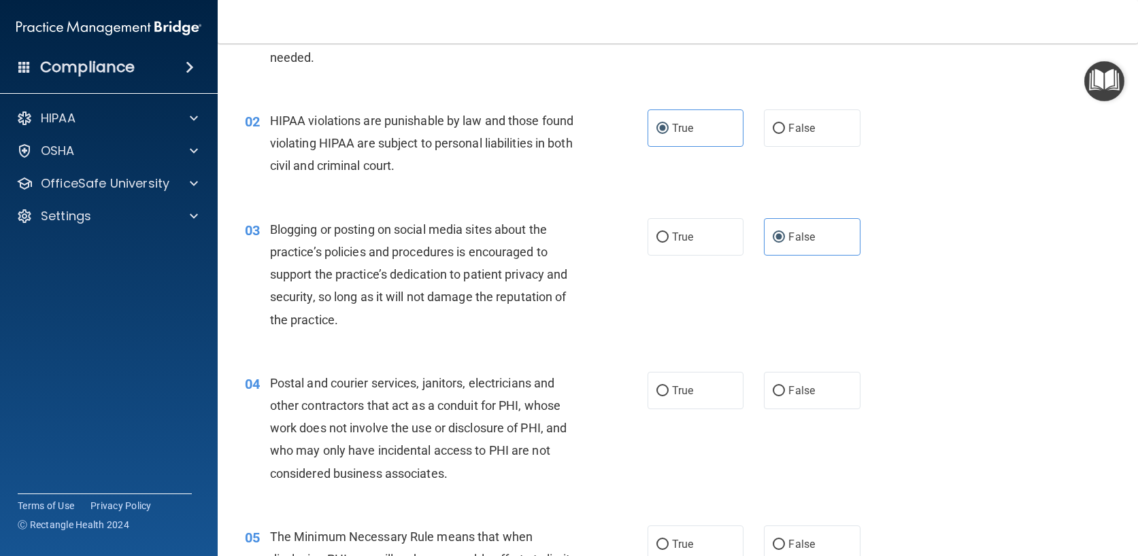
scroll to position [136, 0]
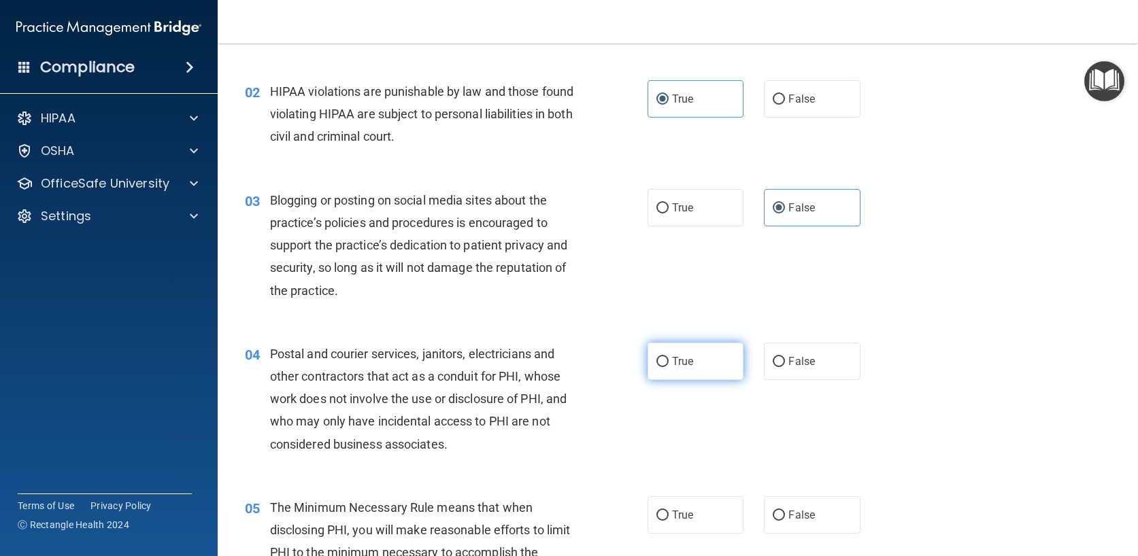
click at [684, 373] on label "True" at bounding box center [695, 361] width 97 height 37
click at [668, 367] on input "True" at bounding box center [662, 362] width 12 height 10
radio input "true"
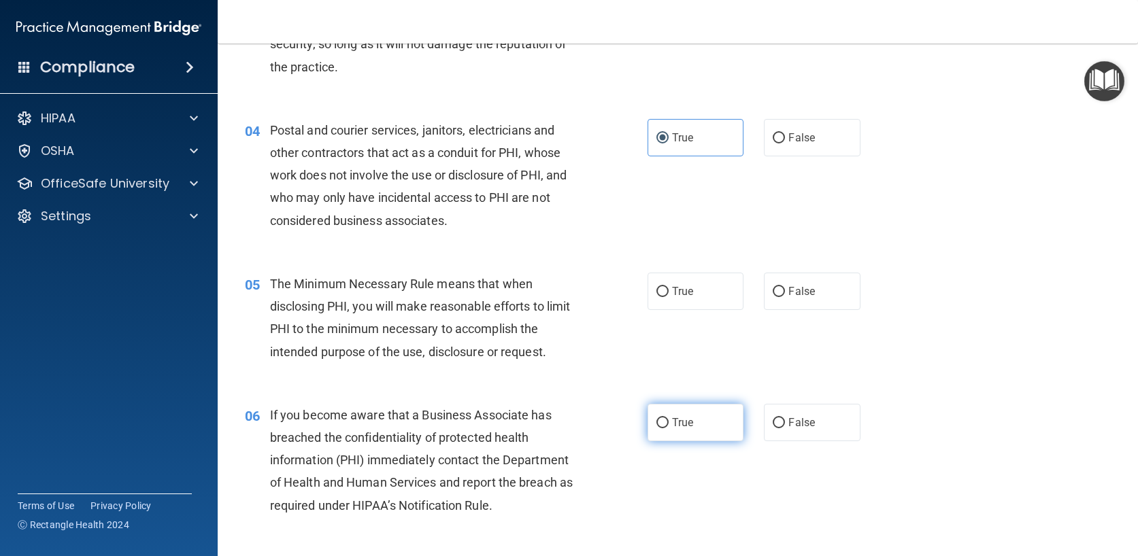
scroll to position [408, 0]
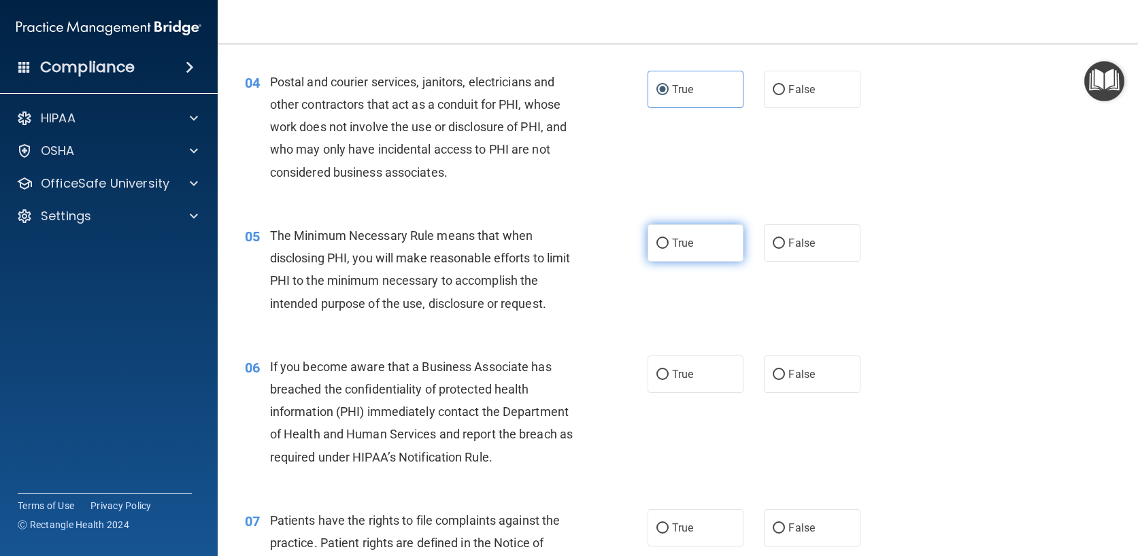
click at [694, 241] on label "True" at bounding box center [695, 242] width 97 height 37
click at [668, 241] on input "True" at bounding box center [662, 244] width 12 height 10
radio input "true"
click at [796, 384] on label "False" at bounding box center [812, 374] width 97 height 37
click at [785, 380] on input "False" at bounding box center [778, 375] width 12 height 10
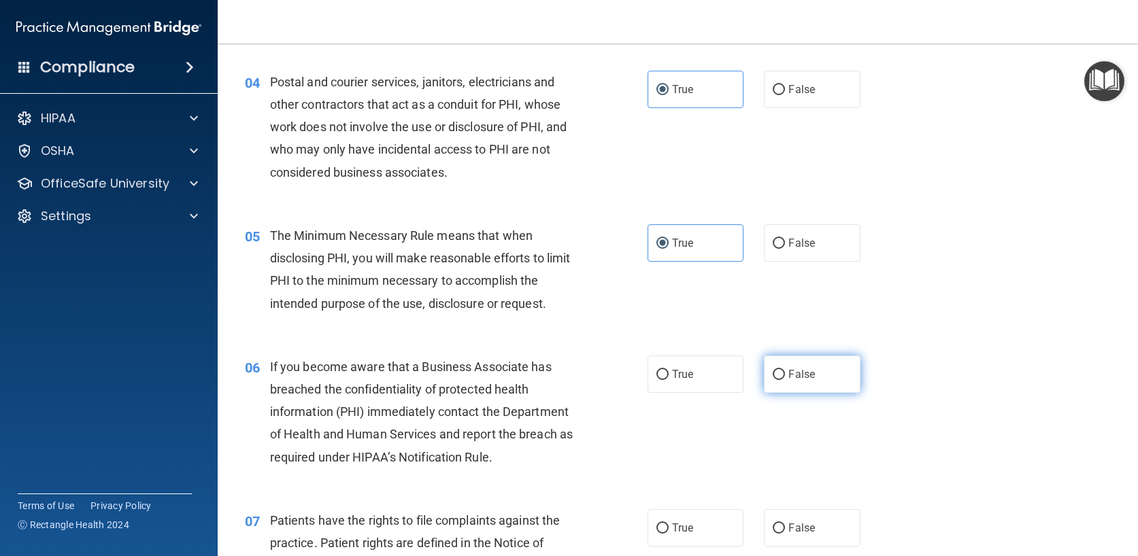
radio input "true"
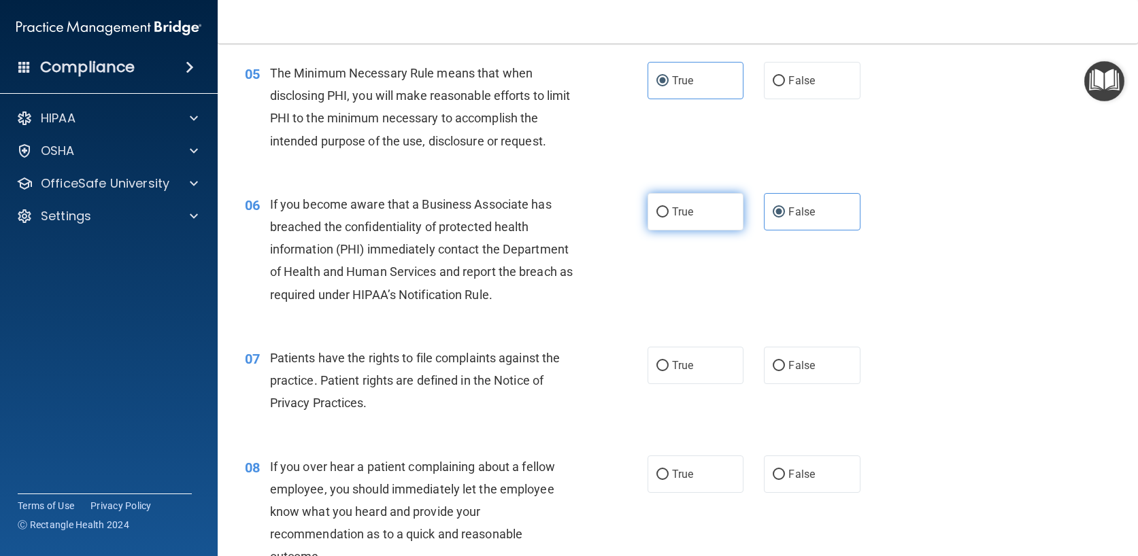
scroll to position [612, 0]
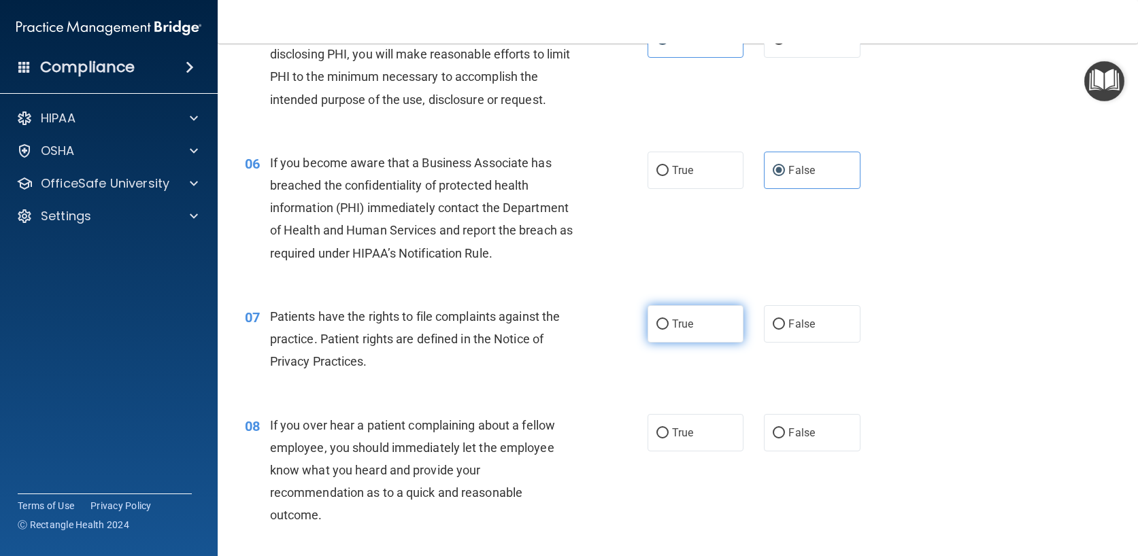
click at [685, 335] on label "True" at bounding box center [695, 323] width 97 height 37
click at [668, 330] on input "True" at bounding box center [662, 325] width 12 height 10
radio input "true"
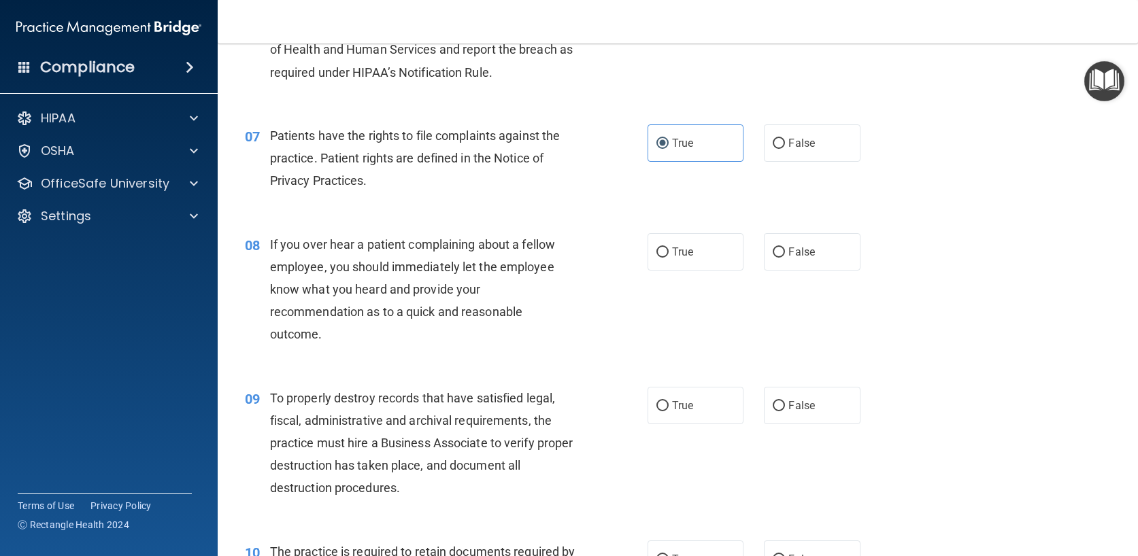
scroll to position [816, 0]
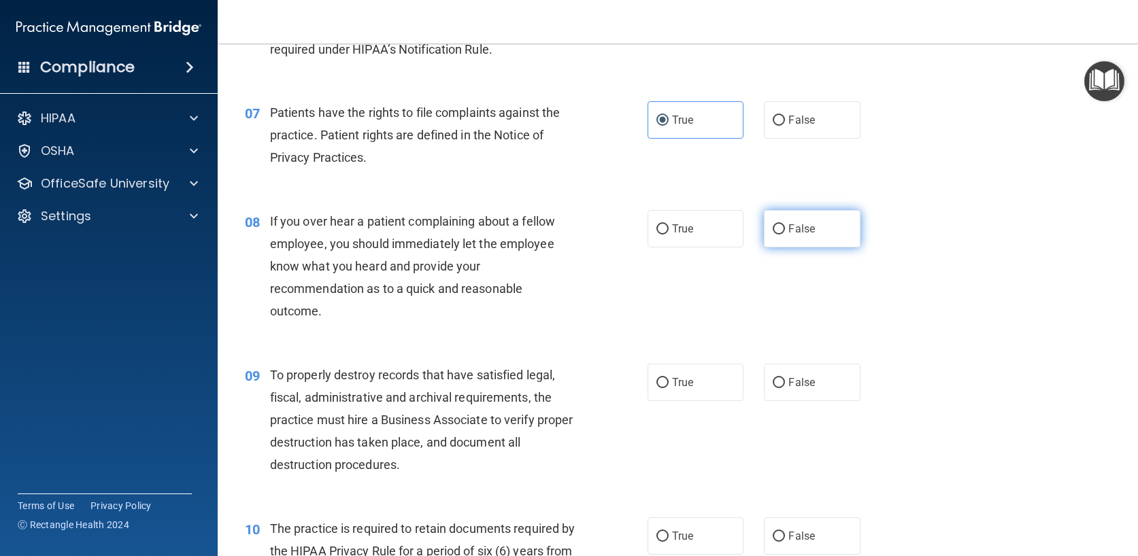
click at [813, 227] on label "False" at bounding box center [812, 228] width 97 height 37
click at [785, 227] on input "False" at bounding box center [778, 229] width 12 height 10
radio input "true"
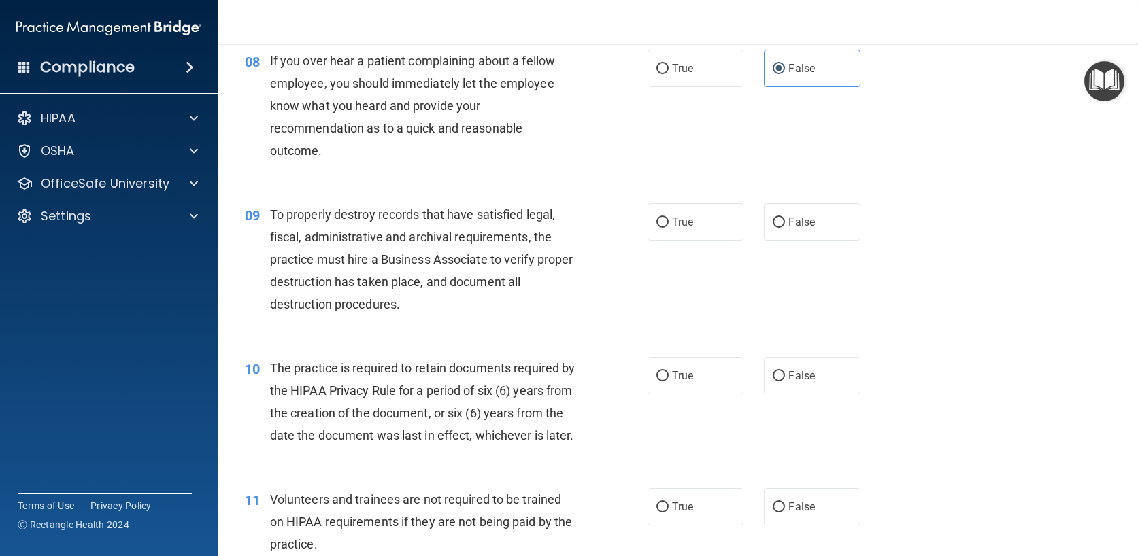
scroll to position [1020, 0]
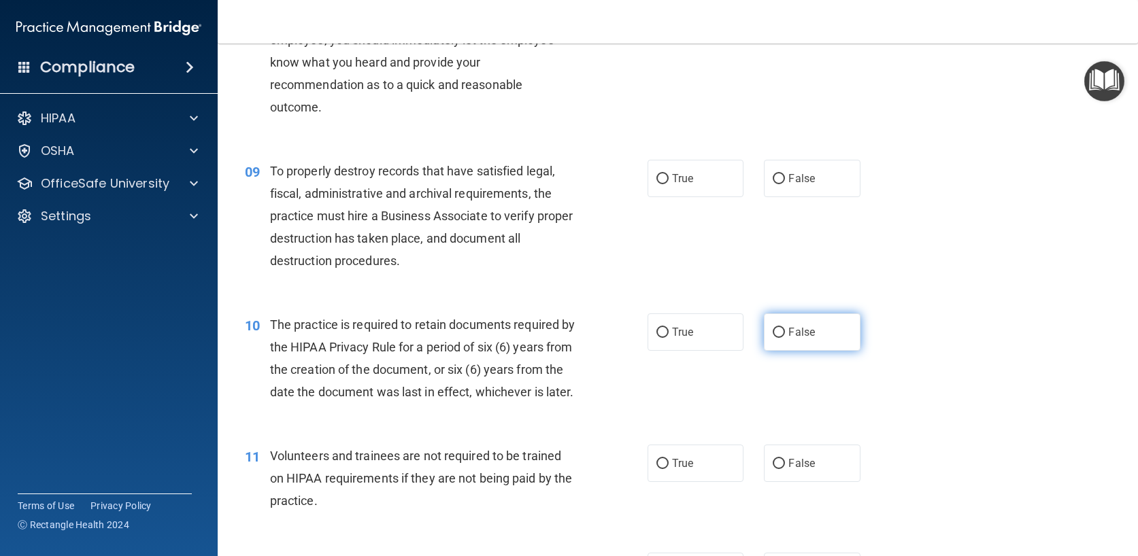
click at [775, 338] on label "False" at bounding box center [812, 331] width 97 height 37
click at [775, 338] on input "False" at bounding box center [778, 333] width 12 height 10
radio input "true"
click at [777, 169] on label "False" at bounding box center [812, 178] width 97 height 37
click at [777, 174] on input "False" at bounding box center [778, 179] width 12 height 10
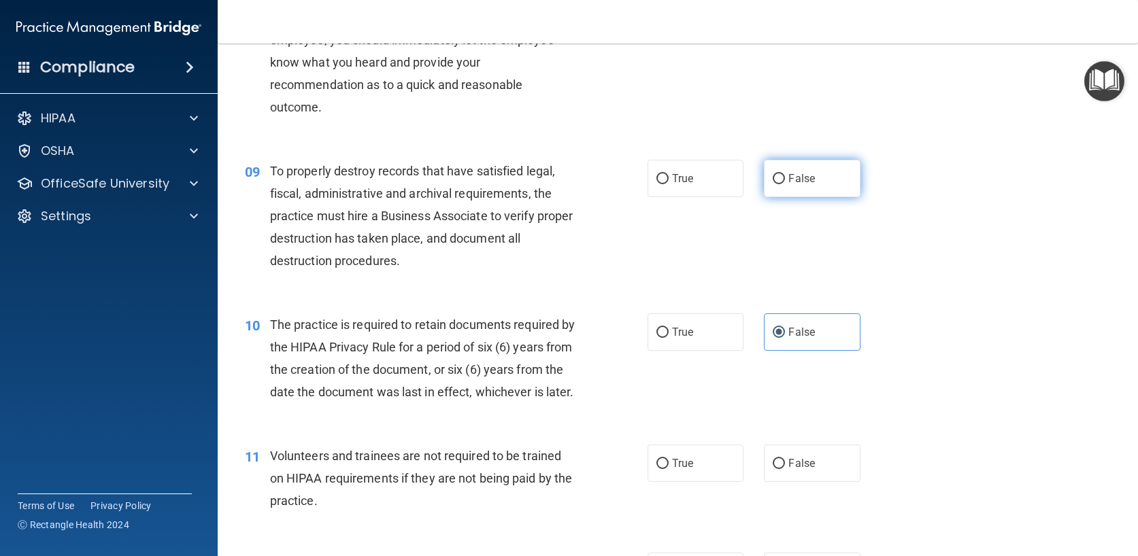
radio input "true"
click at [685, 343] on label "True" at bounding box center [695, 331] width 97 height 37
click at [668, 338] on input "True" at bounding box center [662, 333] width 12 height 10
radio input "true"
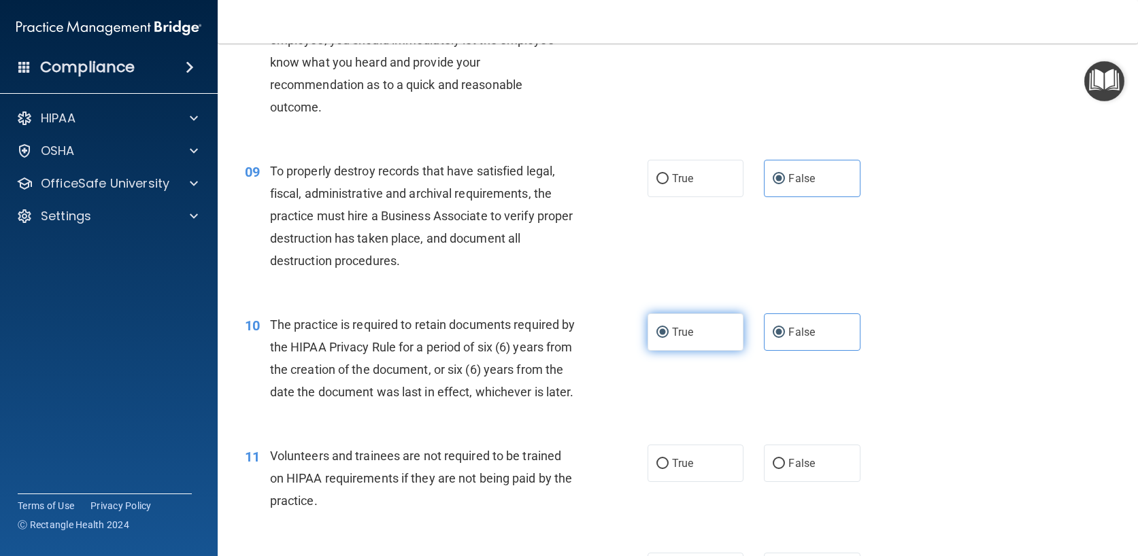
radio input "false"
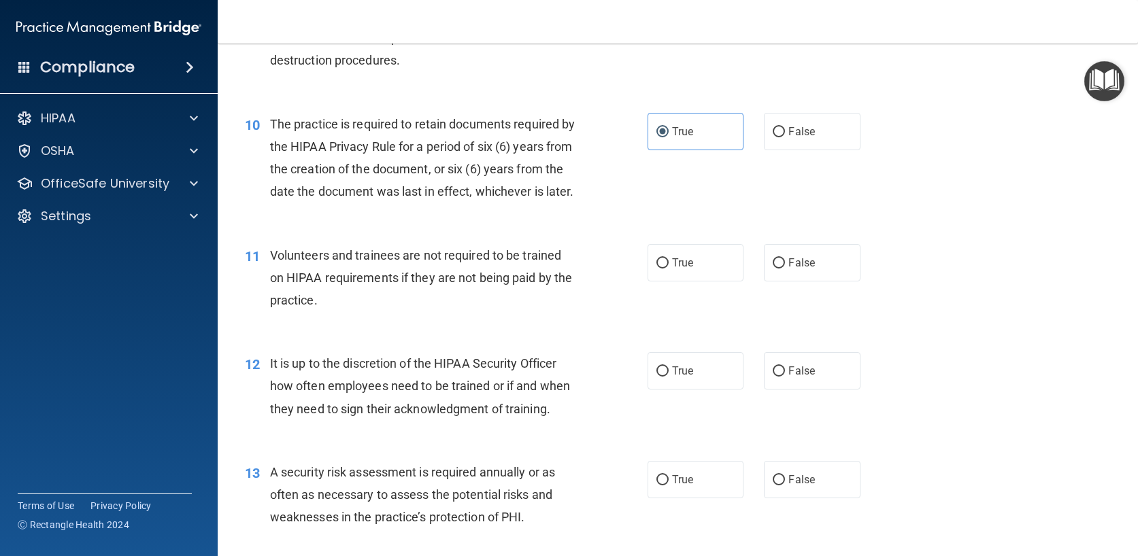
scroll to position [1224, 0]
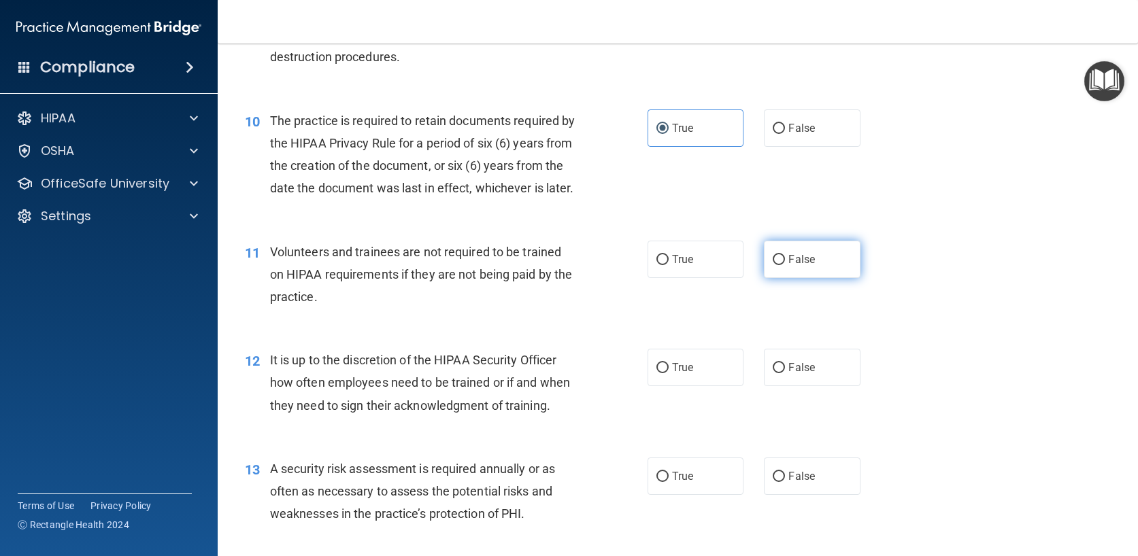
click at [779, 278] on label "False" at bounding box center [812, 259] width 97 height 37
click at [779, 265] on input "False" at bounding box center [778, 260] width 12 height 10
radio input "true"
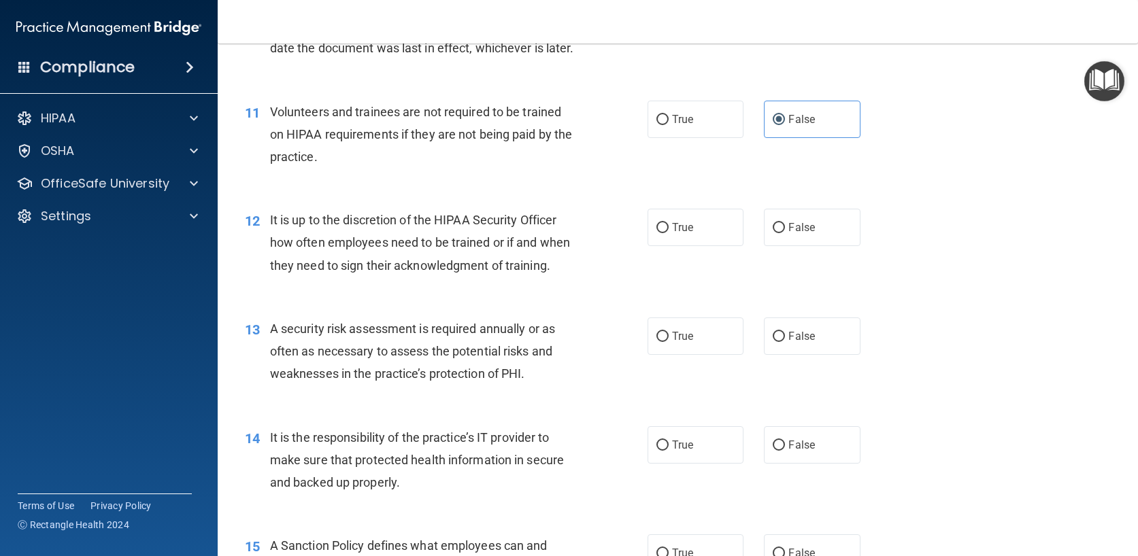
scroll to position [1428, 0]
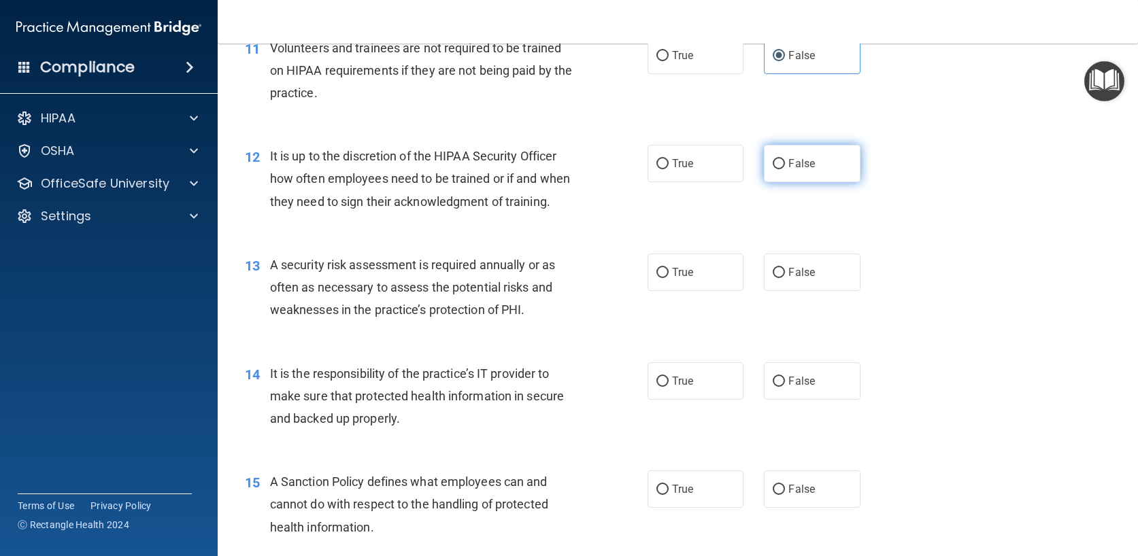
click at [798, 182] on label "False" at bounding box center [812, 163] width 97 height 37
click at [785, 169] on input "False" at bounding box center [778, 164] width 12 height 10
radio input "true"
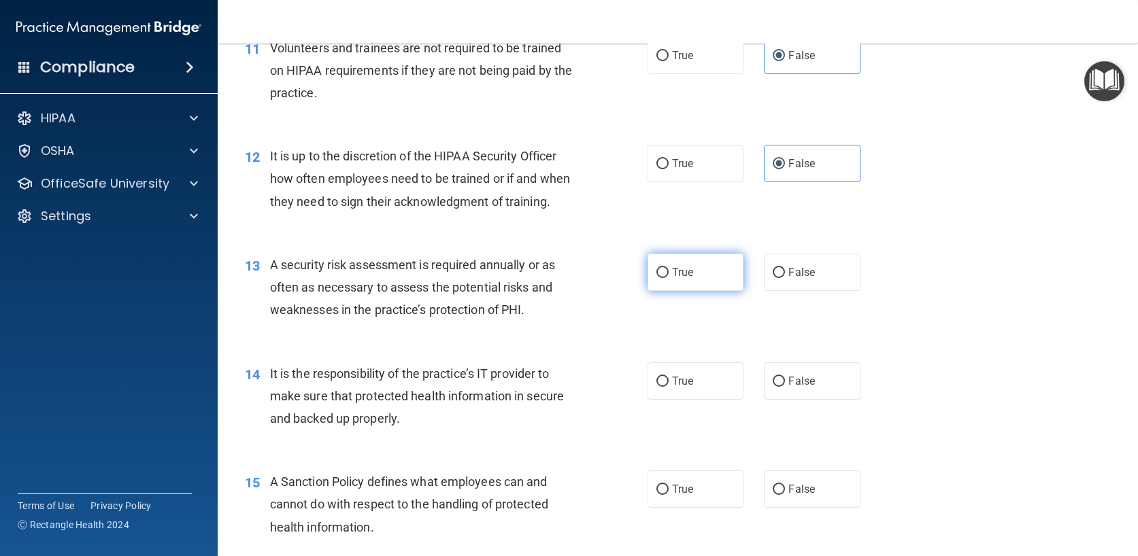
click at [672, 279] on span "True" at bounding box center [682, 272] width 21 height 13
click at [668, 278] on input "True" at bounding box center [662, 273] width 12 height 10
radio input "true"
click at [793, 400] on label "False" at bounding box center [812, 380] width 97 height 37
click at [785, 387] on input "False" at bounding box center [778, 382] width 12 height 10
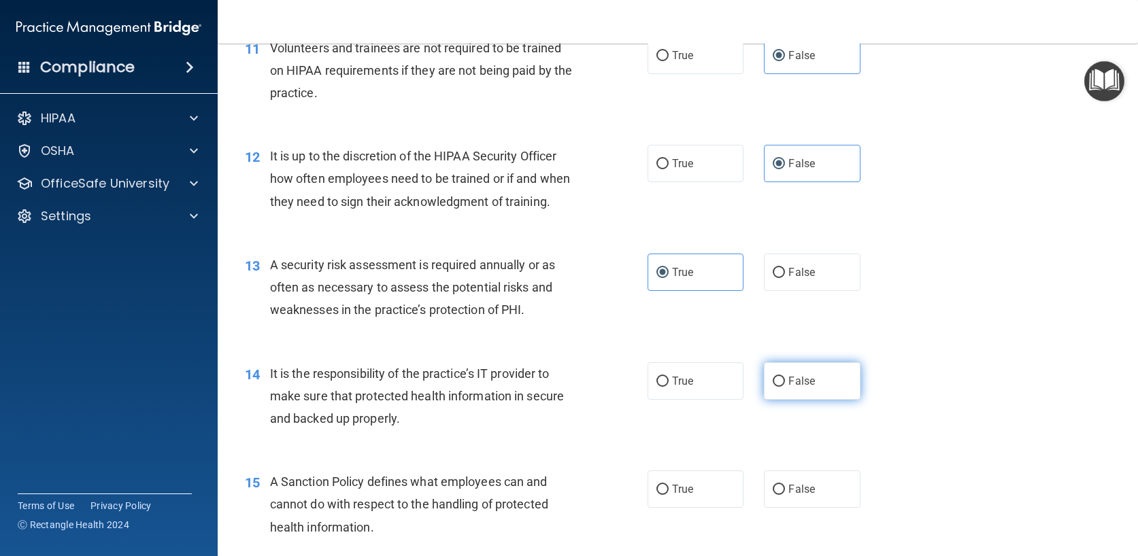
radio input "true"
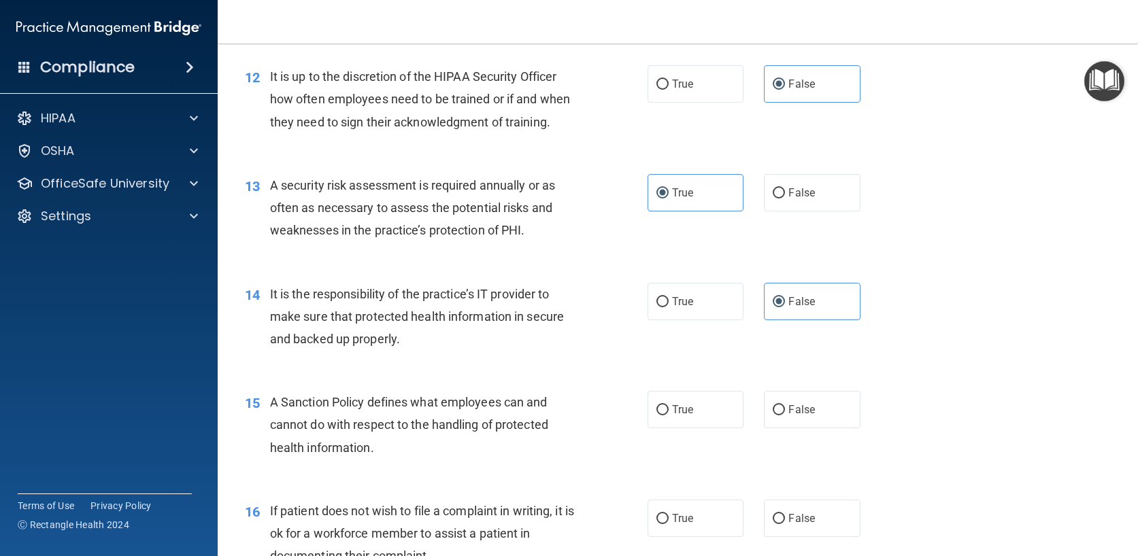
scroll to position [1700, 0]
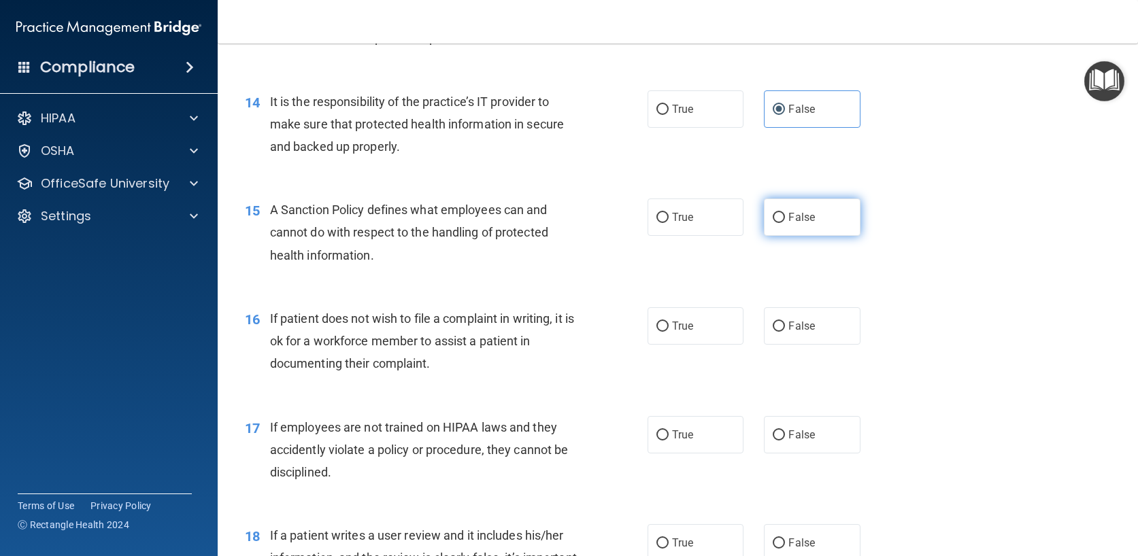
click at [785, 236] on label "False" at bounding box center [812, 217] width 97 height 37
click at [785, 223] on input "False" at bounding box center [778, 218] width 12 height 10
radio input "true"
click at [682, 341] on label "True" at bounding box center [695, 325] width 97 height 37
click at [668, 332] on input "True" at bounding box center [662, 327] width 12 height 10
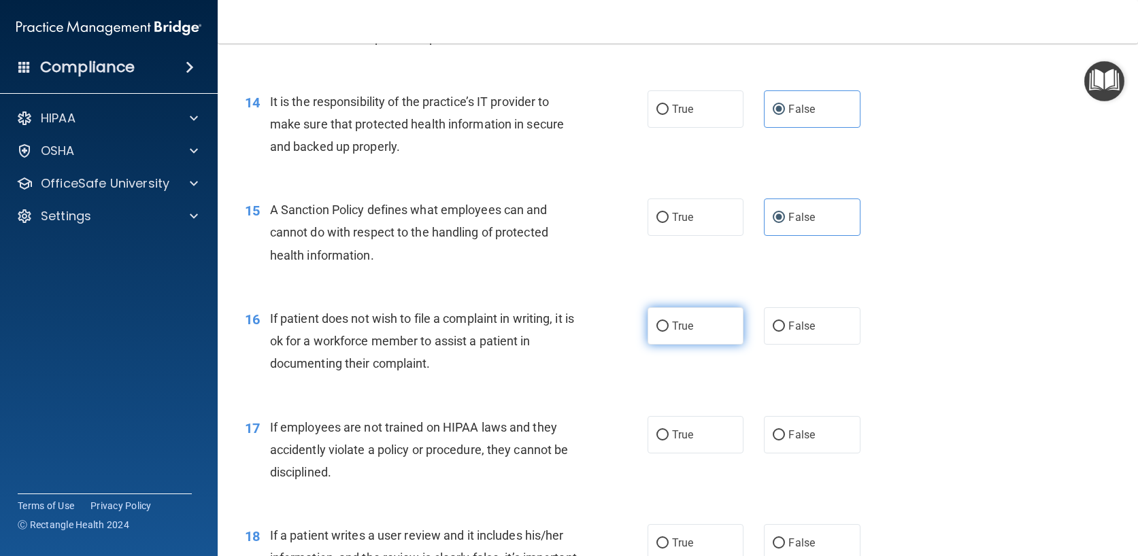
radio input "true"
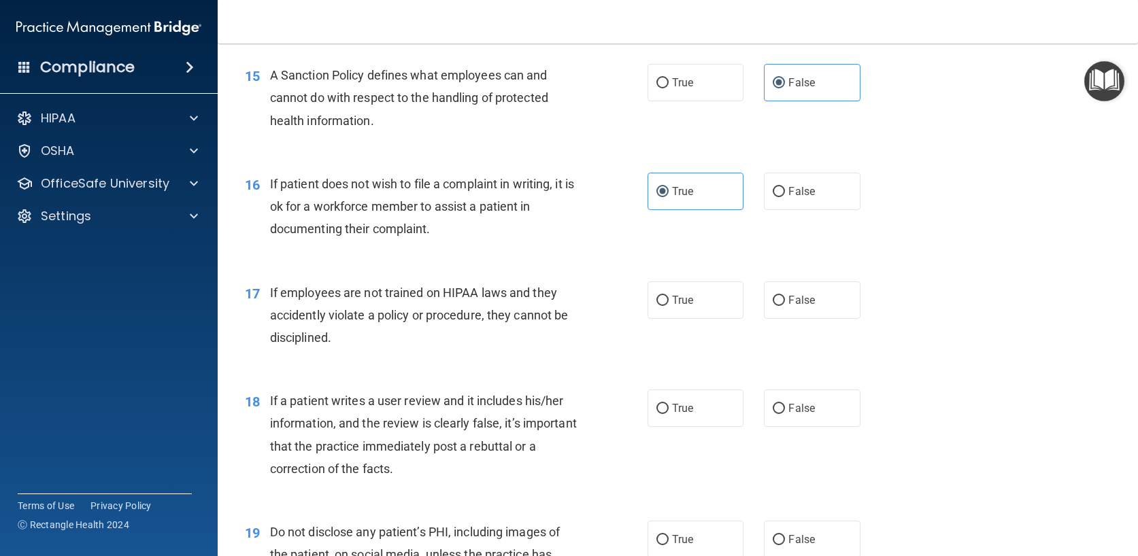
scroll to position [1836, 0]
click at [786, 318] on label "False" at bounding box center [812, 298] width 97 height 37
click at [785, 305] on input "False" at bounding box center [778, 299] width 12 height 10
radio input "true"
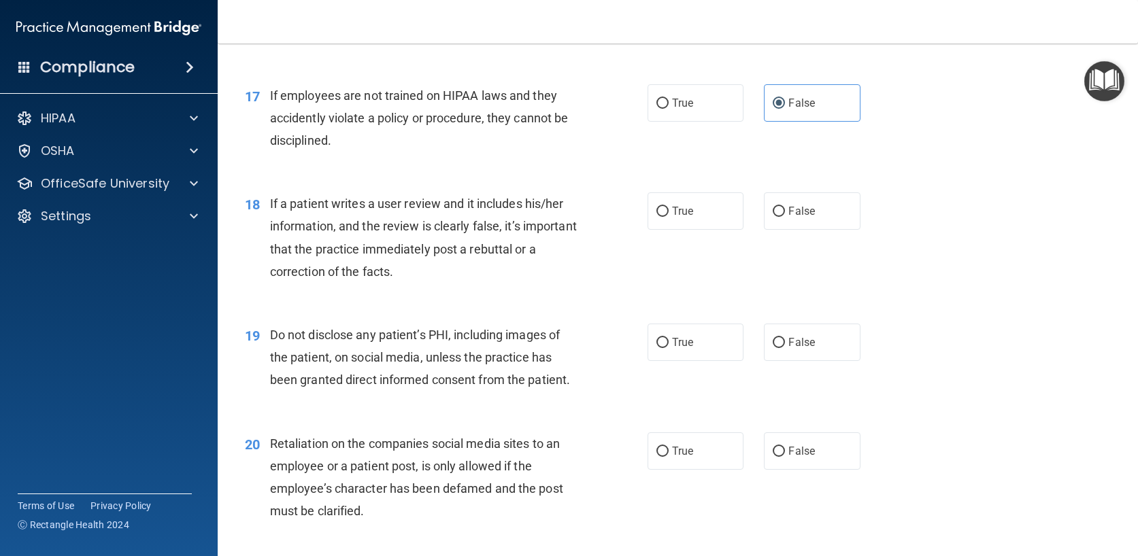
scroll to position [2040, 0]
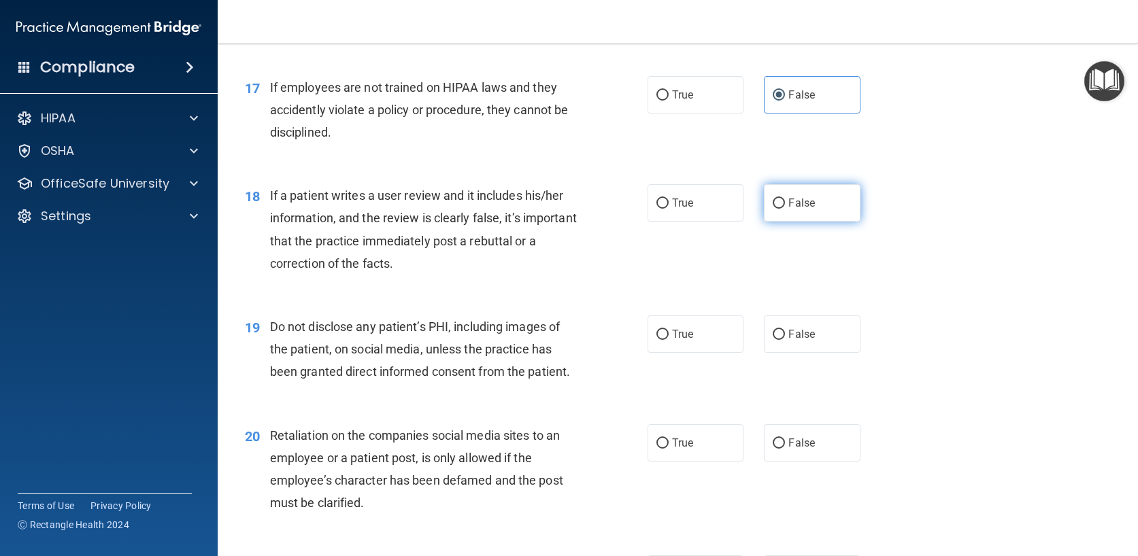
click at [785, 213] on label "False" at bounding box center [812, 202] width 97 height 37
click at [785, 209] on input "False" at bounding box center [778, 204] width 12 height 10
radio input "true"
click at [650, 353] on label "True" at bounding box center [695, 334] width 97 height 37
click at [656, 340] on input "True" at bounding box center [662, 335] width 12 height 10
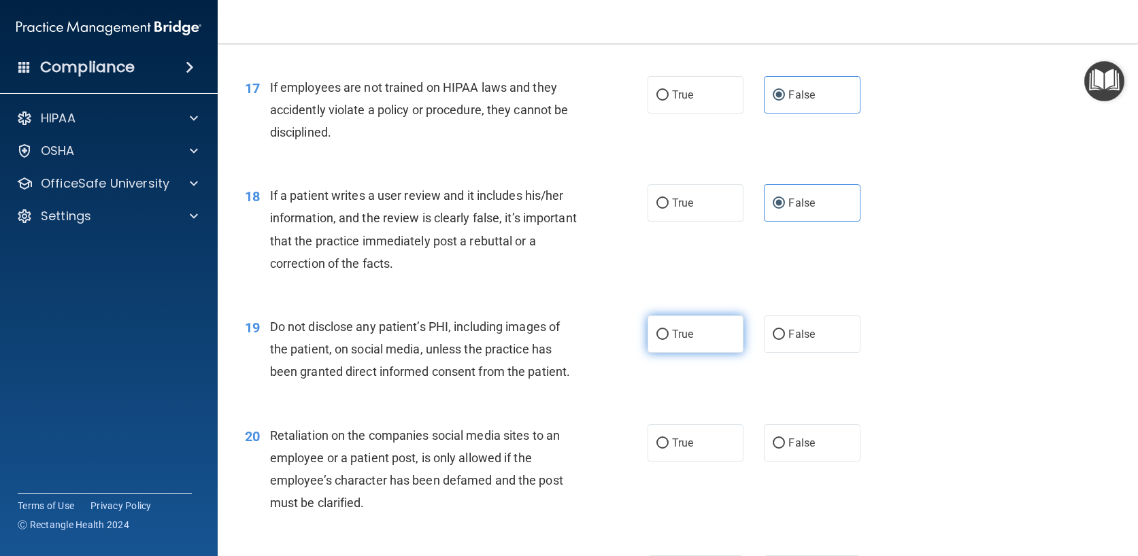
radio input "true"
click at [788, 449] on span "False" at bounding box center [801, 443] width 27 height 13
click at [785, 449] on input "False" at bounding box center [778, 444] width 12 height 10
radio input "true"
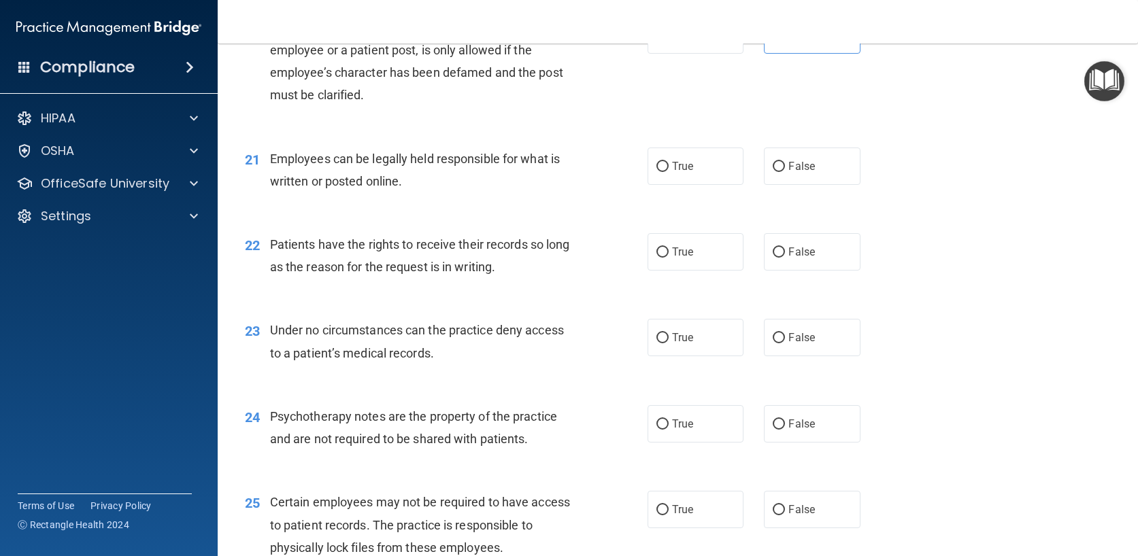
scroll to position [2516, 0]
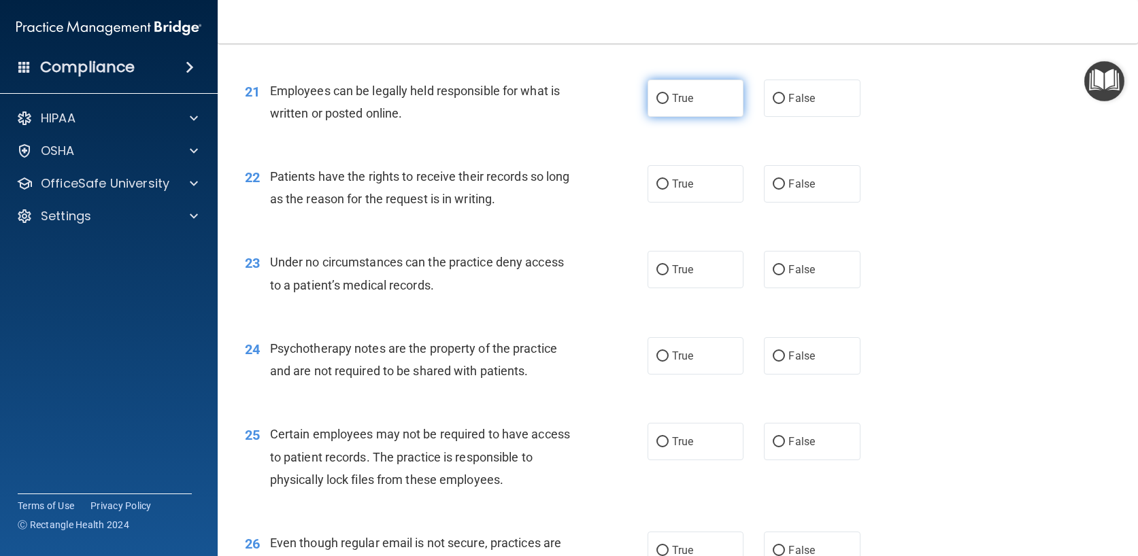
click at [677, 105] on span "True" at bounding box center [682, 98] width 21 height 13
click at [668, 104] on input "True" at bounding box center [662, 99] width 12 height 10
radio input "true"
click at [652, 203] on label "True" at bounding box center [695, 183] width 97 height 37
click at [656, 190] on input "True" at bounding box center [662, 185] width 12 height 10
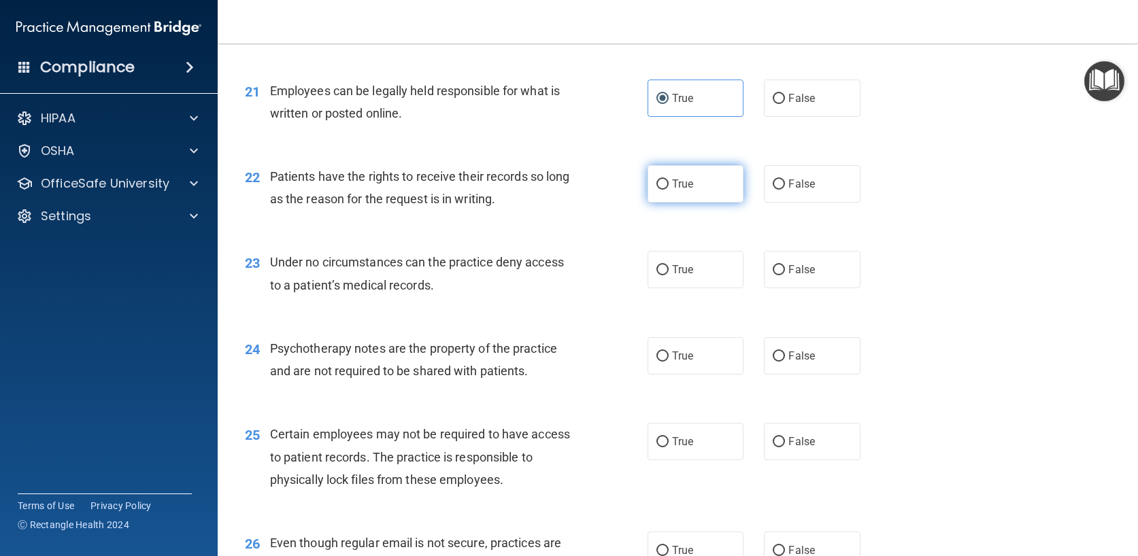
radio input "true"
click at [789, 285] on label "False" at bounding box center [812, 269] width 97 height 37
click at [785, 275] on input "False" at bounding box center [778, 270] width 12 height 10
radio input "true"
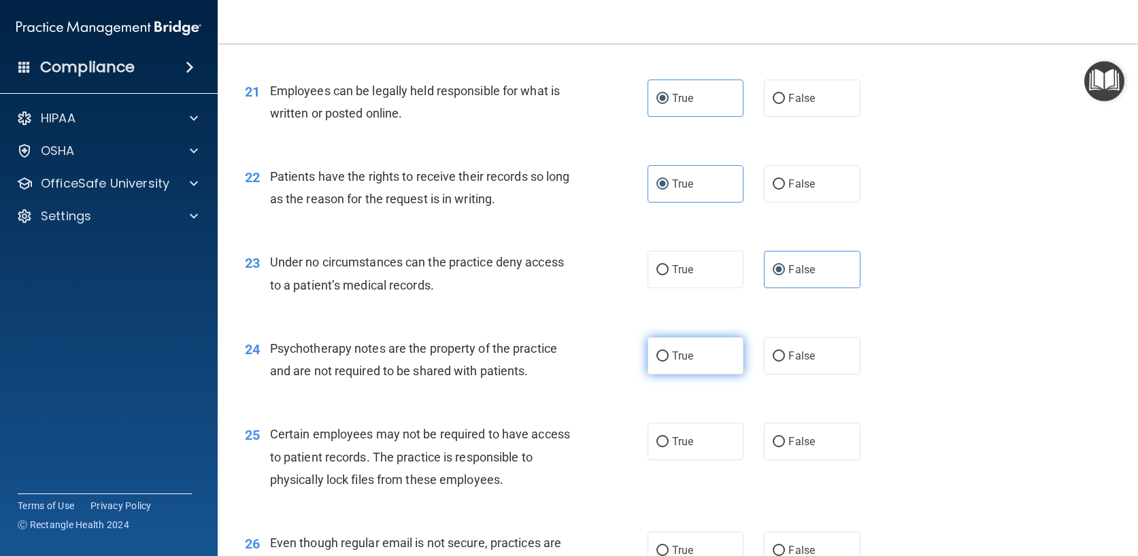
click at [677, 362] on span "True" at bounding box center [682, 356] width 21 height 13
click at [668, 362] on input "True" at bounding box center [662, 357] width 12 height 10
radio input "true"
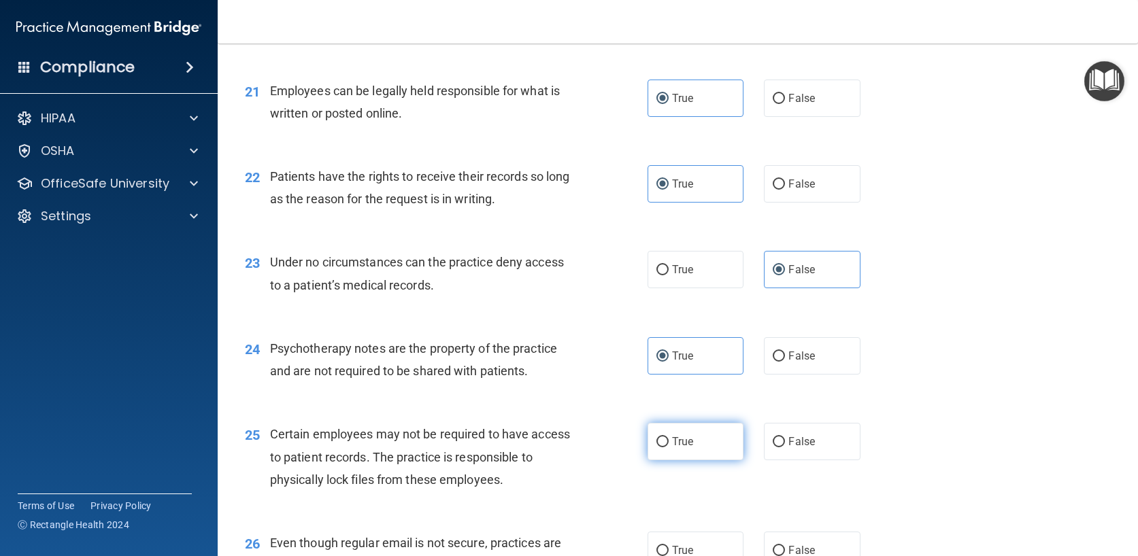
click at [656, 447] on input "True" at bounding box center [662, 442] width 12 height 10
radio input "true"
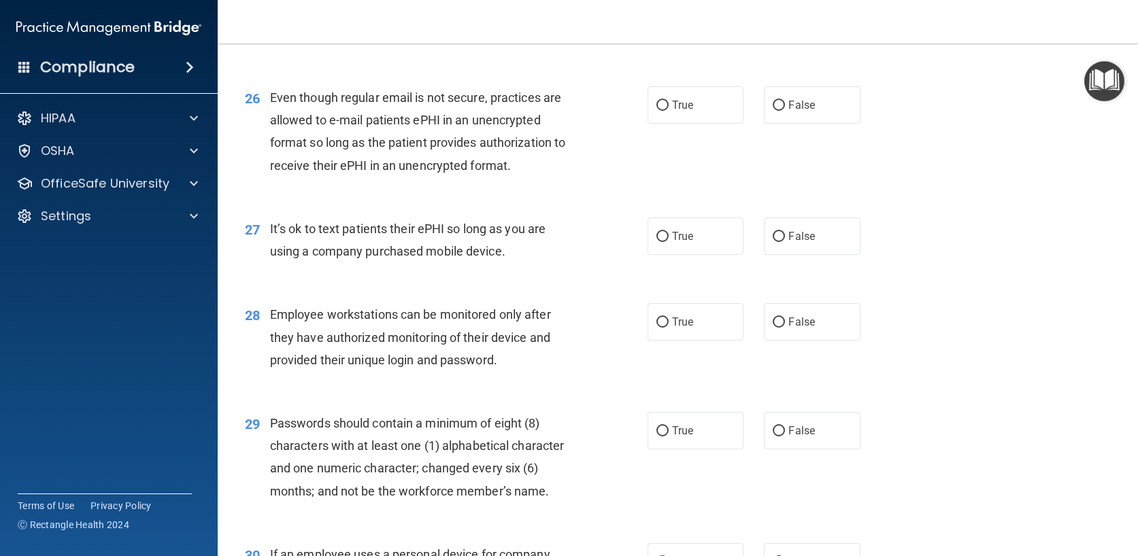
scroll to position [2992, 0]
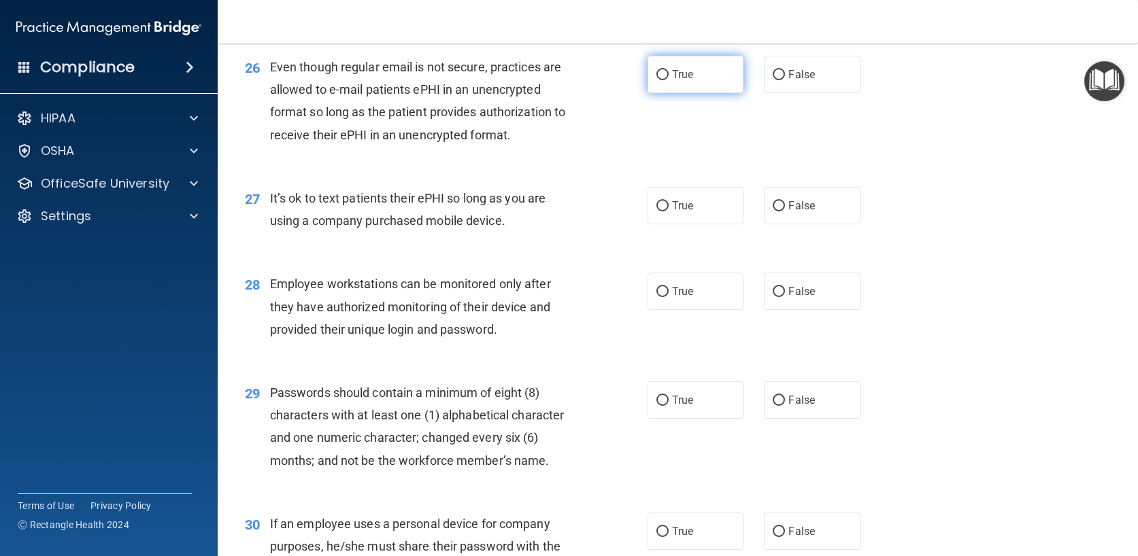
click at [672, 81] on span "True" at bounding box center [682, 74] width 21 height 13
click at [668, 80] on input "True" at bounding box center [662, 75] width 12 height 10
radio input "true"
click at [791, 224] on label "False" at bounding box center [812, 205] width 97 height 37
click at [785, 211] on input "False" at bounding box center [778, 206] width 12 height 10
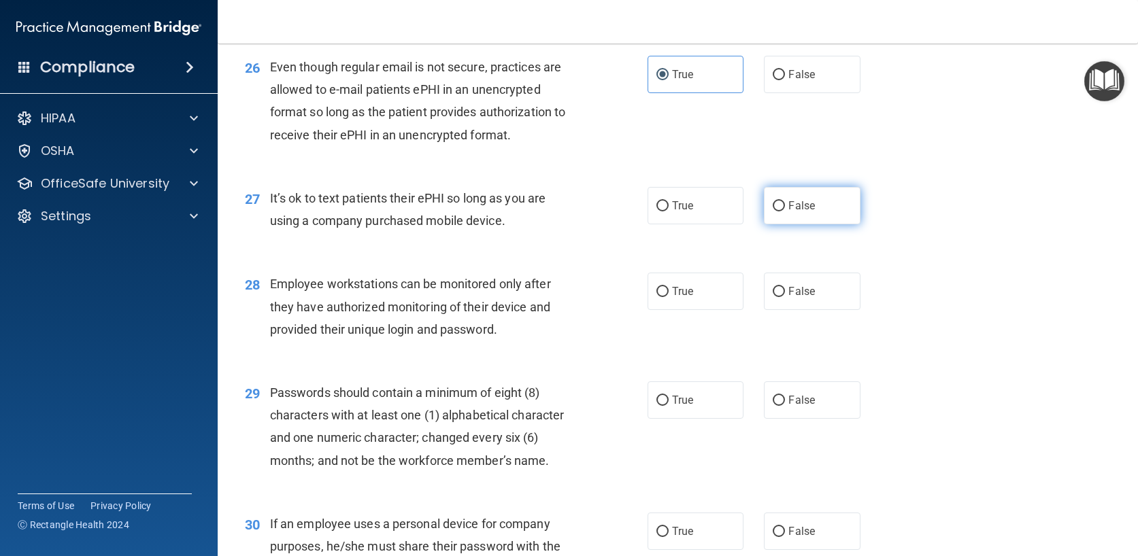
radio input "true"
click at [788, 298] on span "False" at bounding box center [801, 291] width 27 height 13
click at [785, 297] on input "False" at bounding box center [778, 292] width 12 height 10
radio input "true"
click at [672, 407] on span "True" at bounding box center [682, 400] width 21 height 13
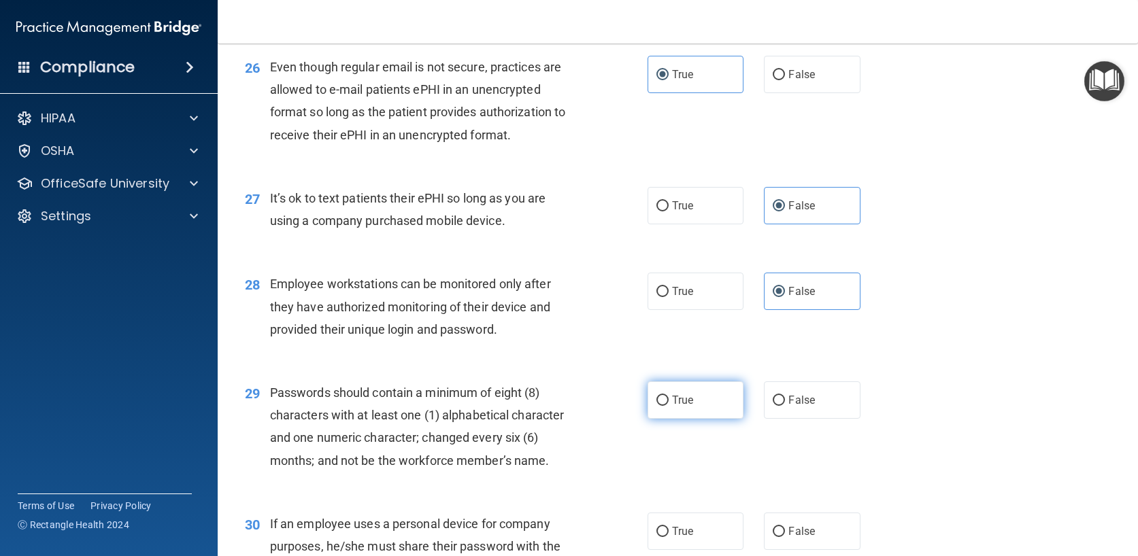
click at [666, 406] on input "True" at bounding box center [662, 401] width 12 height 10
radio input "true"
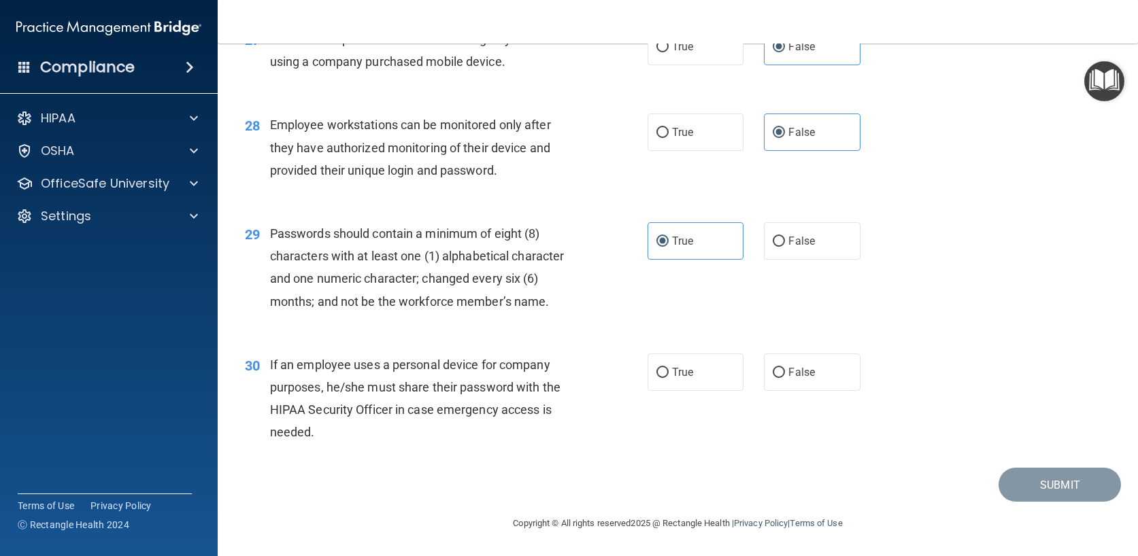
scroll to position [3173, 0]
click at [788, 374] on span "False" at bounding box center [801, 372] width 27 height 13
click at [785, 374] on input "False" at bounding box center [778, 373] width 12 height 10
radio input "true"
click at [1032, 477] on button "Submit" at bounding box center [1059, 485] width 122 height 35
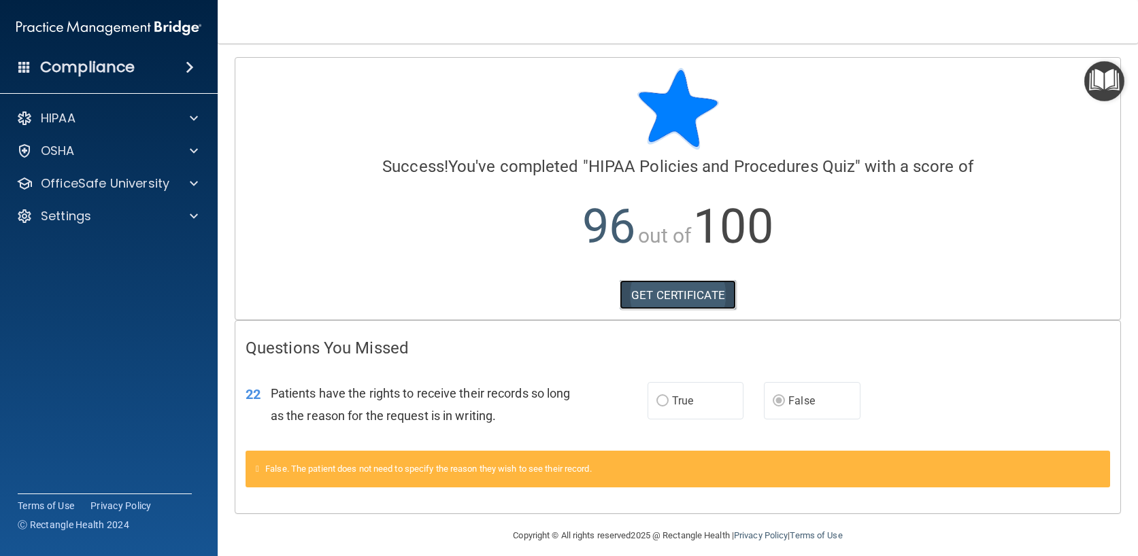
click at [675, 296] on link "GET CERTIFICATE" at bounding box center [677, 295] width 116 height 30
click at [415, 158] on span "Success!" at bounding box center [415, 166] width 66 height 19
click at [82, 180] on p "OfficeSafe University" at bounding box center [105, 183] width 129 height 16
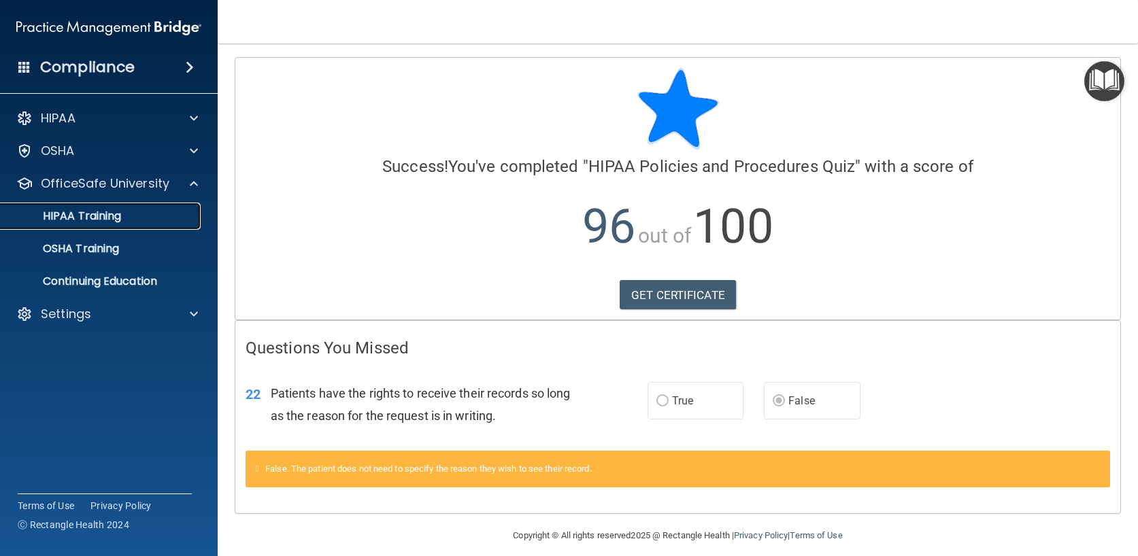
click at [141, 214] on div "HIPAA Training" at bounding box center [102, 216] width 186 height 14
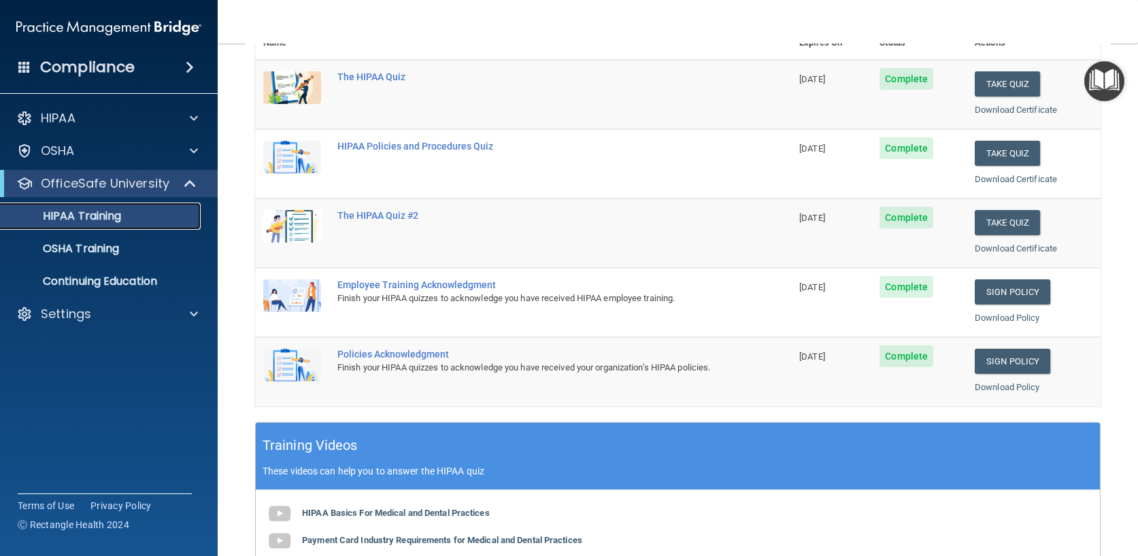
scroll to position [204, 0]
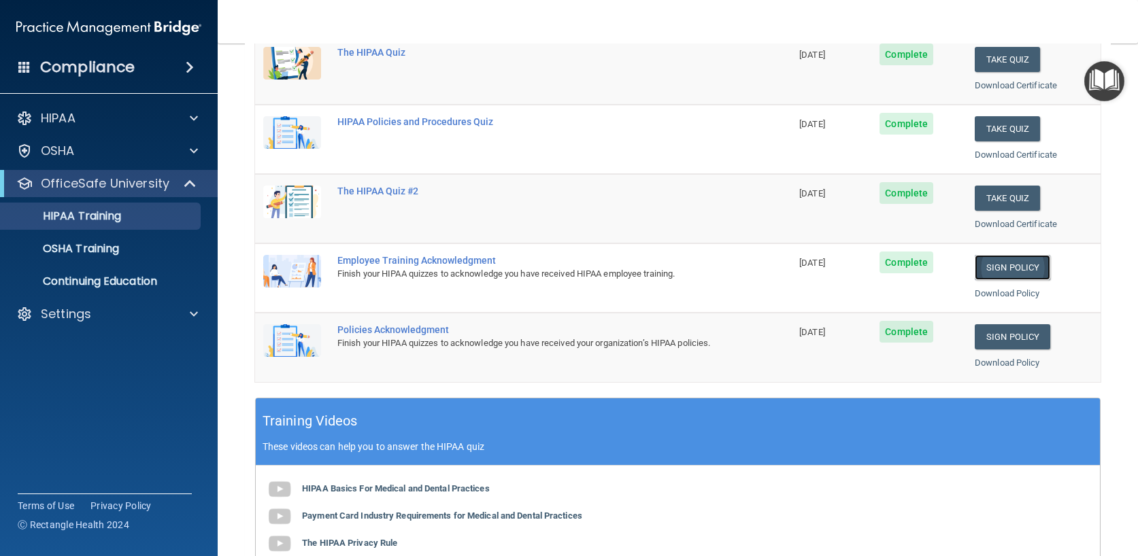
click at [990, 265] on link "Sign Policy" at bounding box center [1011, 267] width 75 height 25
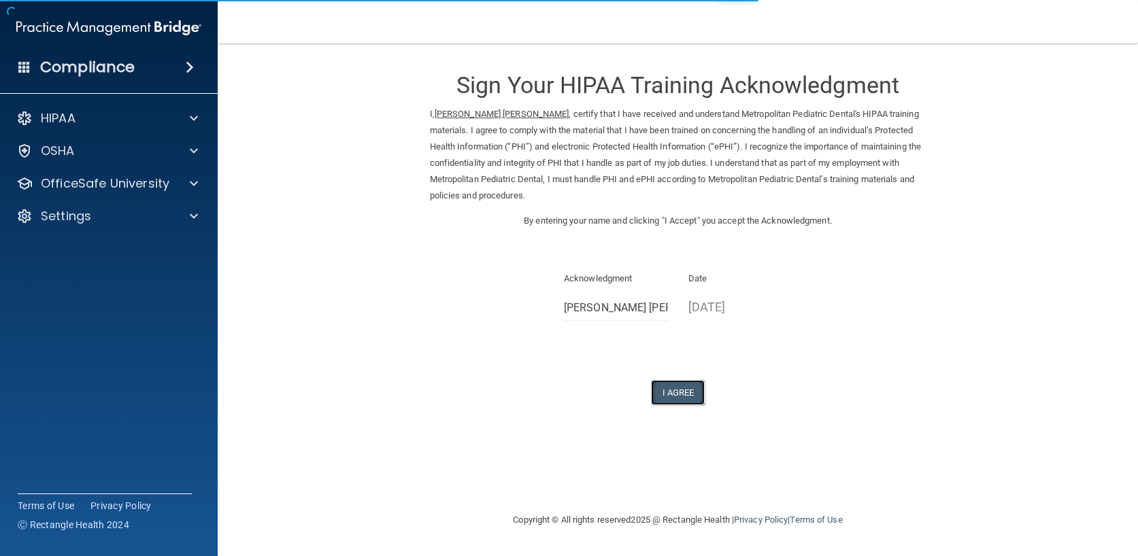
click at [686, 387] on button "I Agree" at bounding box center [678, 392] width 54 height 25
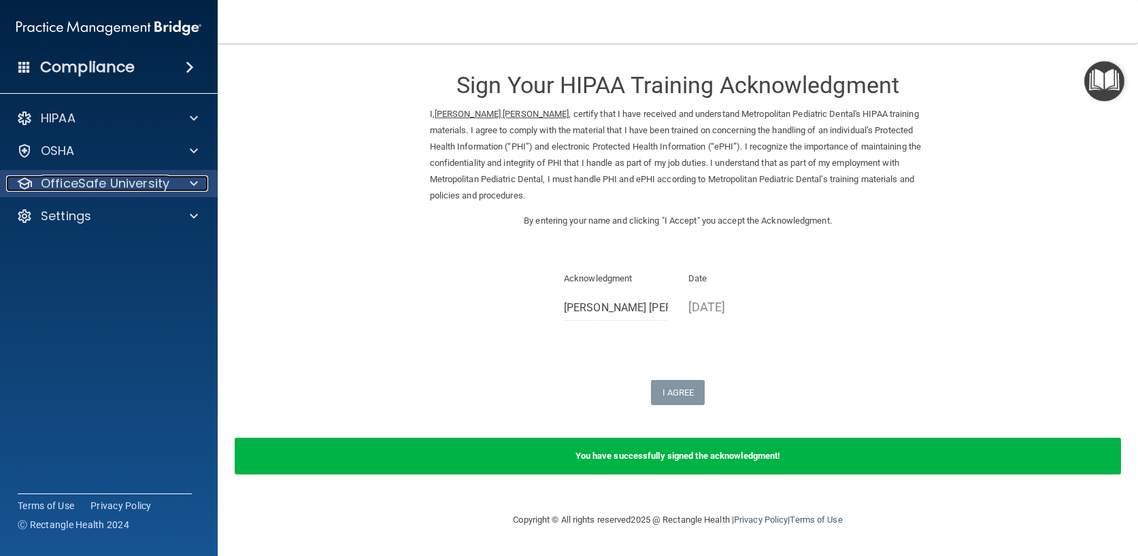
click at [143, 175] on p "OfficeSafe University" at bounding box center [105, 183] width 129 height 16
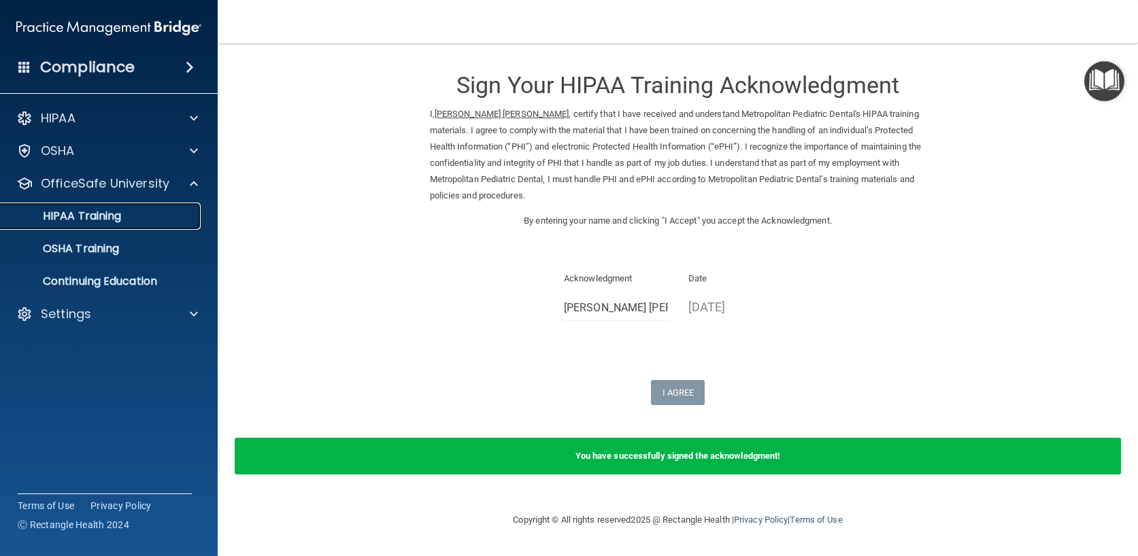
click at [162, 220] on div "HIPAA Training" at bounding box center [102, 216] width 186 height 14
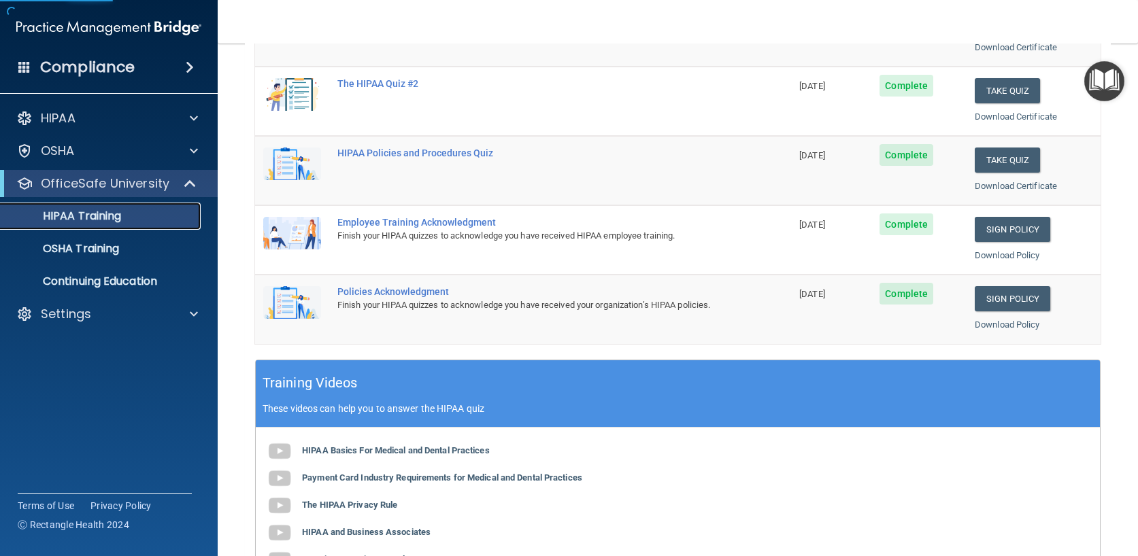
scroll to position [272, 0]
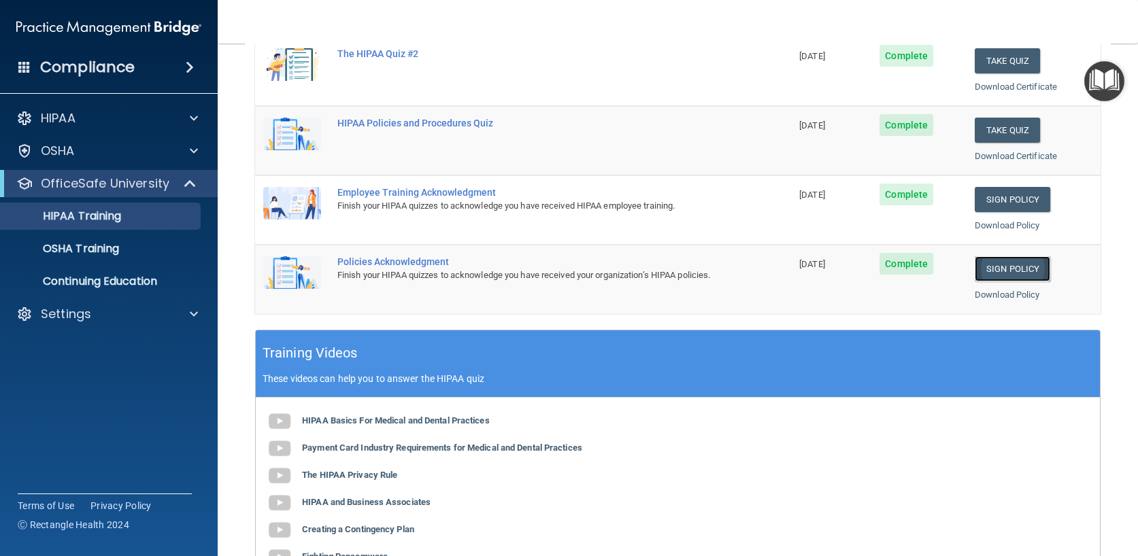
click at [1006, 263] on link "Sign Policy" at bounding box center [1011, 268] width 75 height 25
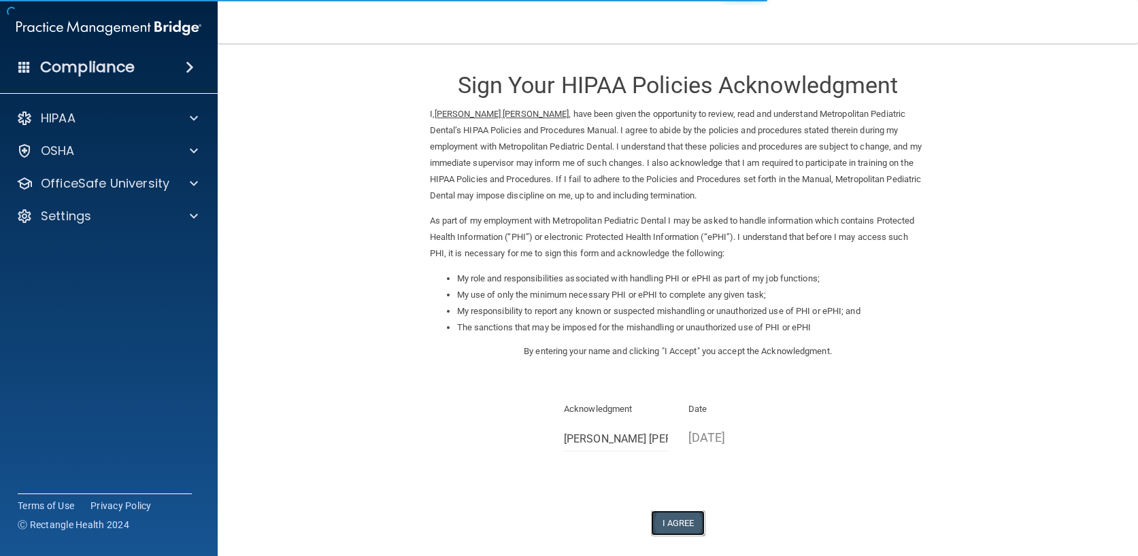
click at [683, 522] on button "I Agree" at bounding box center [678, 523] width 54 height 25
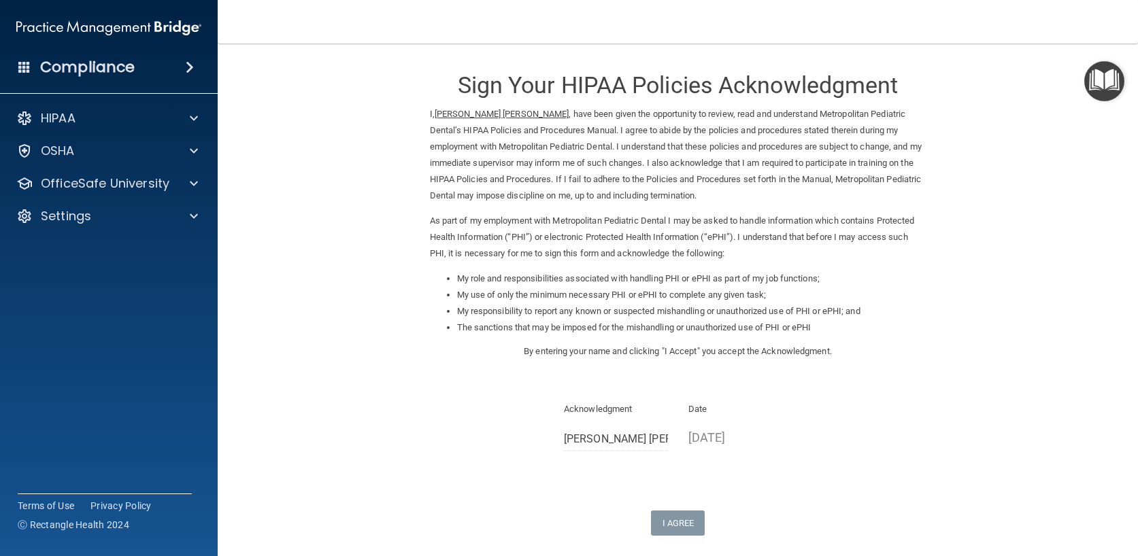
scroll to position [120, 0]
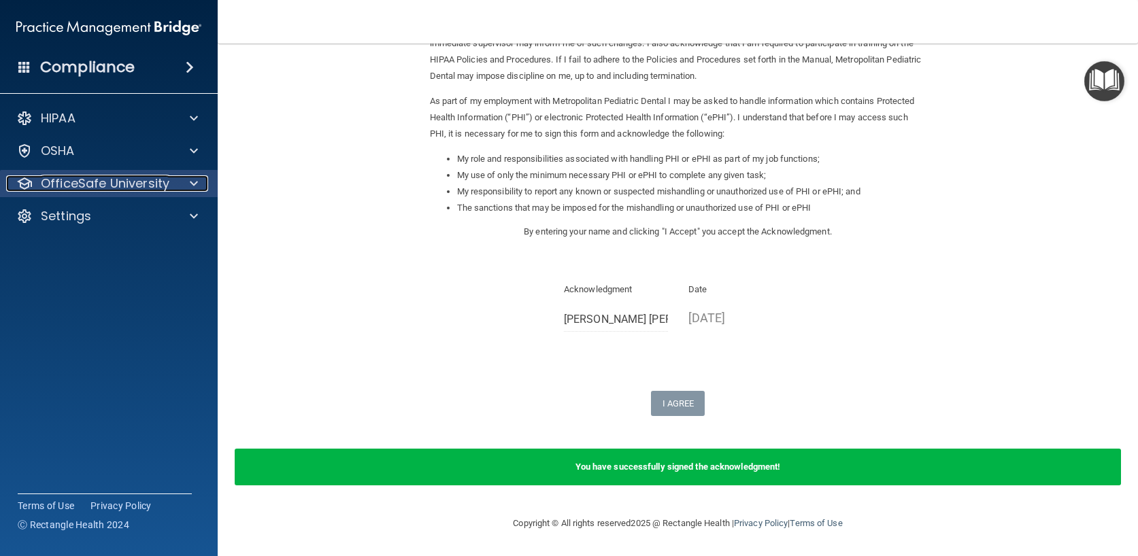
click at [160, 188] on p "OfficeSafe University" at bounding box center [105, 183] width 129 height 16
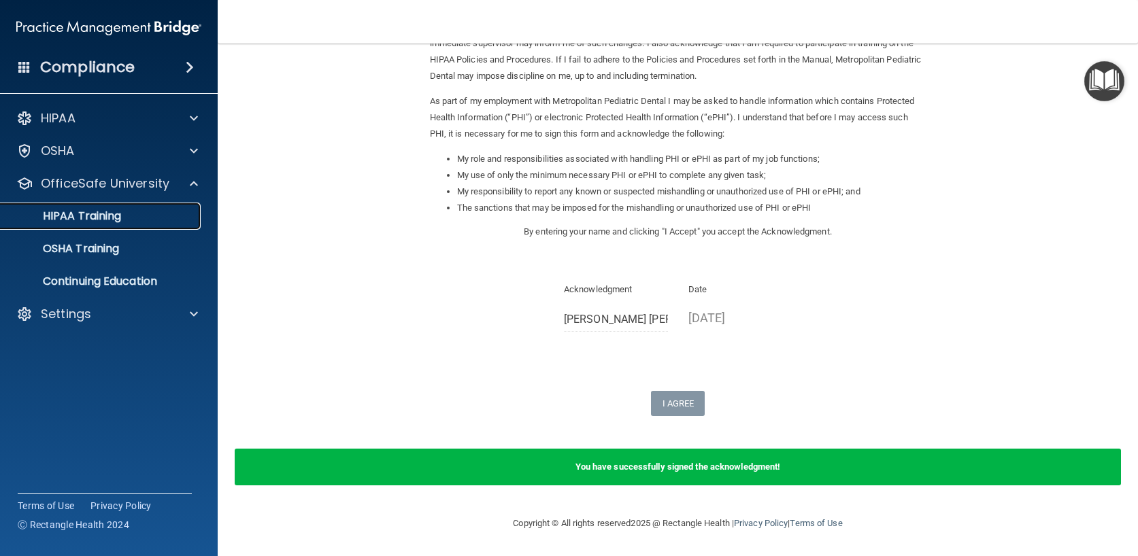
click at [148, 220] on div "HIPAA Training" at bounding box center [102, 216] width 186 height 14
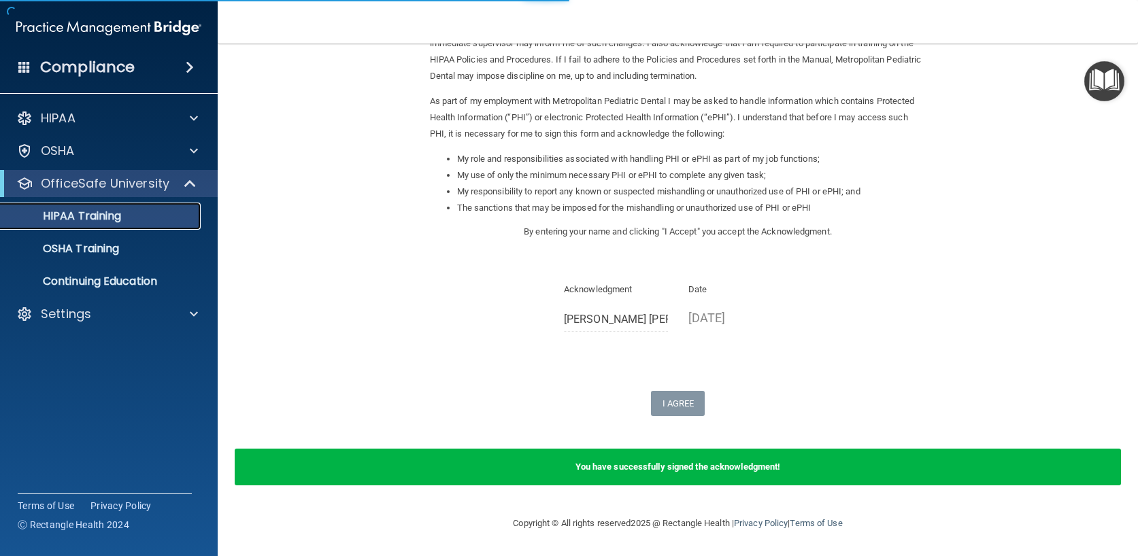
scroll to position [468, 0]
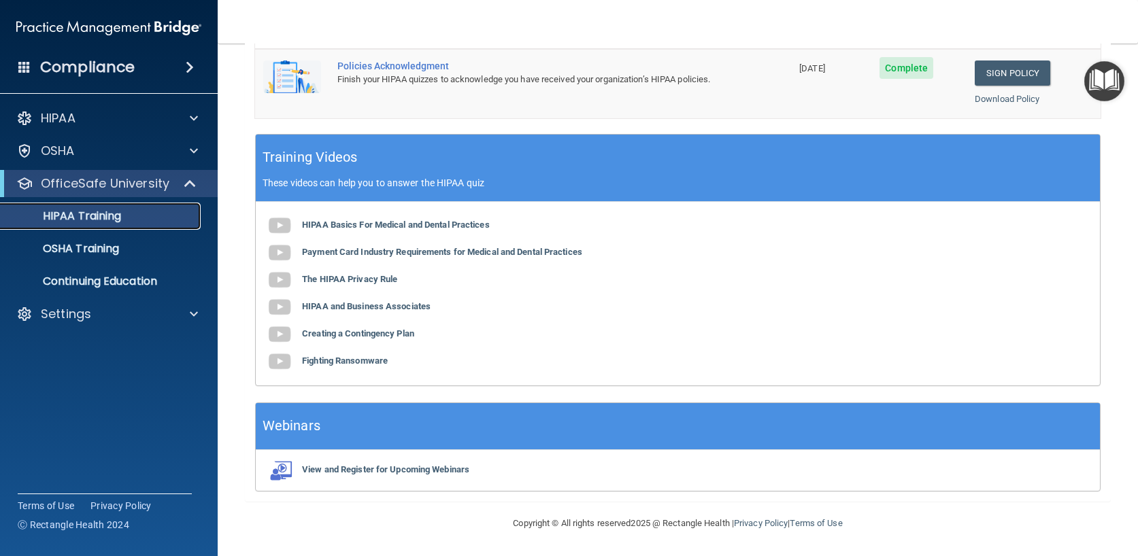
click at [96, 216] on p "HIPAA Training" at bounding box center [65, 216] width 112 height 14
click at [90, 249] on p "OSHA Training" at bounding box center [64, 249] width 110 height 14
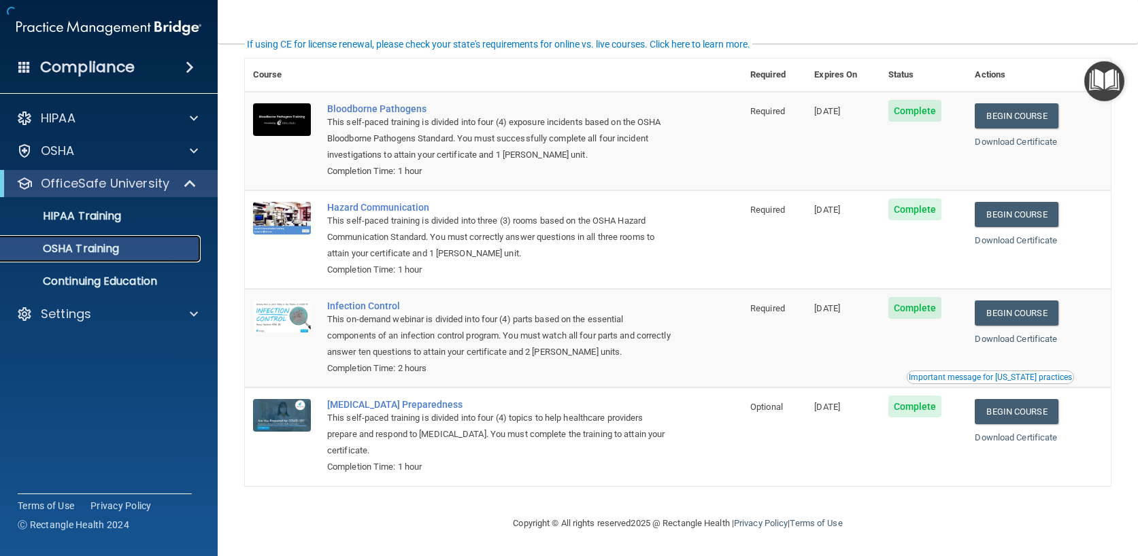
scroll to position [64, 0]
click at [1015, 111] on link "Begin Course" at bounding box center [1015, 115] width 83 height 25
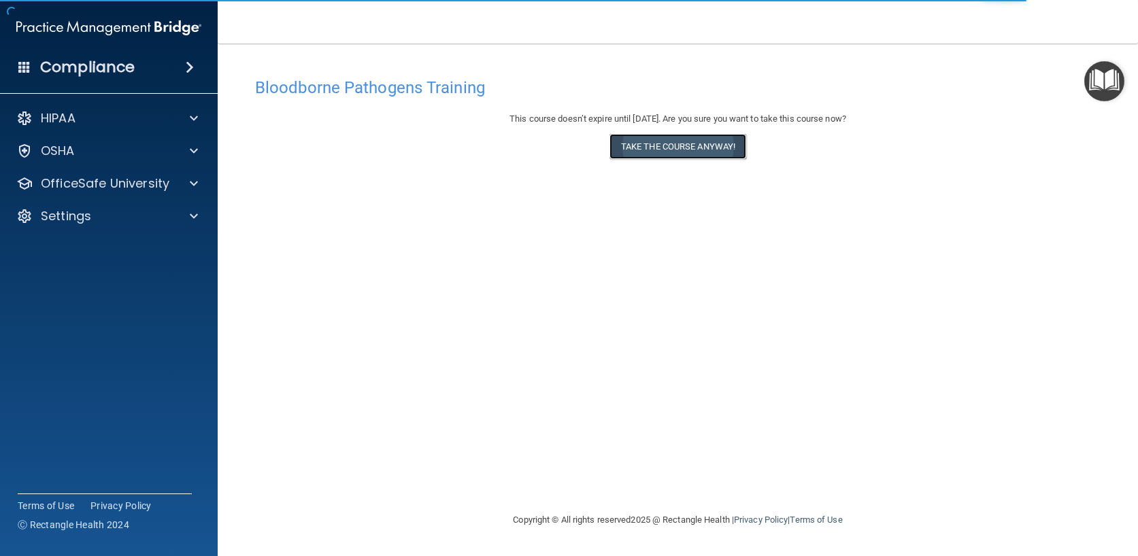
click at [706, 144] on button "Take the course anyway!" at bounding box center [677, 146] width 137 height 25
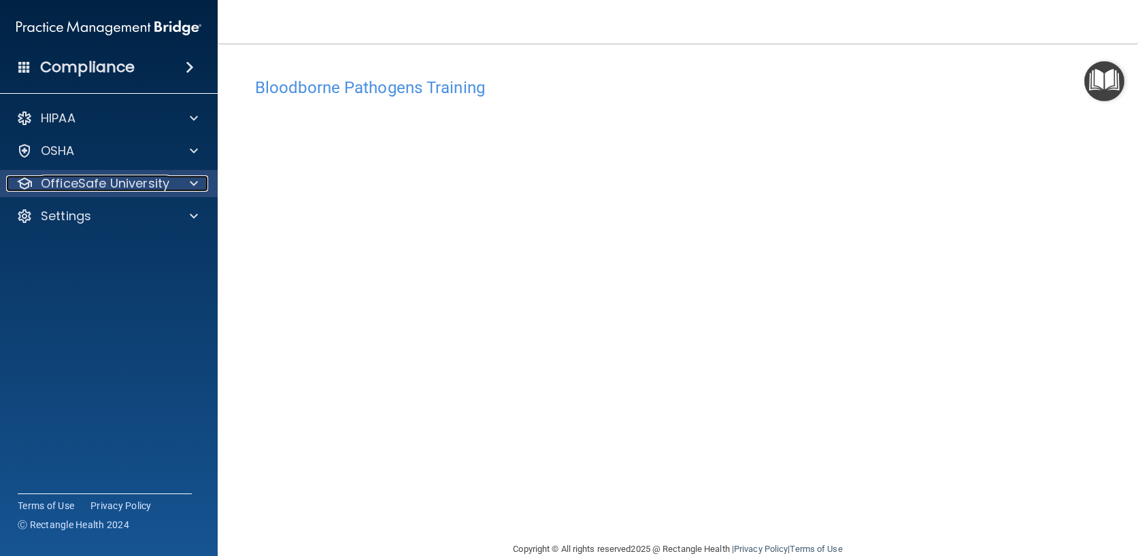
click at [134, 182] on p "OfficeSafe University" at bounding box center [105, 183] width 129 height 16
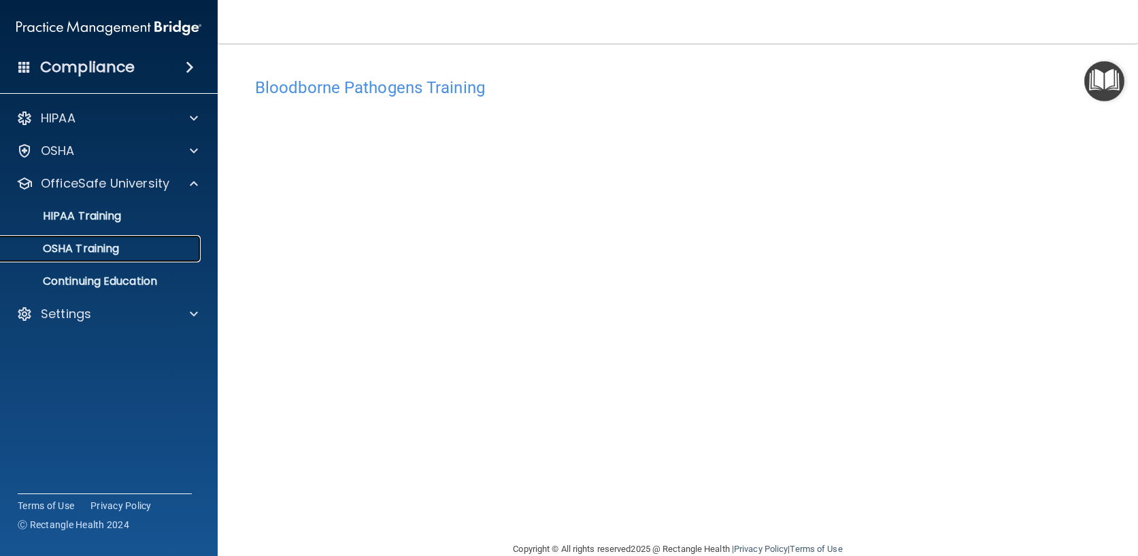
click at [109, 243] on p "OSHA Training" at bounding box center [64, 249] width 110 height 14
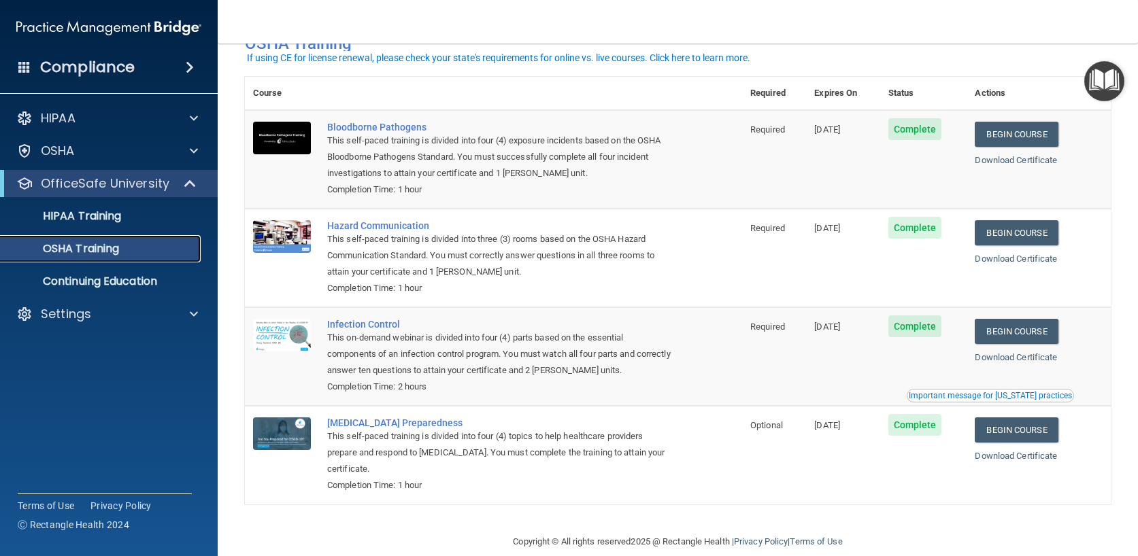
scroll to position [64, 0]
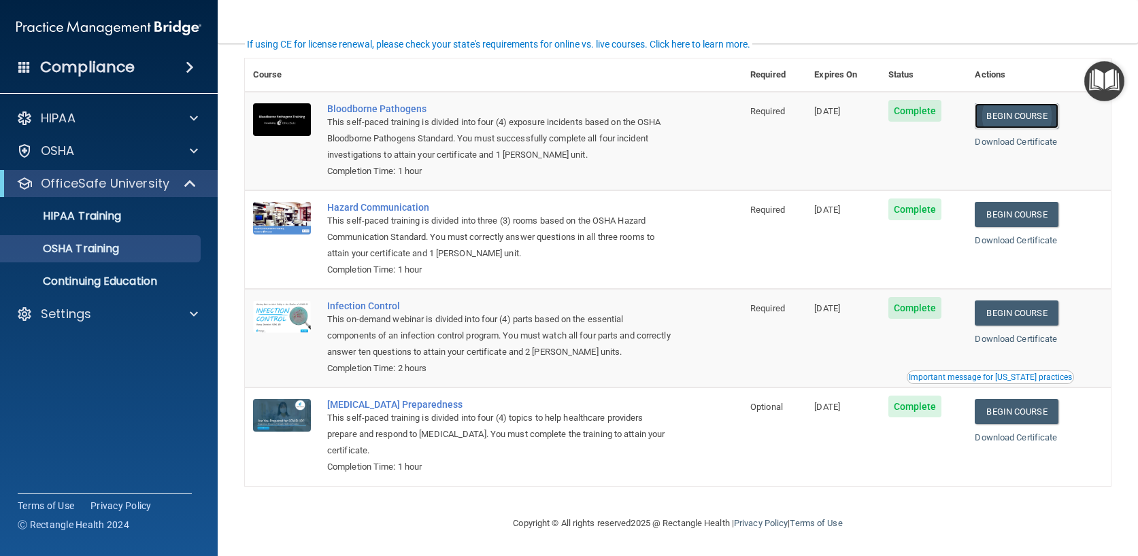
click at [1017, 113] on link "Begin Course" at bounding box center [1015, 115] width 83 height 25
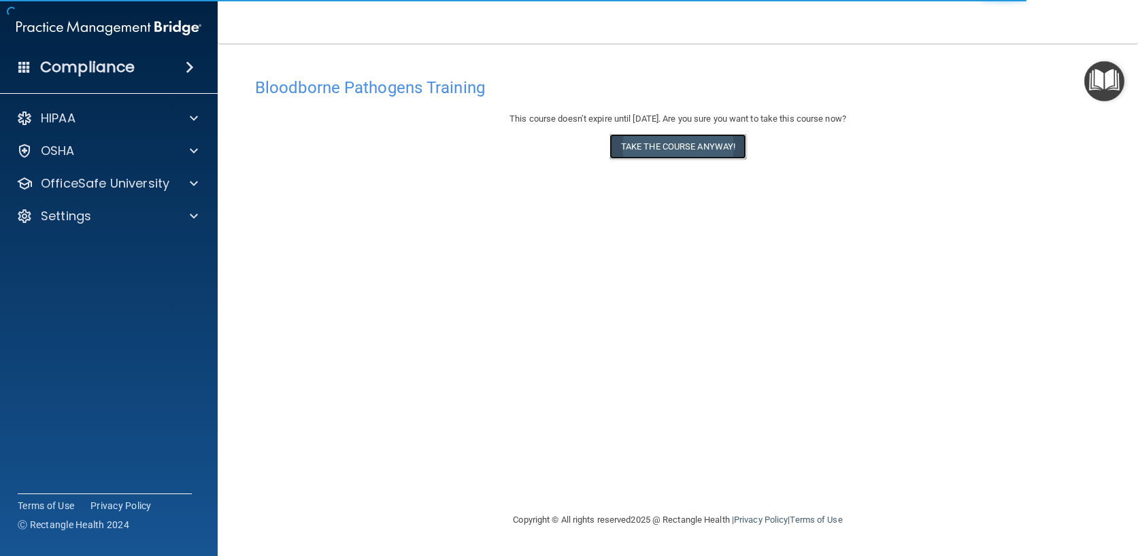
click at [682, 148] on button "Take the course anyway!" at bounding box center [677, 146] width 137 height 25
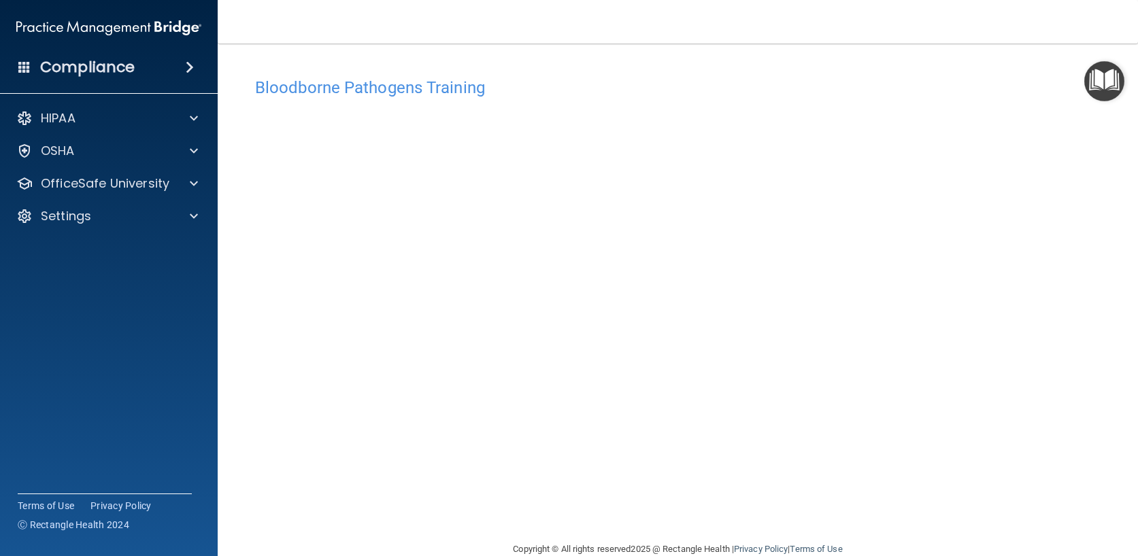
scroll to position [26, 0]
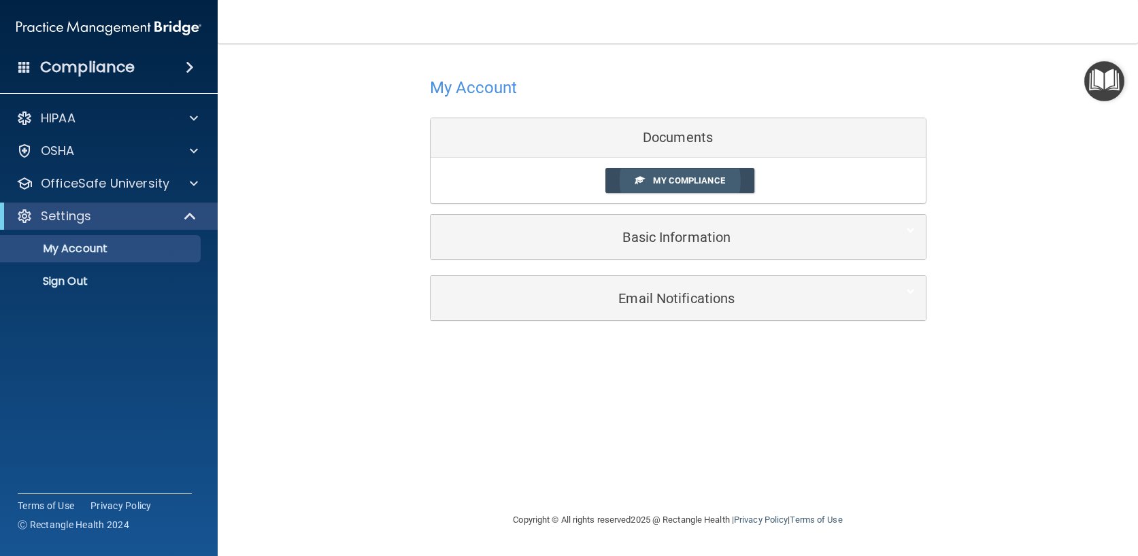
click at [638, 186] on link "My Compliance" at bounding box center [679, 180] width 149 height 25
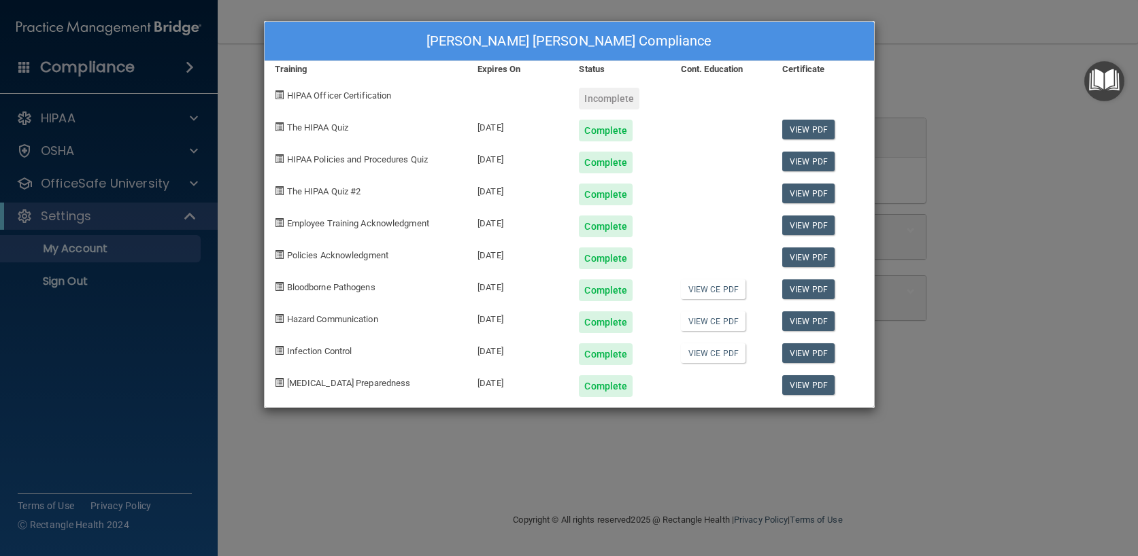
click at [979, 135] on div "Julio E Sotillo Rodriguez's Compliance Training Expires On Status Cont. Educati…" at bounding box center [569, 278] width 1138 height 556
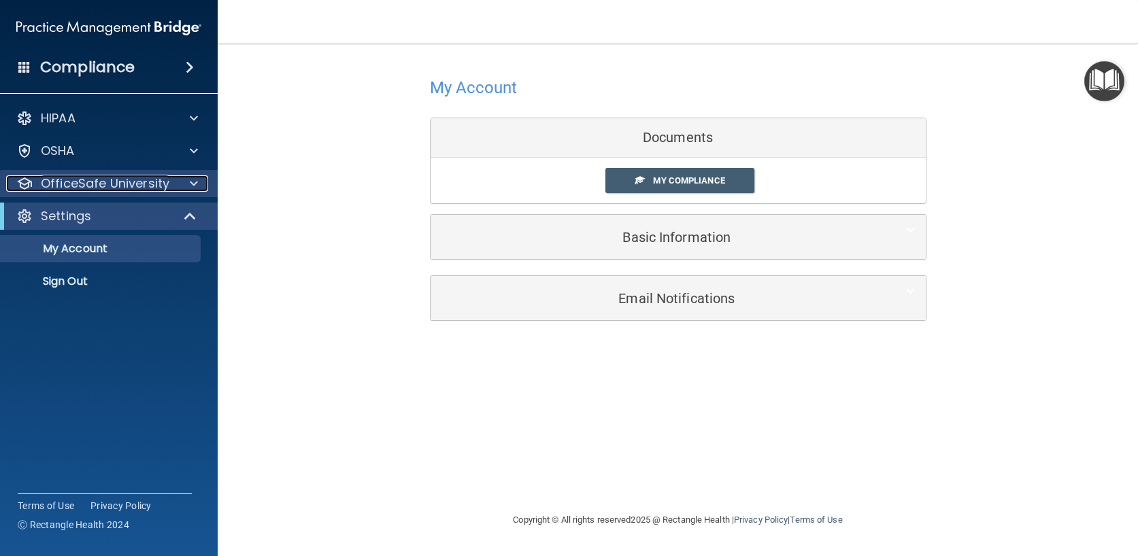
click at [131, 186] on p "OfficeSafe University" at bounding box center [105, 183] width 129 height 16
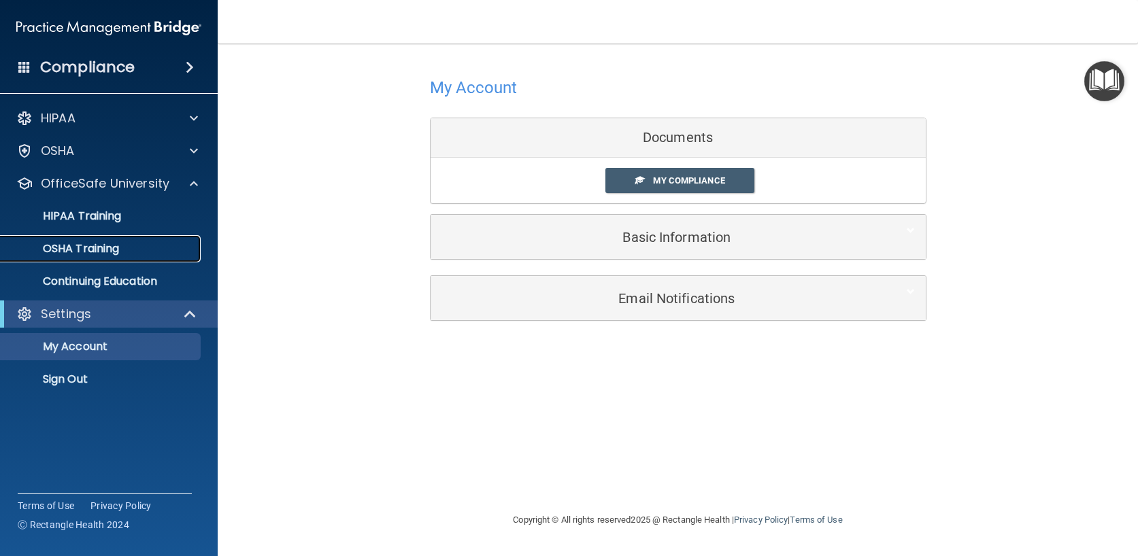
click at [136, 256] on link "OSHA Training" at bounding box center [93, 248] width 214 height 27
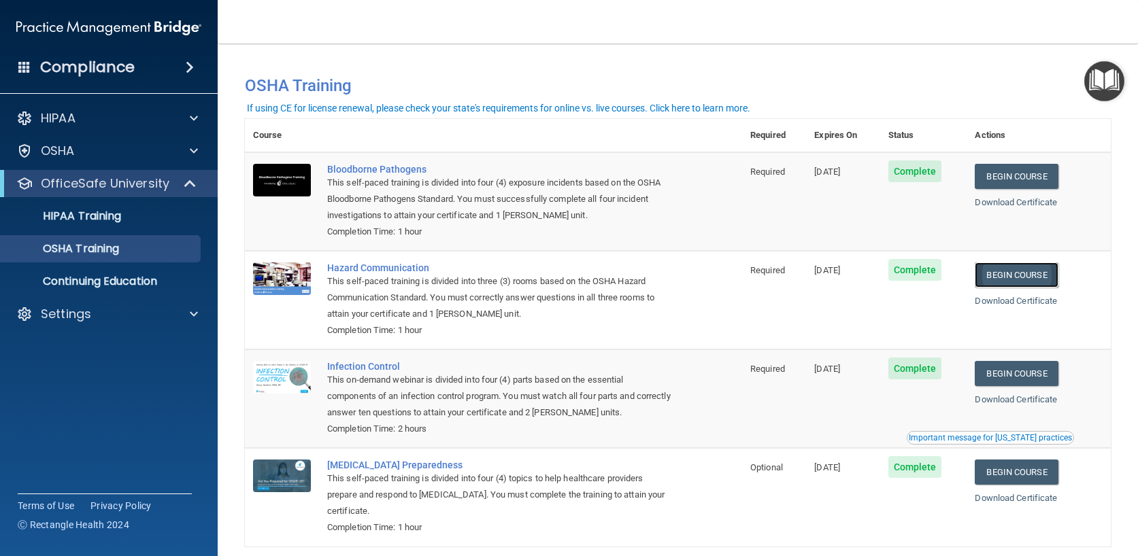
click at [1009, 279] on link "Begin Course" at bounding box center [1015, 274] width 83 height 25
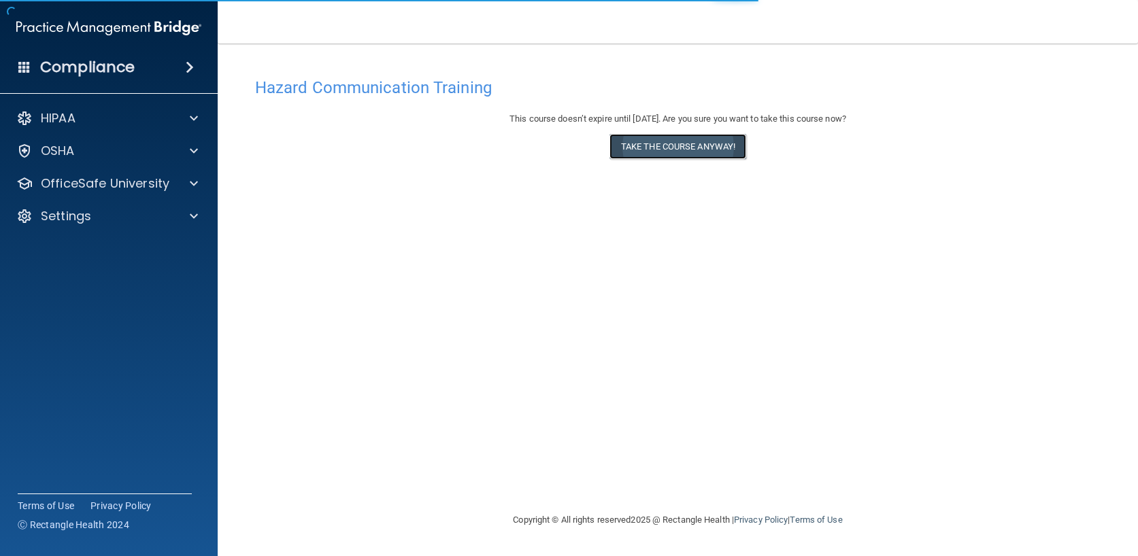
click at [688, 146] on button "Take the course anyway!" at bounding box center [677, 146] width 137 height 25
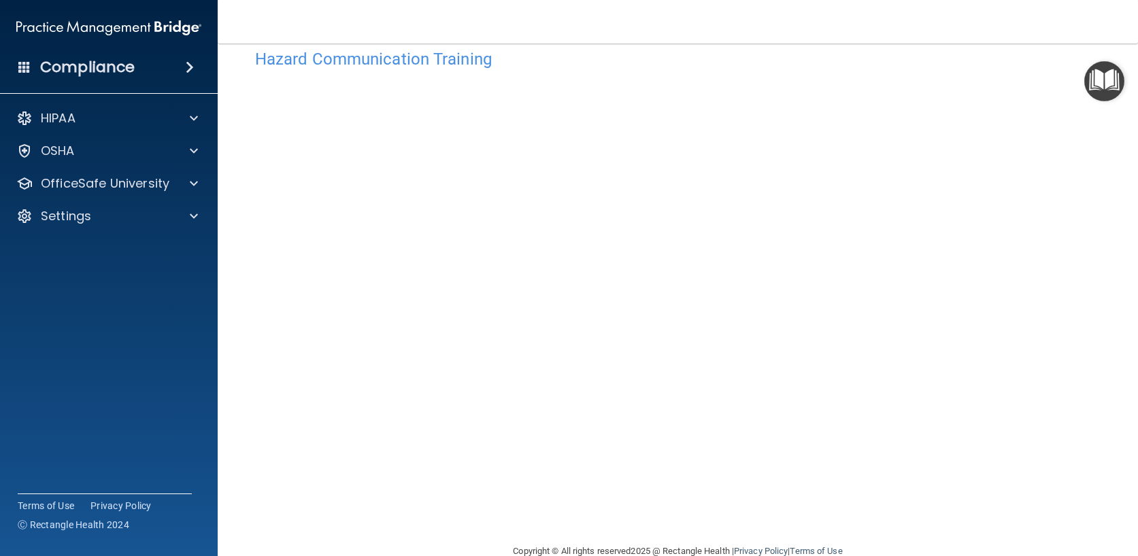
scroll to position [56, 0]
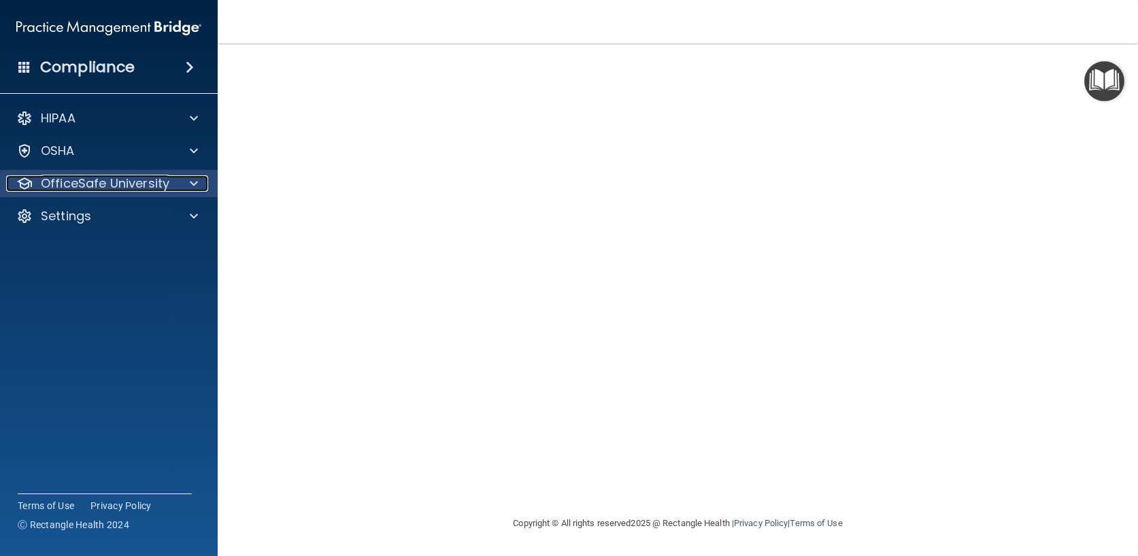
click at [194, 190] on span at bounding box center [194, 183] width 8 height 16
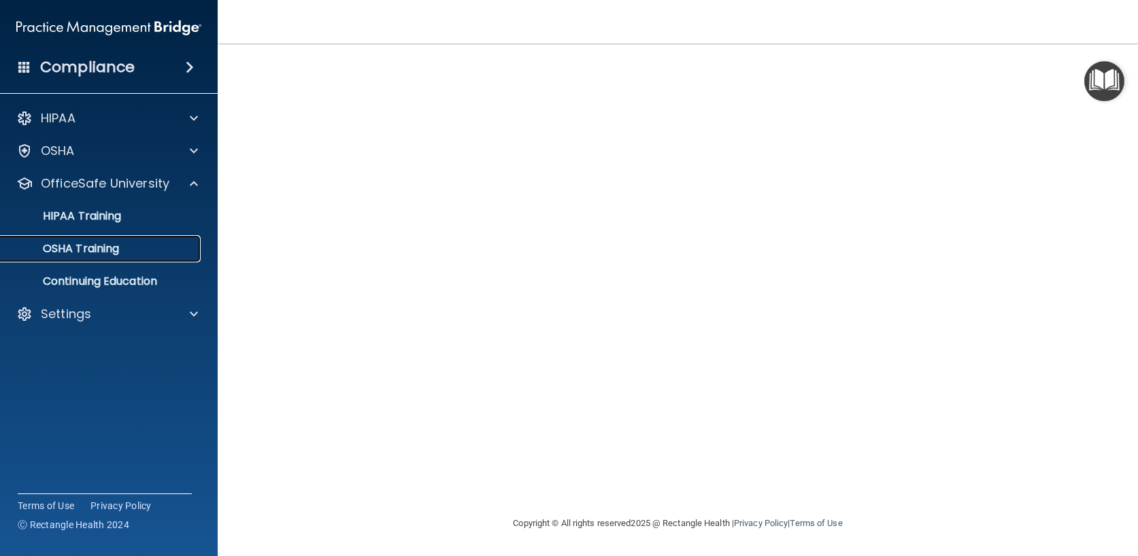
click at [116, 254] on p "OSHA Training" at bounding box center [64, 249] width 110 height 14
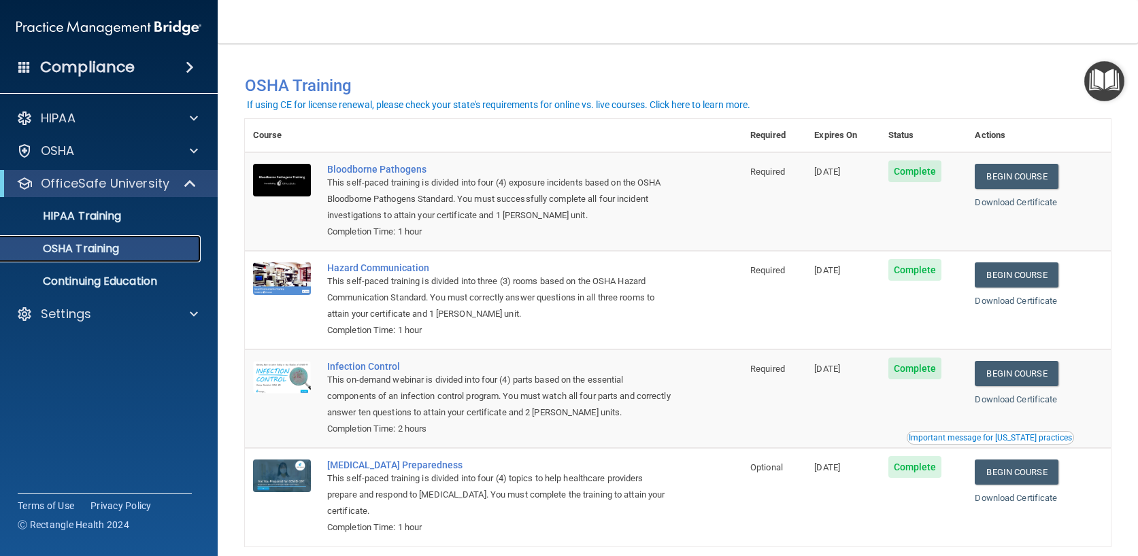
scroll to position [64, 0]
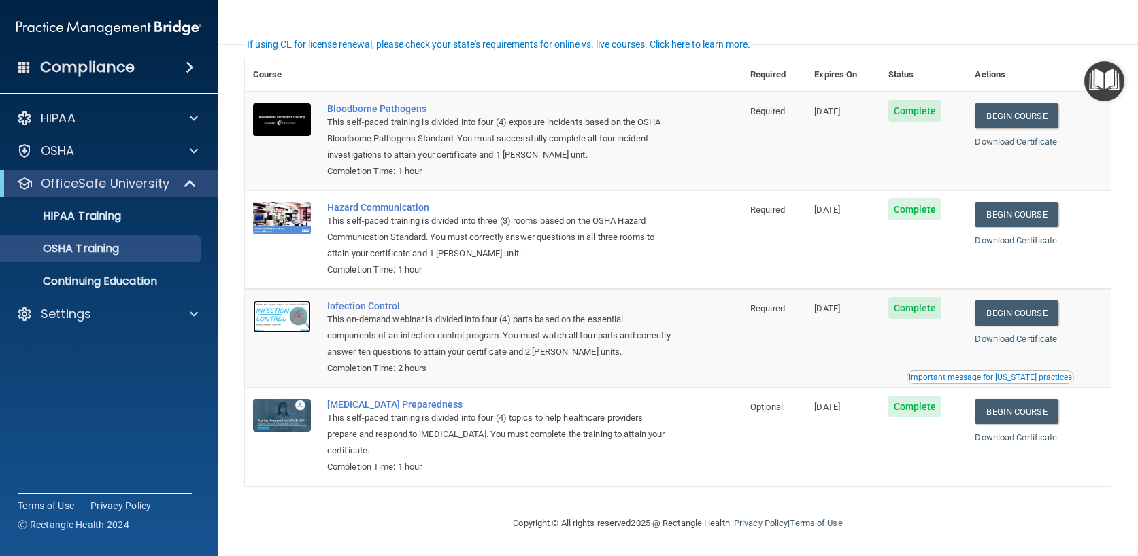
click at [294, 315] on img at bounding box center [282, 317] width 58 height 33
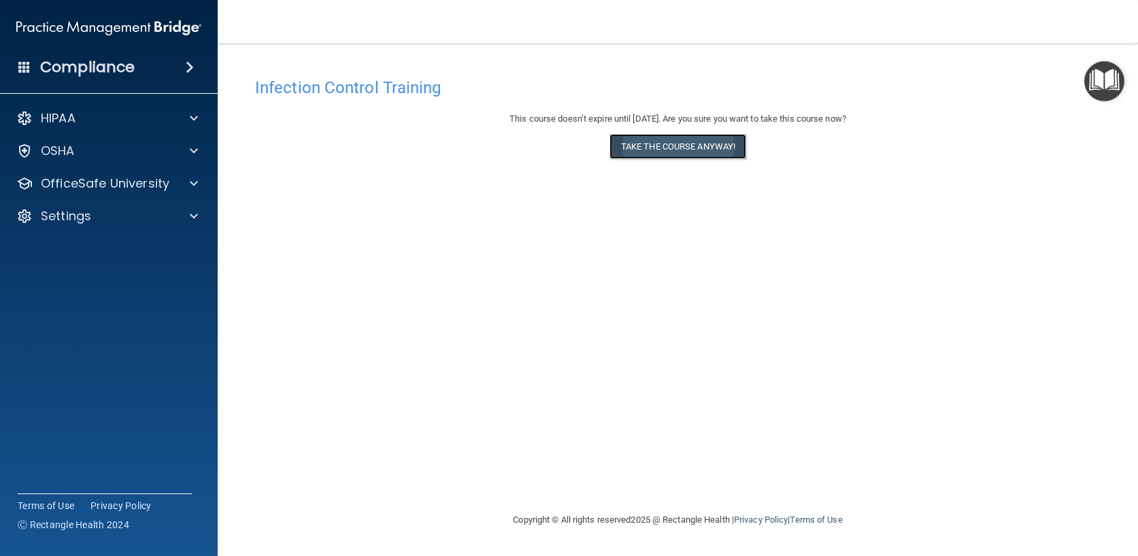
click at [632, 153] on button "Take the course anyway!" at bounding box center [677, 146] width 137 height 25
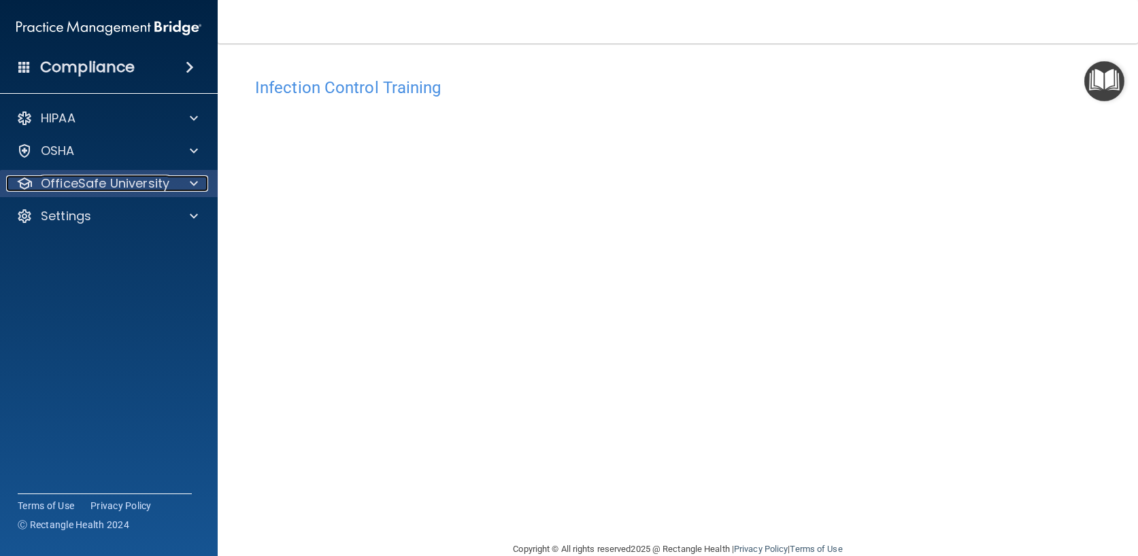
click at [77, 176] on p "OfficeSafe University" at bounding box center [105, 183] width 129 height 16
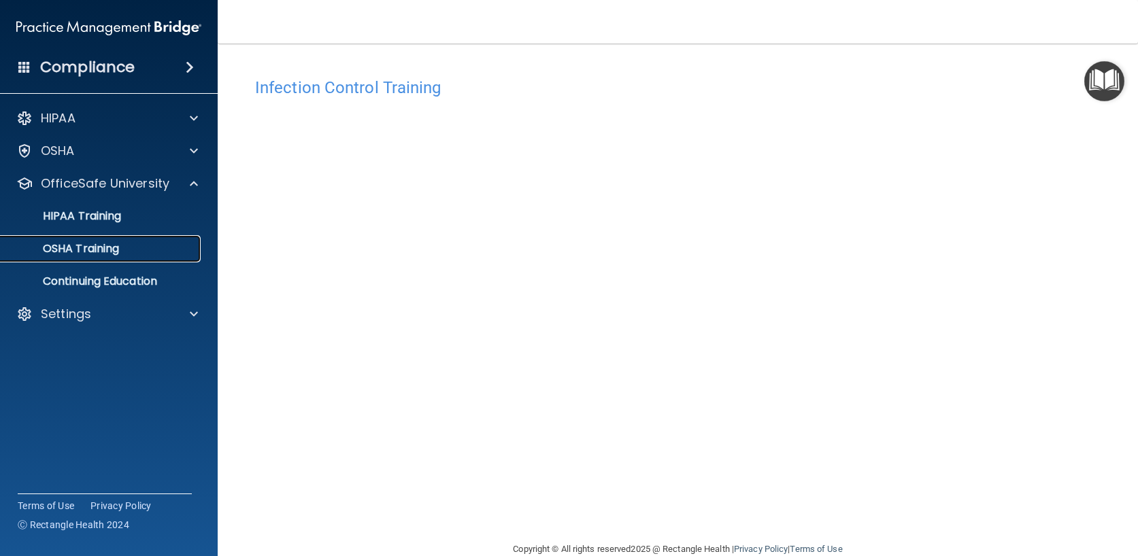
click at [126, 257] on link "OSHA Training" at bounding box center [93, 248] width 214 height 27
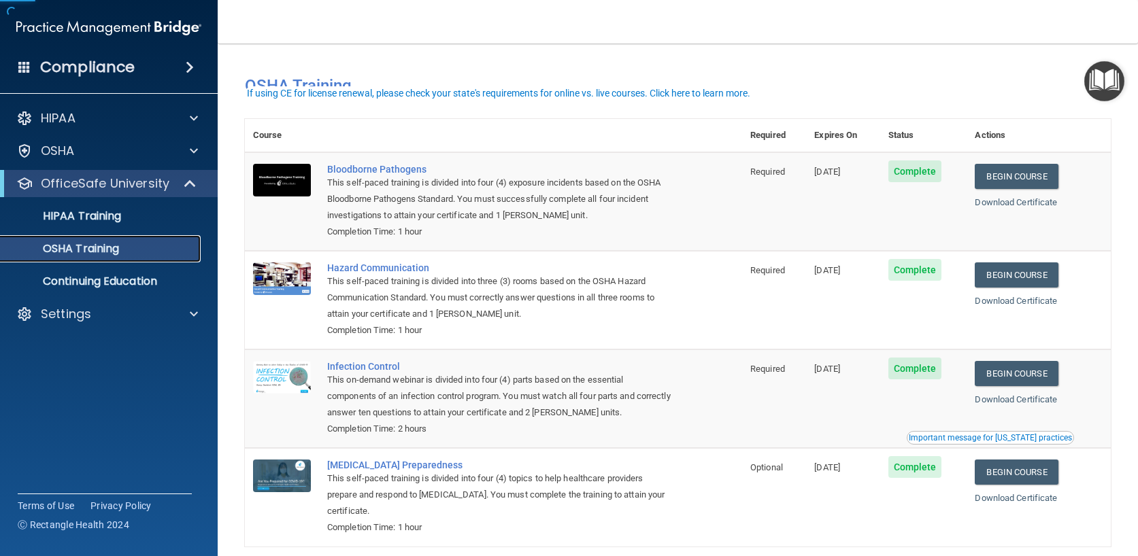
scroll to position [64, 0]
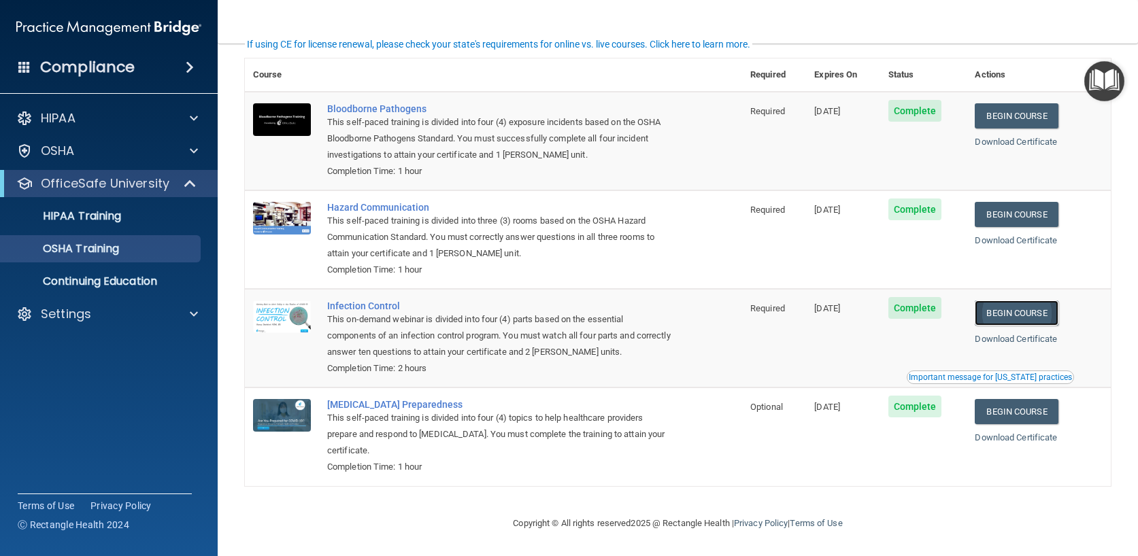
click at [1004, 308] on link "Begin Course" at bounding box center [1015, 313] width 83 height 25
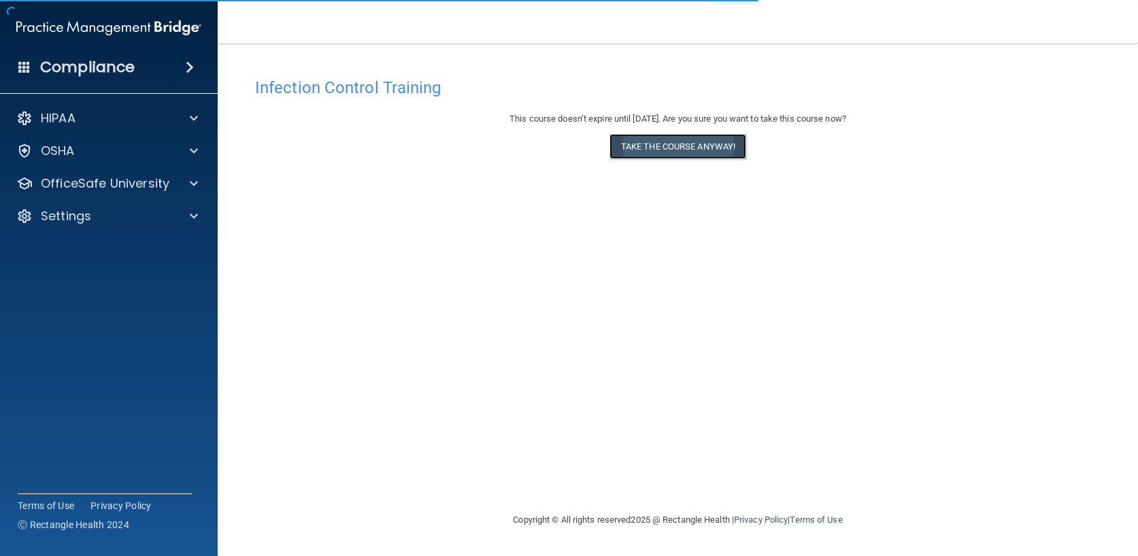
click at [653, 140] on button "Take the course anyway!" at bounding box center [677, 146] width 137 height 25
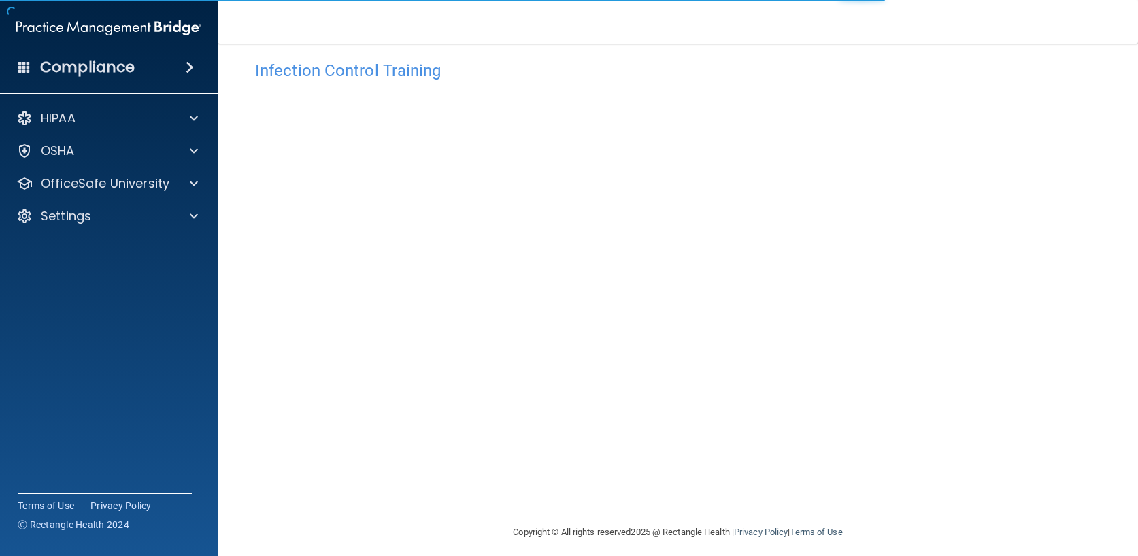
scroll to position [26, 0]
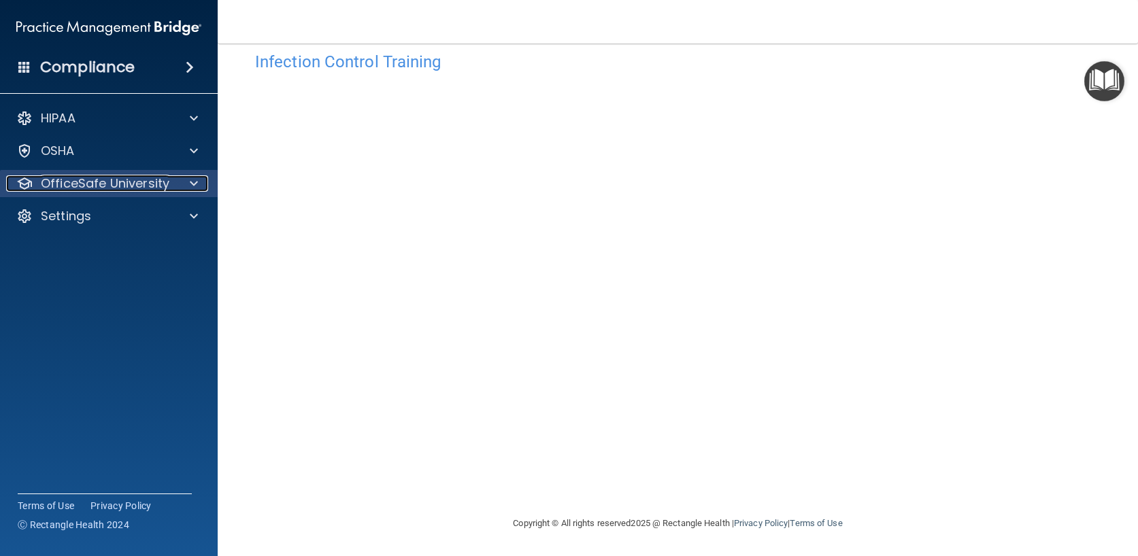
click at [114, 190] on p "OfficeSafe University" at bounding box center [105, 183] width 129 height 16
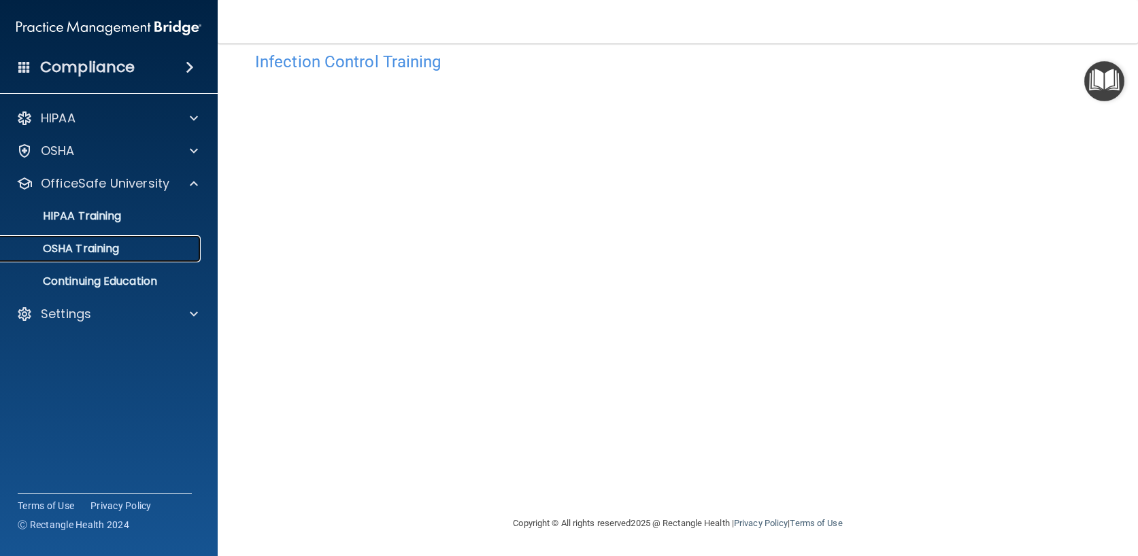
click at [121, 251] on div "OSHA Training" at bounding box center [102, 249] width 186 height 14
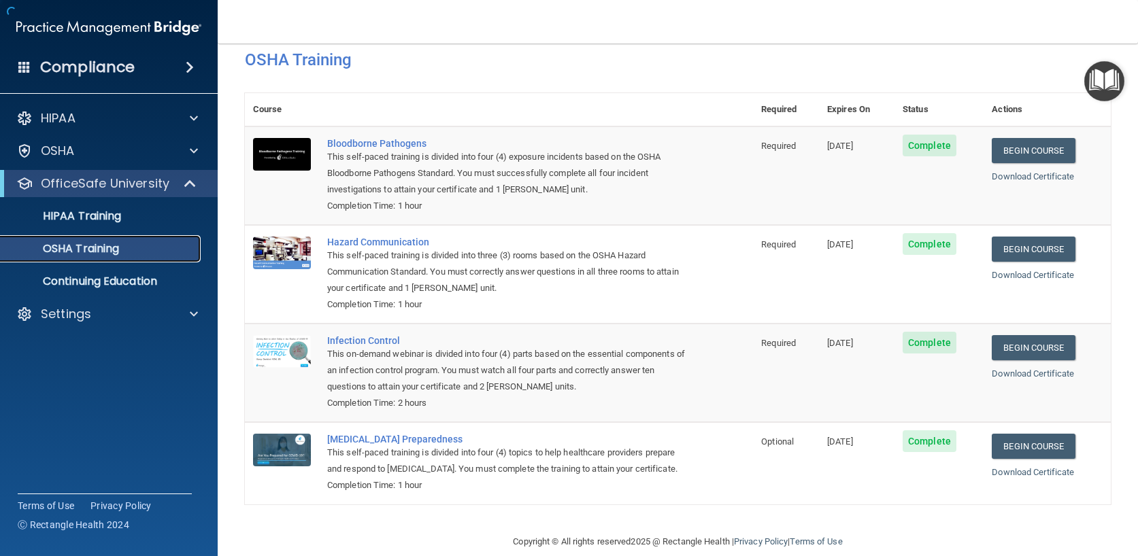
scroll to position [64, 0]
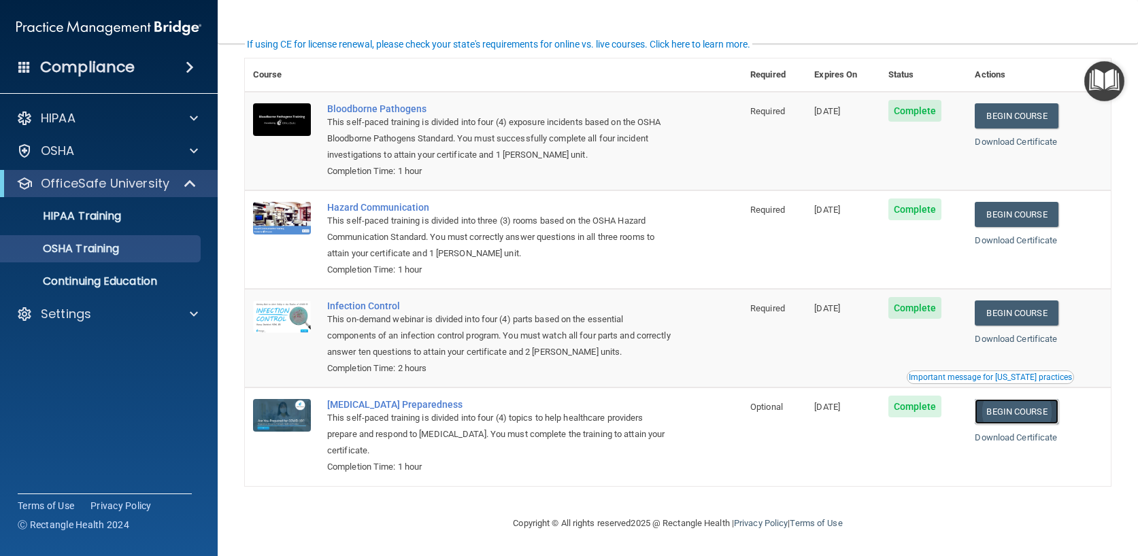
click at [997, 405] on link "Begin Course" at bounding box center [1015, 411] width 83 height 25
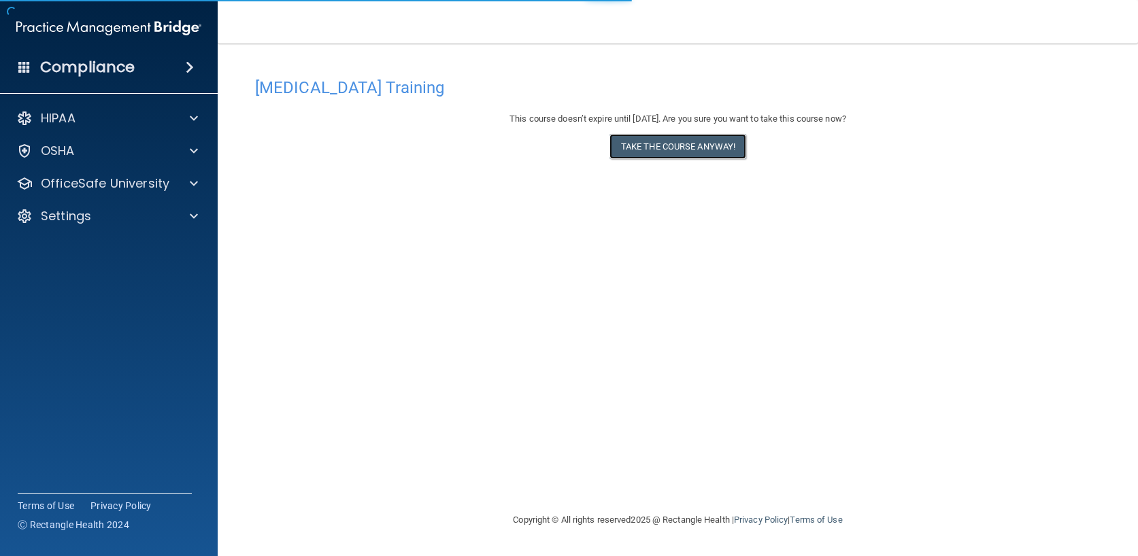
click at [668, 139] on button "Take the course anyway!" at bounding box center [677, 146] width 137 height 25
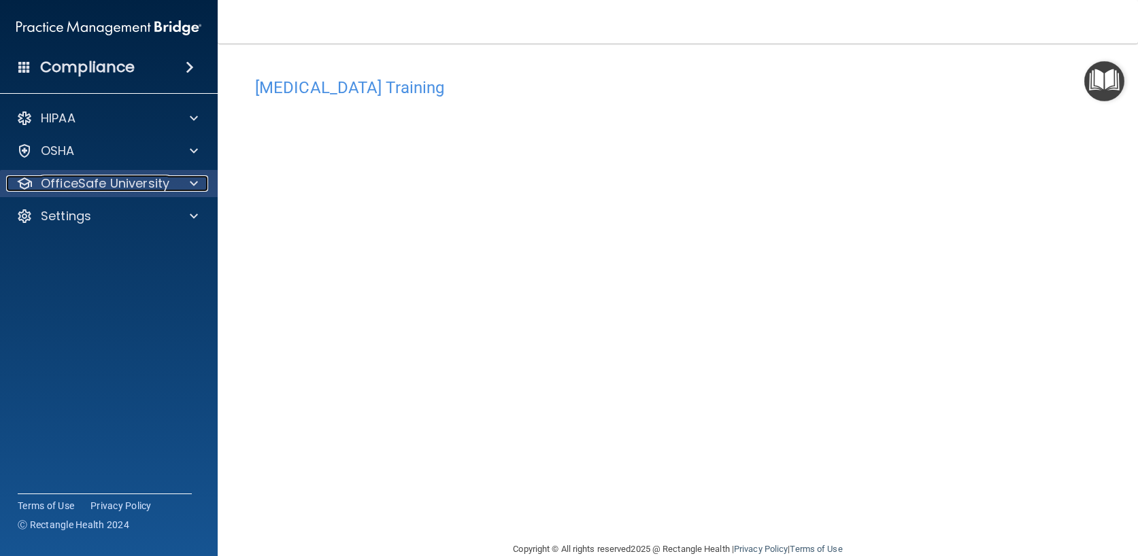
click at [153, 181] on p "OfficeSafe University" at bounding box center [105, 183] width 129 height 16
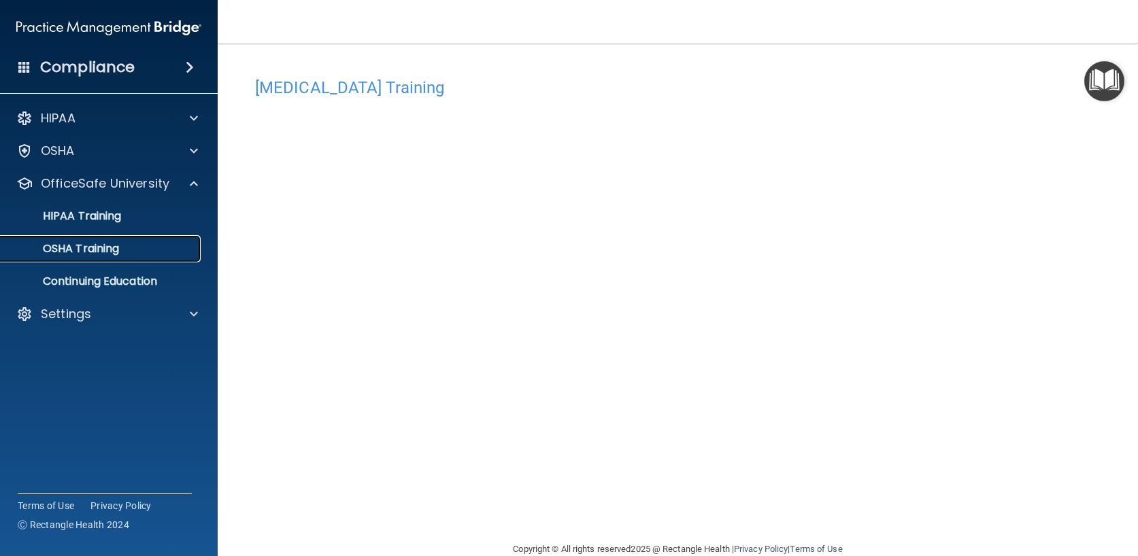
click at [140, 243] on div "OSHA Training" at bounding box center [102, 249] width 186 height 14
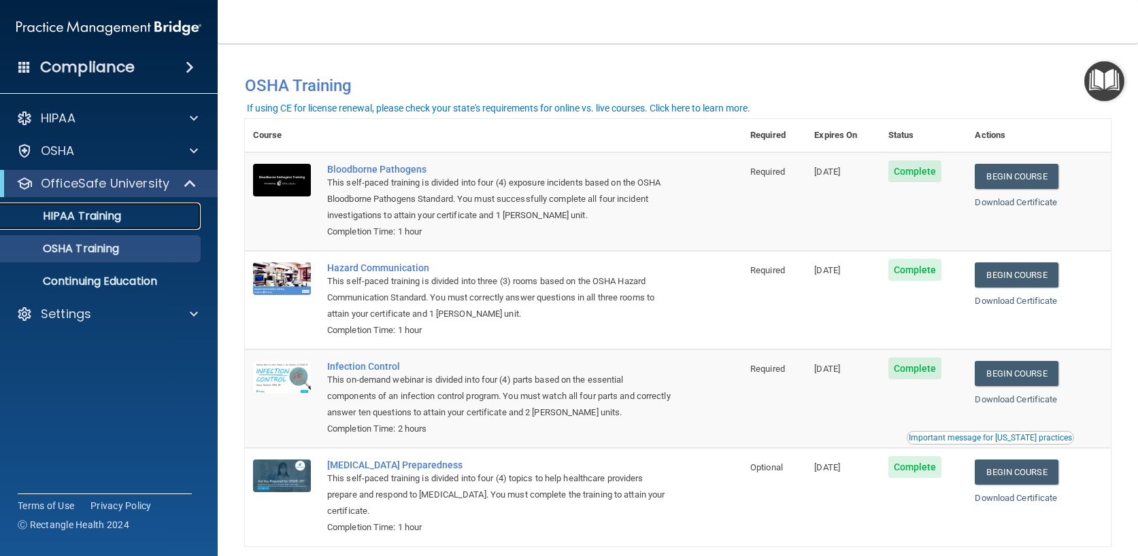
click at [92, 219] on p "HIPAA Training" at bounding box center [65, 216] width 112 height 14
